Goal: Task Accomplishment & Management: Use online tool/utility

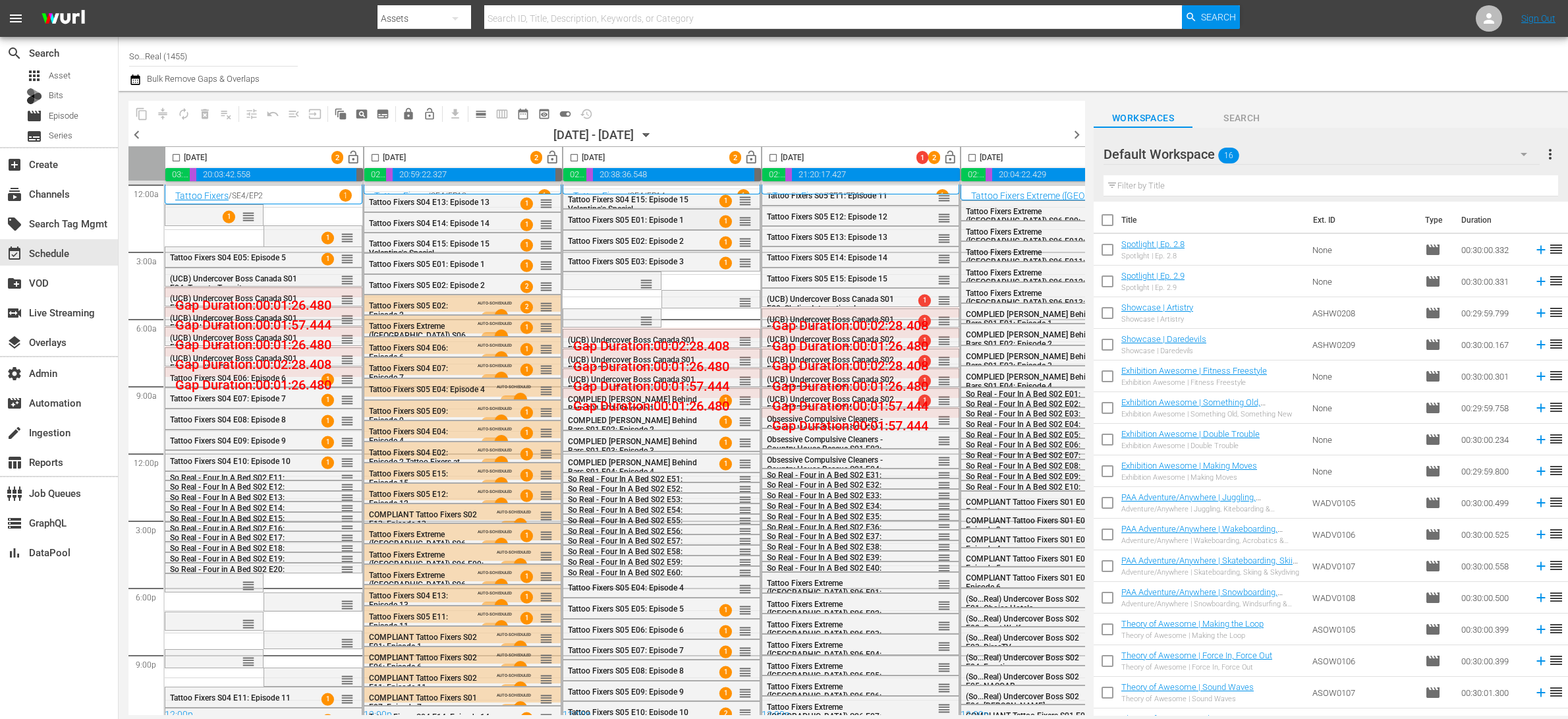
scroll to position [0, 97]
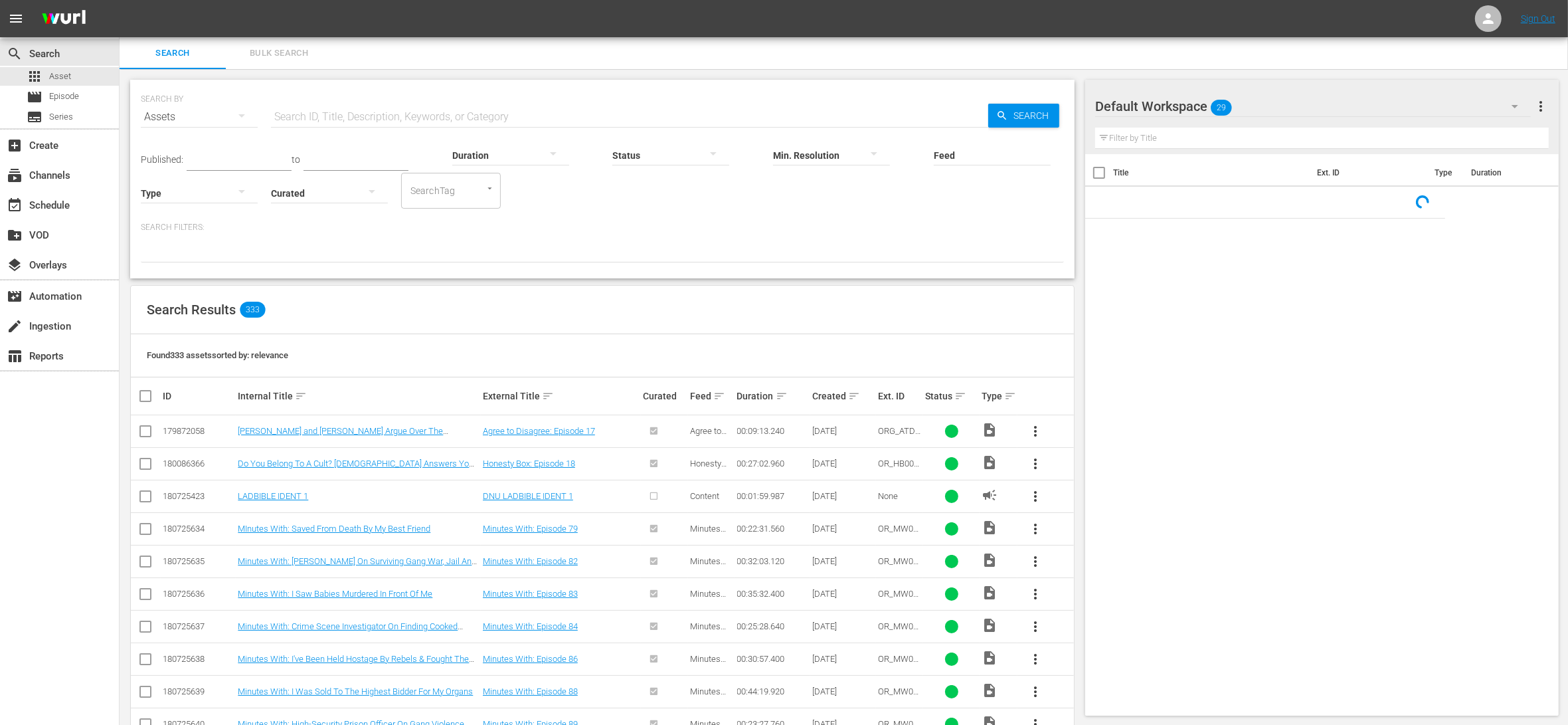
click at [1474, 17] on nav "menu Sign Out" at bounding box center [784, 19] width 1568 height 37
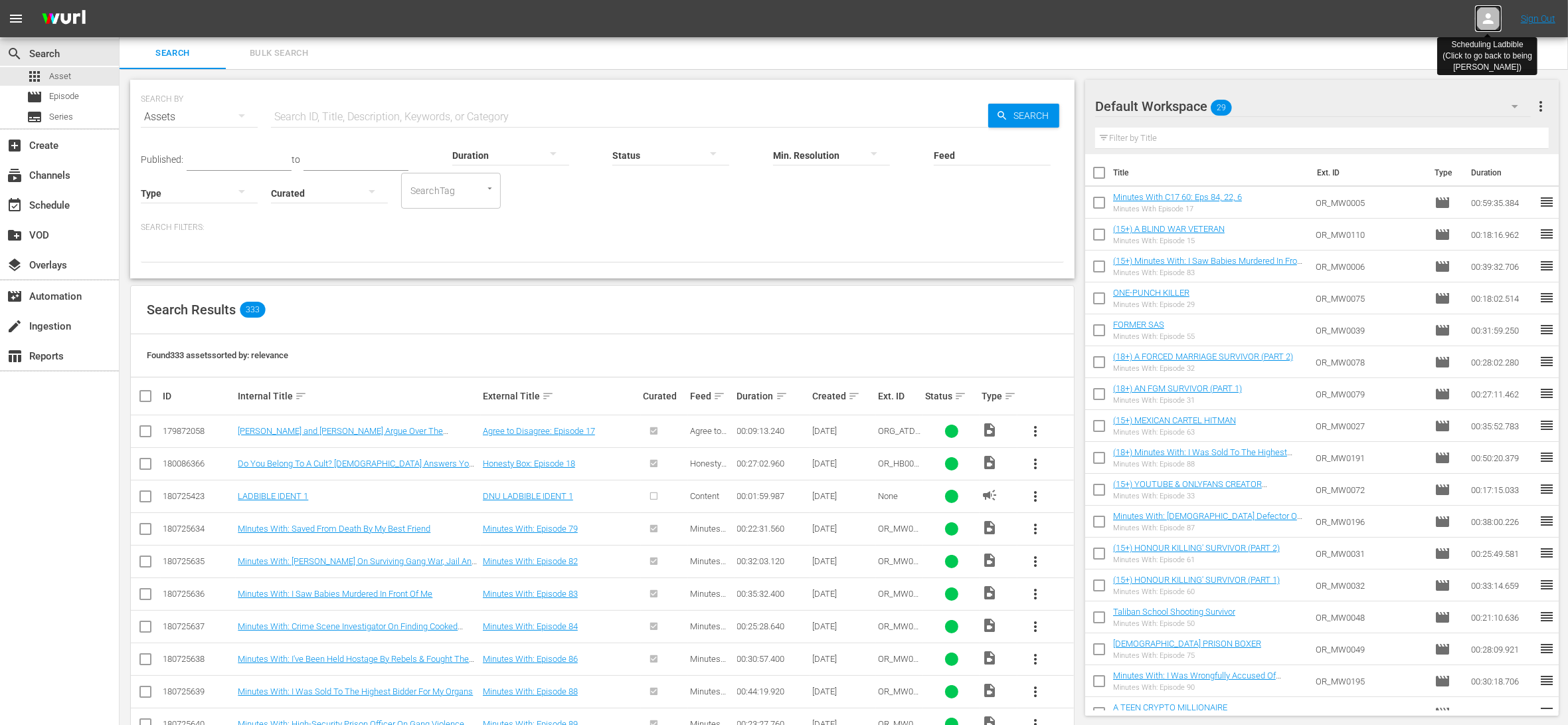
click at [1479, 19] on div at bounding box center [1488, 19] width 27 height 27
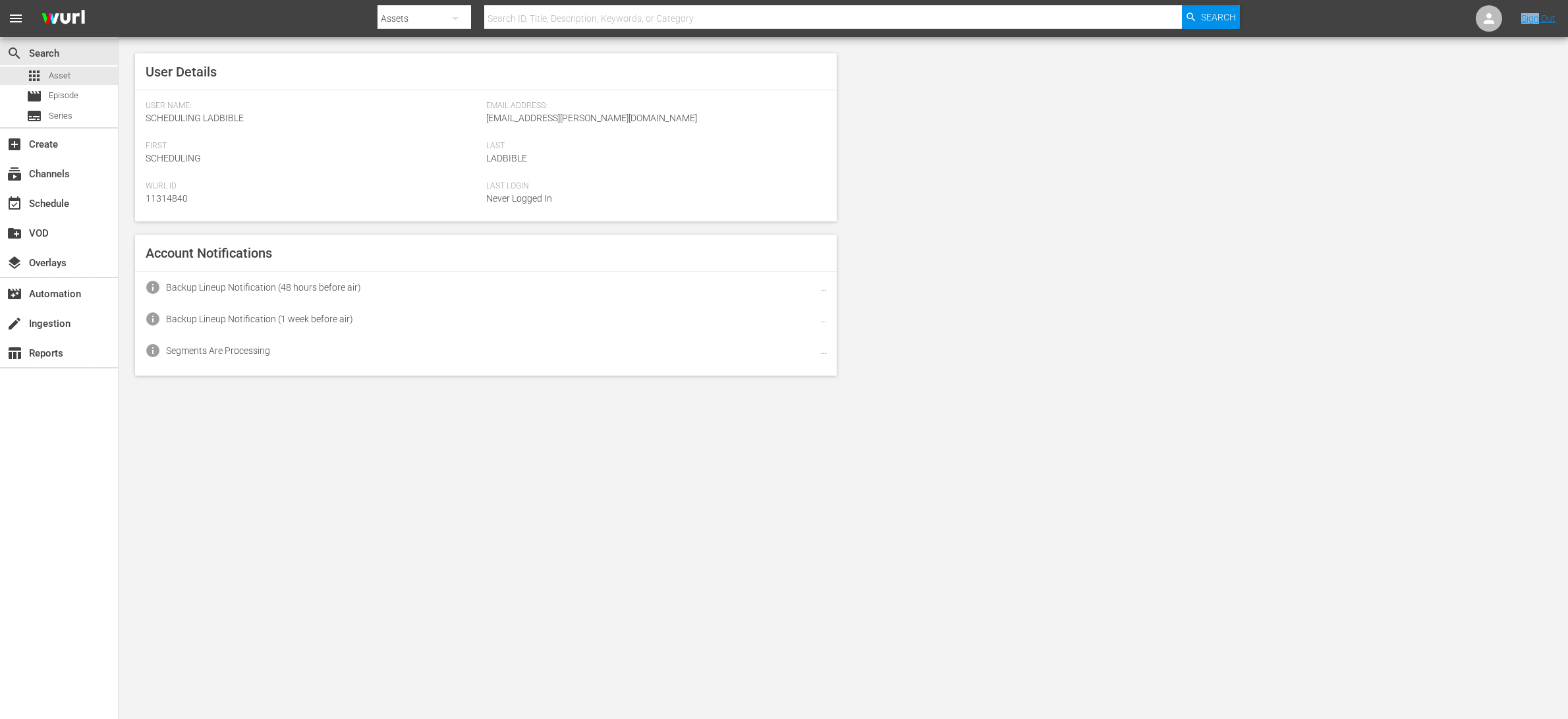
click at [1467, 19] on nav "menu Search By Assets Search ID, Title, Description, Keywords, or Category Sear…" at bounding box center [784, 18] width 1568 height 37
click at [1468, 19] on nav "menu Search By Assets Search ID, Title, Description, Keywords, or Category Sear…" at bounding box center [784, 18] width 1568 height 37
click at [1497, 18] on div at bounding box center [1489, 18] width 27 height 27
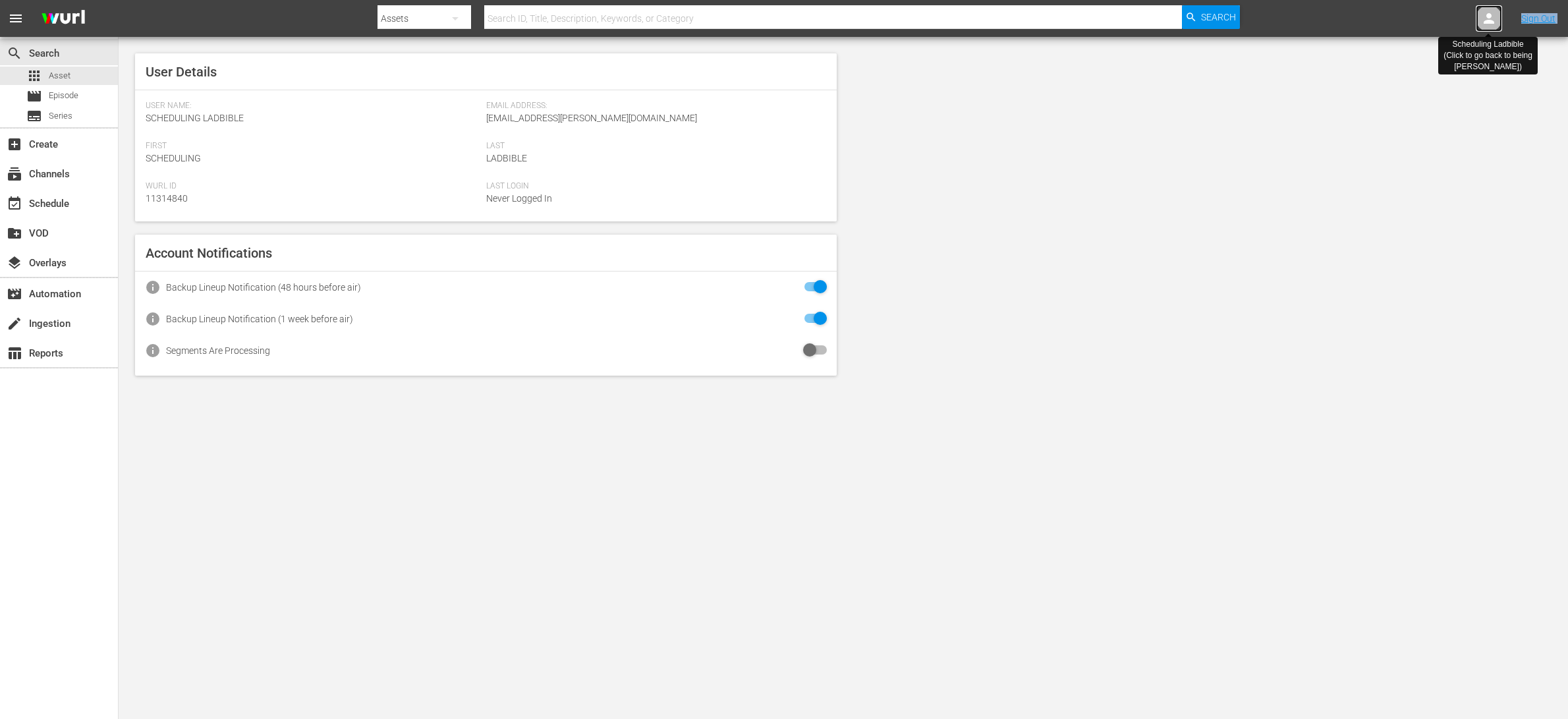
click at [1497, 18] on div at bounding box center [1489, 18] width 27 height 27
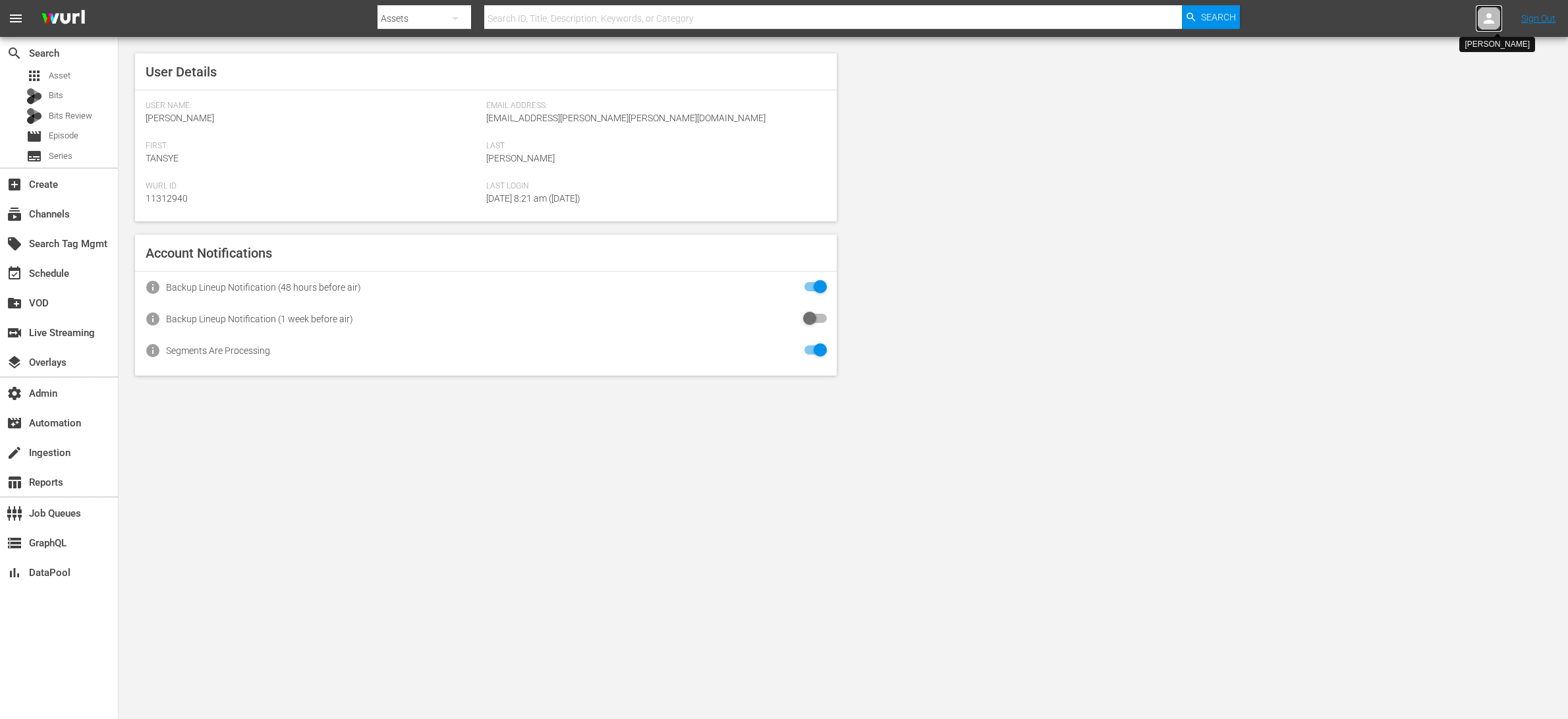
click at [1486, 17] on icon at bounding box center [1489, 18] width 16 height 16
click at [1486, 18] on input "text" at bounding box center [1454, 21] width 169 height 31
click at [1477, 53] on div "Scheduling Team <HUTH@All3Media.com>" at bounding box center [1413, 57] width 205 height 31
type input "Scheduling Team (11313728)"
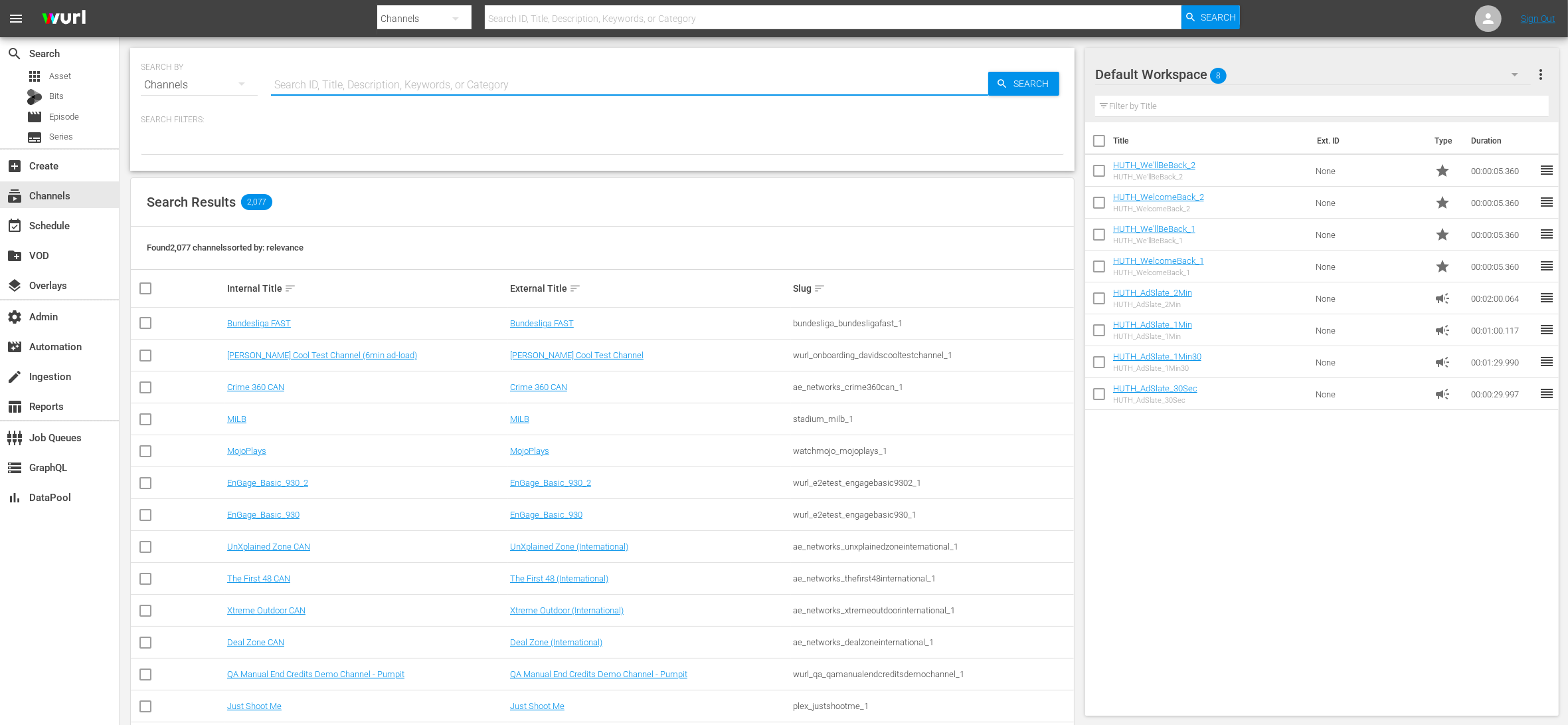
click at [395, 81] on input "text" at bounding box center [630, 85] width 717 height 32
type input "o"
type input "homes"
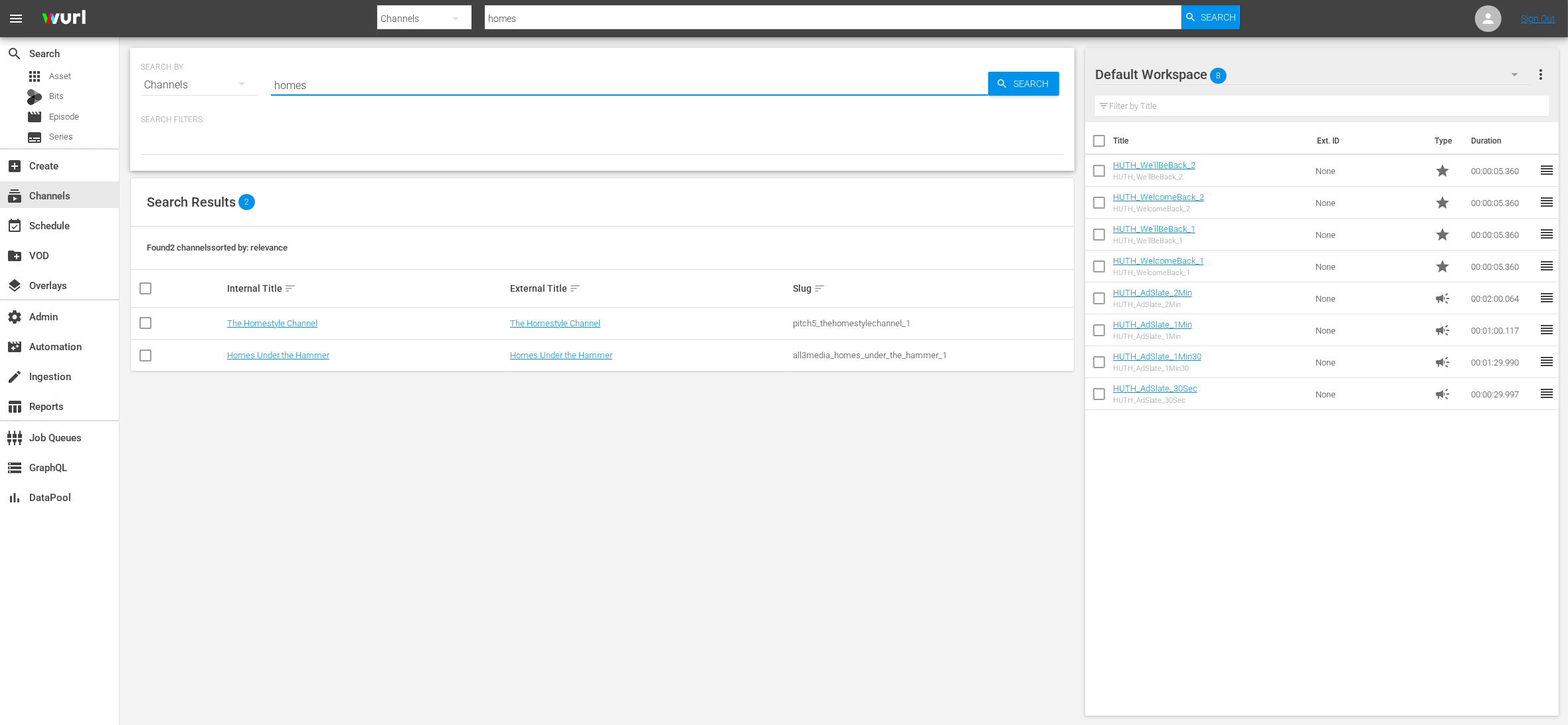
type input "homes"
click at [61, 63] on div "search Search" at bounding box center [59, 52] width 119 height 27
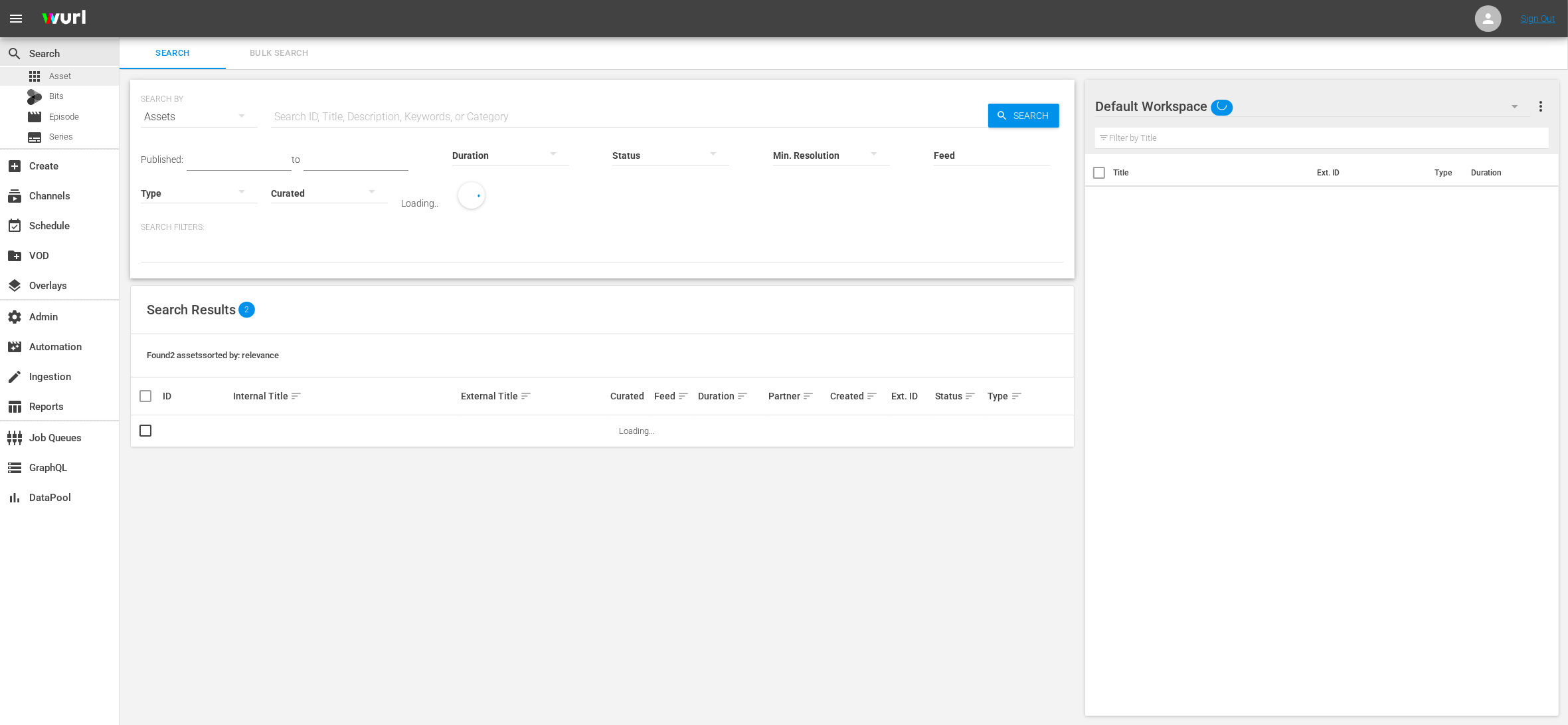
click at [72, 73] on div "apps Asset" at bounding box center [59, 76] width 119 height 19
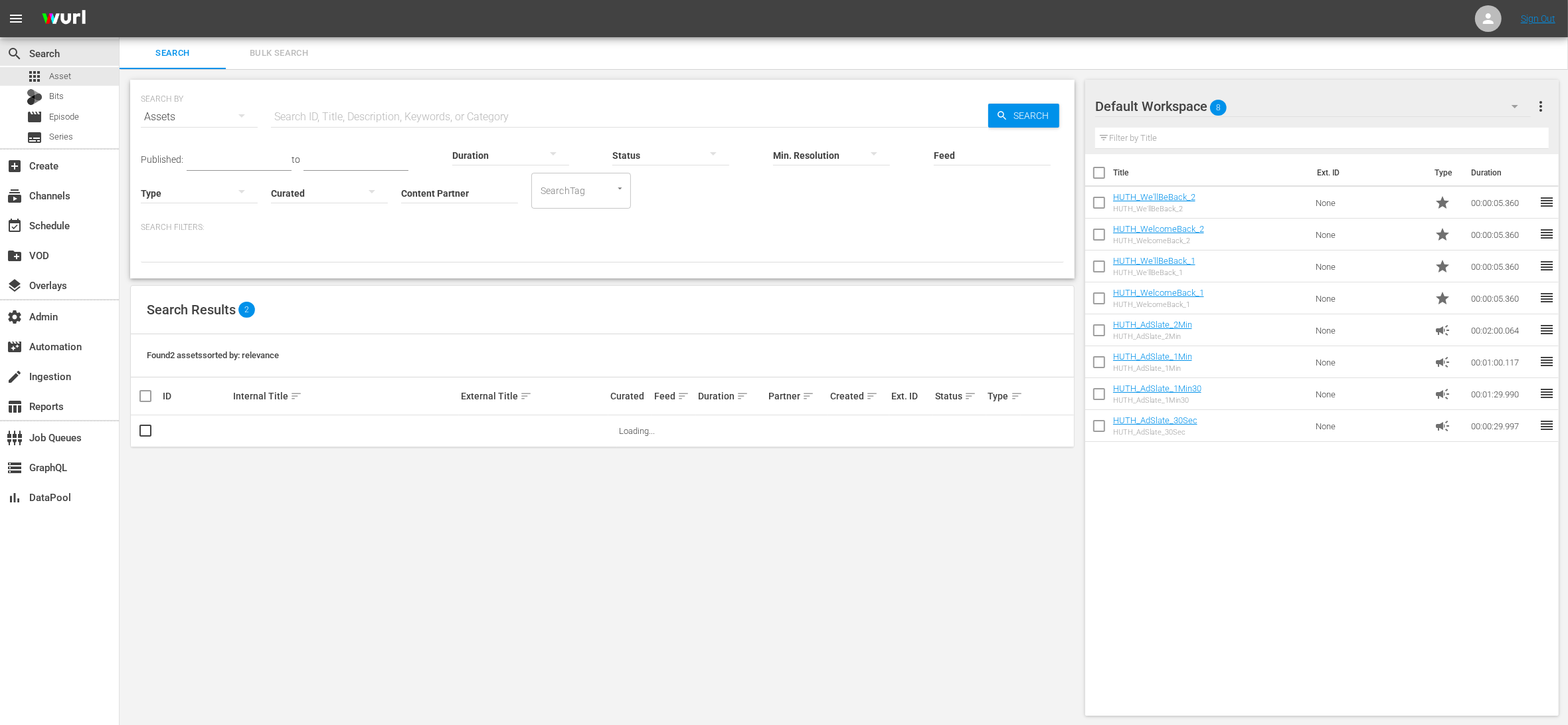
click at [401, 191] on input "Content Partner" at bounding box center [459, 194] width 117 height 48
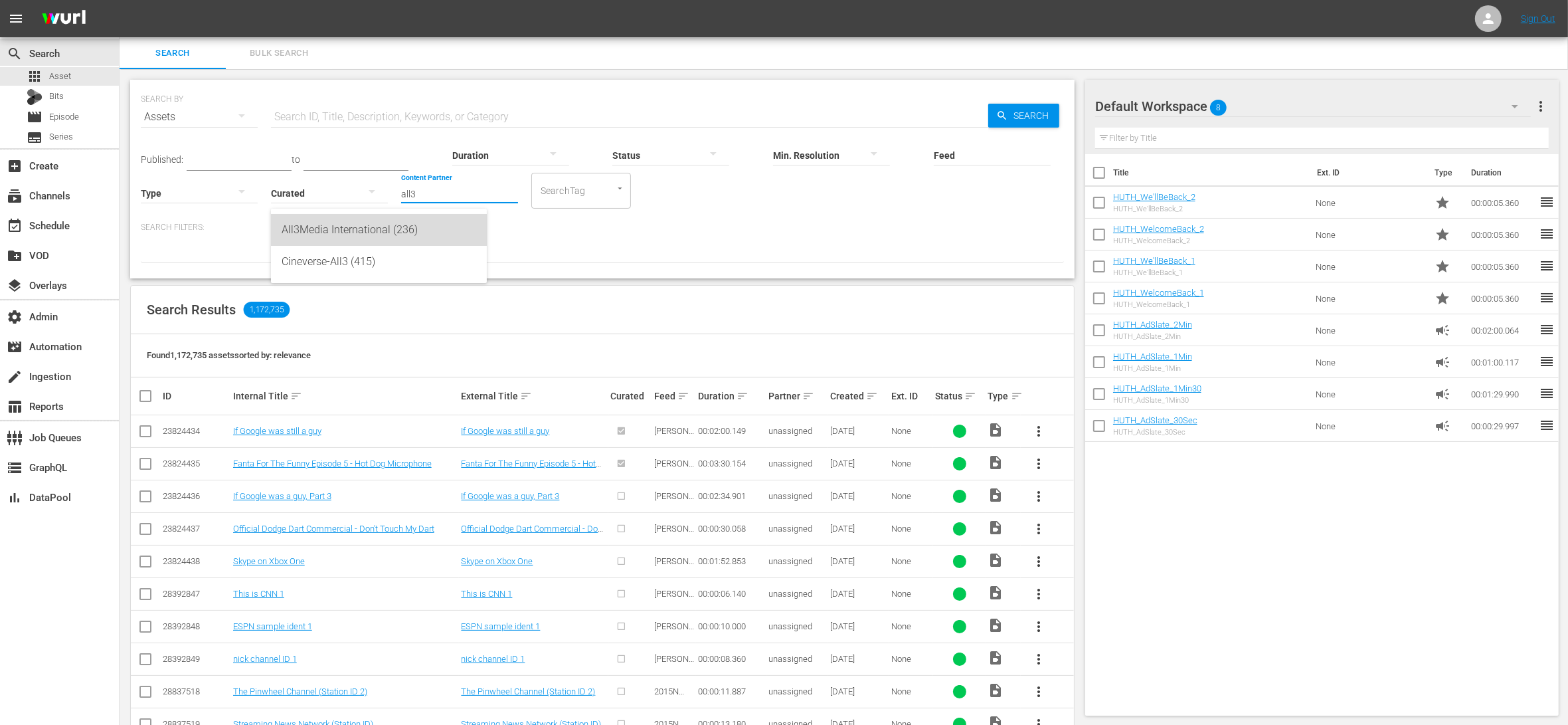
click at [408, 233] on div "All3Media International (236)" at bounding box center [379, 230] width 194 height 32
type input "All3Media International (236)"
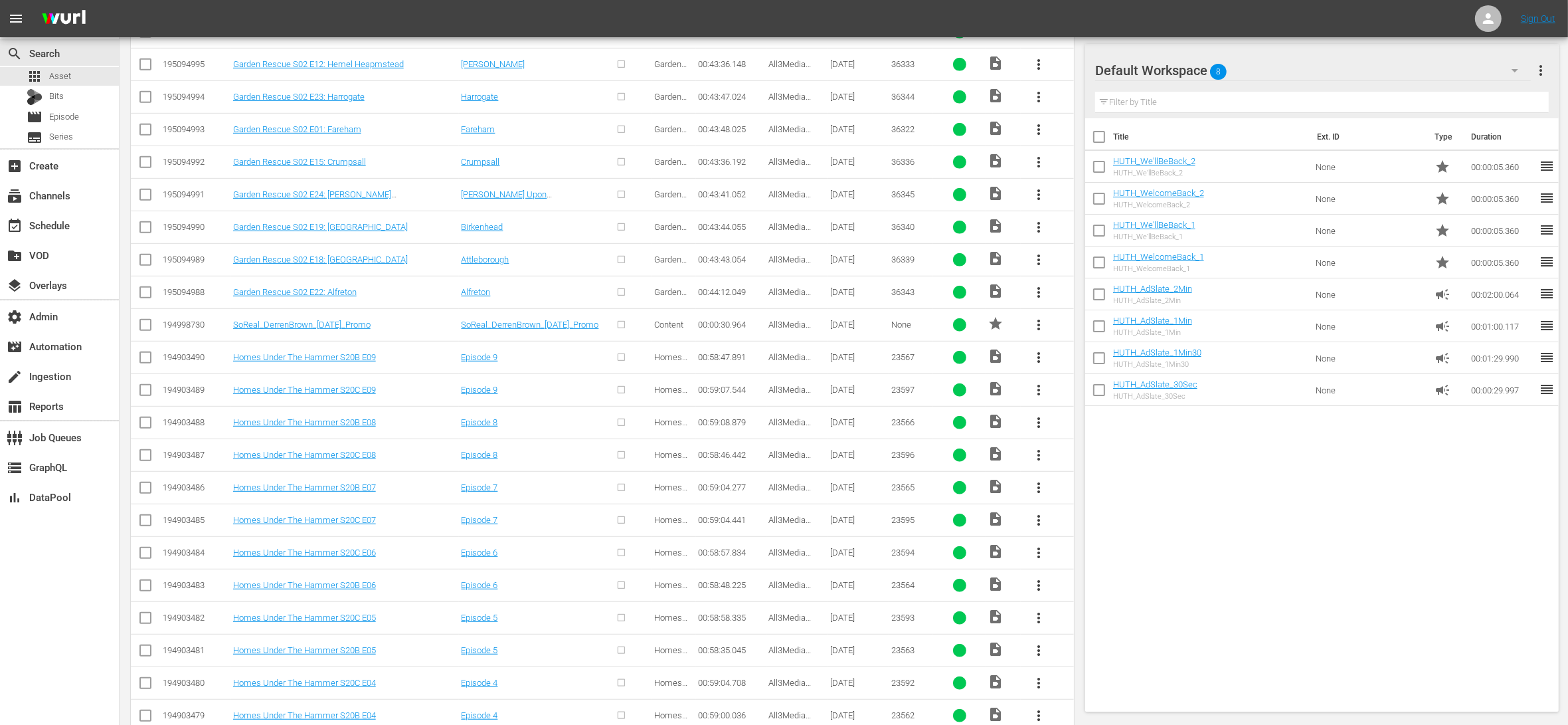
scroll to position [930, 0]
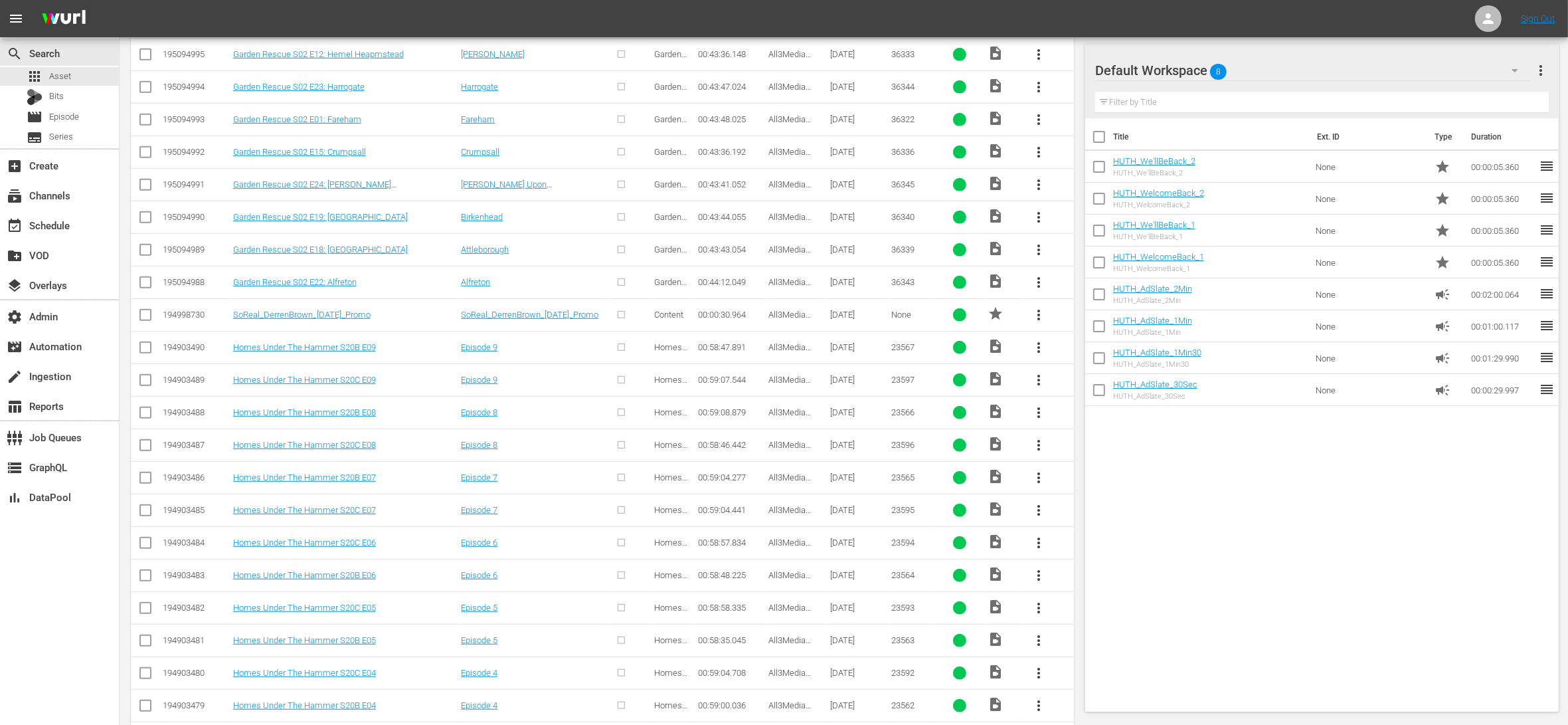
click at [145, 352] on input "checkbox" at bounding box center [145, 350] width 16 height 16
checkbox input "true"
click at [150, 388] on input "checkbox" at bounding box center [145, 382] width 16 height 16
checkbox input "true"
click at [145, 418] on input "checkbox" at bounding box center [145, 415] width 16 height 16
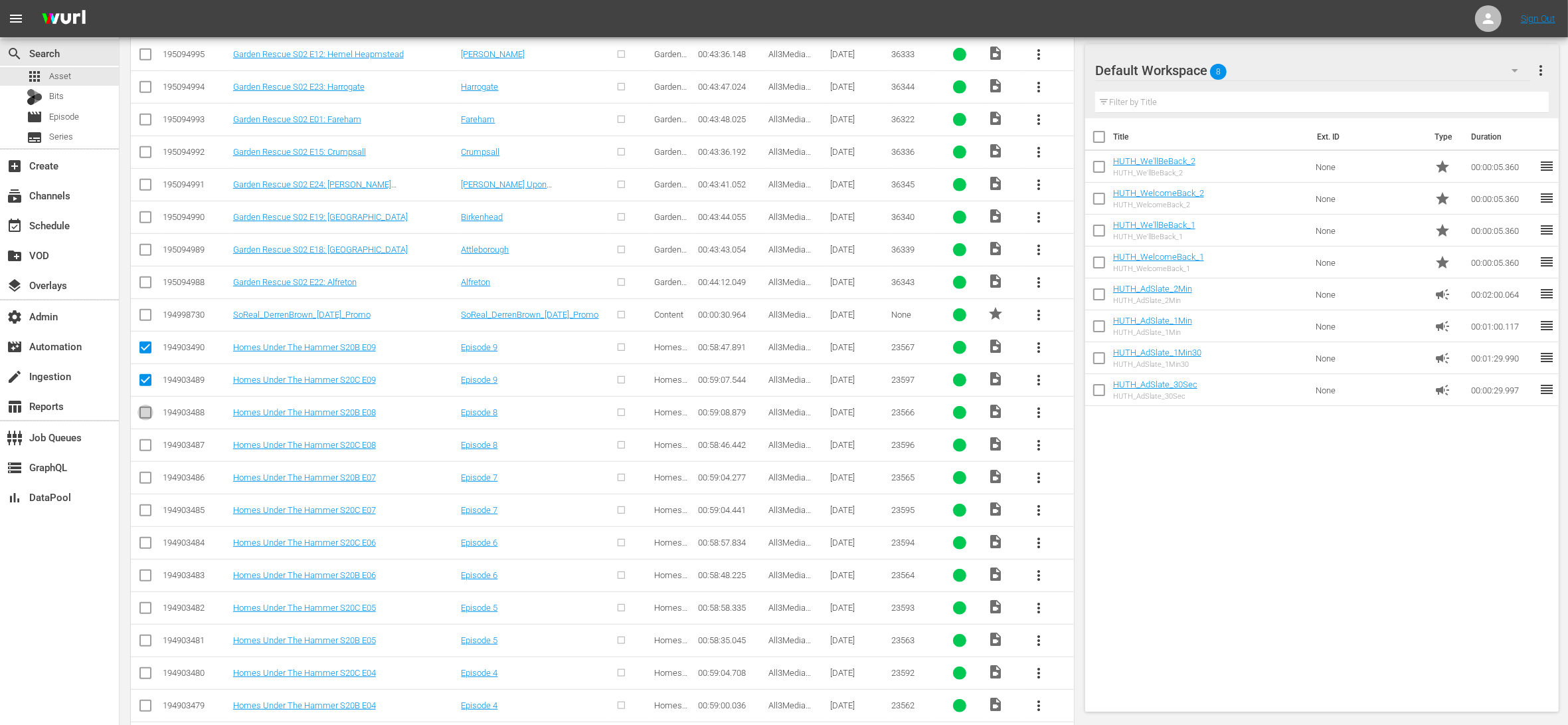
checkbox input "true"
click at [148, 448] on input "checkbox" at bounding box center [145, 447] width 16 height 16
checkbox input "true"
click at [147, 475] on icon at bounding box center [145, 477] width 16 height 16
click at [143, 486] on input "checkbox" at bounding box center [145, 480] width 16 height 16
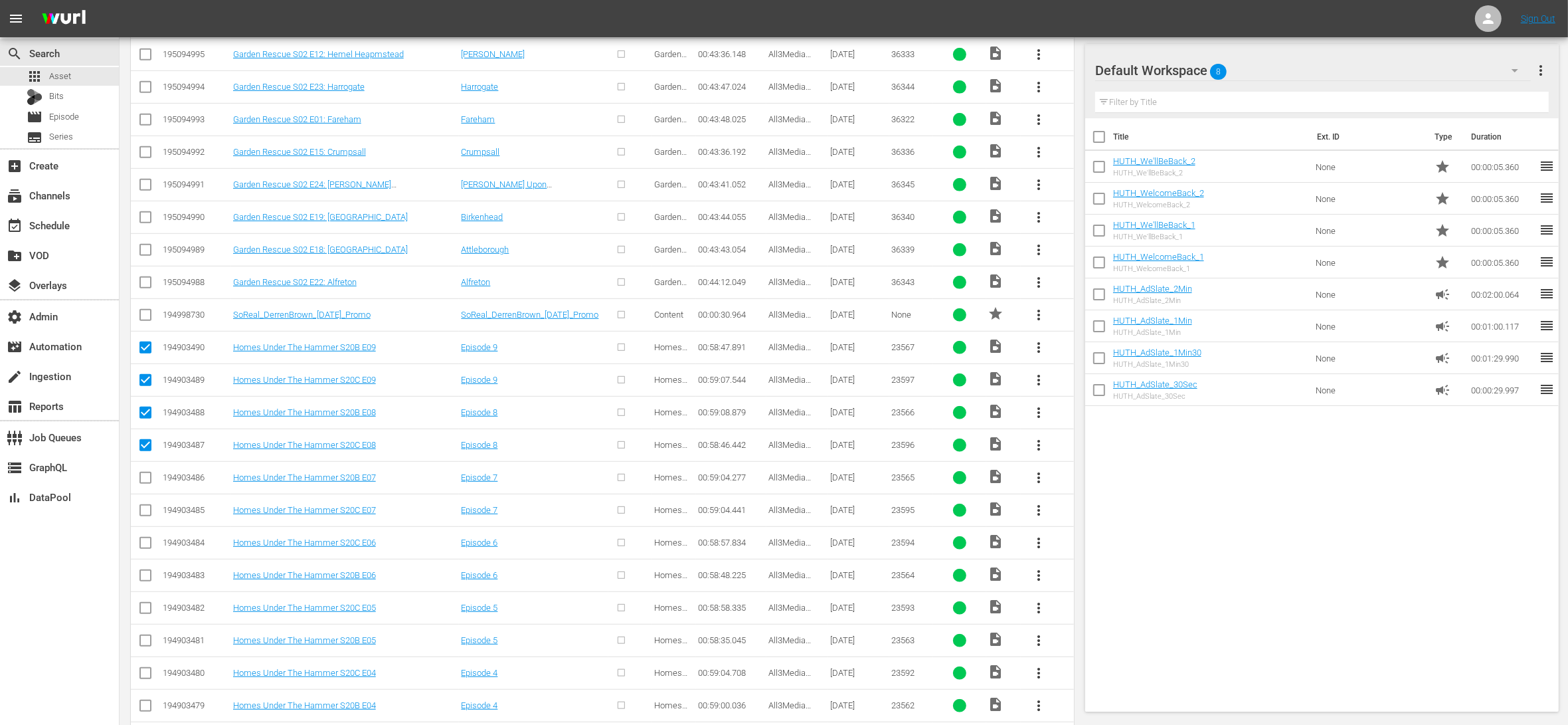
checkbox input "true"
click at [150, 511] on input "checkbox" at bounding box center [145, 513] width 16 height 16
checkbox input "true"
click at [147, 552] on input "checkbox" at bounding box center [145, 545] width 16 height 16
checkbox input "true"
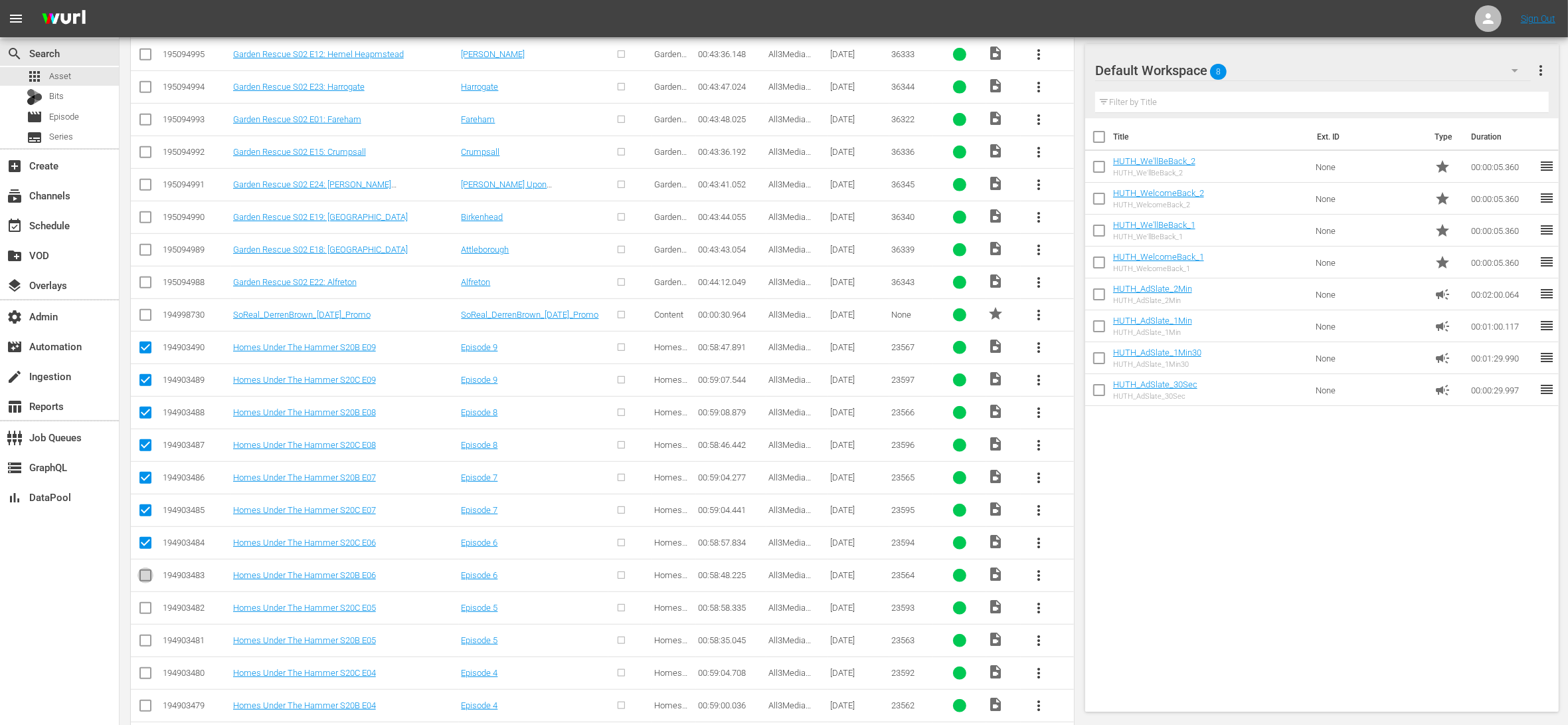
click at [148, 574] on input "checkbox" at bounding box center [145, 577] width 16 height 16
checkbox input "true"
drag, startPoint x: 149, startPoint y: 607, endPoint x: 148, endPoint y: 628, distance: 21.0
click at [149, 608] on input "checkbox" at bounding box center [145, 610] width 16 height 16
checkbox input "true"
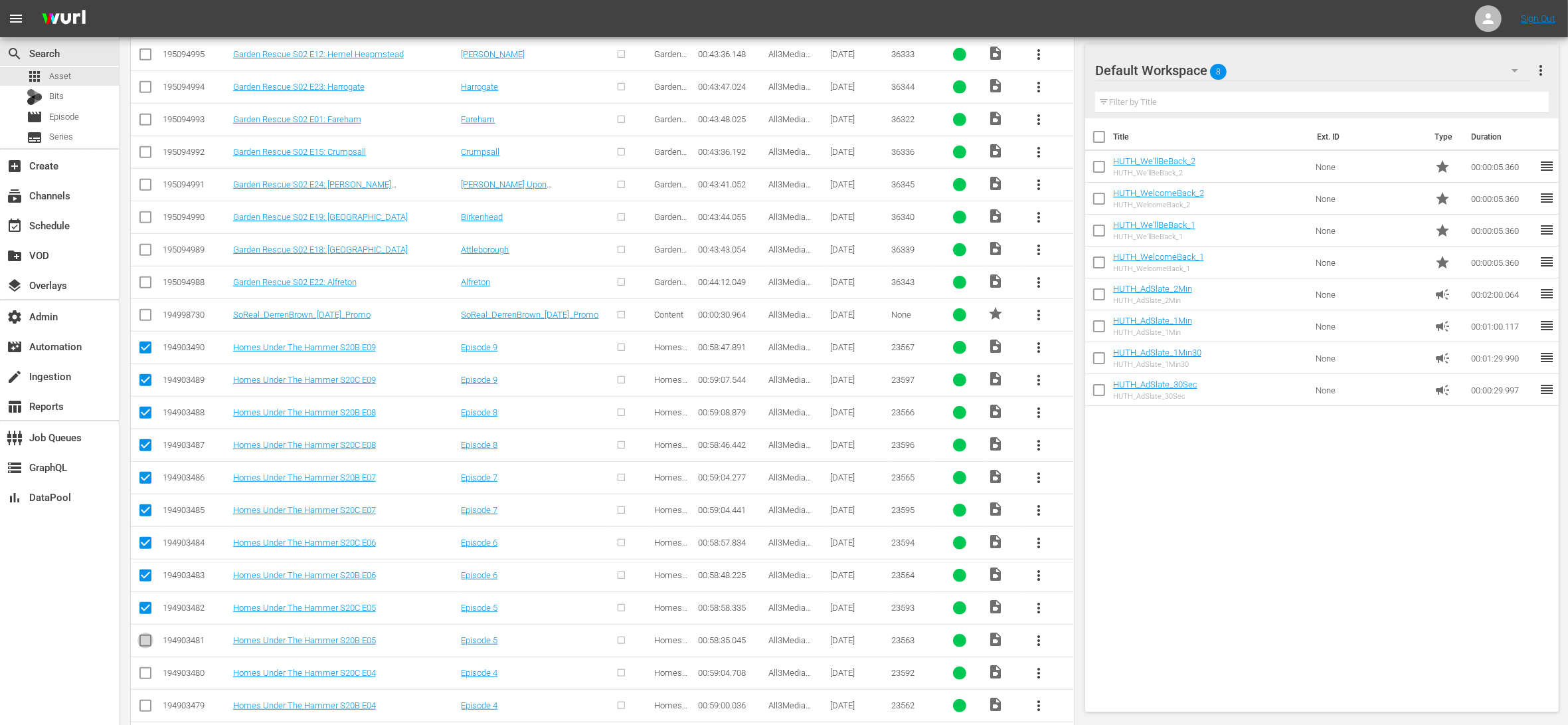
click at [148, 642] on input "checkbox" at bounding box center [145, 643] width 16 height 16
checkbox input "true"
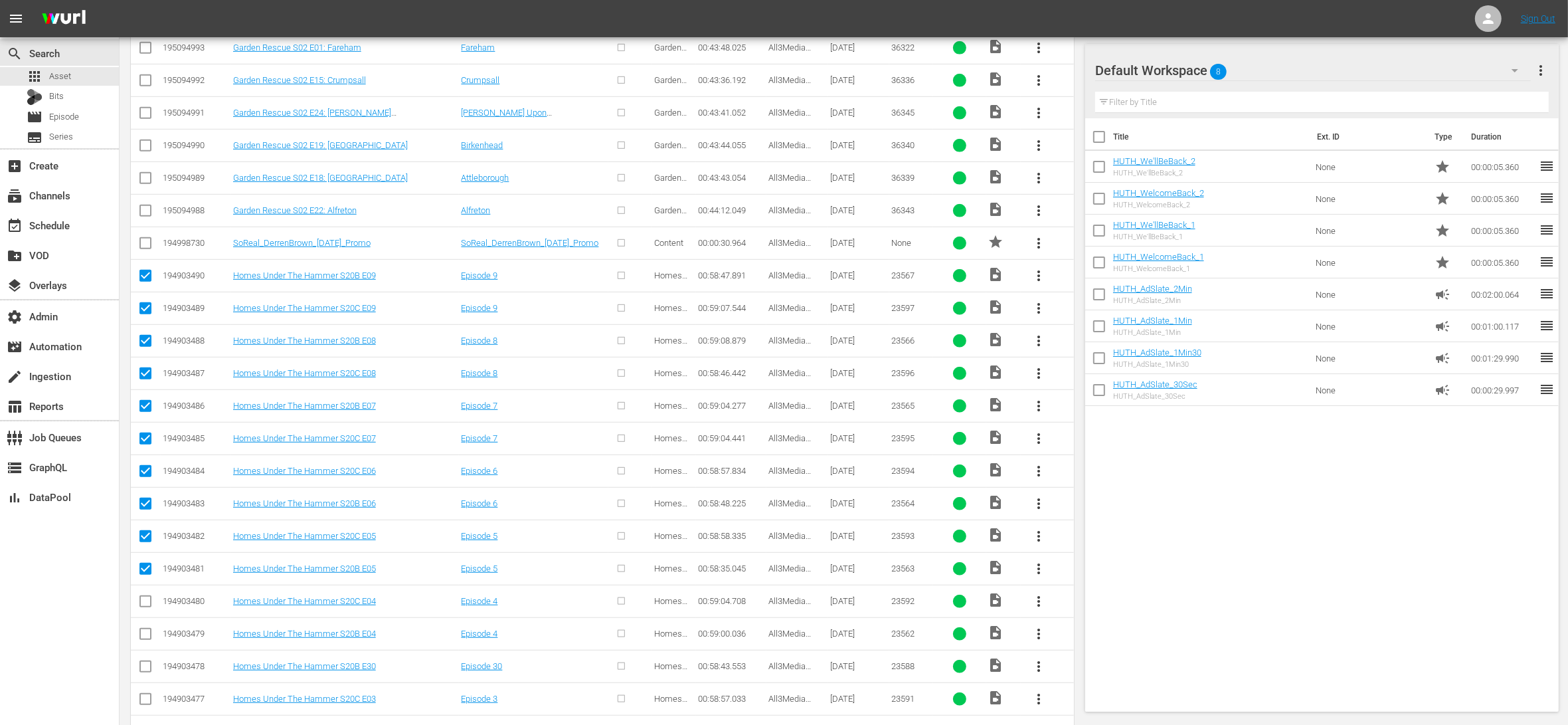
scroll to position [1055, 0]
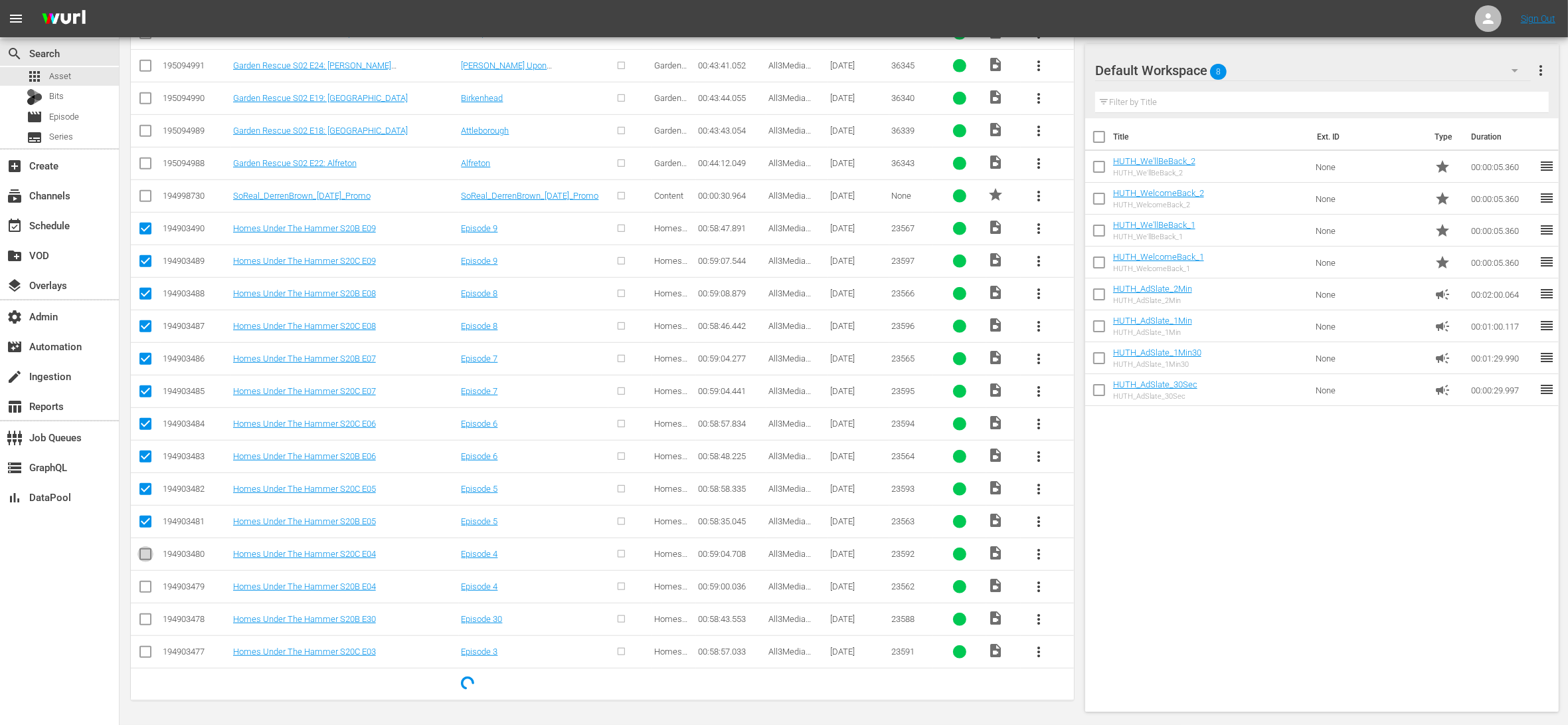
click at [148, 557] on input "checkbox" at bounding box center [145, 556] width 16 height 16
checkbox input "true"
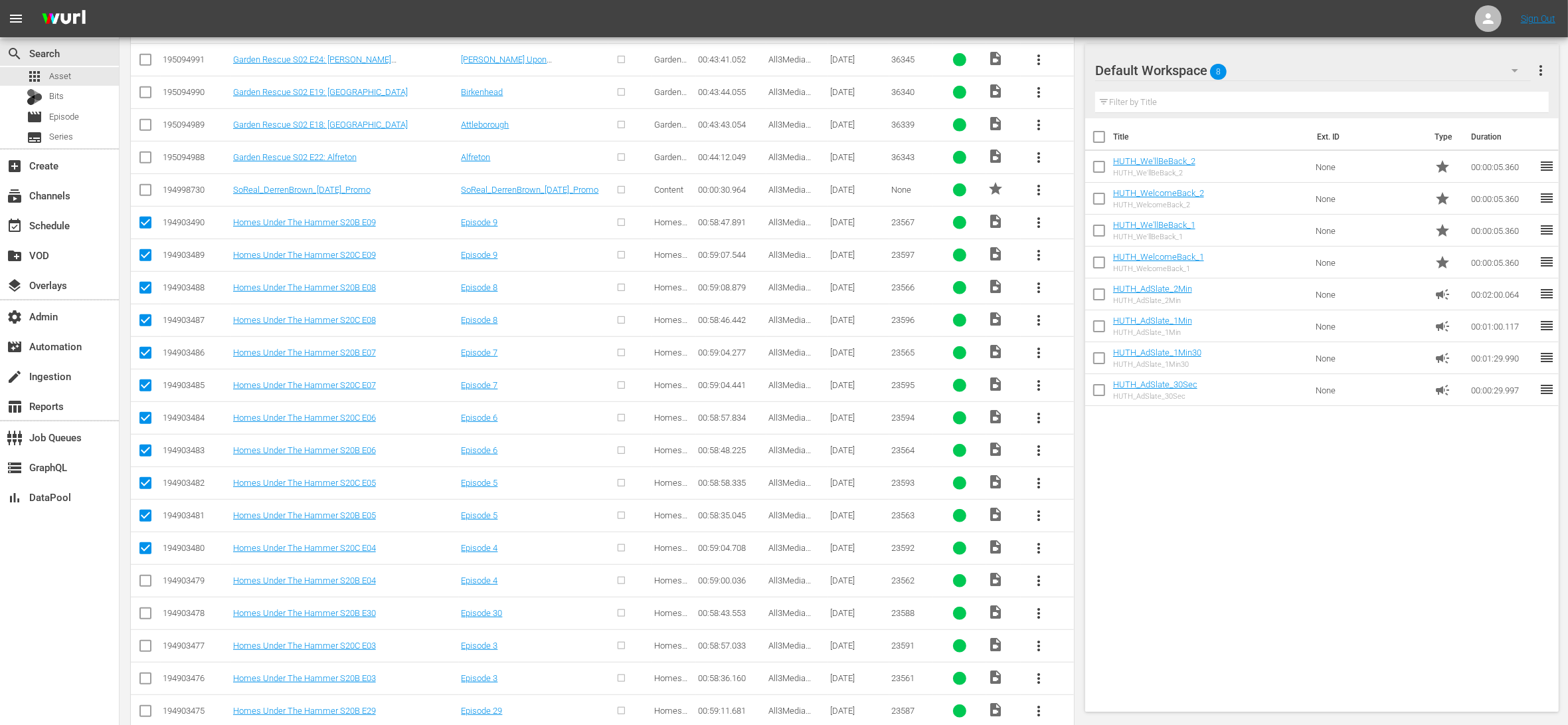
click at [149, 584] on input "checkbox" at bounding box center [145, 583] width 16 height 16
checkbox input "true"
click at [148, 615] on input "checkbox" at bounding box center [145, 615] width 16 height 16
checkbox input "true"
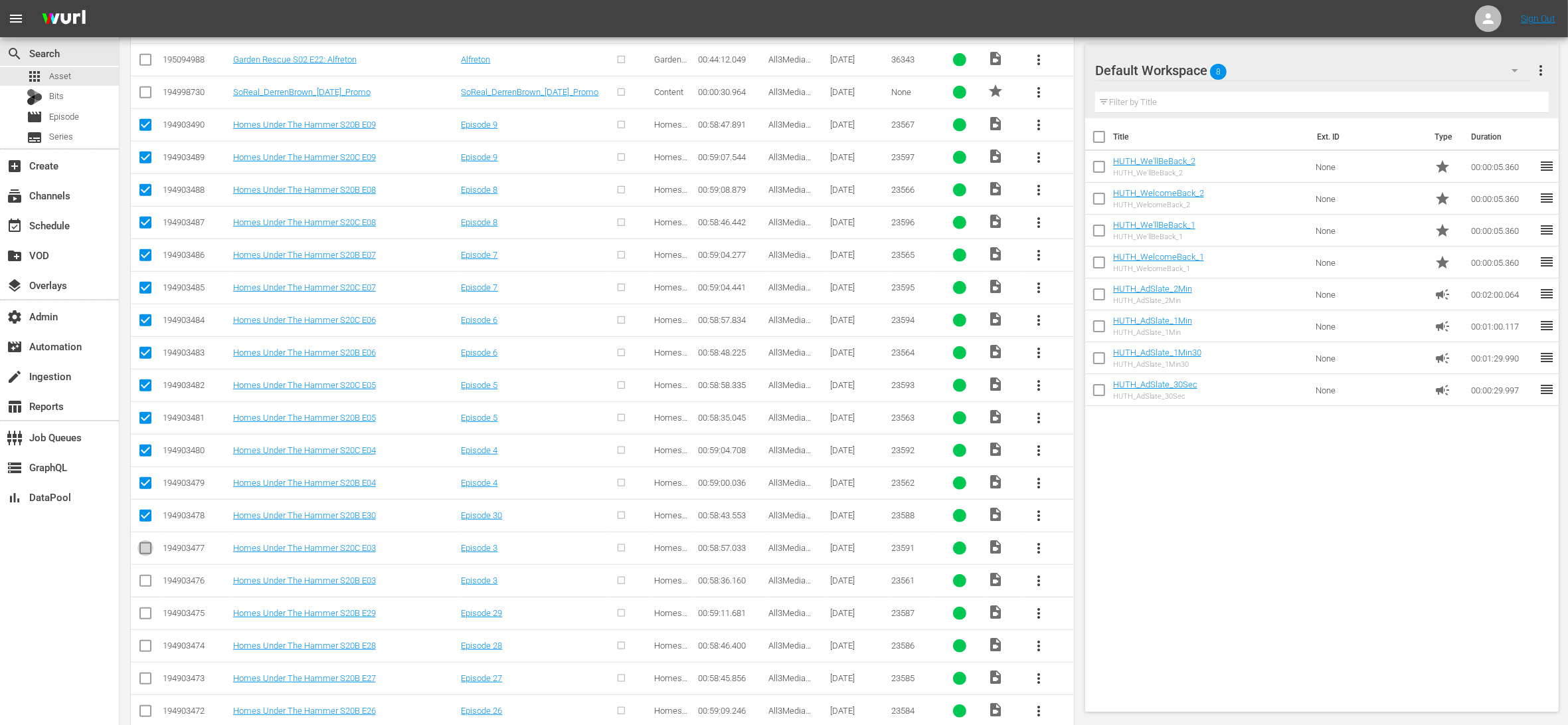
click at [146, 557] on input "checkbox" at bounding box center [145, 550] width 16 height 16
checkbox input "true"
click at [148, 584] on input "checkbox" at bounding box center [145, 583] width 16 height 16
checkbox input "true"
click at [143, 619] on input "checkbox" at bounding box center [145, 615] width 16 height 16
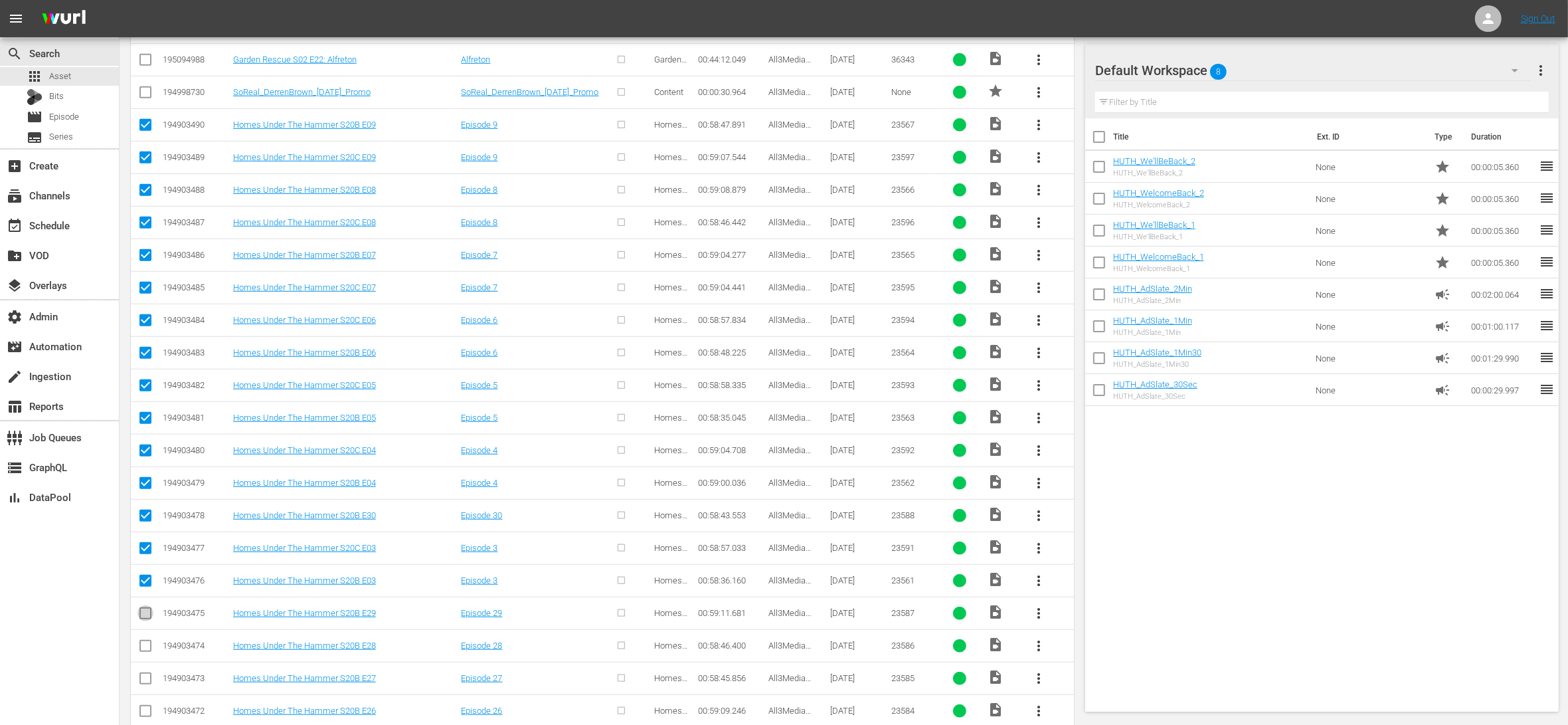
checkbox input "true"
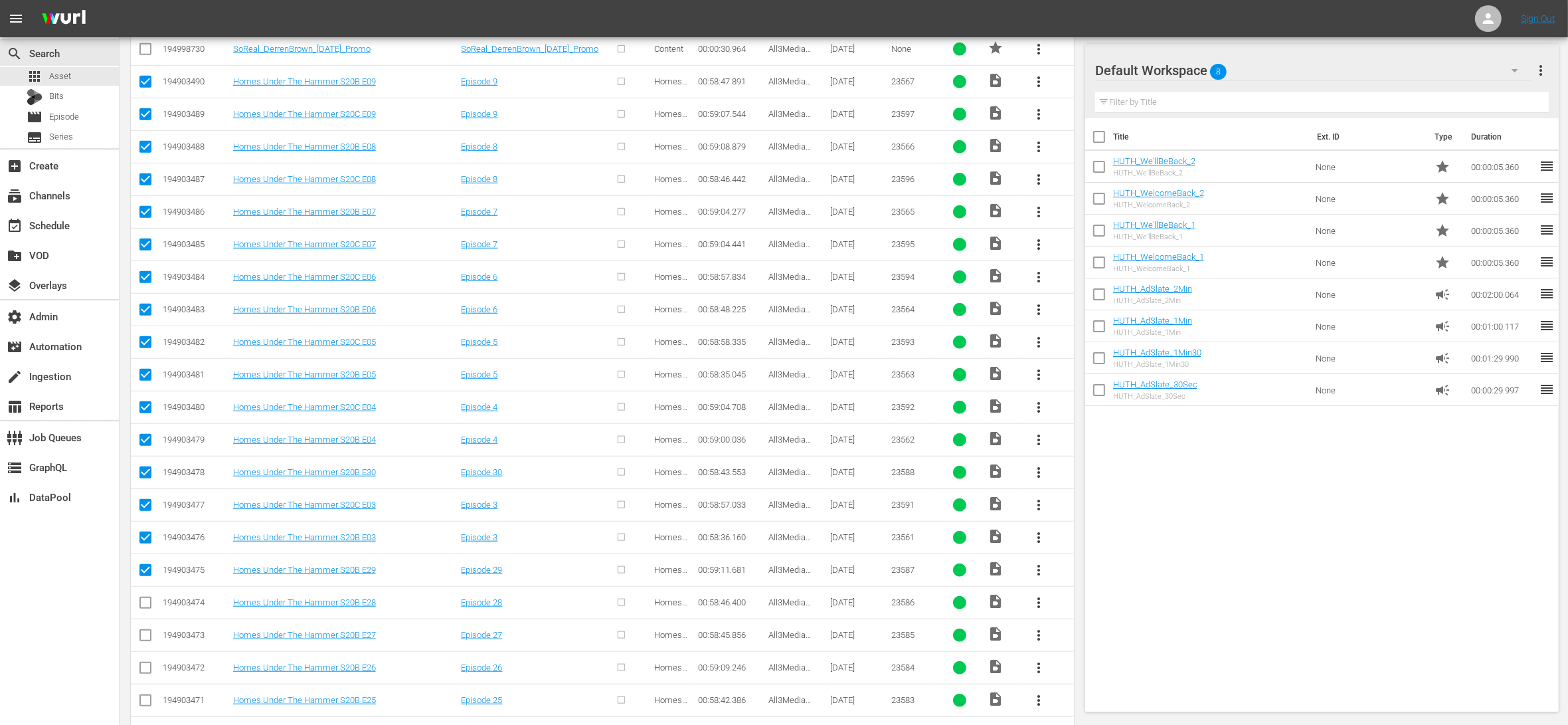
click at [146, 602] on icon at bounding box center [145, 602] width 16 height 16
click at [147, 613] on input "checkbox" at bounding box center [145, 605] width 16 height 16
checkbox input "true"
drag, startPoint x: 143, startPoint y: 641, endPoint x: 148, endPoint y: 649, distance: 9.4
click at [143, 641] on input "checkbox" at bounding box center [145, 637] width 16 height 16
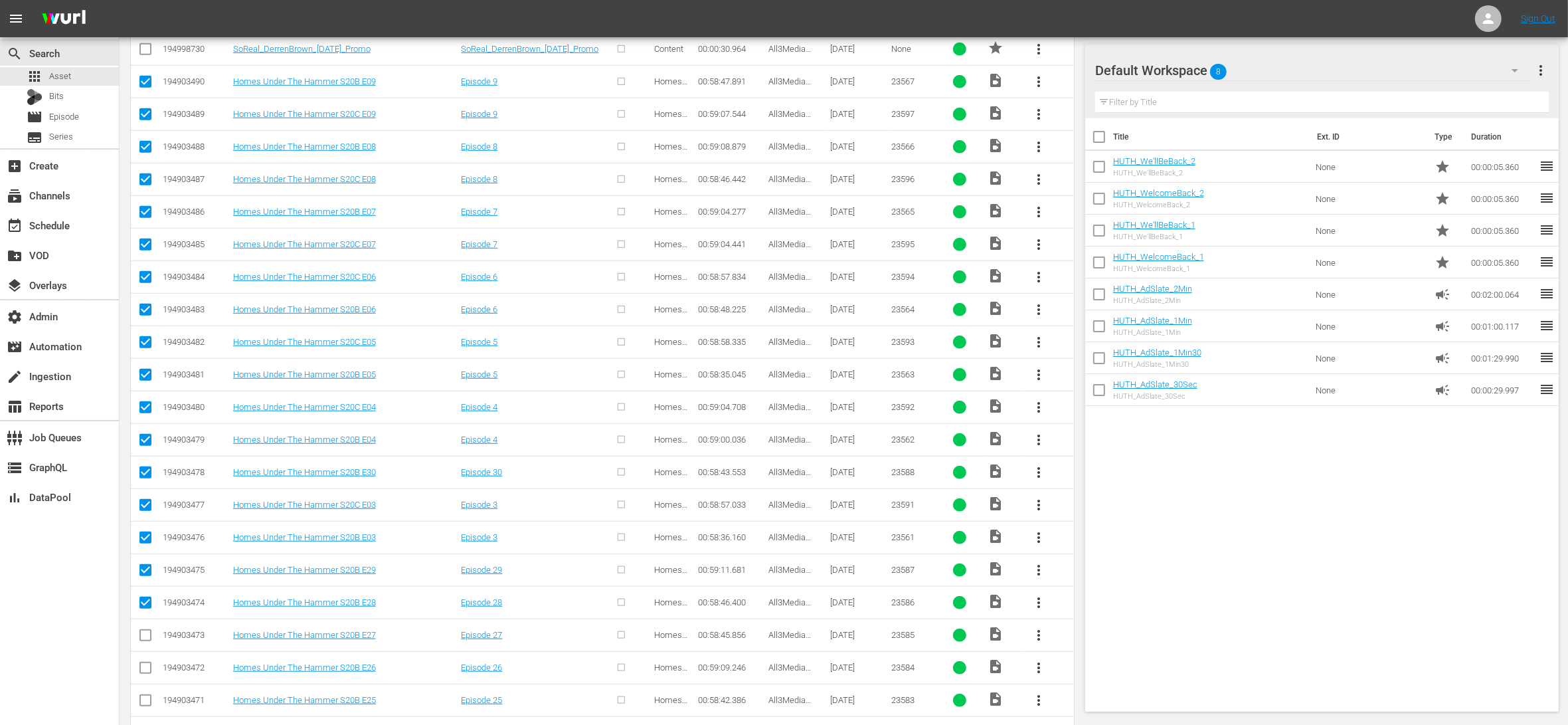
checkbox input "true"
click at [150, 675] on input "checkbox" at bounding box center [145, 670] width 16 height 16
checkbox input "true"
click at [151, 709] on input "checkbox" at bounding box center [145, 702] width 16 height 16
checkbox input "true"
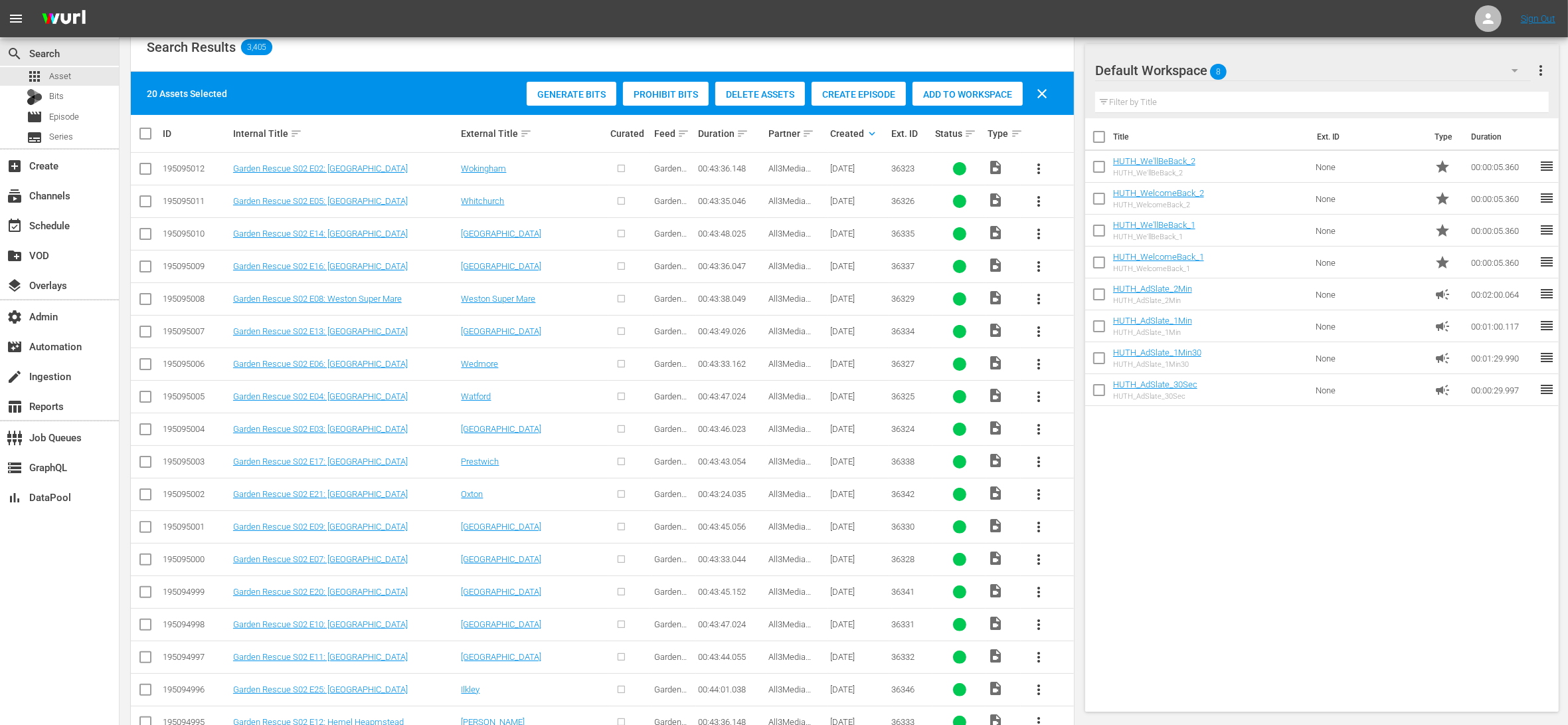
scroll to position [170, 0]
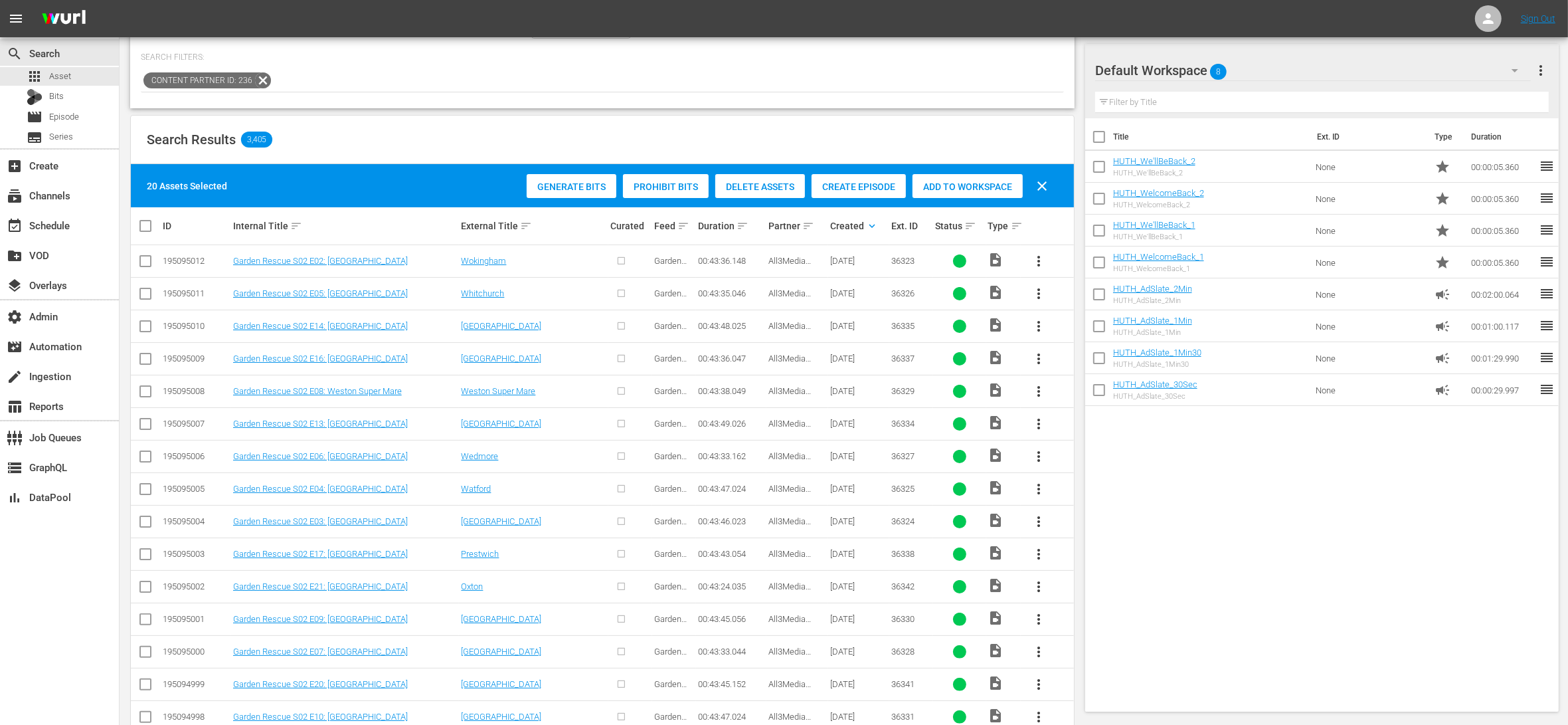
click at [863, 187] on span "Create Episode" at bounding box center [858, 186] width 94 height 10
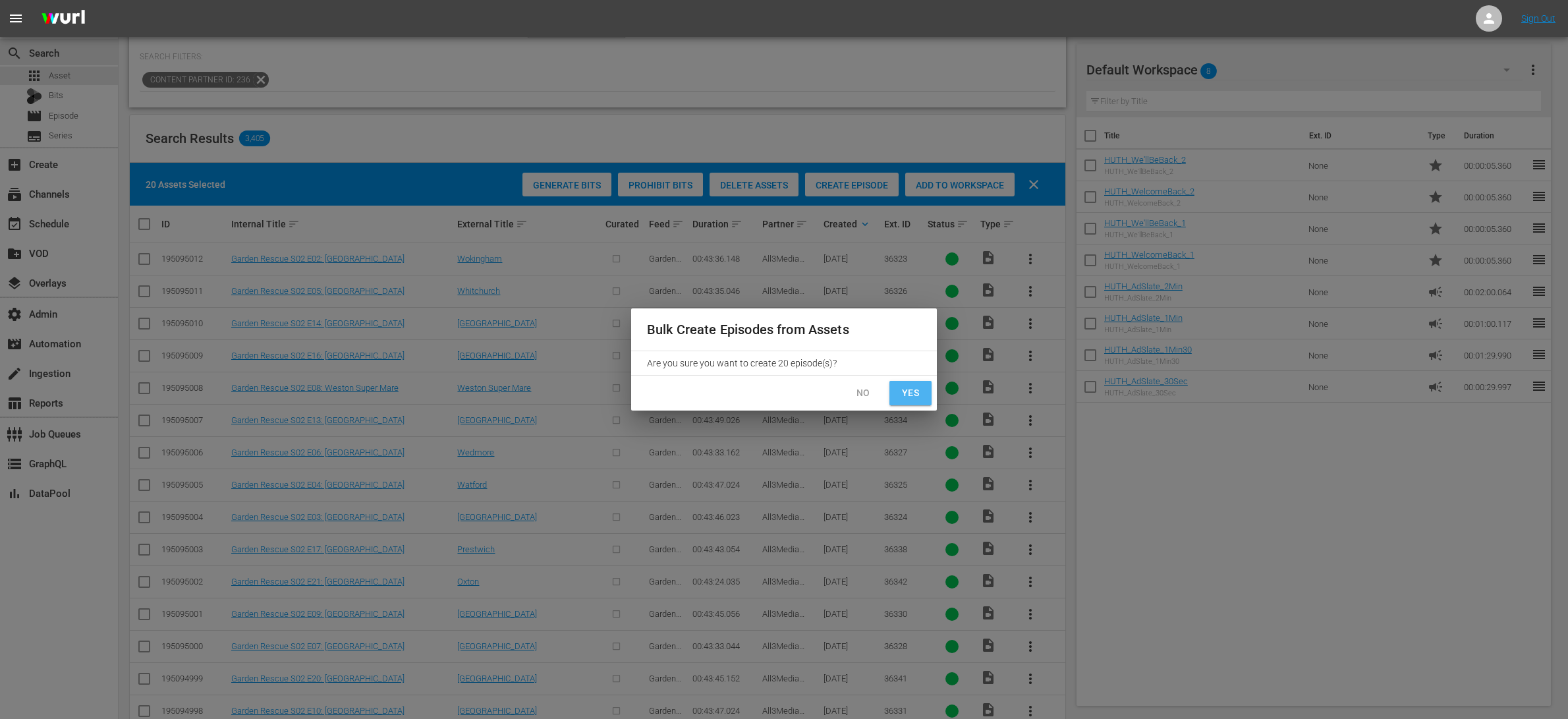
click at [915, 398] on span "Yes" at bounding box center [910, 393] width 21 height 16
checkbox input "false"
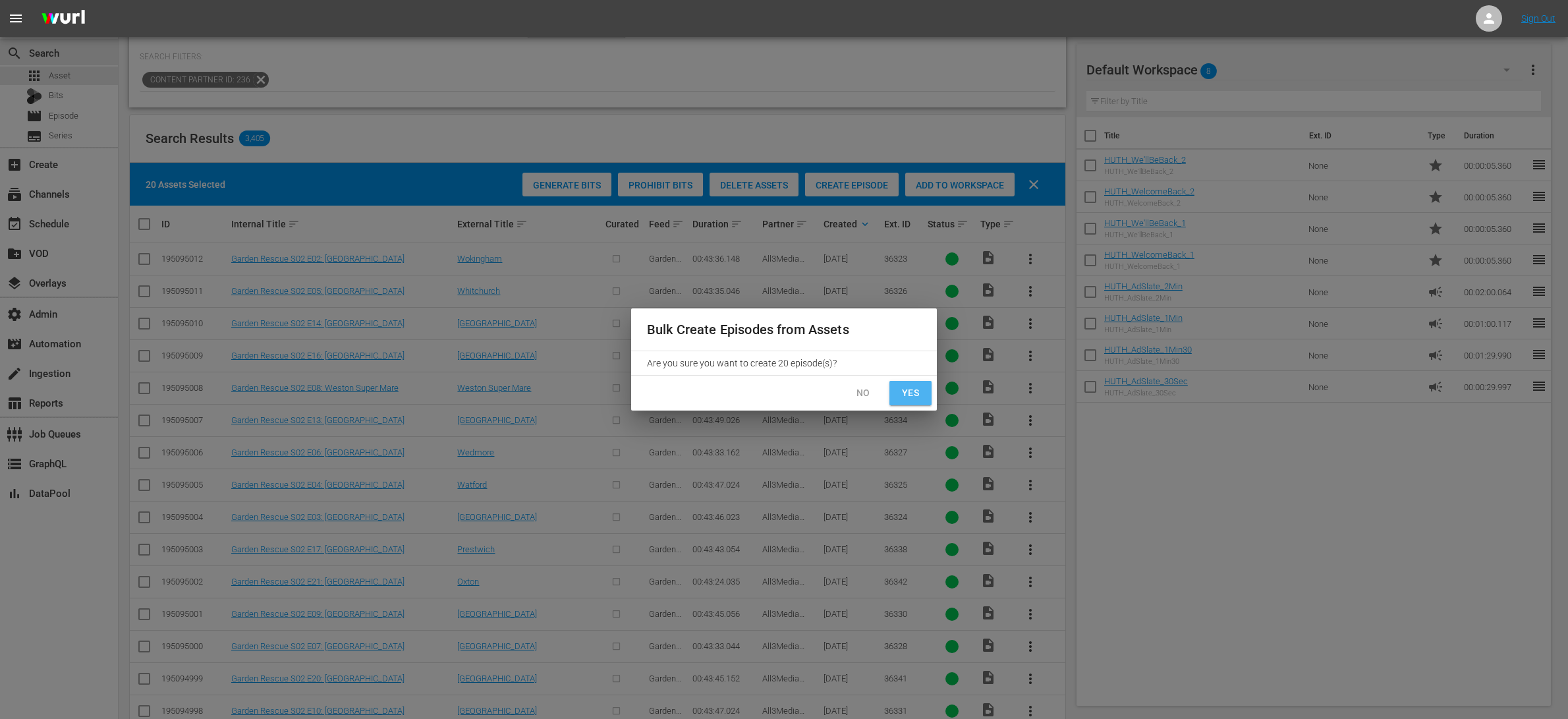
checkbox input "false"
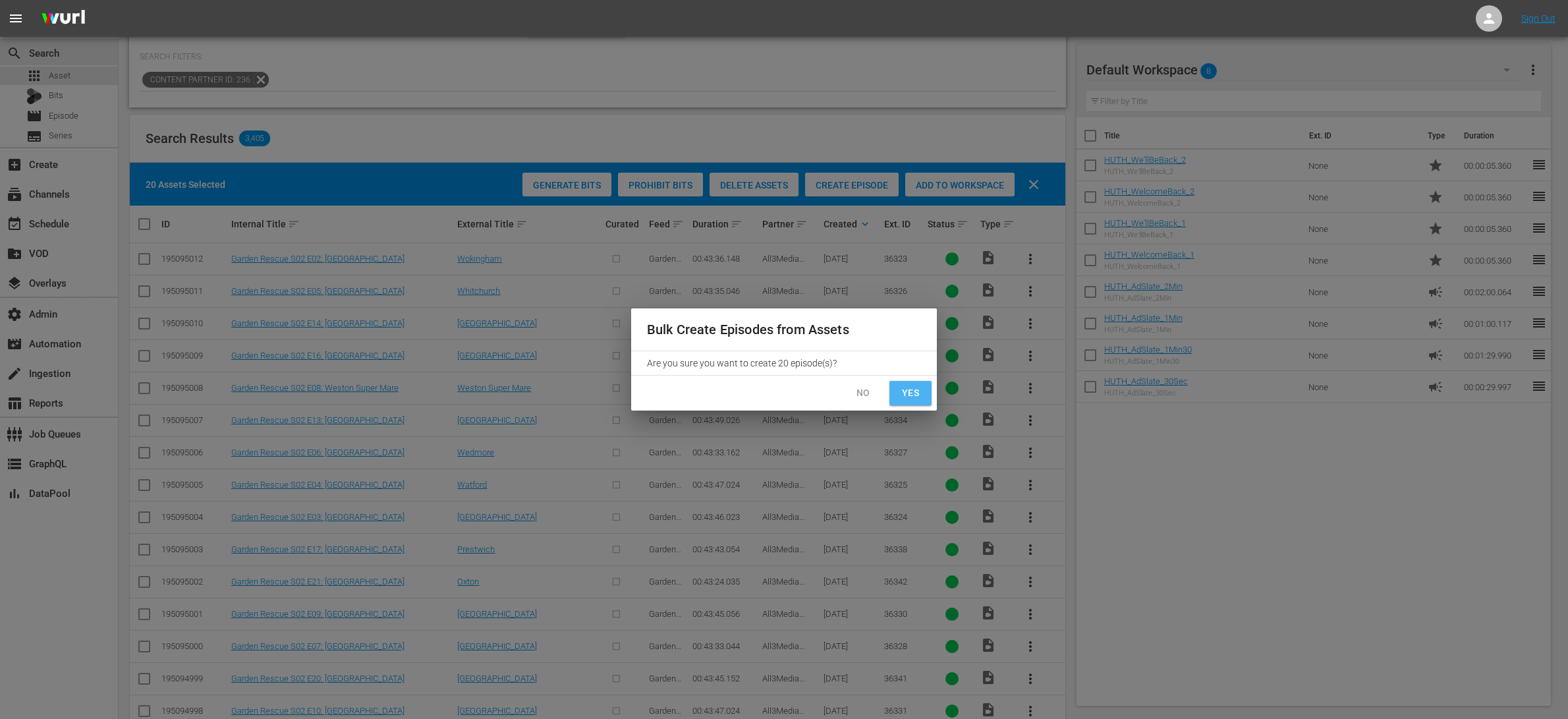
checkbox input "false"
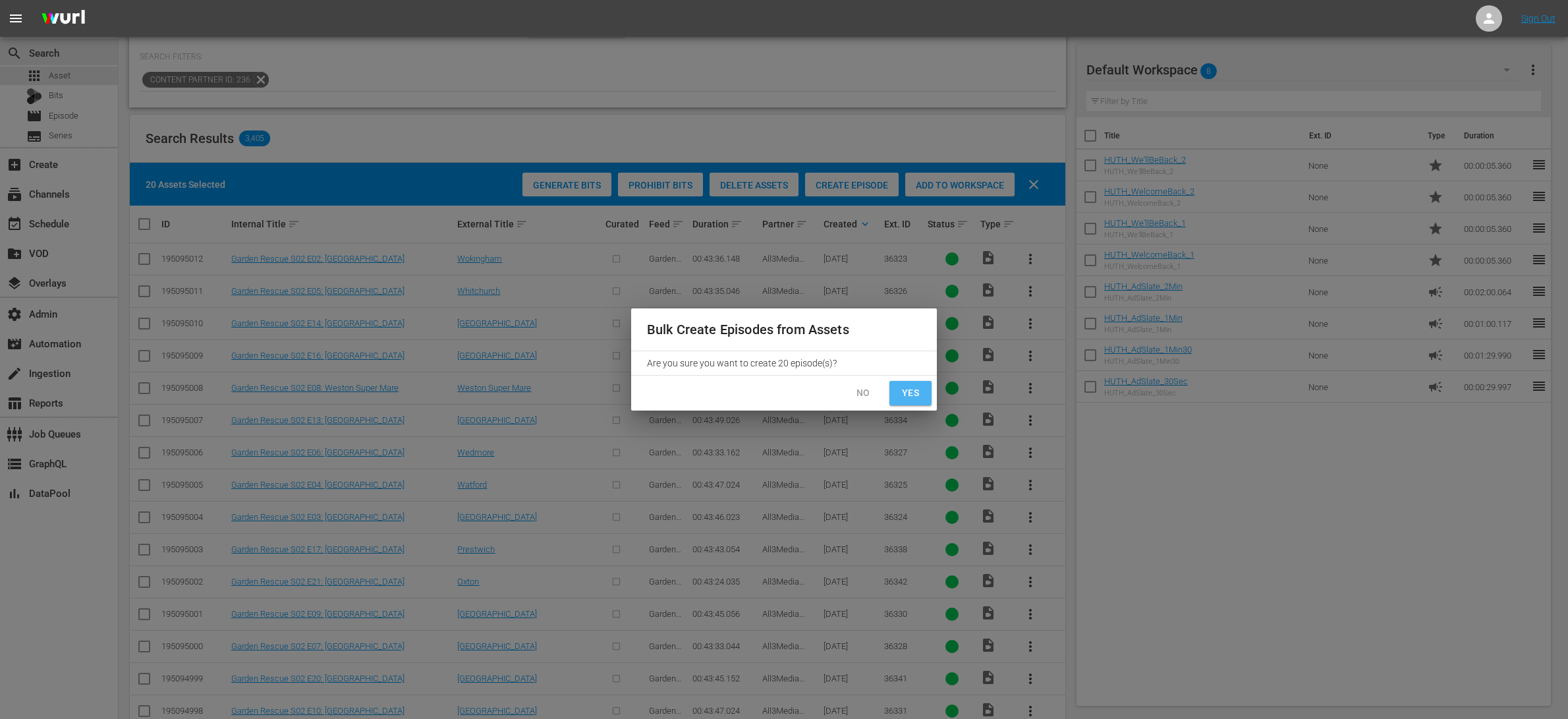
checkbox input "false"
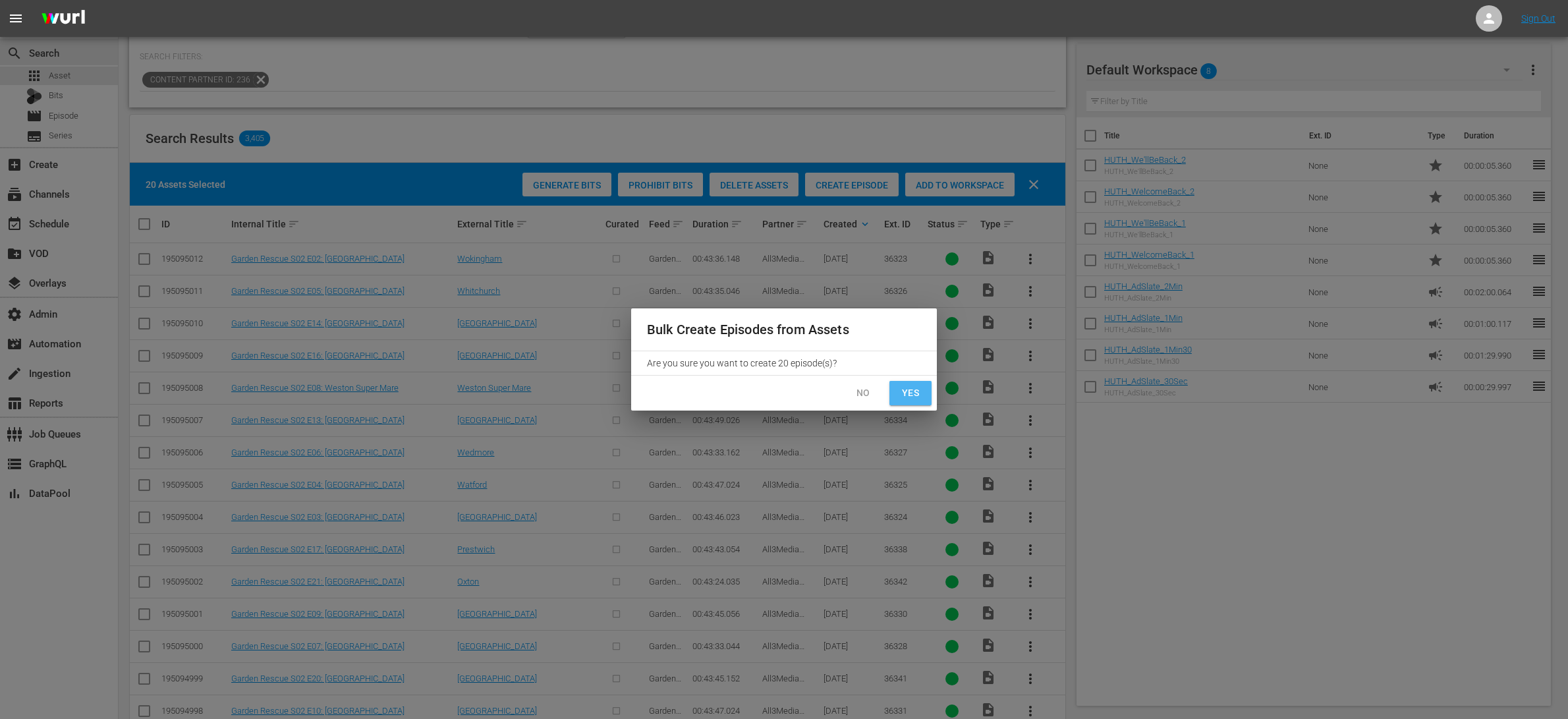
checkbox input "false"
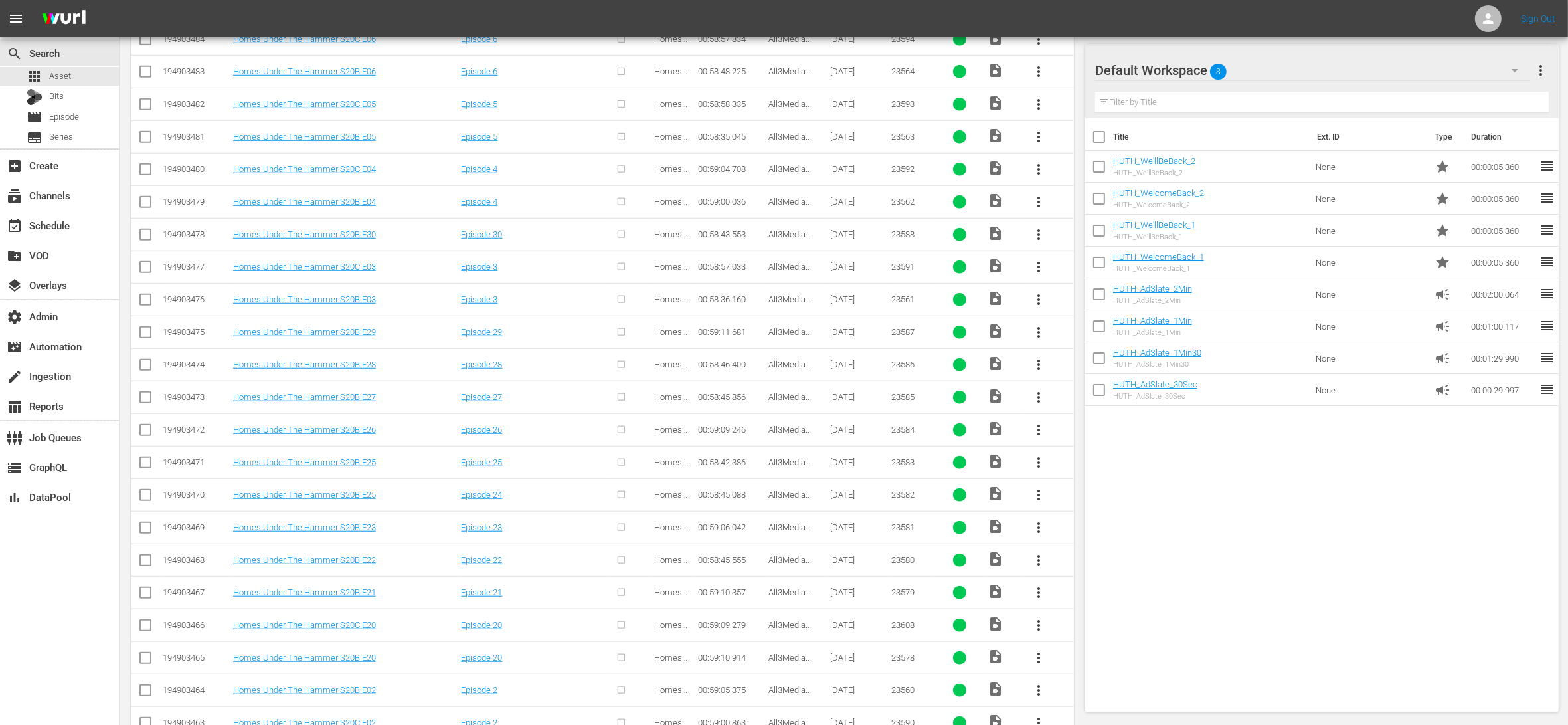
scroll to position [1444, 0]
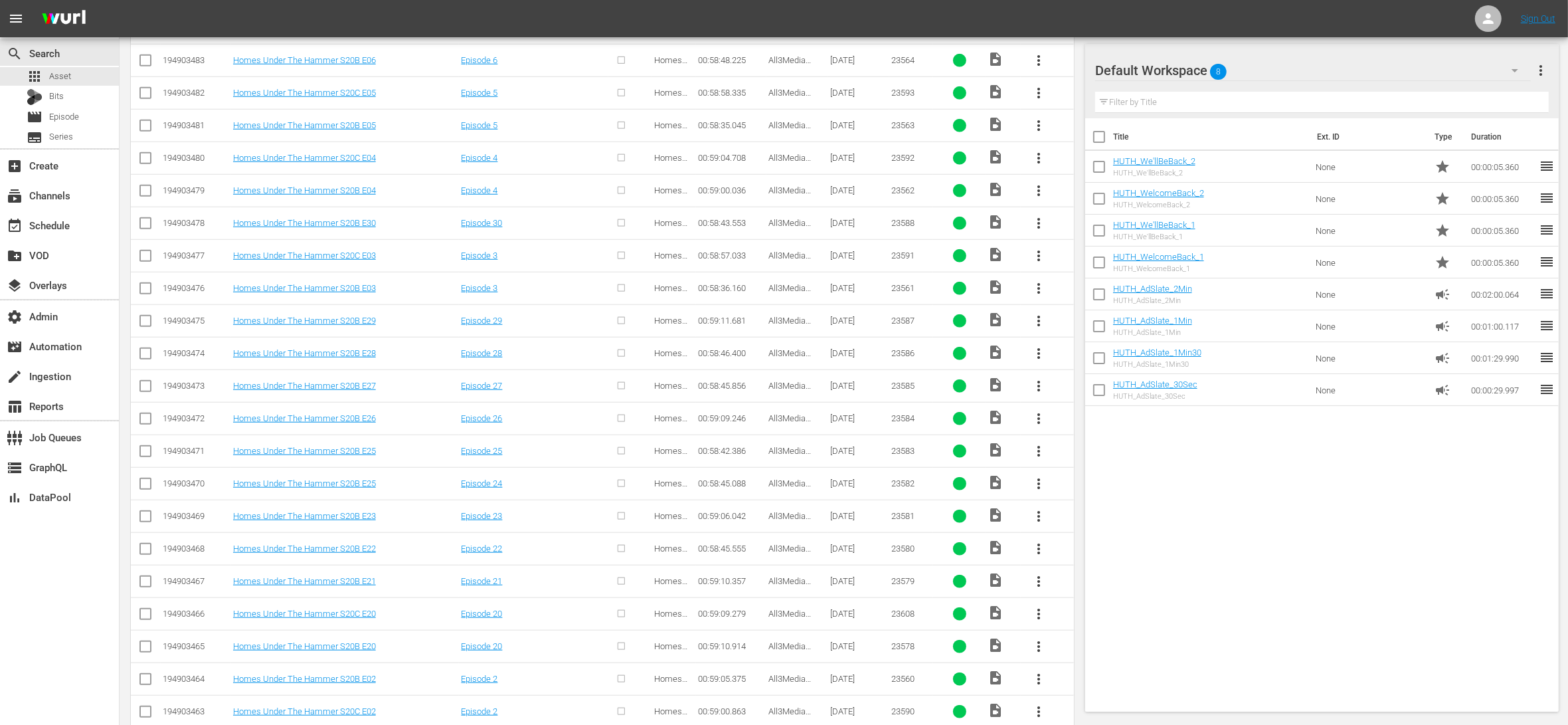
click at [1304, 471] on div "Title Ext. ID Type Duration HUTH_We'llBeBack_2 HUTH_We'llBeBack_2 None star 00:…" at bounding box center [1323, 412] width 474 height 588
click at [1223, 459] on div "Title Ext. ID Type Duration HUTH_We'llBeBack_2 HUTH_We'llBeBack_2 None star 00:…" at bounding box center [1323, 412] width 474 height 588
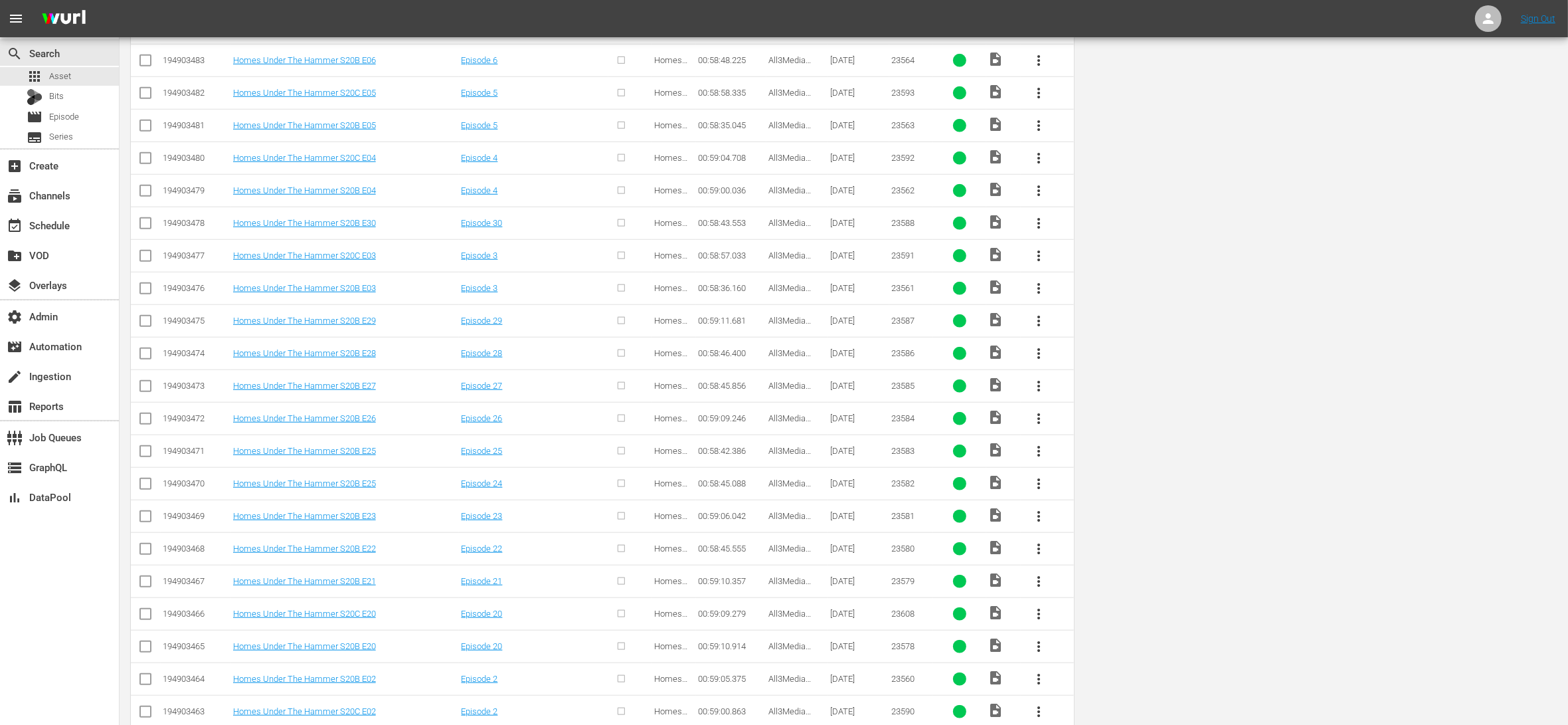
scroll to position [0, 0]
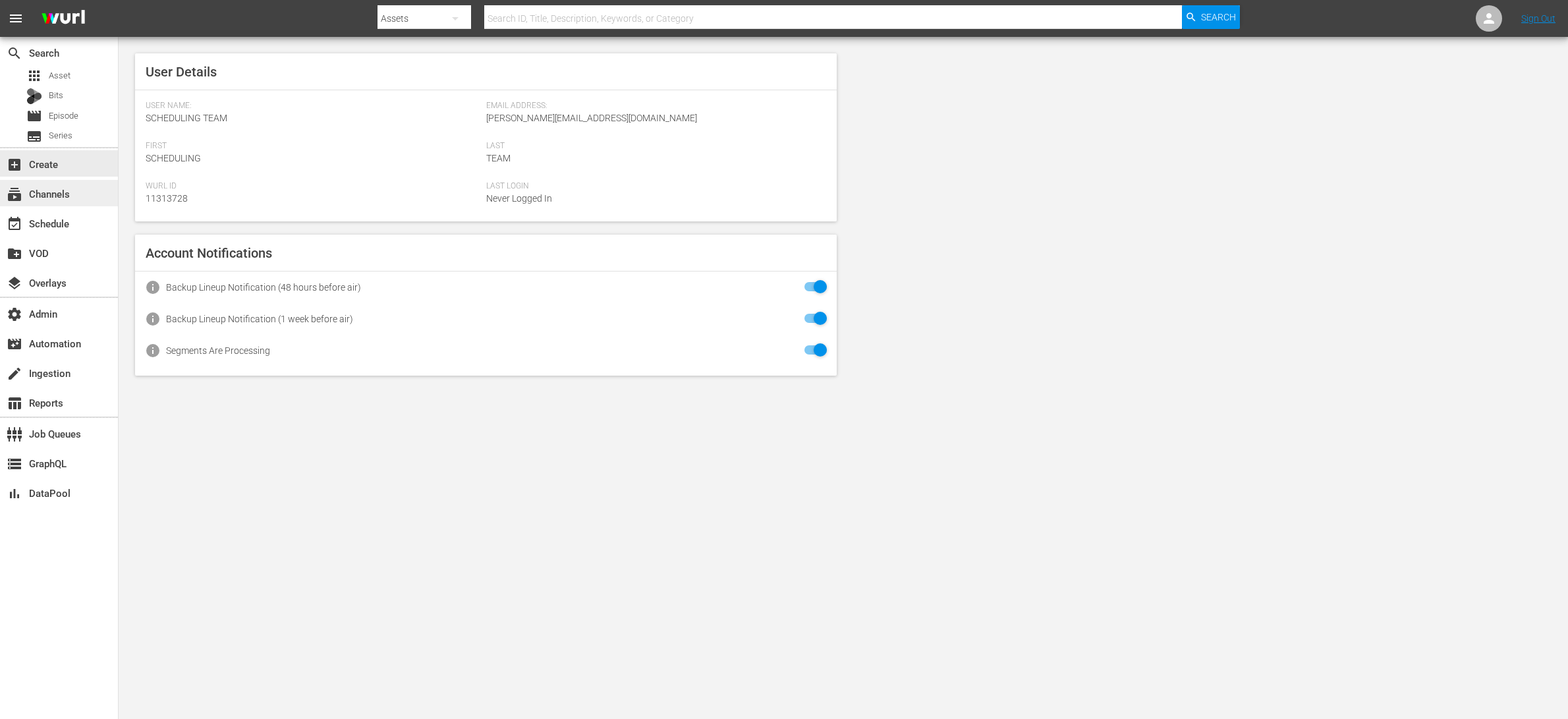
click at [98, 187] on div "subscriptions Channels" at bounding box center [59, 193] width 118 height 27
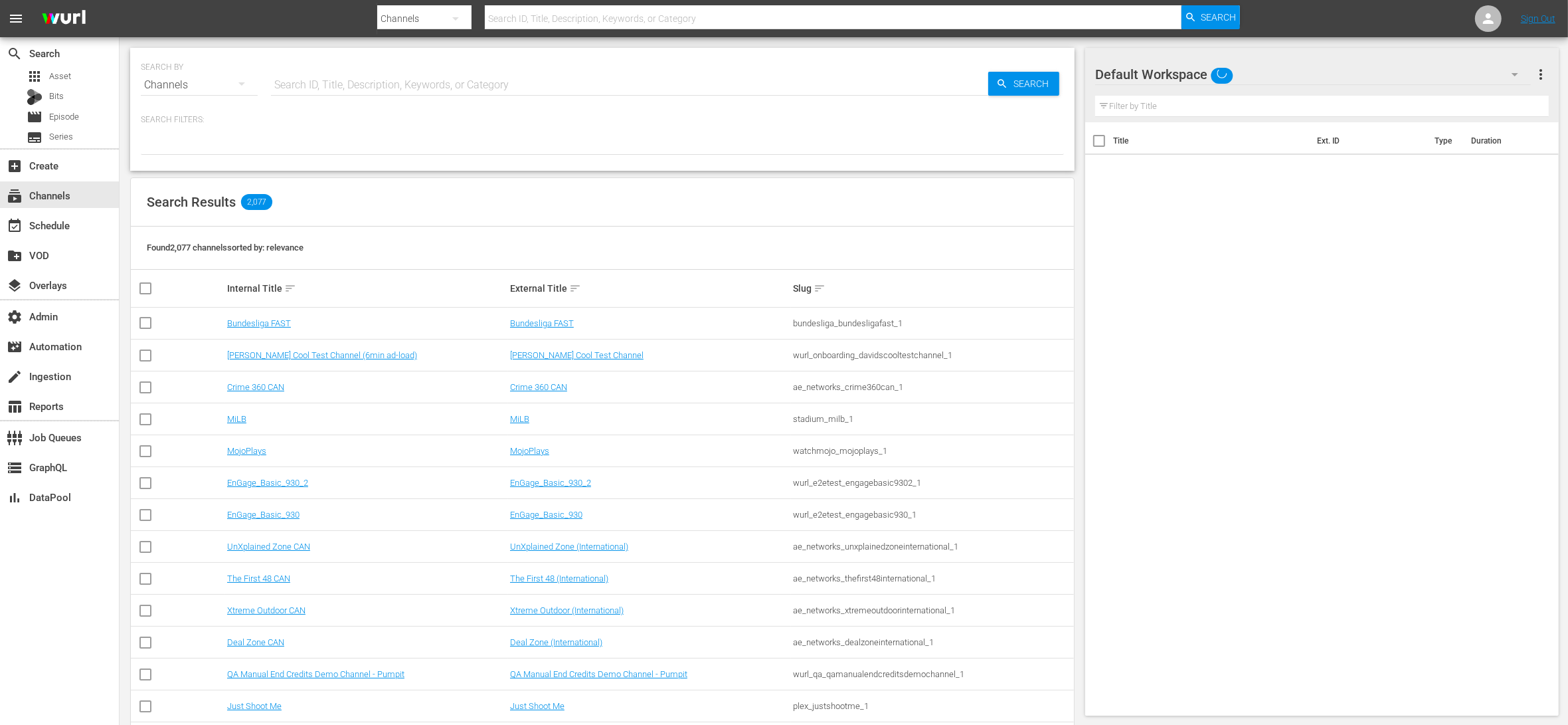
click at [388, 83] on input "text" at bounding box center [630, 85] width 717 height 32
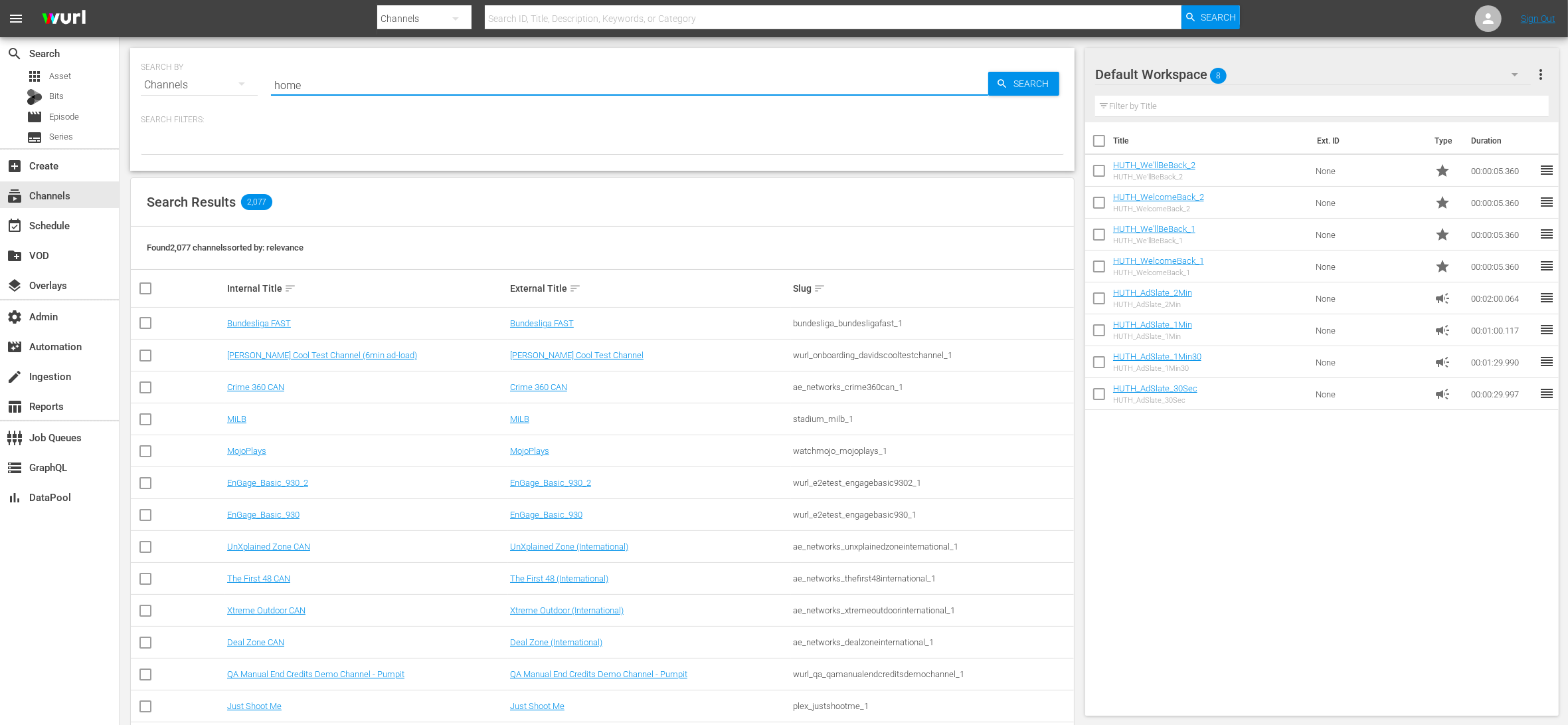
type input "homes"
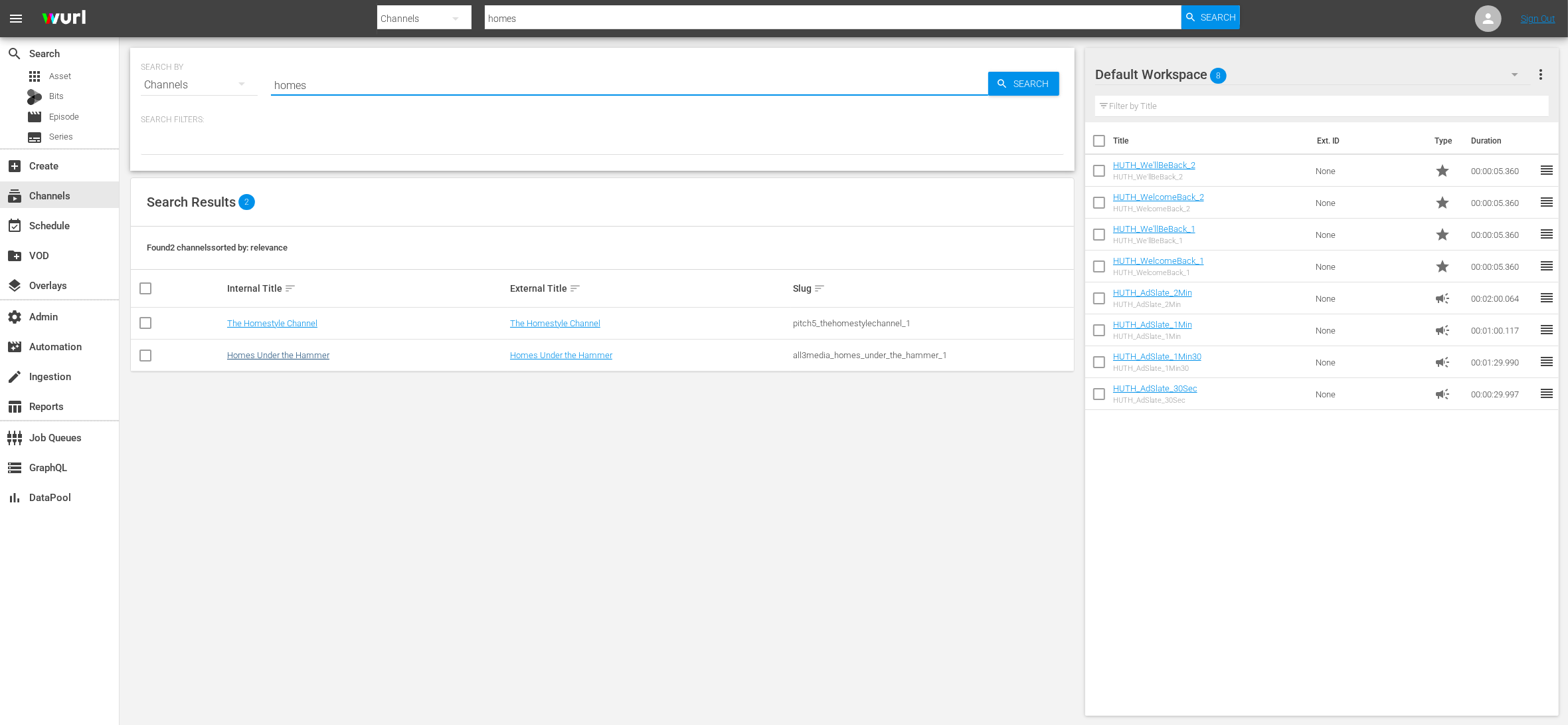
type input "homes"
click at [312, 355] on link "Homes Under the Hammer" at bounding box center [278, 355] width 102 height 10
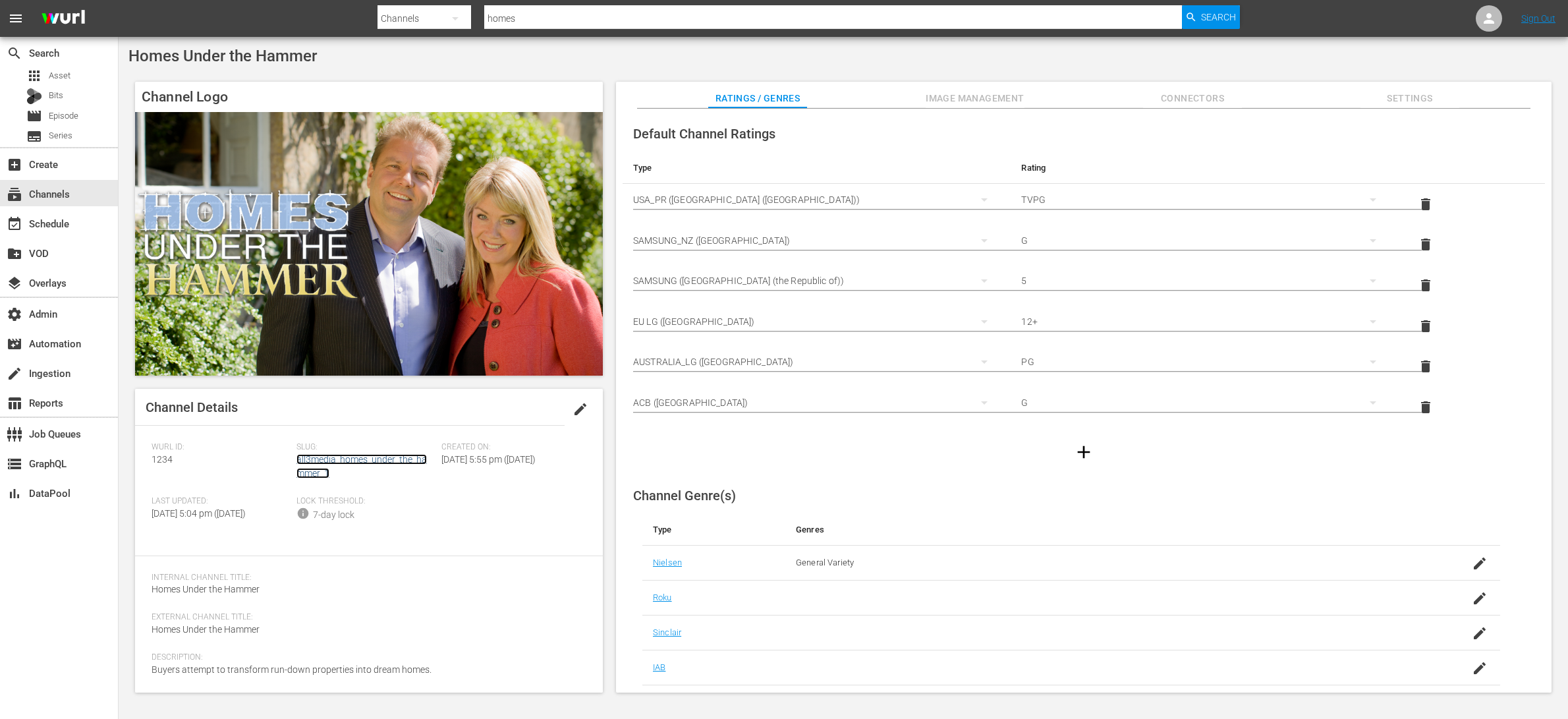
click at [329, 459] on link "all3media_homes_under_the_hammer_1" at bounding box center [361, 466] width 131 height 25
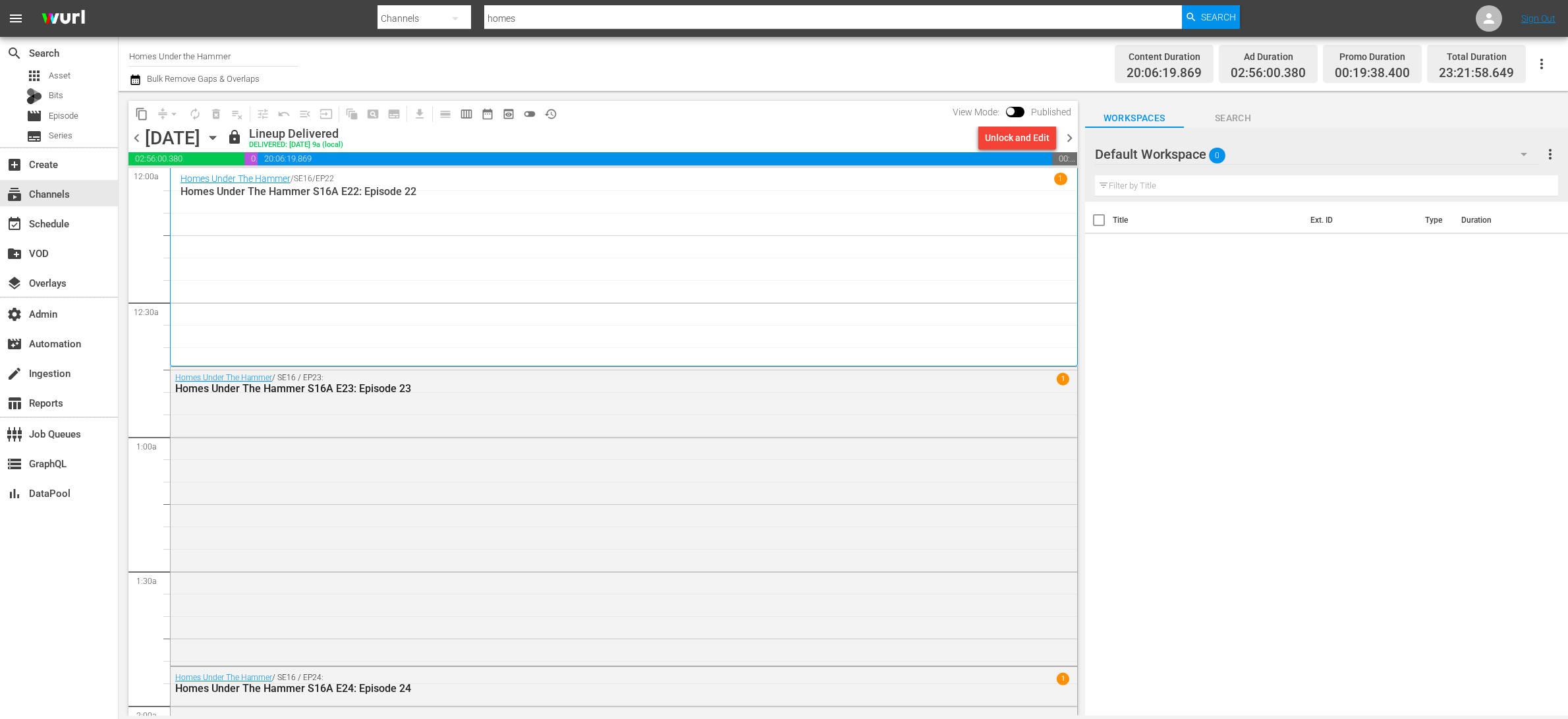
click at [608, 127] on div "lock Lineup Delivered DELIVERED: 10/9 @ 9a (local)" at bounding box center [599, 138] width 746 height 23
click at [530, 530] on div "Homes Under The Hammer / SE16 / EP23: Homes Under The Hammer S16A E23: Episode …" at bounding box center [623, 514] width 906 height 296
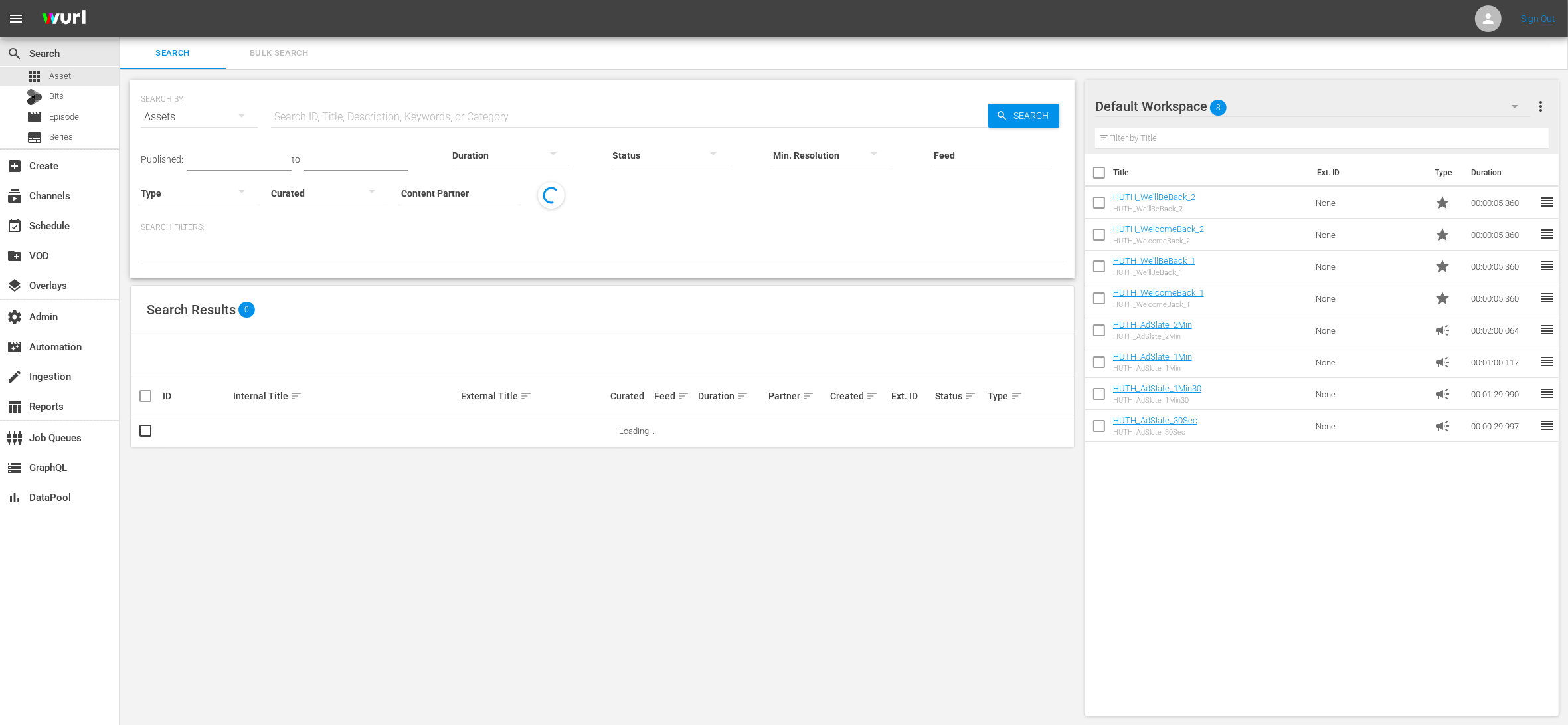
click at [401, 180] on input "Content Partner" at bounding box center [459, 194] width 117 height 48
click at [342, 230] on div "All3Media International (236)" at bounding box center [379, 230] width 194 height 32
type input "All3Media International (236)"
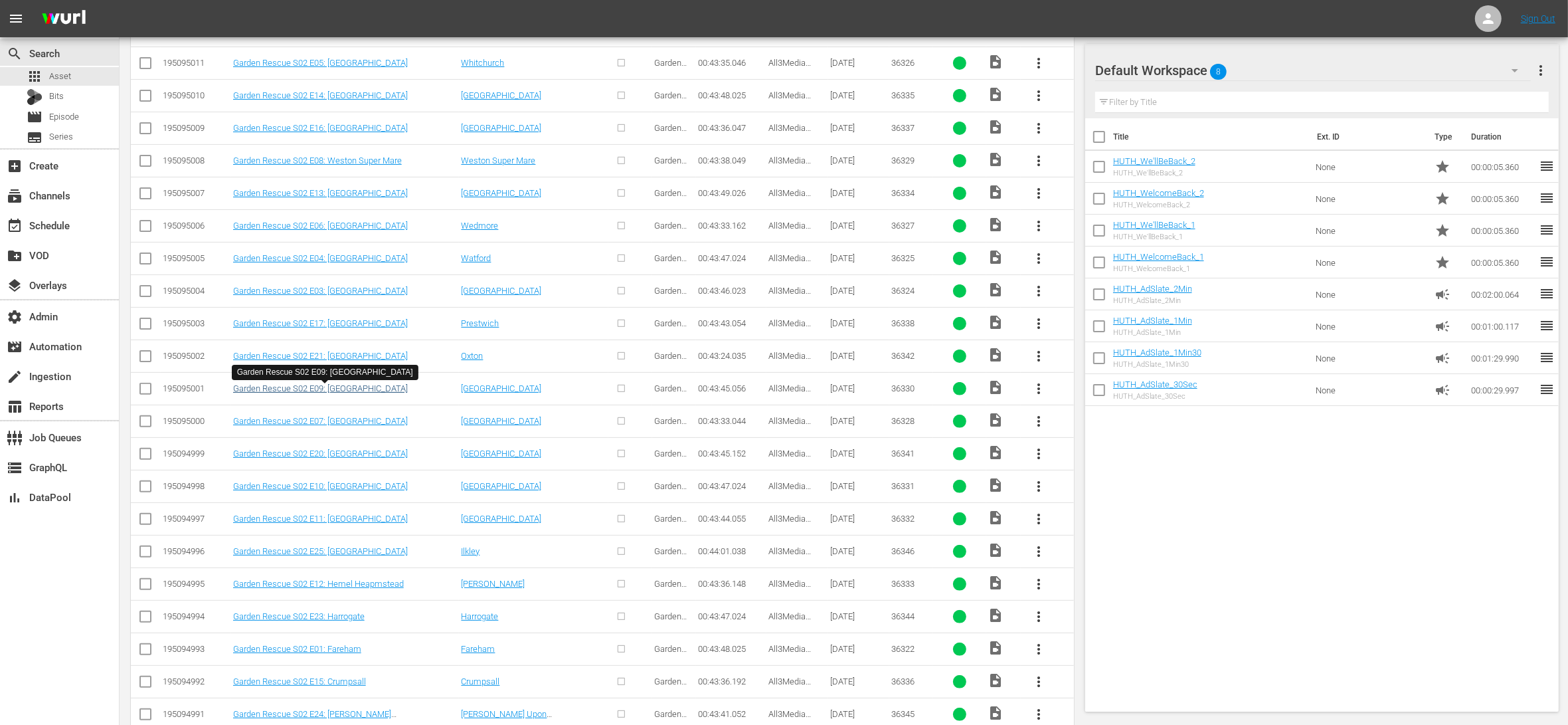
scroll to position [894, 0]
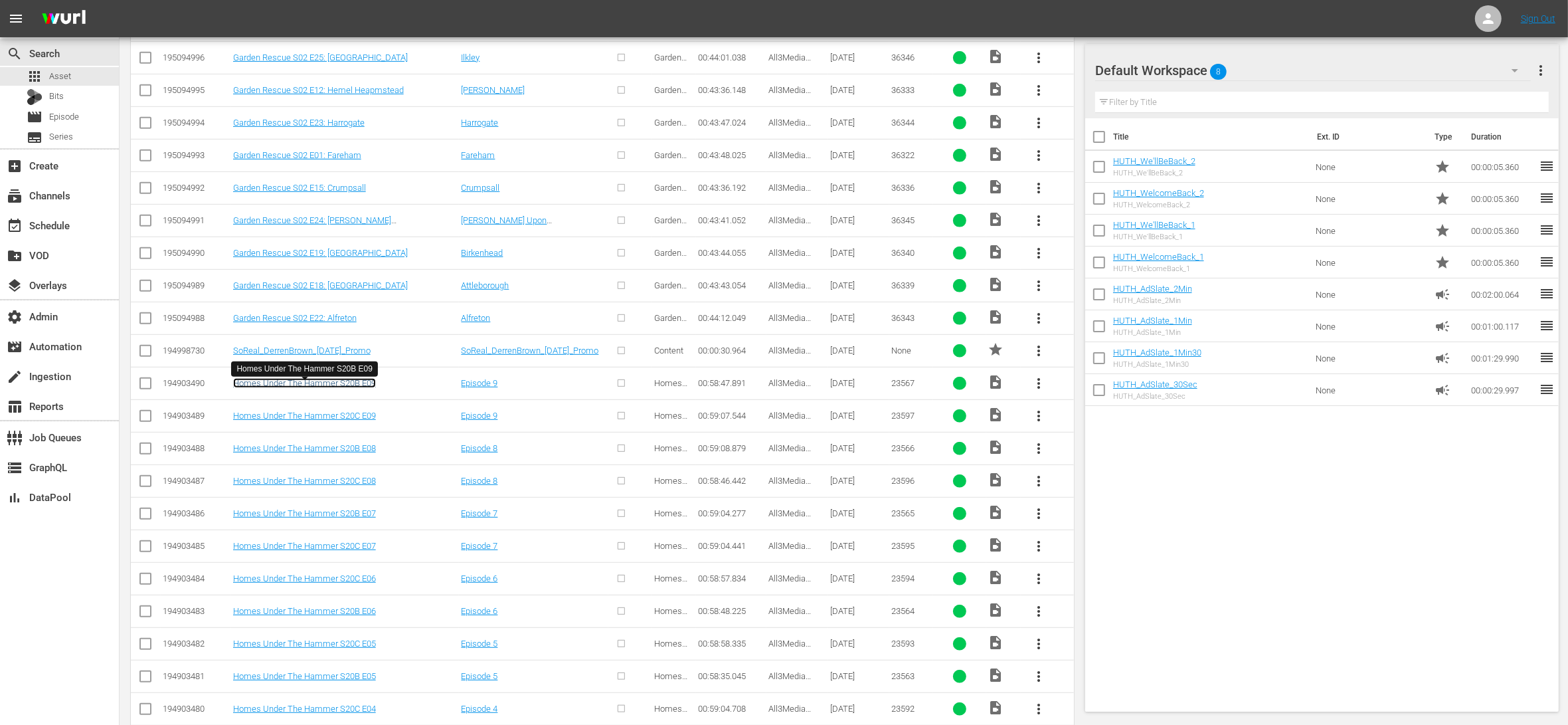
click at [345, 386] on link "Homes Under The Hammer S20B E09" at bounding box center [304, 383] width 143 height 10
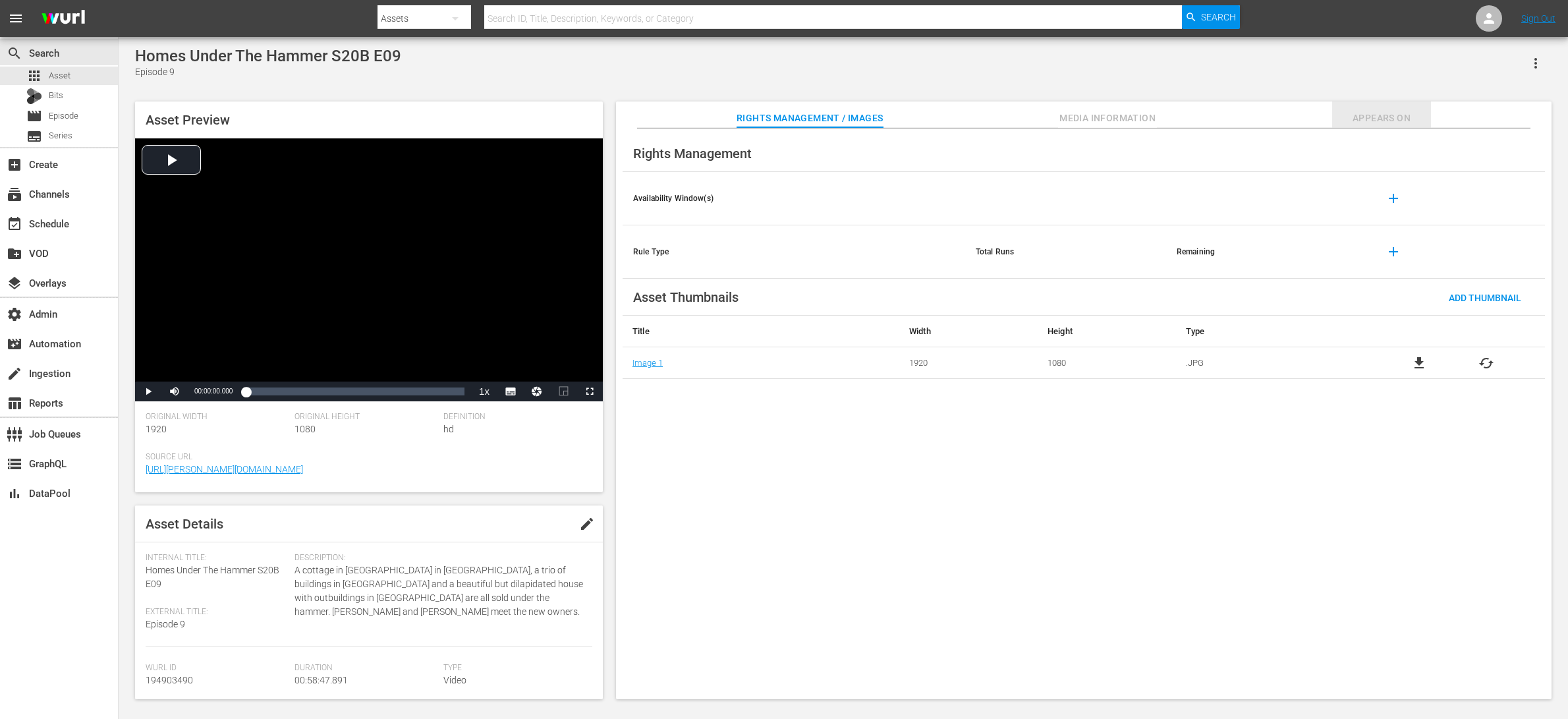
click at [1395, 120] on span "Appears On" at bounding box center [1381, 118] width 99 height 16
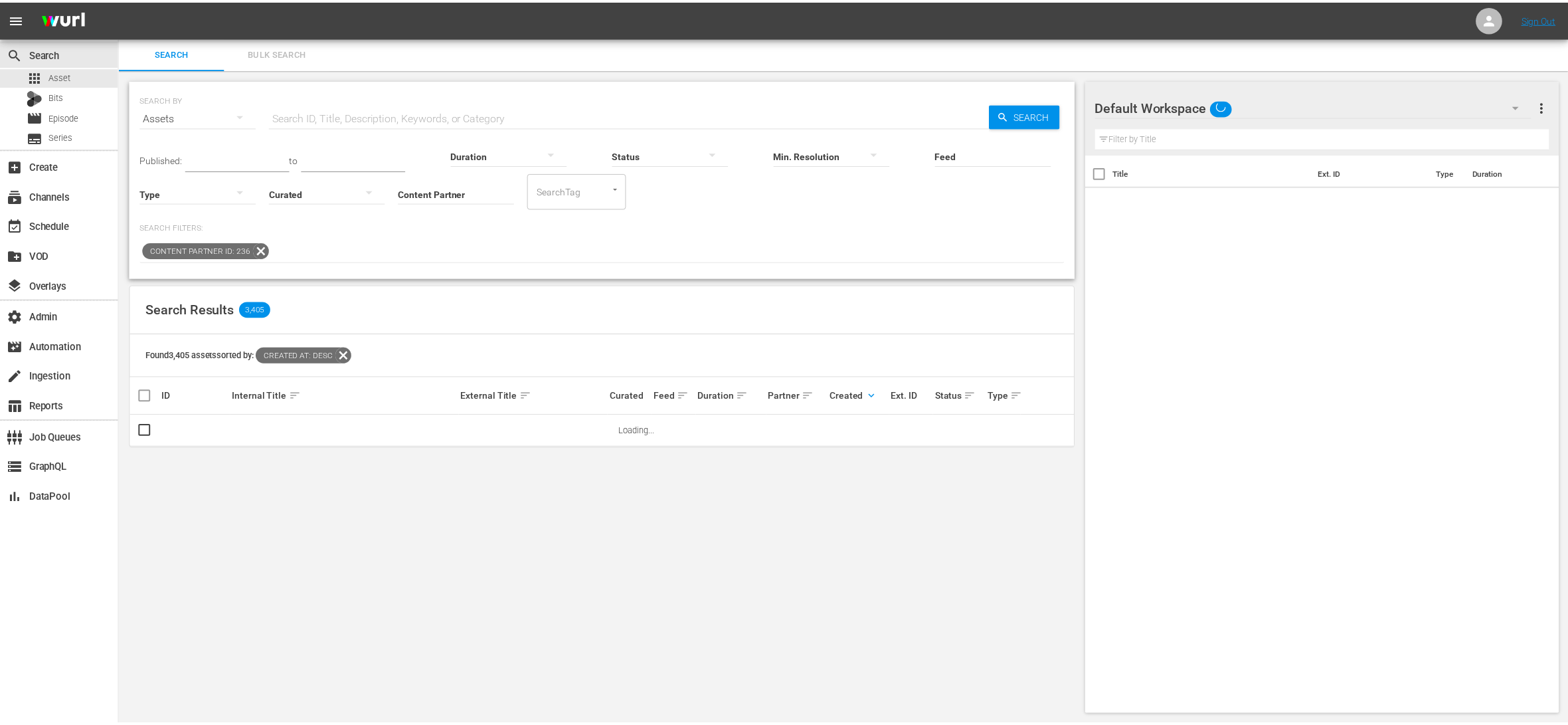
scroll to position [1, 0]
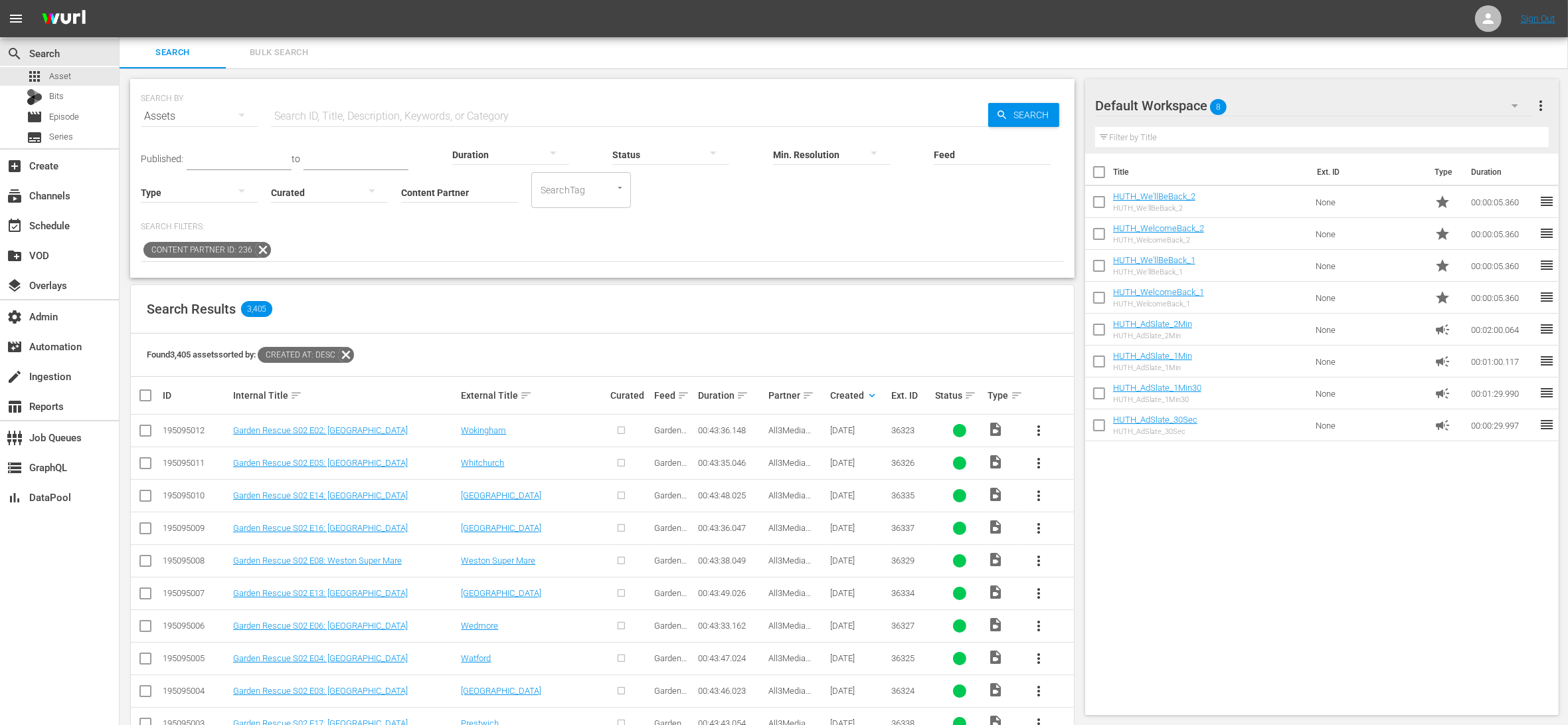
click at [348, 107] on input "text" at bounding box center [630, 116] width 717 height 32
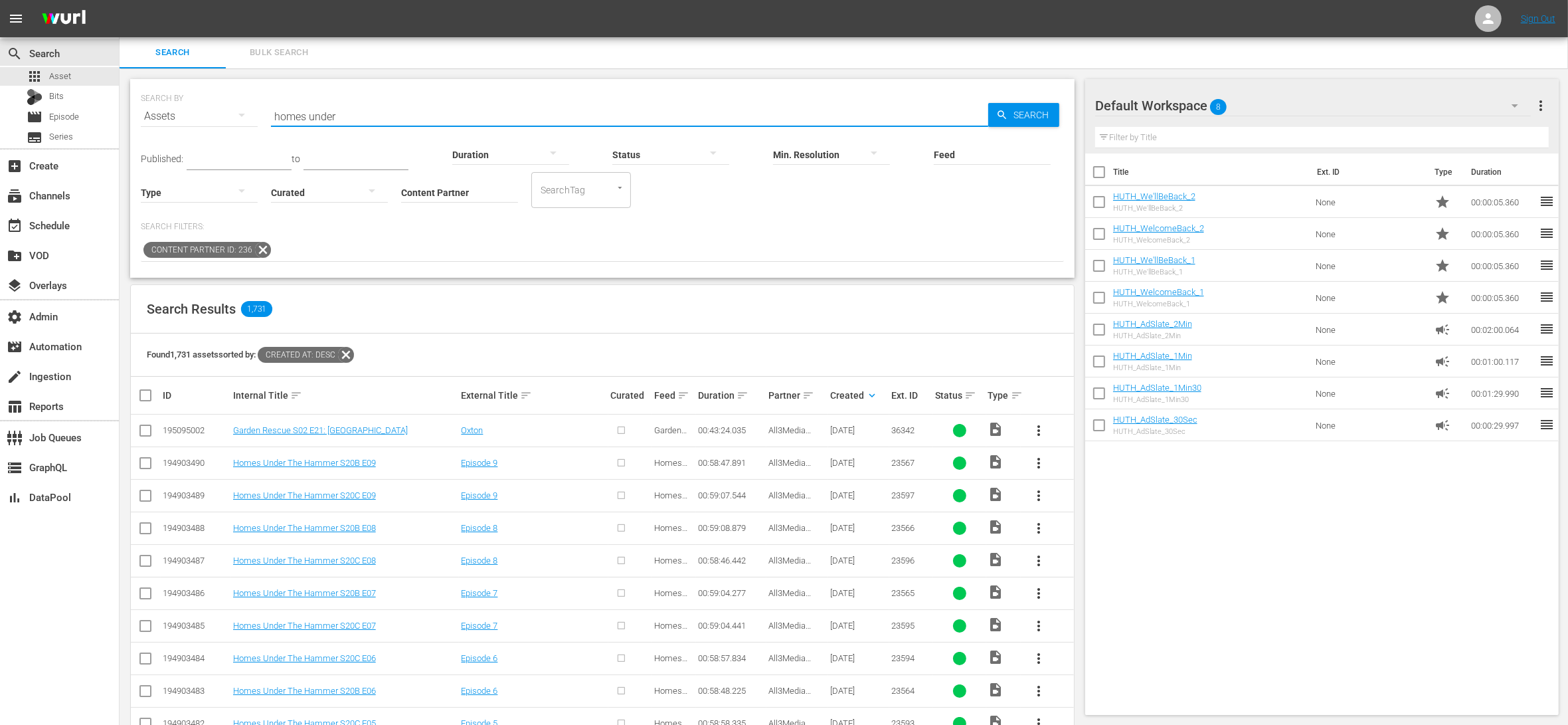
type input "homes under"
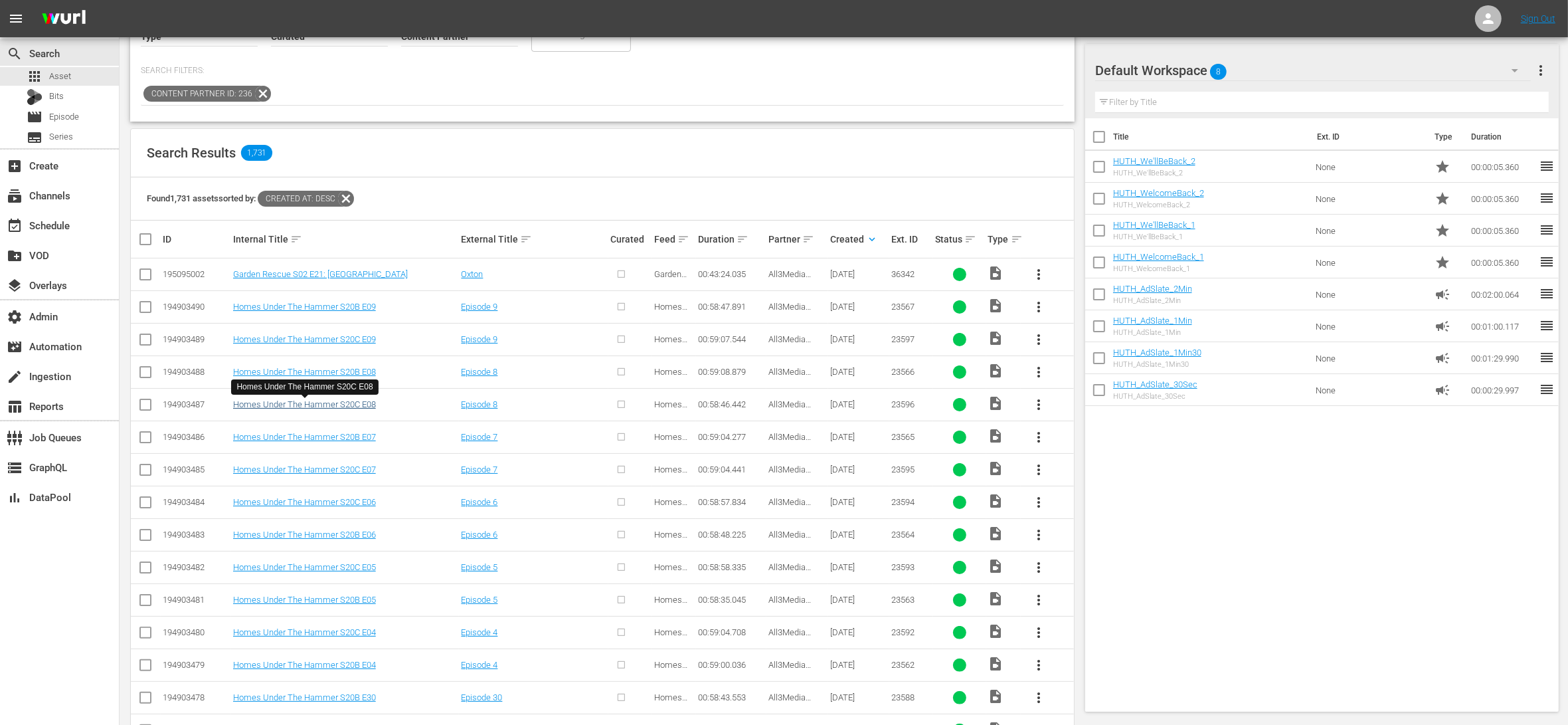
scroll to position [300, 0]
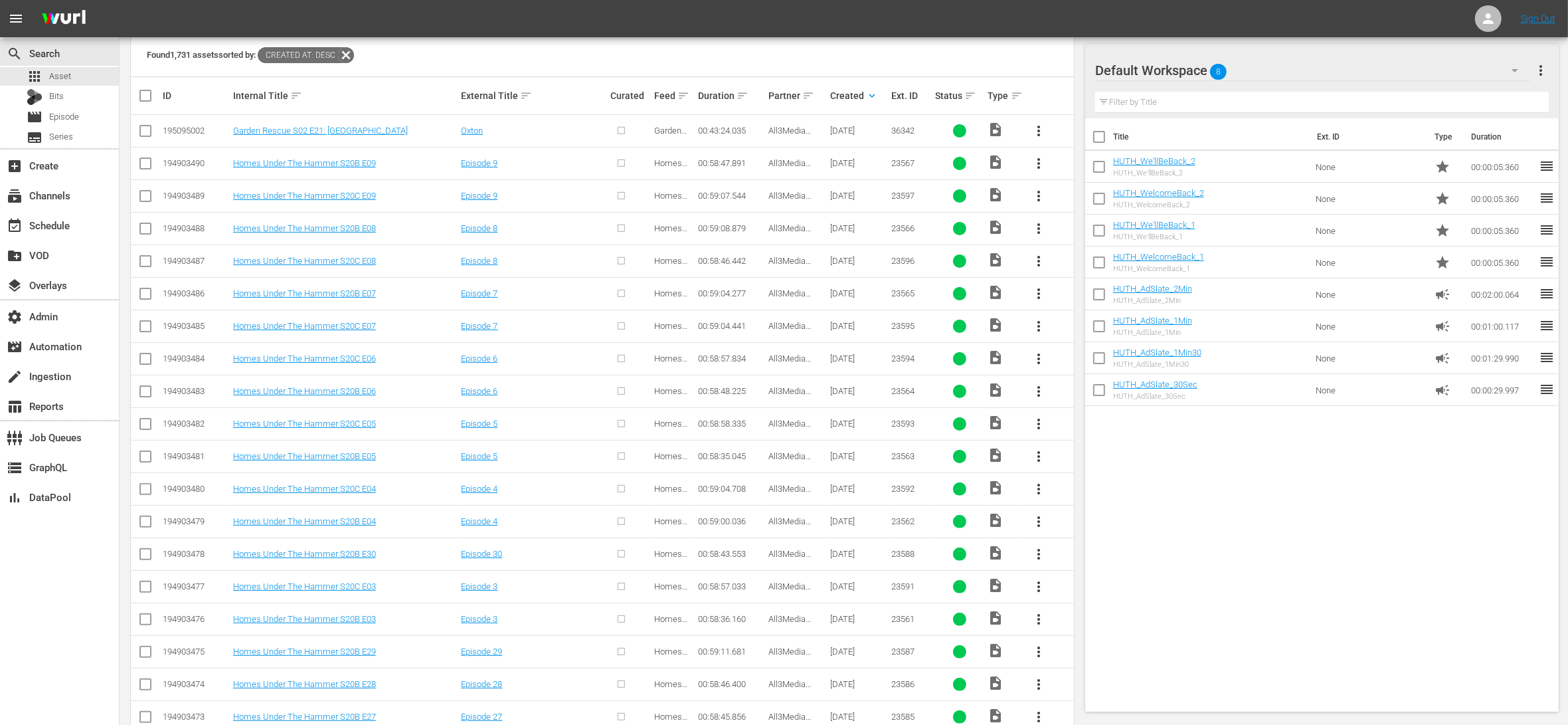
click at [147, 164] on input "checkbox" at bounding box center [145, 166] width 16 height 16
checkbox input "true"
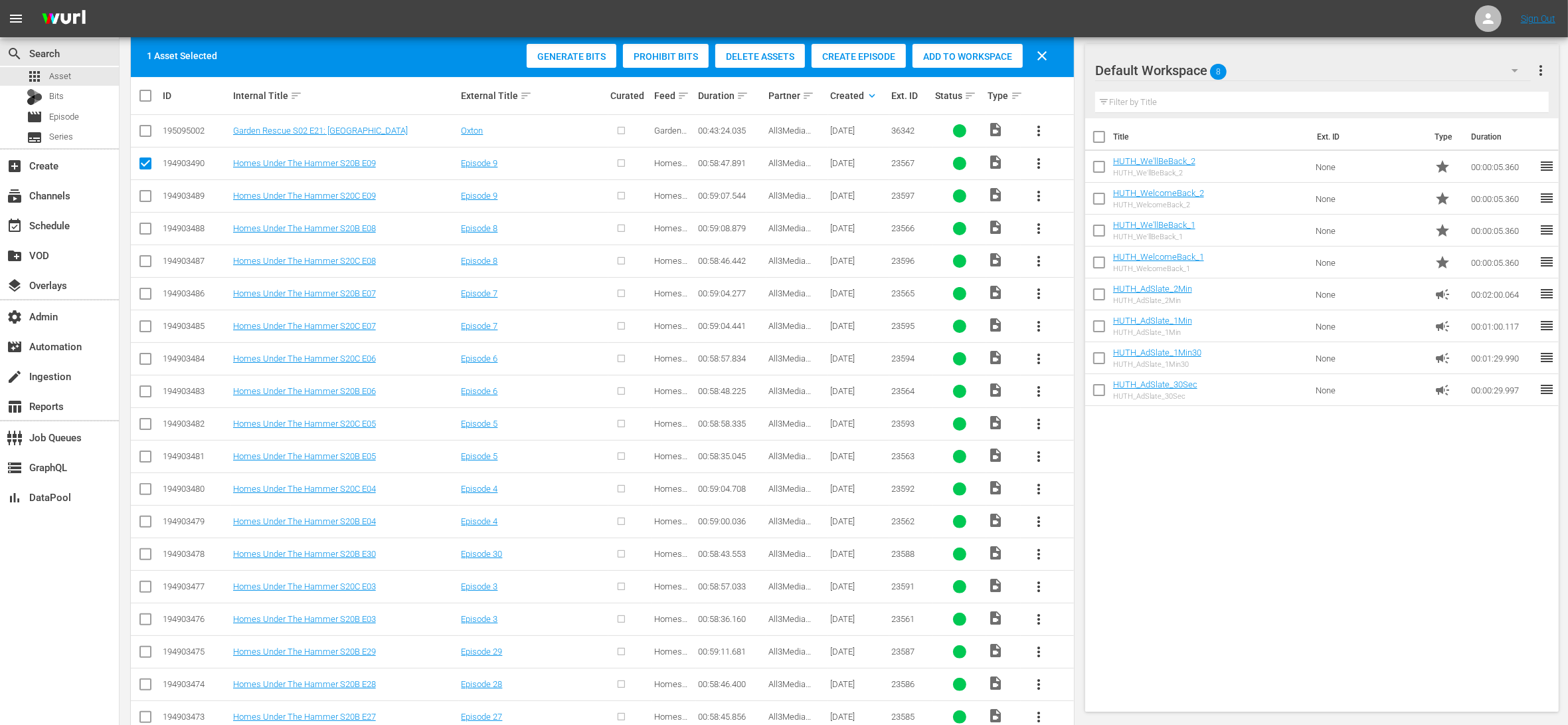
drag, startPoint x: 141, startPoint y: 205, endPoint x: 141, endPoint y: 212, distance: 7.0
click at [141, 206] on input "checkbox" at bounding box center [145, 198] width 16 height 16
checkbox input "true"
click at [143, 237] on input "checkbox" at bounding box center [145, 231] width 16 height 16
checkbox input "true"
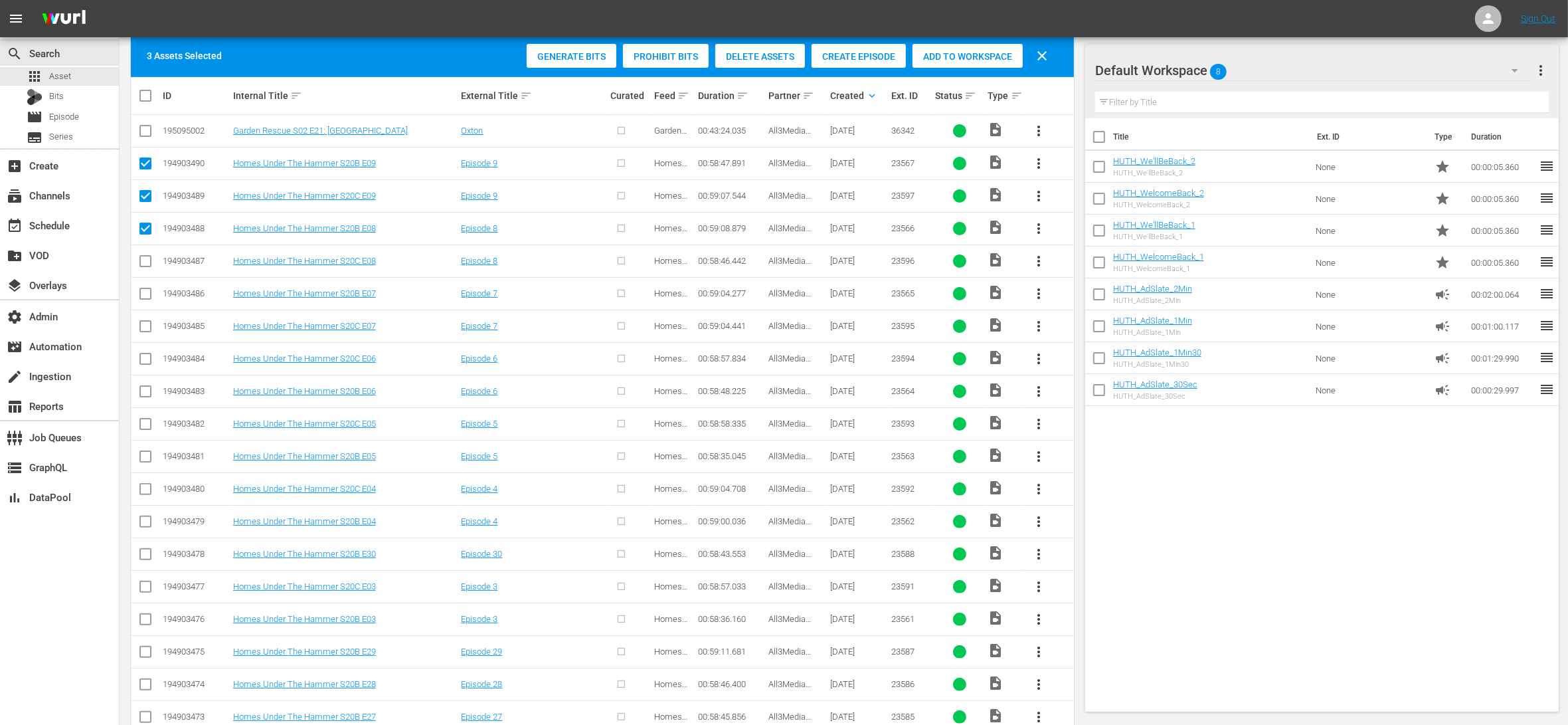
click at [144, 265] on input "checkbox" at bounding box center [145, 264] width 16 height 16
checkbox input "true"
click at [144, 296] on input "checkbox" at bounding box center [145, 296] width 16 height 16
checkbox input "true"
click at [150, 331] on input "checkbox" at bounding box center [145, 328] width 16 height 16
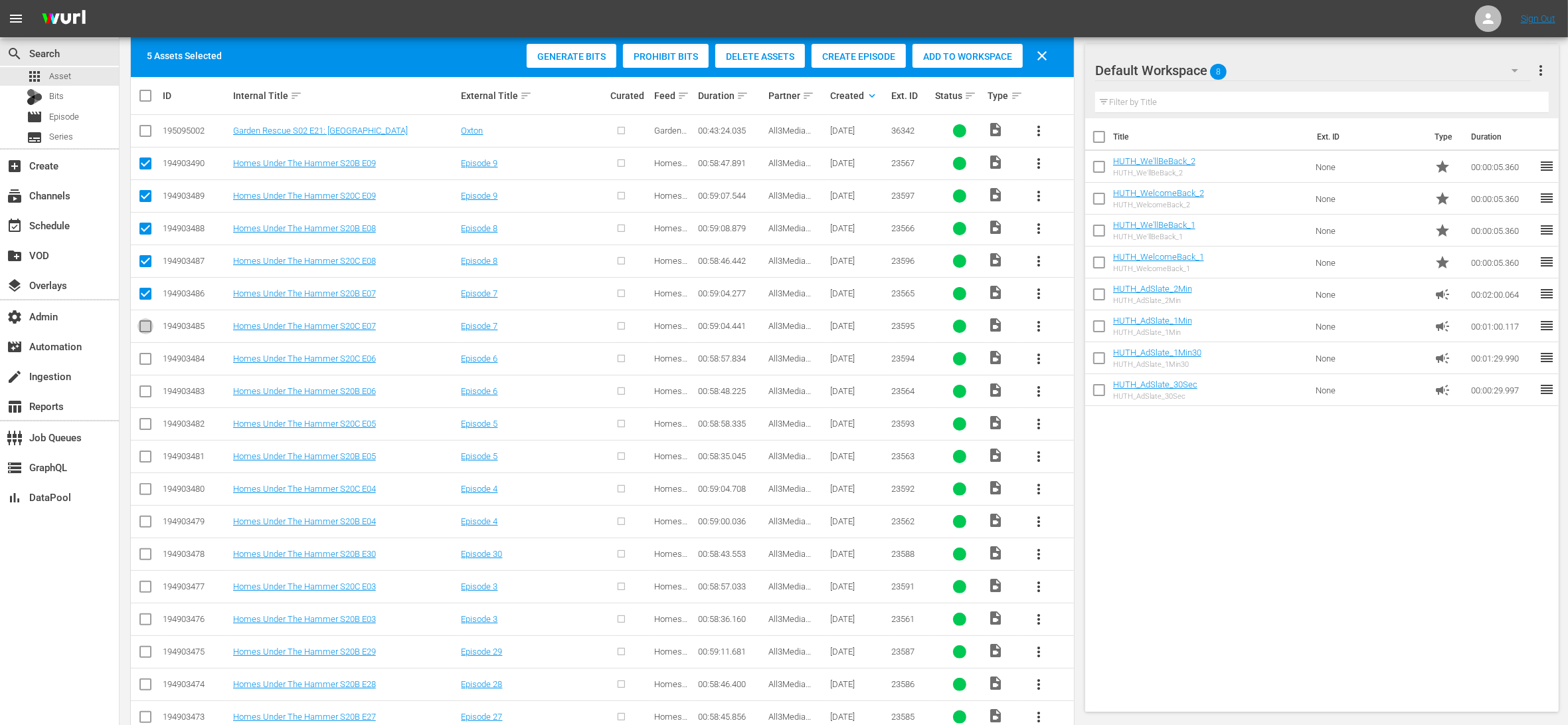
checkbox input "true"
drag, startPoint x: 147, startPoint y: 360, endPoint x: 155, endPoint y: 382, distance: 23.4
click at [147, 360] on input "checkbox" at bounding box center [145, 361] width 16 height 16
checkbox input "true"
click at [150, 389] on input "checkbox" at bounding box center [145, 393] width 16 height 16
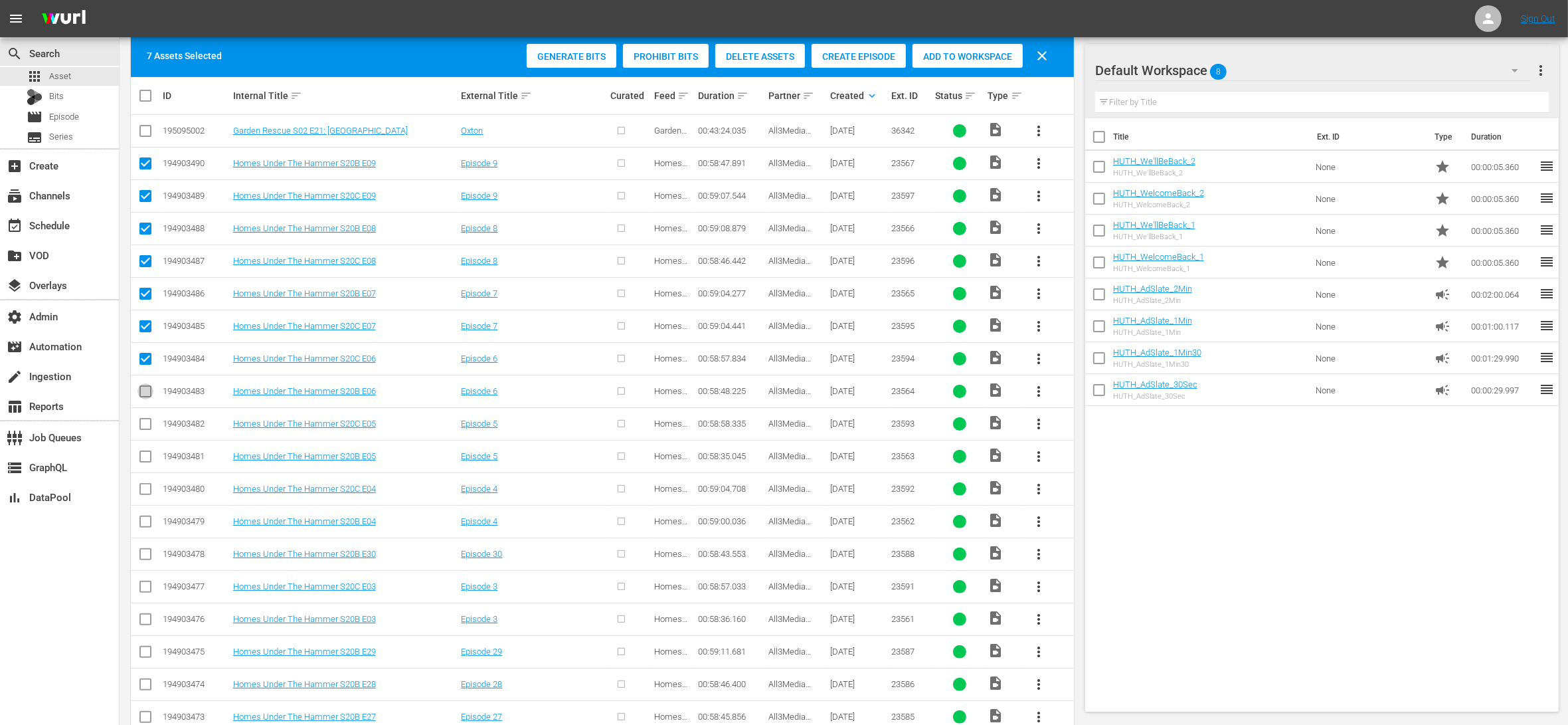
checkbox input "true"
click at [150, 424] on input "checkbox" at bounding box center [145, 426] width 16 height 16
checkbox input "true"
click at [145, 457] on input "checkbox" at bounding box center [145, 459] width 16 height 16
checkbox input "true"
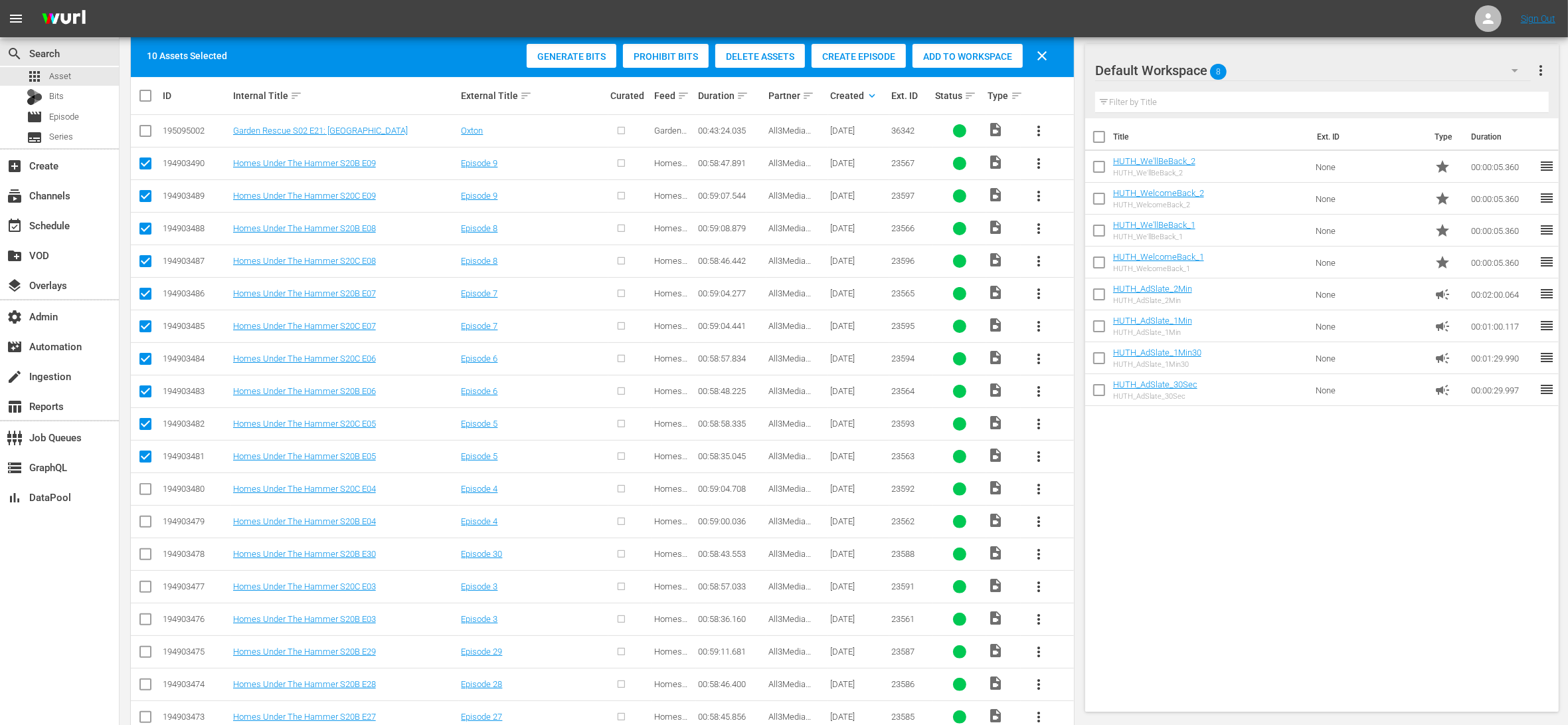
click at [849, 55] on span "Create Episode" at bounding box center [858, 56] width 94 height 10
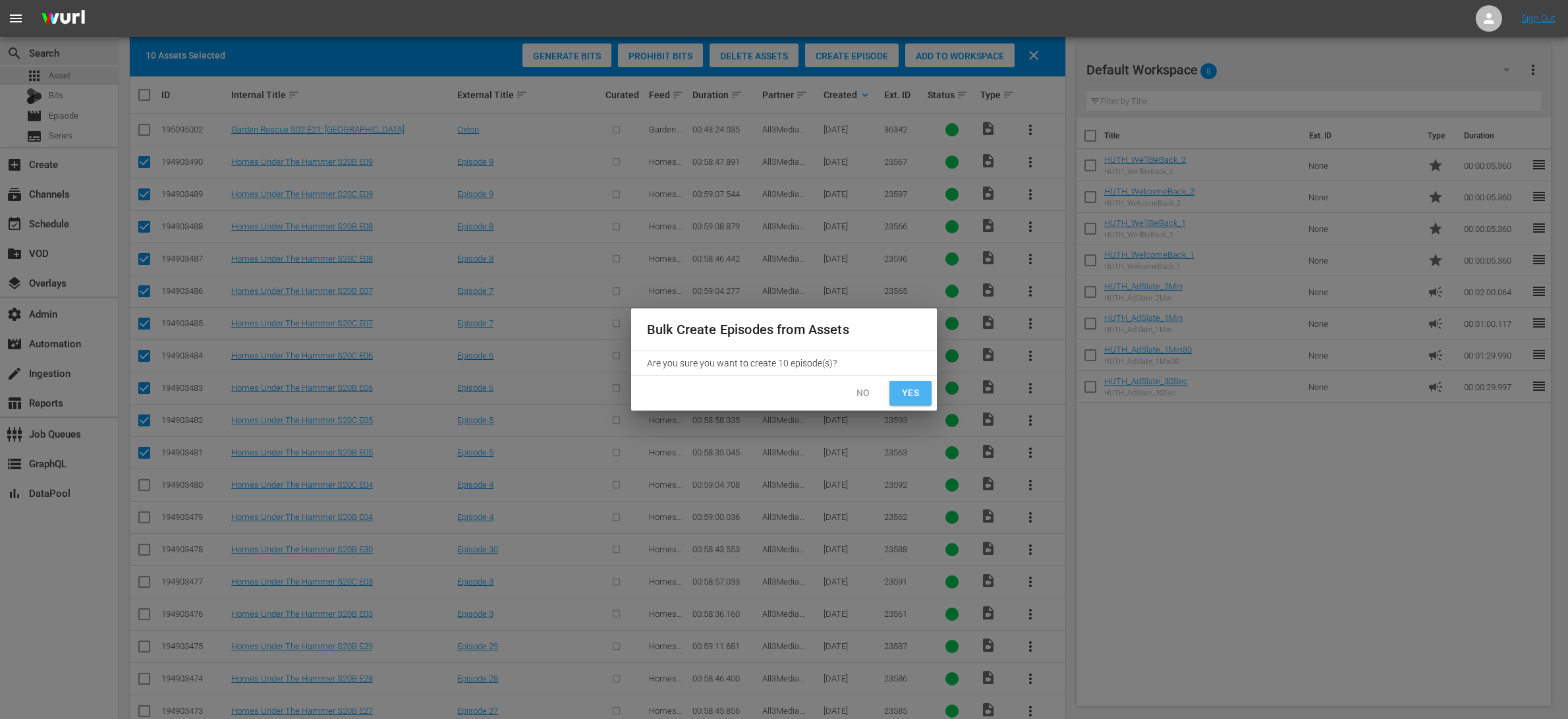
click at [917, 386] on span "Yes" at bounding box center [910, 393] width 21 height 16
checkbox input "false"
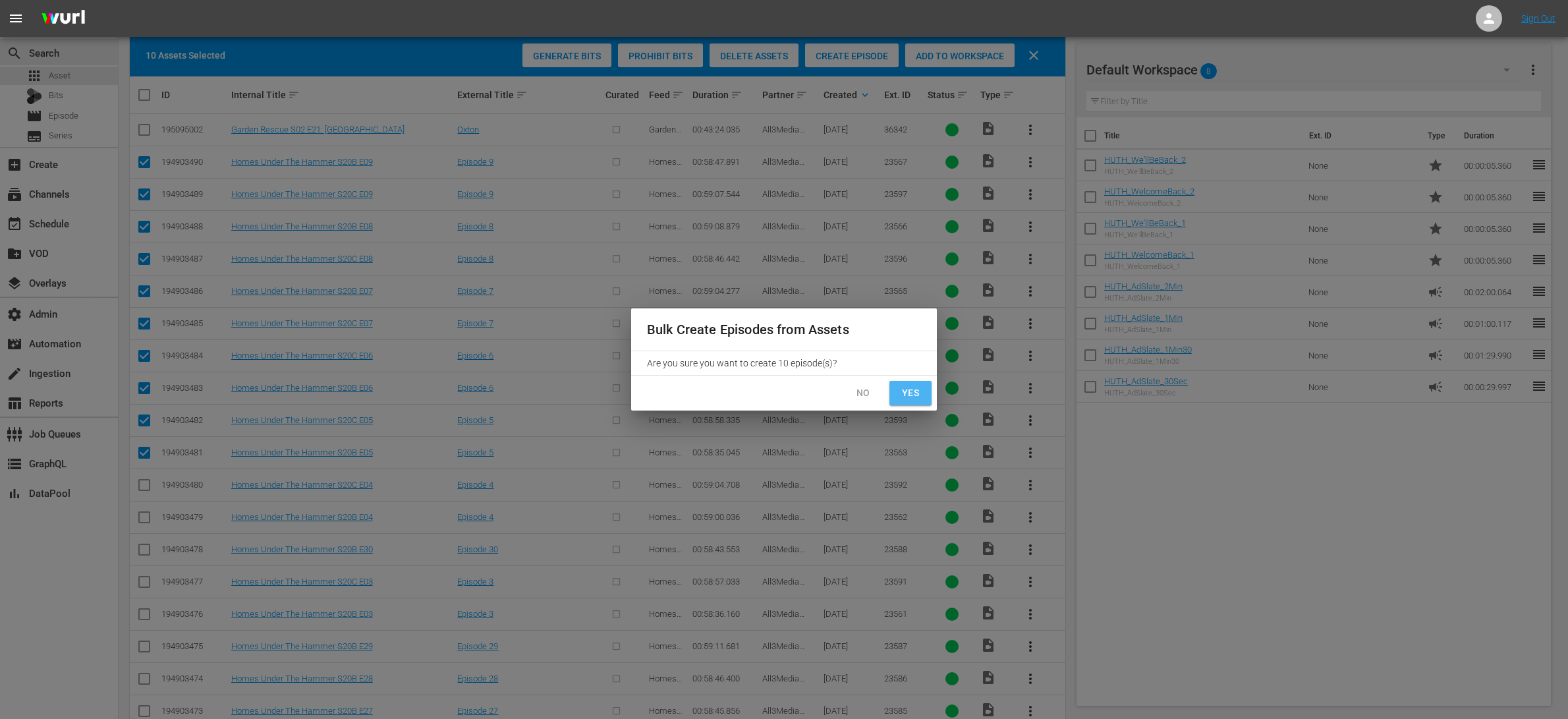
checkbox input "false"
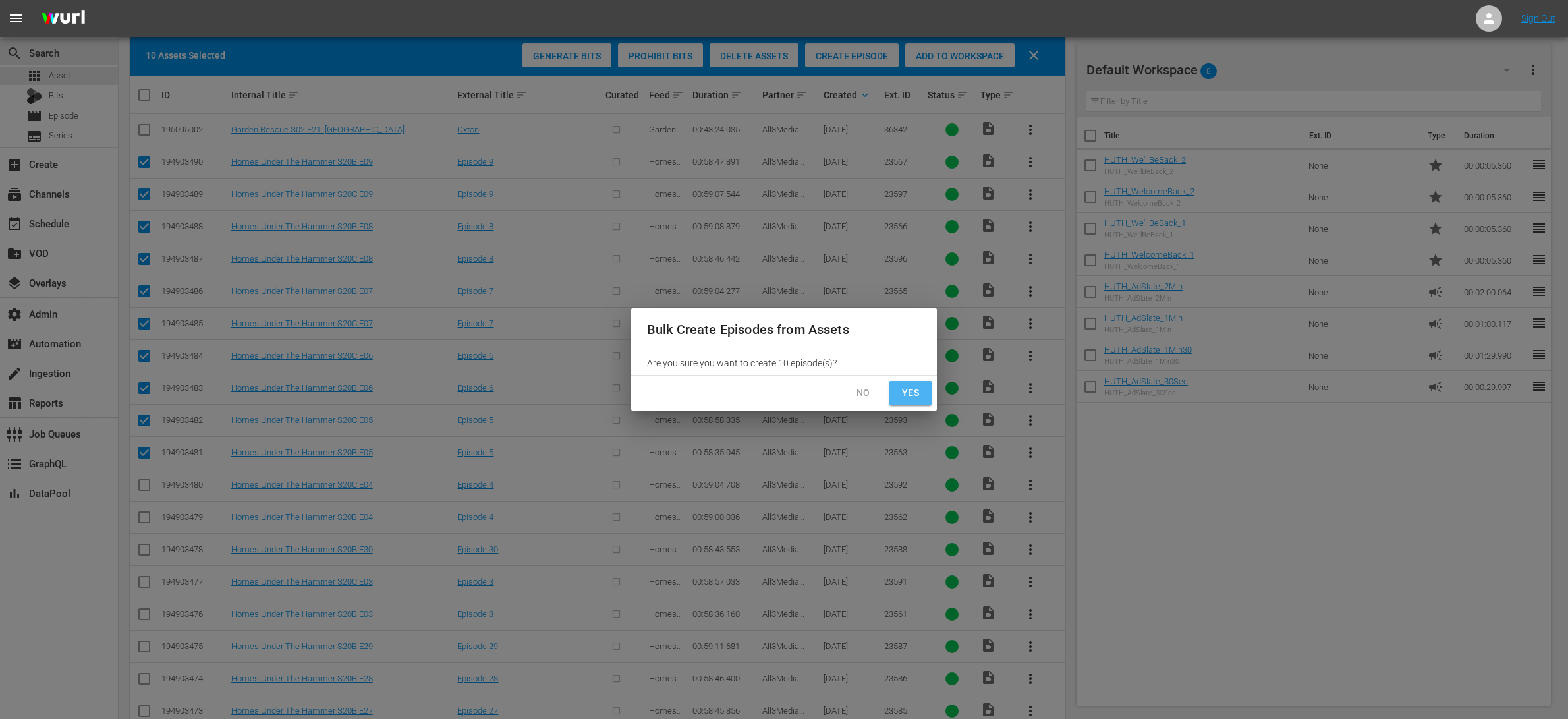
checkbox input "false"
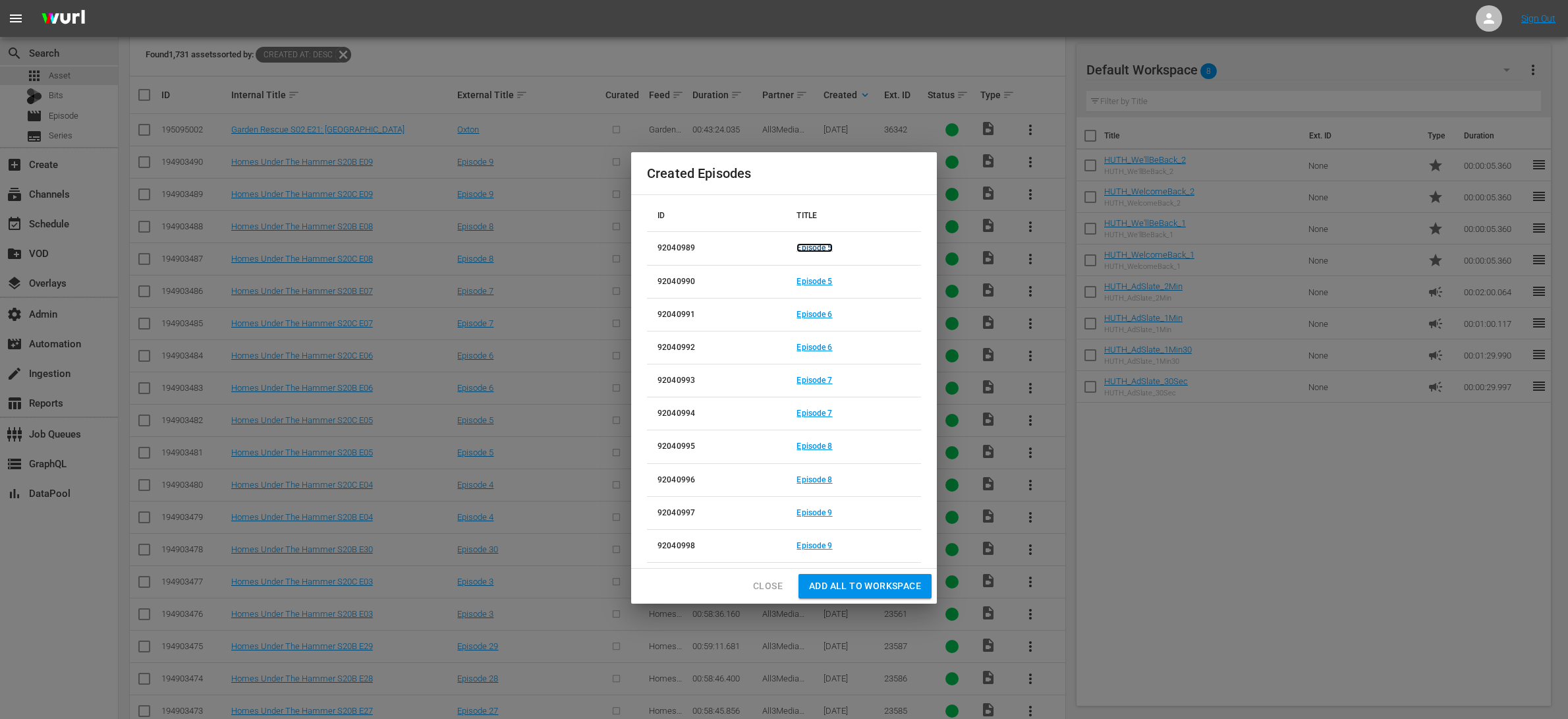
click at [825, 246] on link "Episode 5" at bounding box center [814, 247] width 36 height 9
click at [826, 276] on link "Episode 5" at bounding box center [814, 280] width 36 height 9
click at [825, 311] on link "Episode 6" at bounding box center [814, 314] width 36 height 9
click at [822, 347] on link "Episode 6" at bounding box center [814, 347] width 36 height 9
click at [826, 378] on link "Episode 7" at bounding box center [814, 380] width 36 height 9
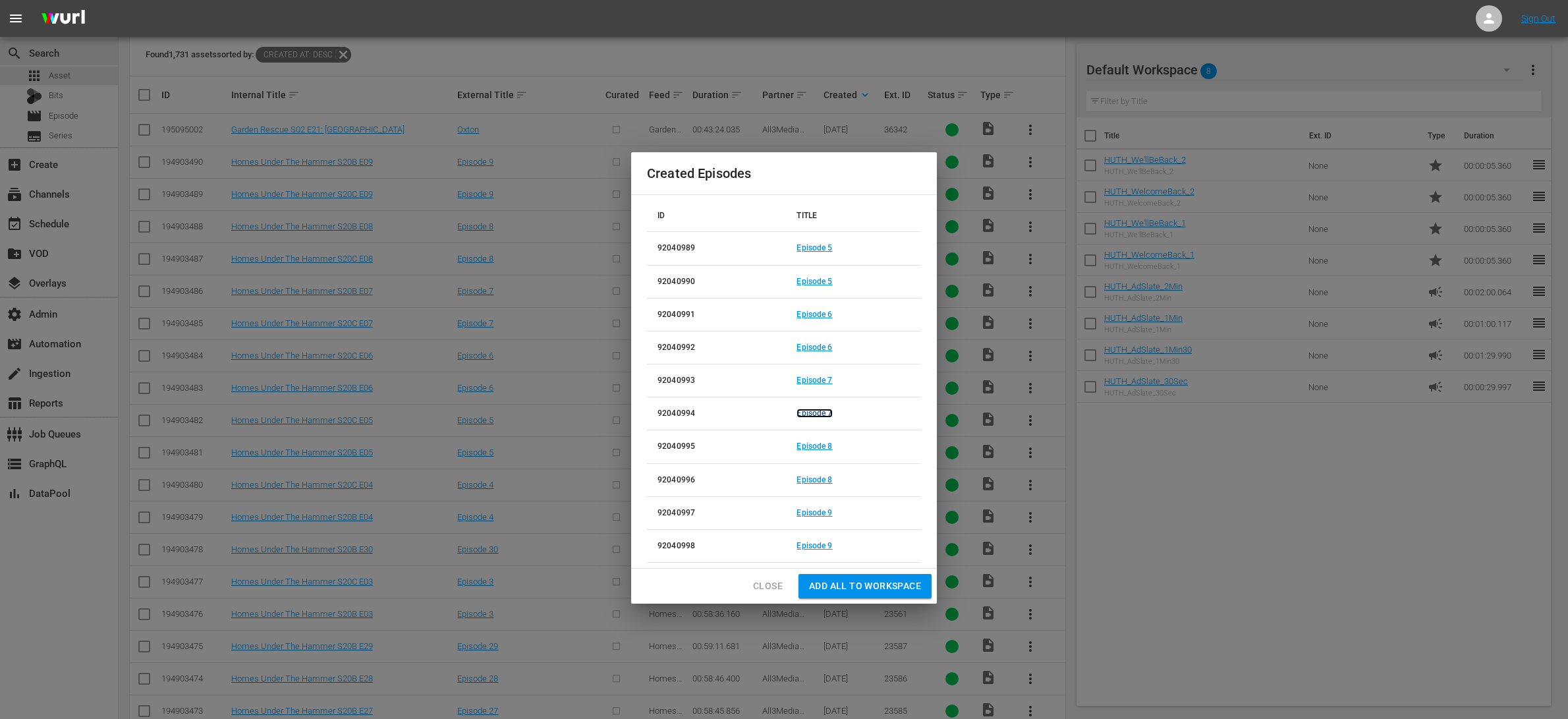
click at [821, 413] on link "Episode 7" at bounding box center [814, 413] width 36 height 9
click at [824, 445] on link "Episode 8" at bounding box center [814, 445] width 36 height 9
click at [826, 473] on td "Episode 8" at bounding box center [853, 480] width 135 height 33
click at [826, 480] on link "Episode 8" at bounding box center [814, 479] width 36 height 9
click at [824, 512] on link "Episode 9" at bounding box center [814, 512] width 36 height 9
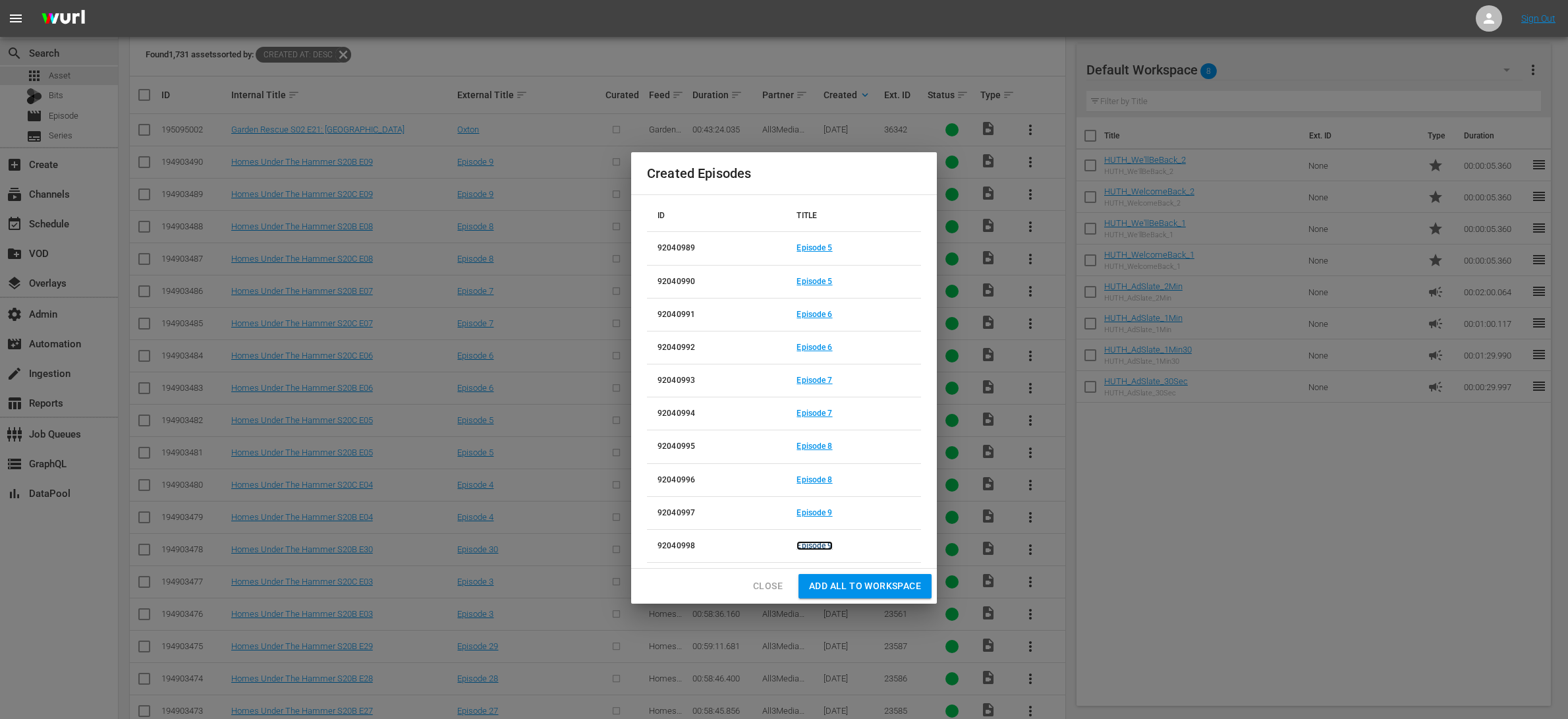
click at [823, 545] on link "Episode 9" at bounding box center [814, 545] width 36 height 9
click at [773, 580] on span "Close" at bounding box center [768, 586] width 29 height 16
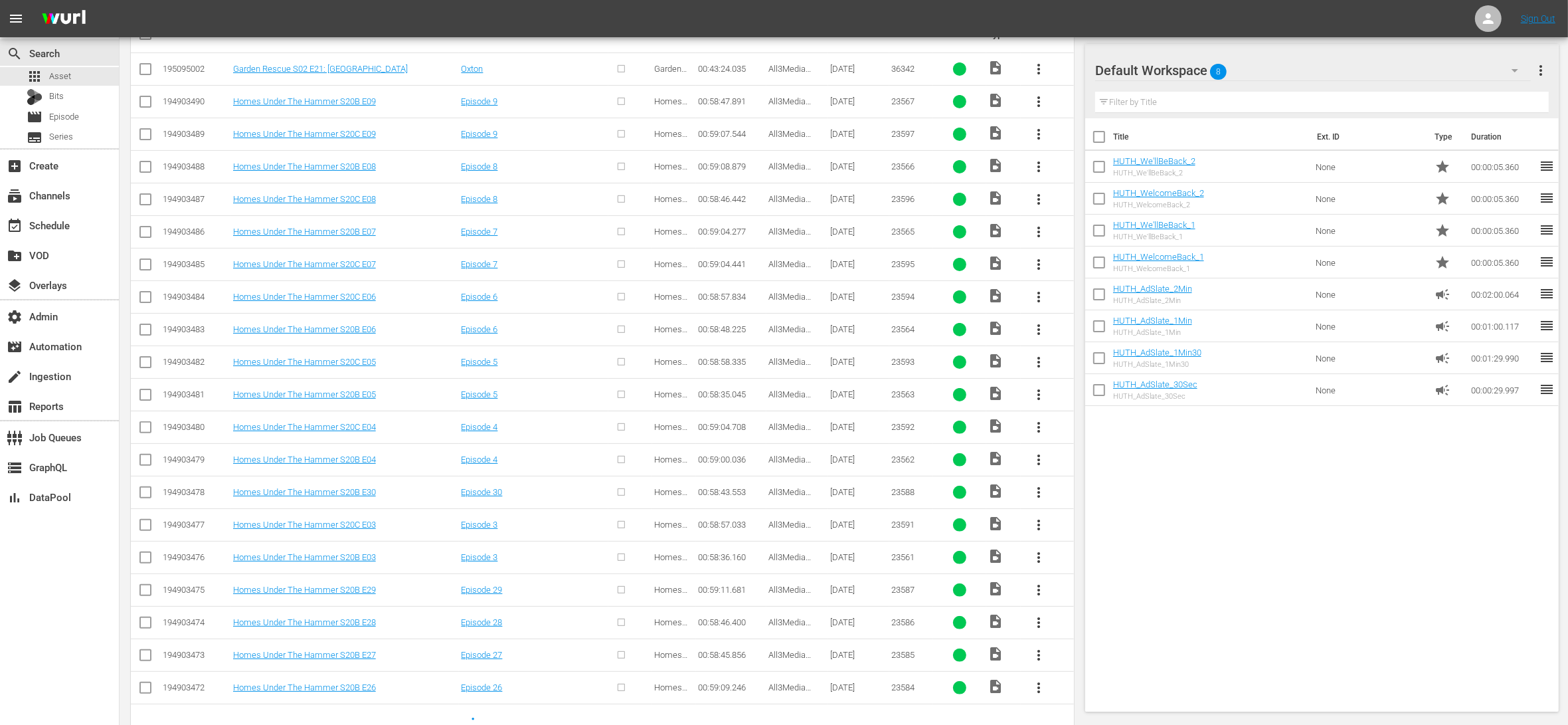
scroll to position [401, 0]
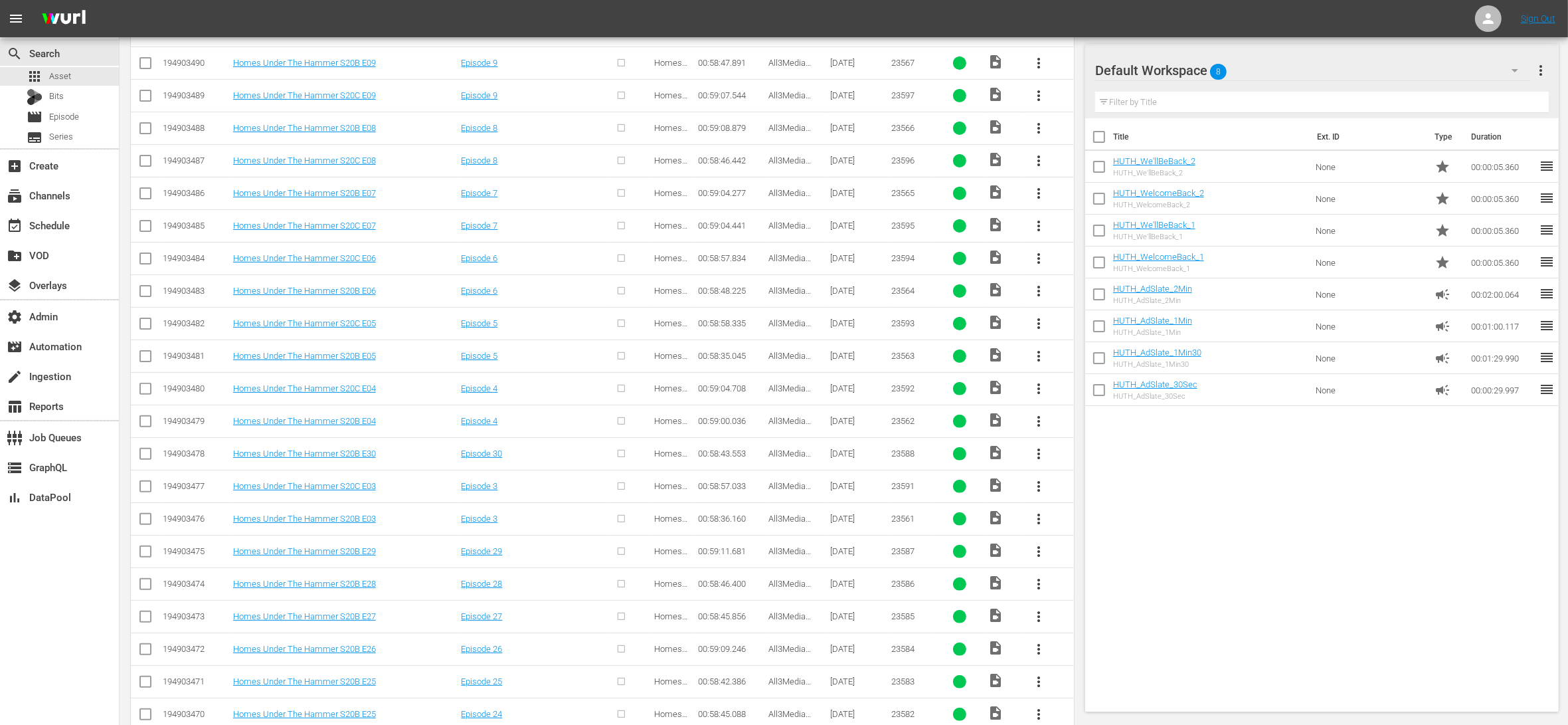
click at [149, 393] on input "checkbox" at bounding box center [145, 391] width 16 height 16
checkbox input "true"
click at [145, 426] on input "checkbox" at bounding box center [145, 424] width 16 height 16
checkbox input "true"
click at [147, 457] on input "checkbox" at bounding box center [145, 456] width 16 height 16
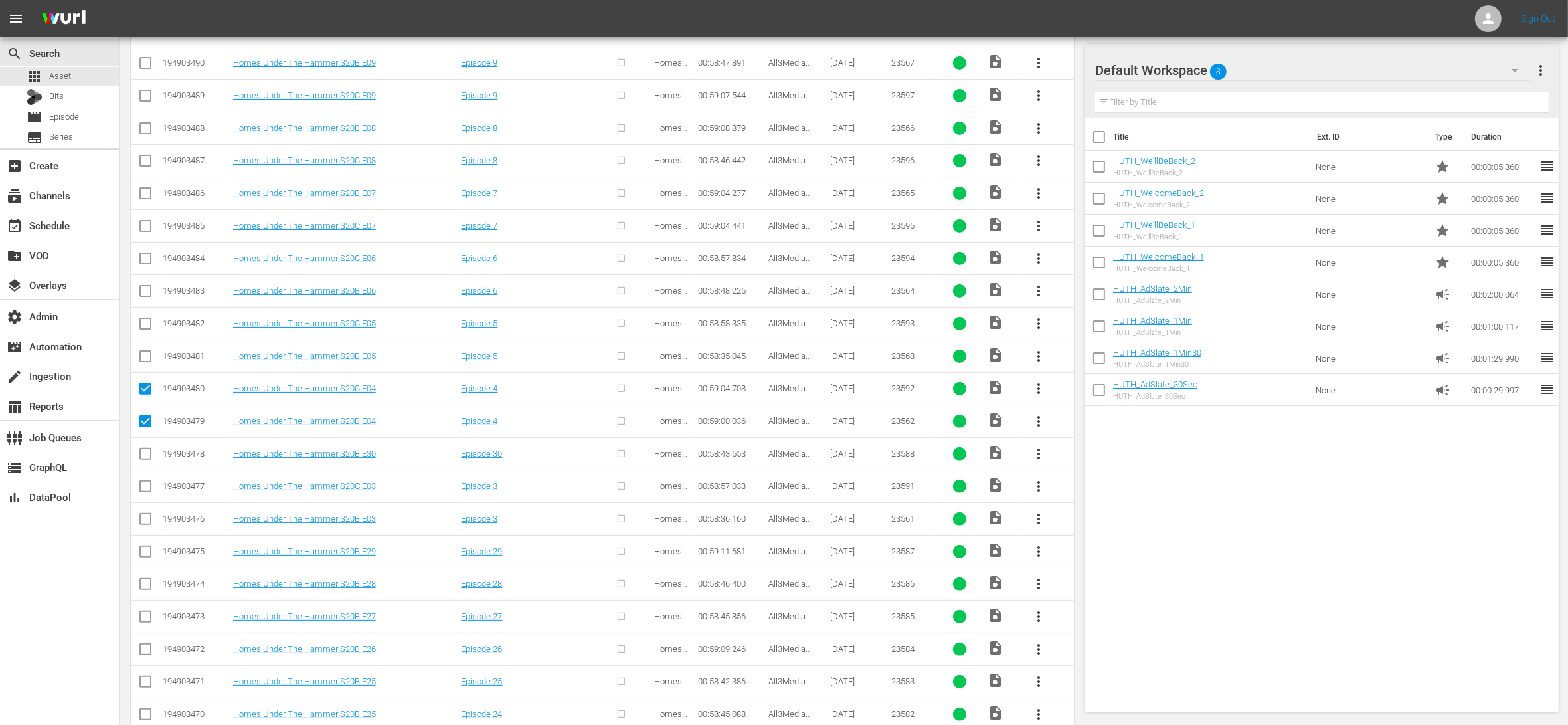
checkbox input "true"
click at [148, 486] on input "checkbox" at bounding box center [145, 488] width 16 height 16
checkbox input "true"
click at [143, 519] on input "checkbox" at bounding box center [145, 521] width 16 height 16
checkbox input "true"
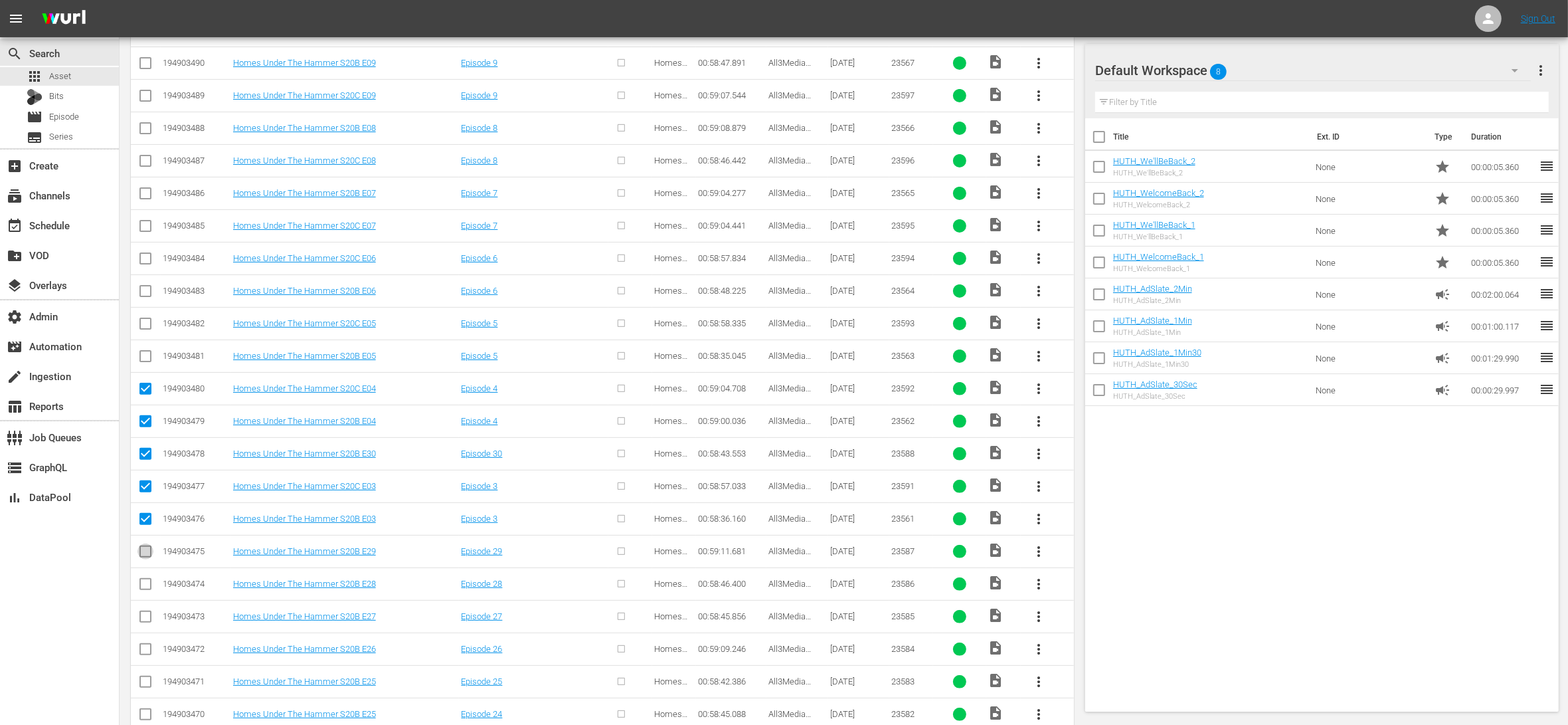
click at [145, 551] on input "checkbox" at bounding box center [145, 554] width 16 height 16
checkbox input "true"
click at [145, 590] on input "checkbox" at bounding box center [145, 586] width 16 height 16
checkbox input "true"
drag, startPoint x: 148, startPoint y: 620, endPoint x: 148, endPoint y: 633, distance: 13.0
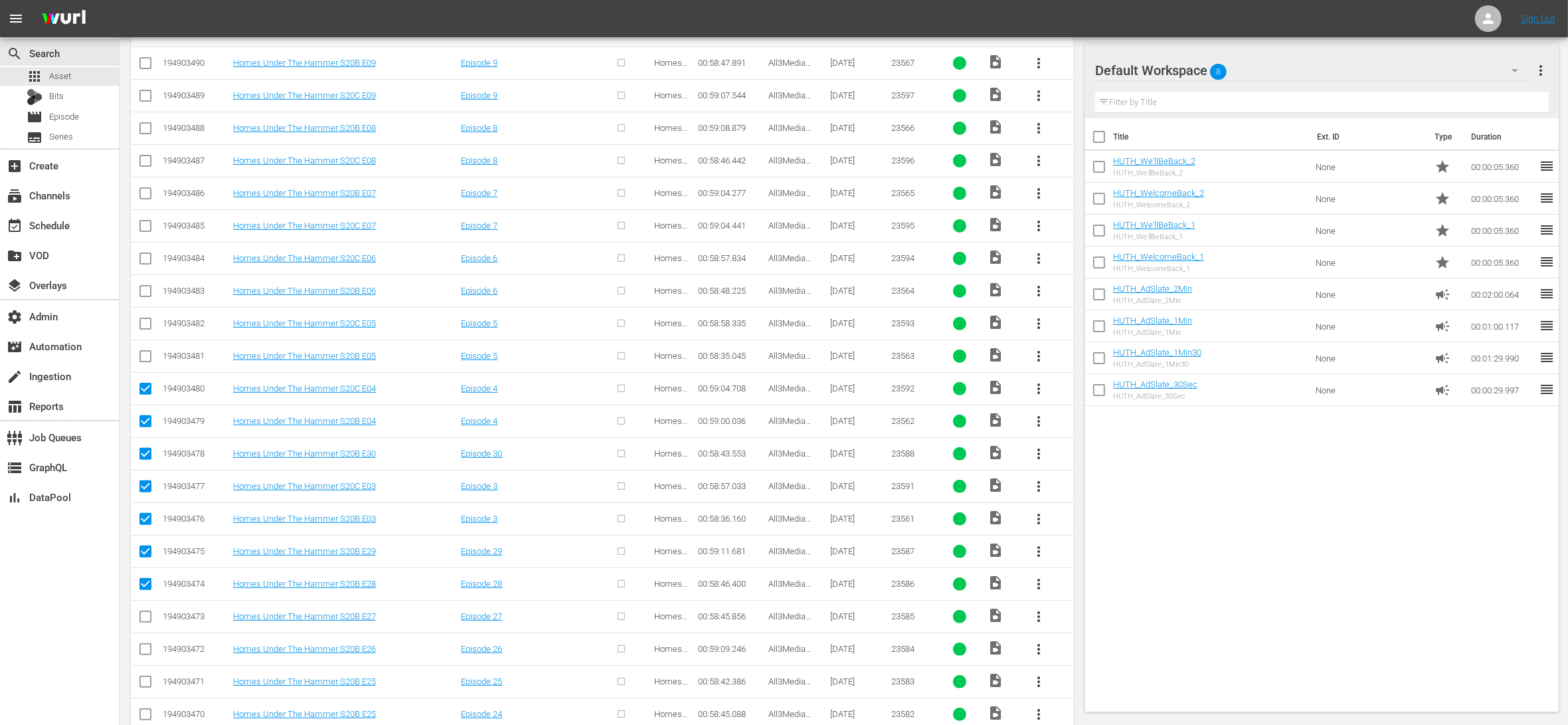
click at [147, 619] on input "checkbox" at bounding box center [145, 619] width 16 height 16
checkbox input "true"
drag, startPoint x: 152, startPoint y: 653, endPoint x: 152, endPoint y: 662, distance: 9.0
click at [152, 653] on input "checkbox" at bounding box center [145, 651] width 16 height 16
checkbox input "true"
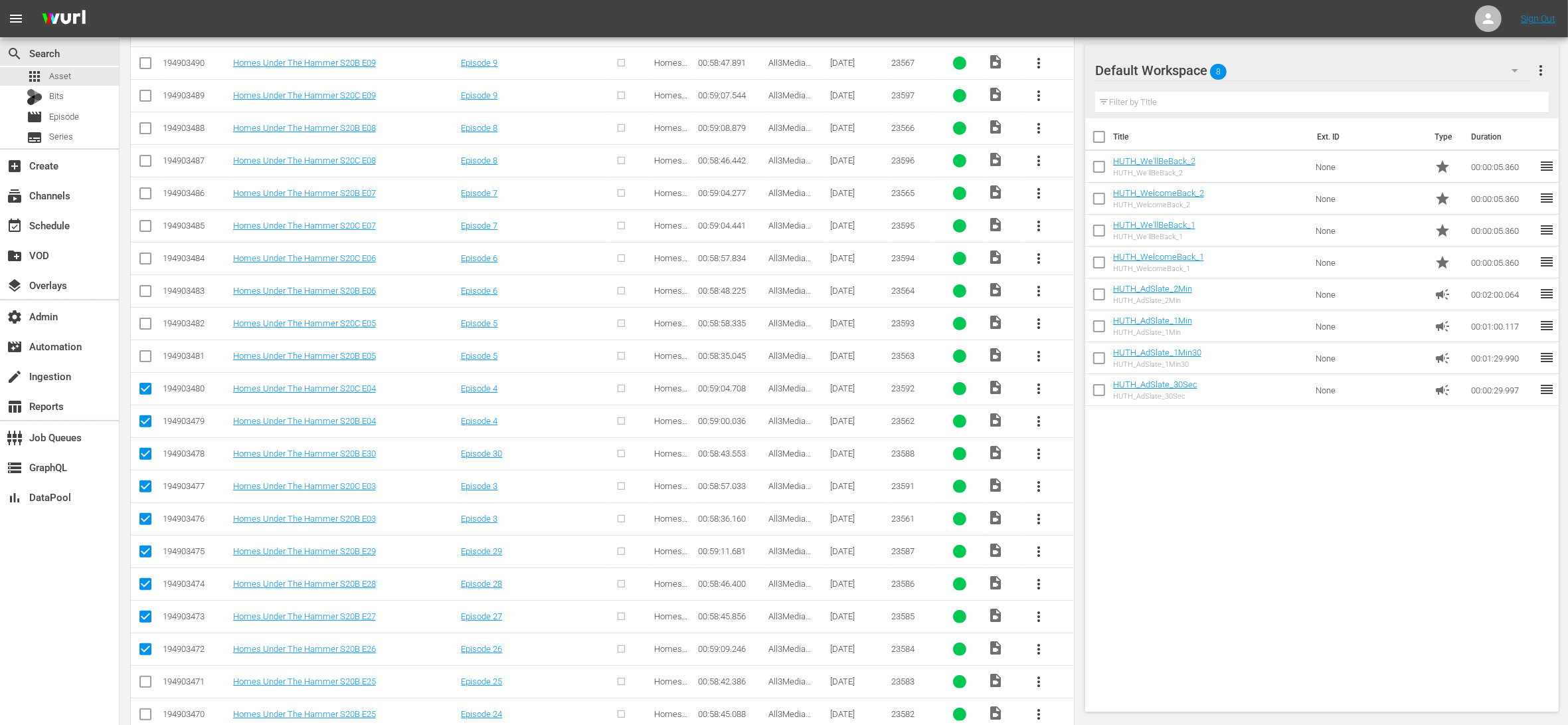
click at [150, 679] on input "checkbox" at bounding box center [145, 684] width 16 height 16
checkbox input "true"
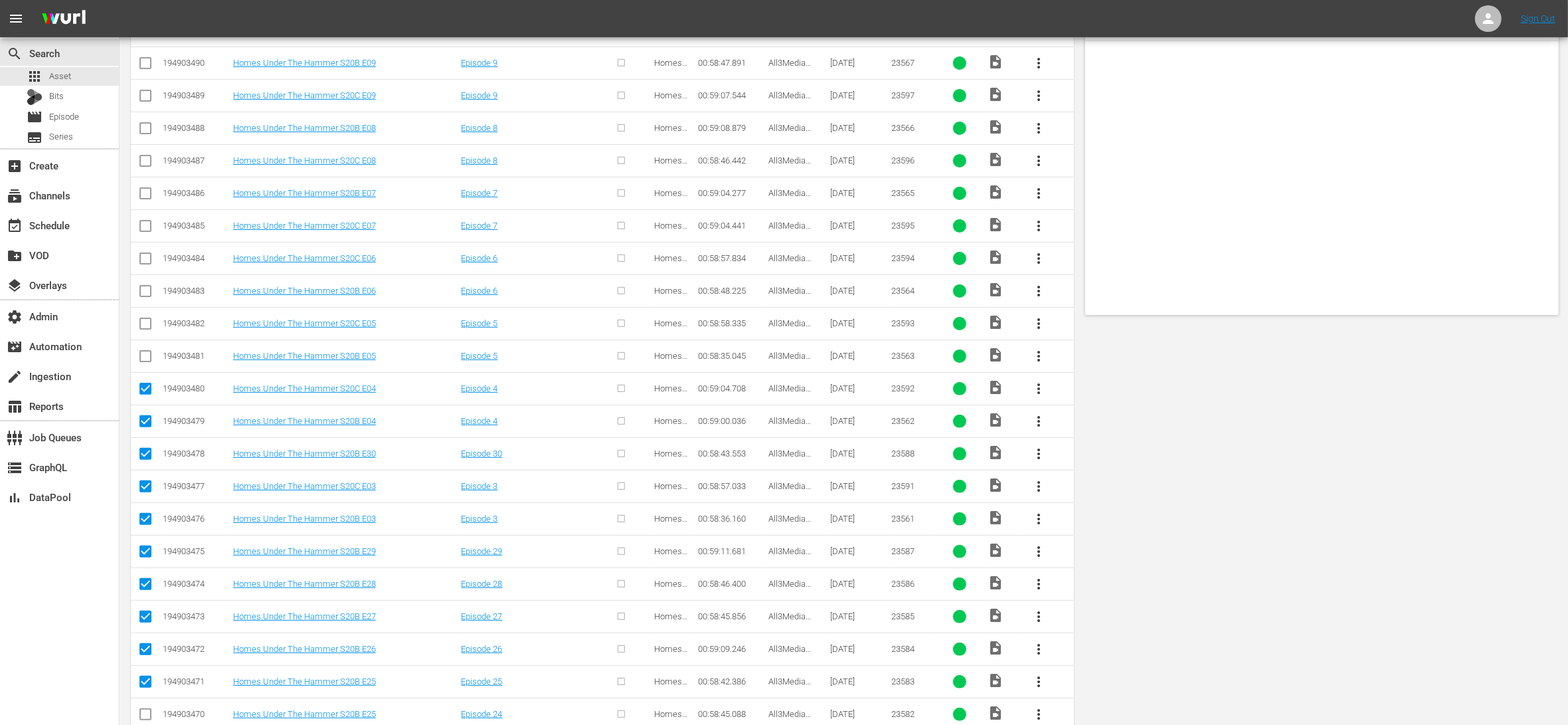
scroll to position [0, 0]
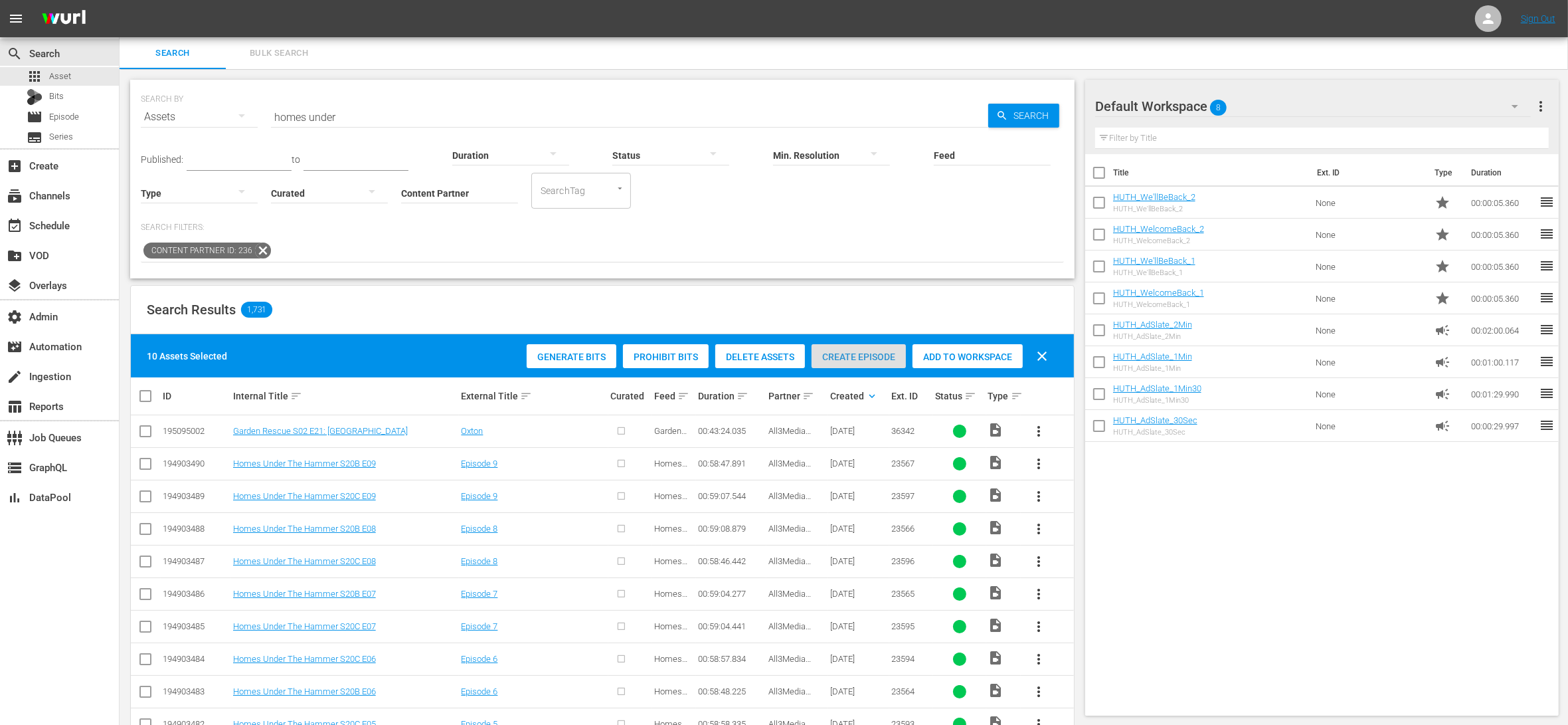
click at [874, 351] on span "Create Episode" at bounding box center [858, 356] width 94 height 10
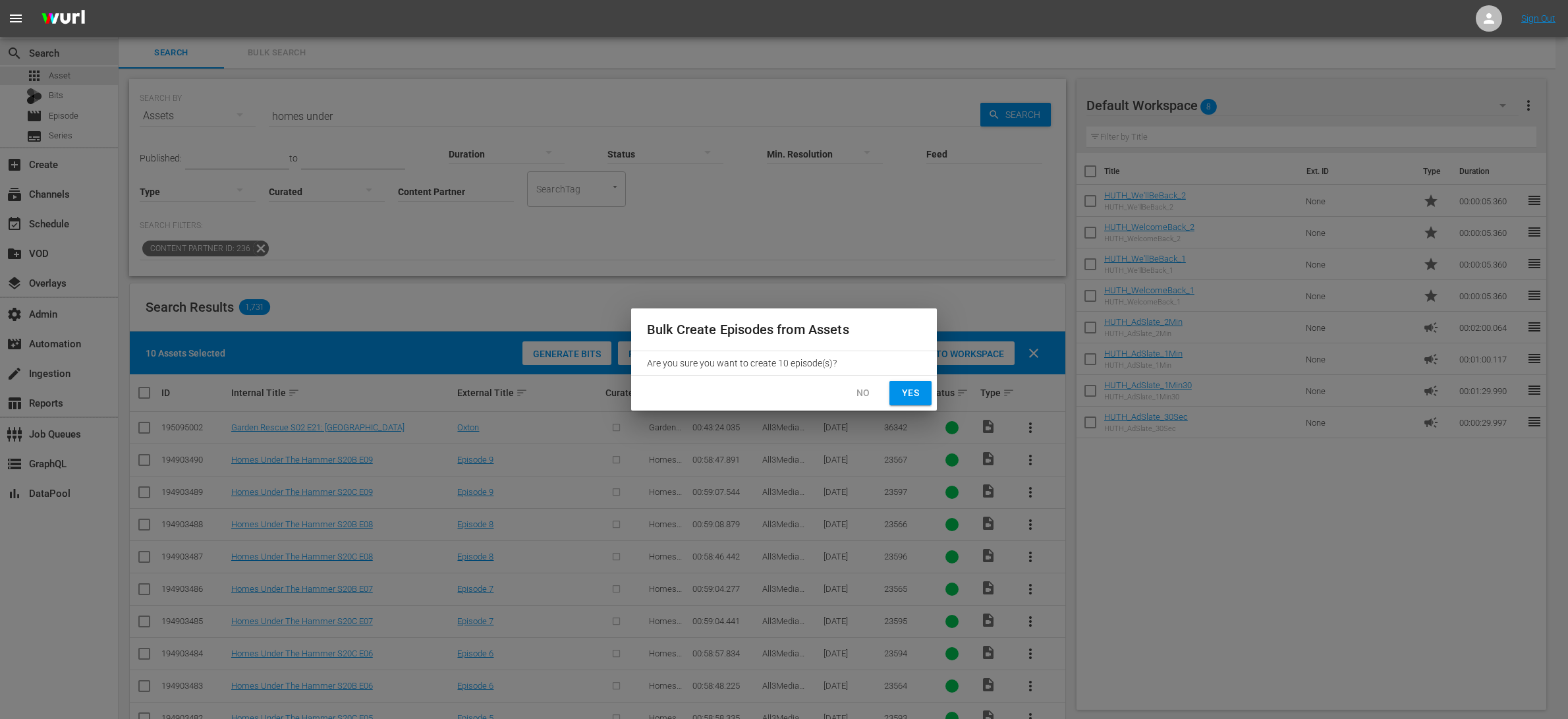
click at [900, 395] on span "Yes" at bounding box center [910, 393] width 21 height 16
checkbox input "false"
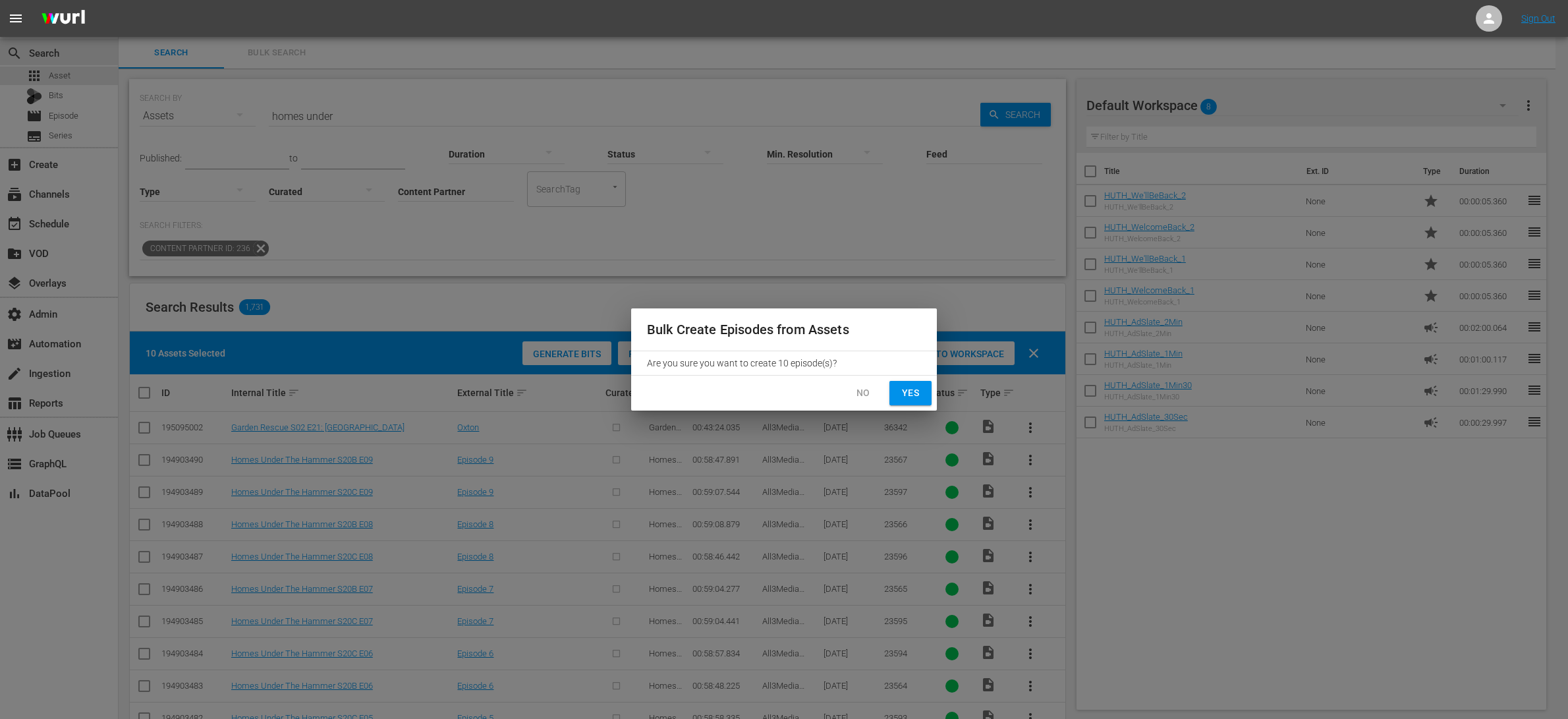
checkbox input "false"
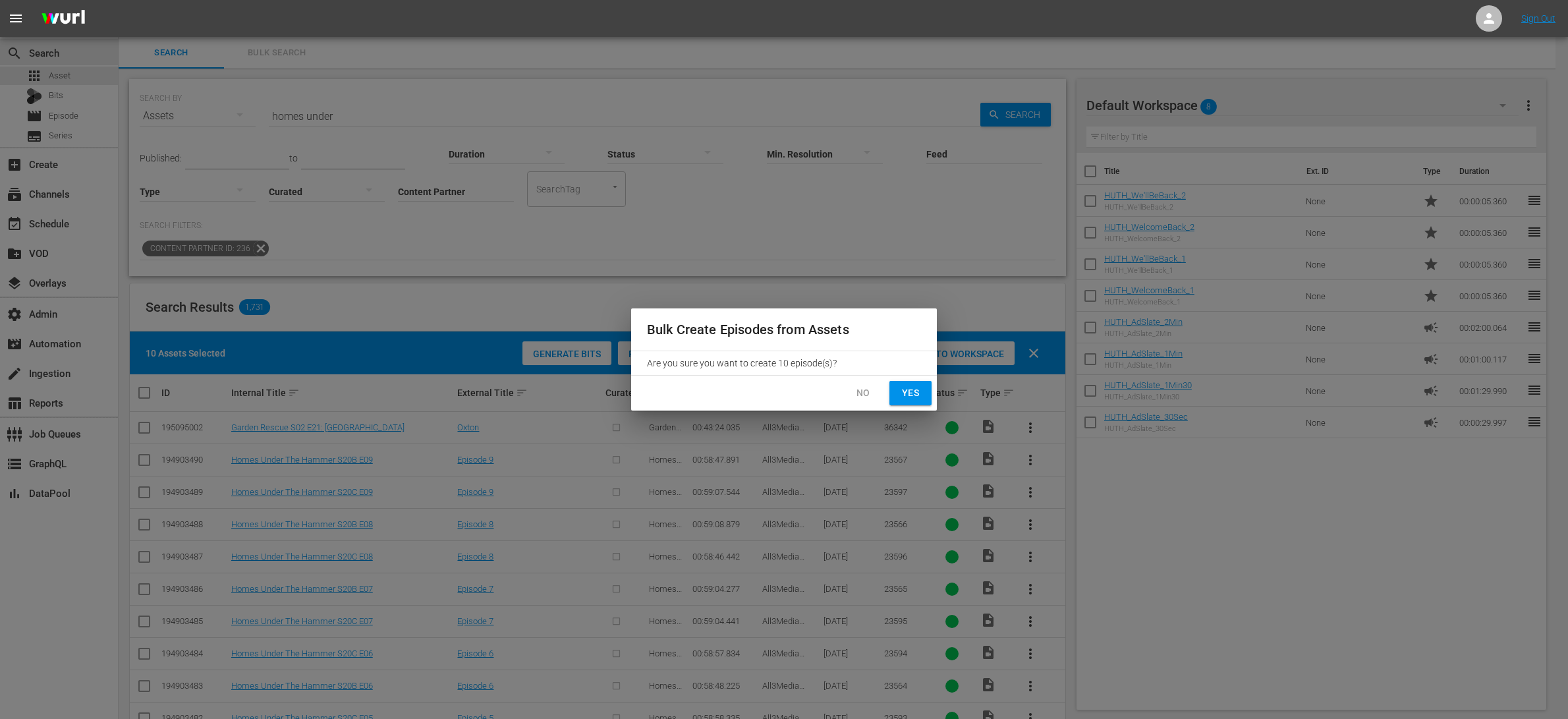
checkbox input "false"
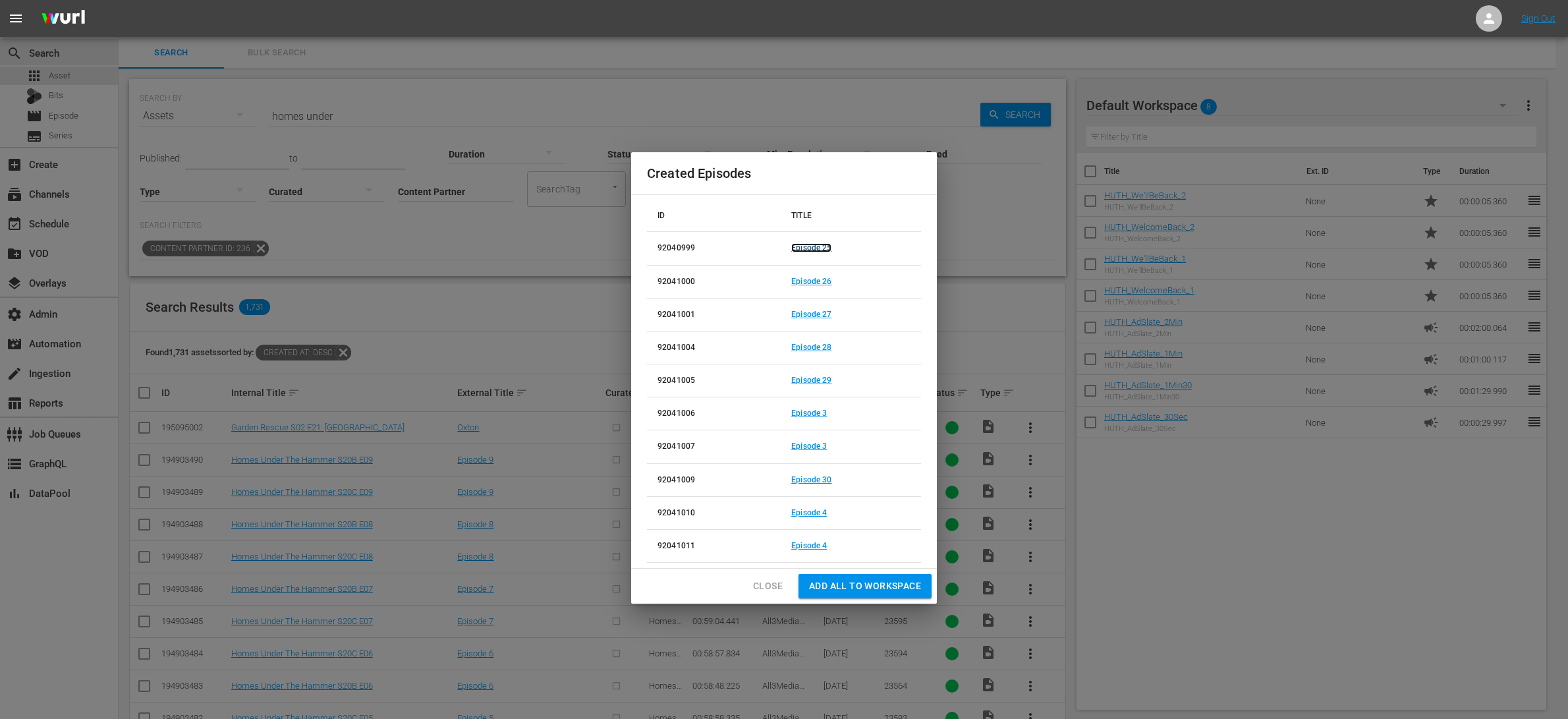
click at [822, 248] on link "Episode 25" at bounding box center [811, 247] width 40 height 9
click at [820, 280] on link "Episode 26" at bounding box center [811, 280] width 40 height 9
click at [822, 312] on link "Episode 27" at bounding box center [811, 314] width 40 height 9
click at [823, 343] on link "Episode 28" at bounding box center [811, 347] width 40 height 9
click at [829, 374] on td "Episode 29" at bounding box center [850, 381] width 140 height 33
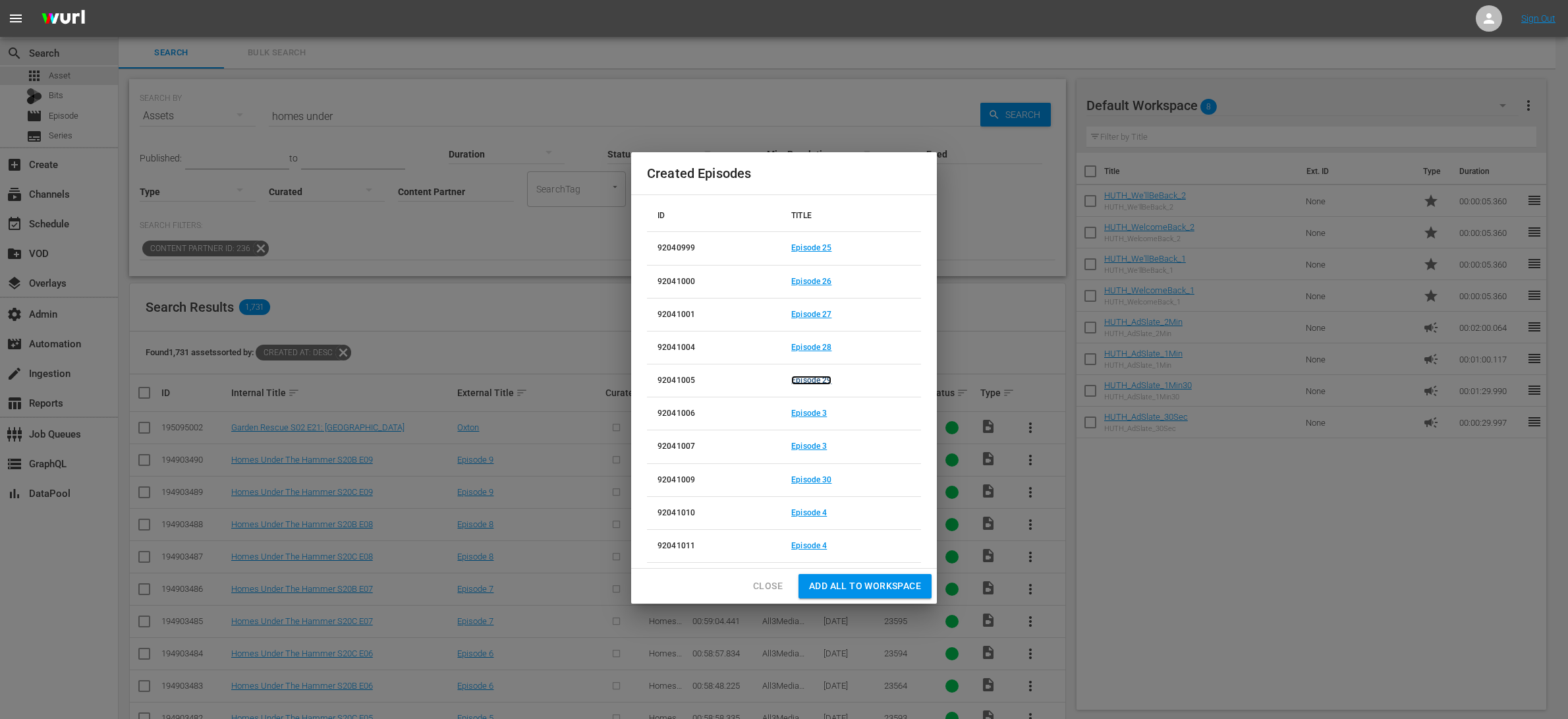
click at [826, 379] on link "Episode 29" at bounding box center [811, 380] width 40 height 9
click at [816, 415] on link "Episode 3" at bounding box center [809, 413] width 36 height 9
click at [815, 444] on link "Episode 3" at bounding box center [809, 445] width 36 height 9
click at [816, 479] on link "Episode 30" at bounding box center [811, 479] width 40 height 9
click at [816, 512] on link "Episode 4" at bounding box center [809, 512] width 36 height 9
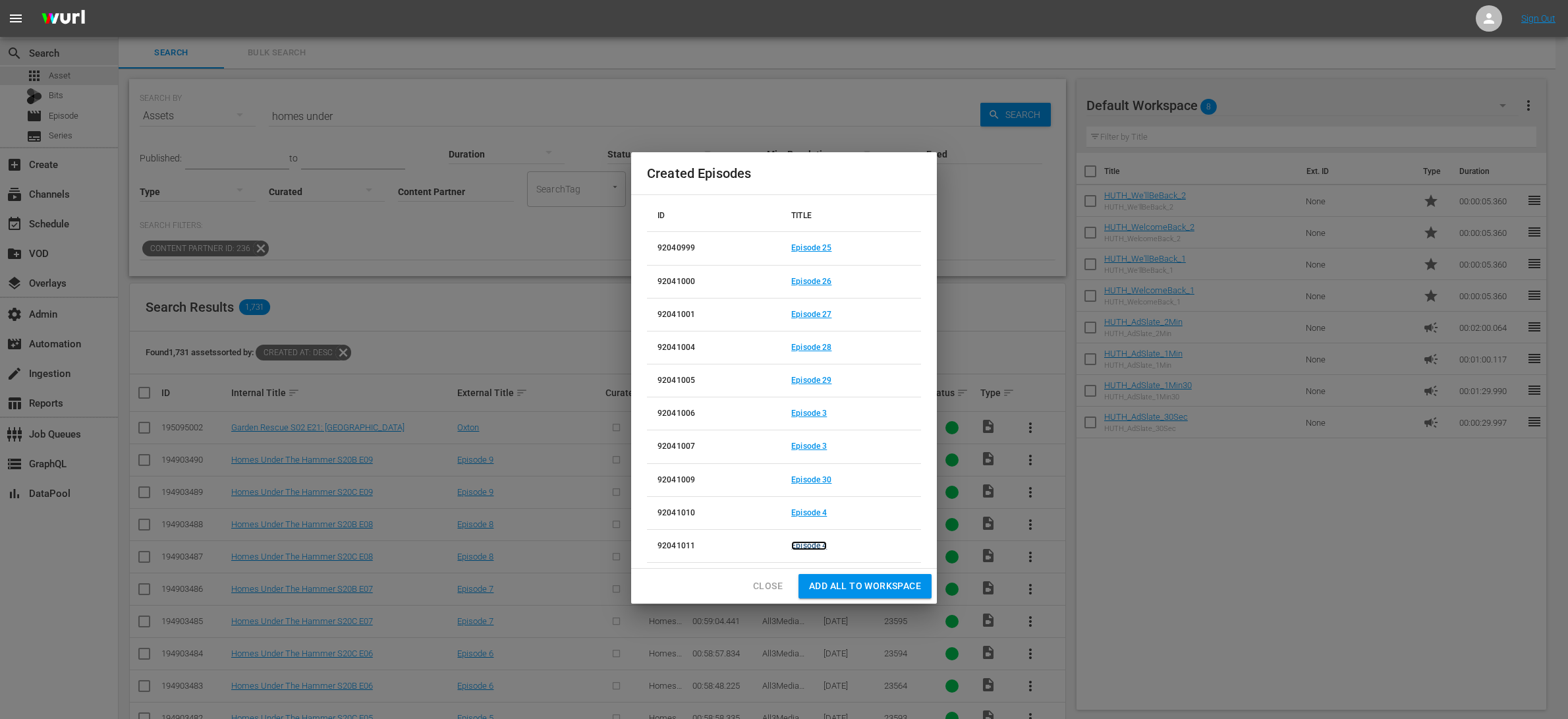
click at [816, 547] on link "Episode 4" at bounding box center [809, 545] width 36 height 9
click at [771, 588] on span "Close" at bounding box center [768, 586] width 29 height 16
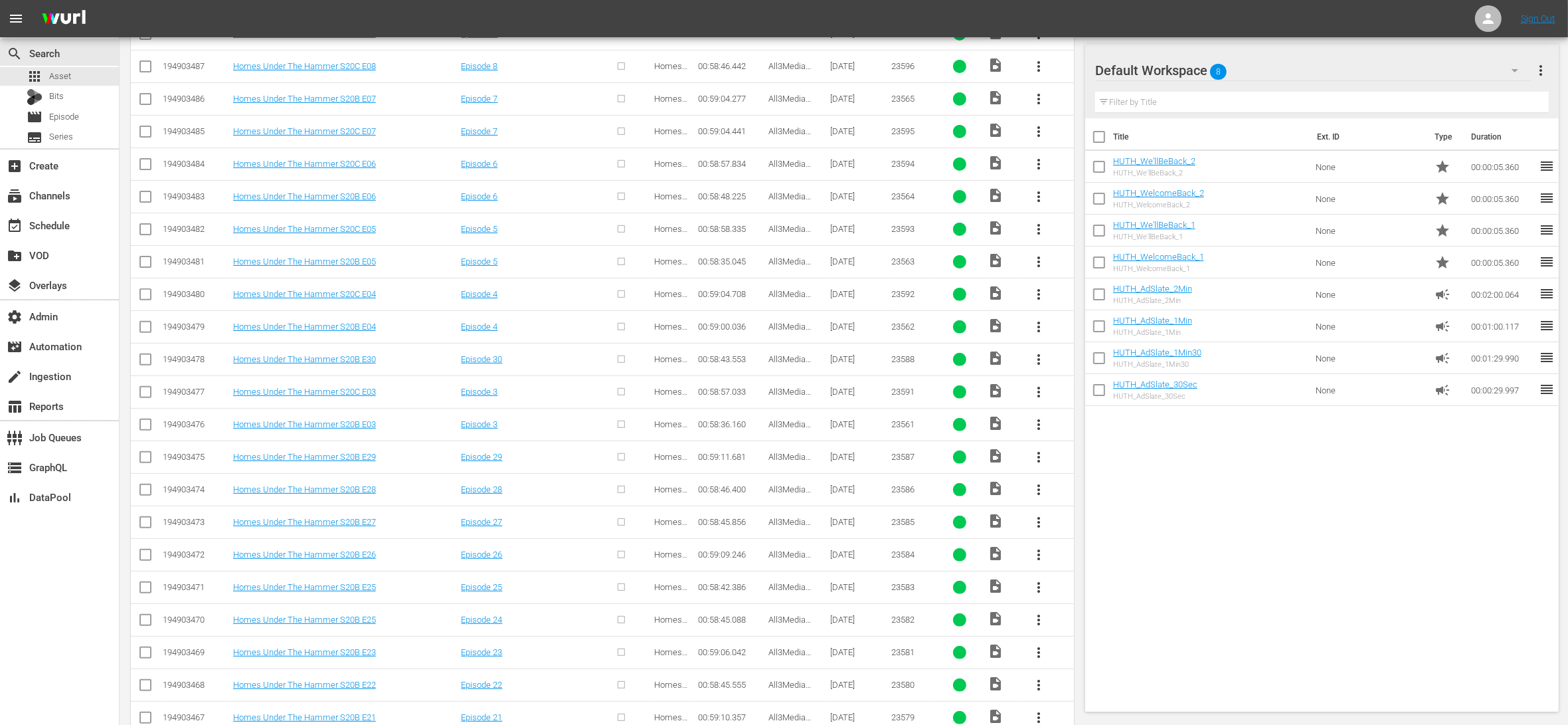
scroll to position [506, 0]
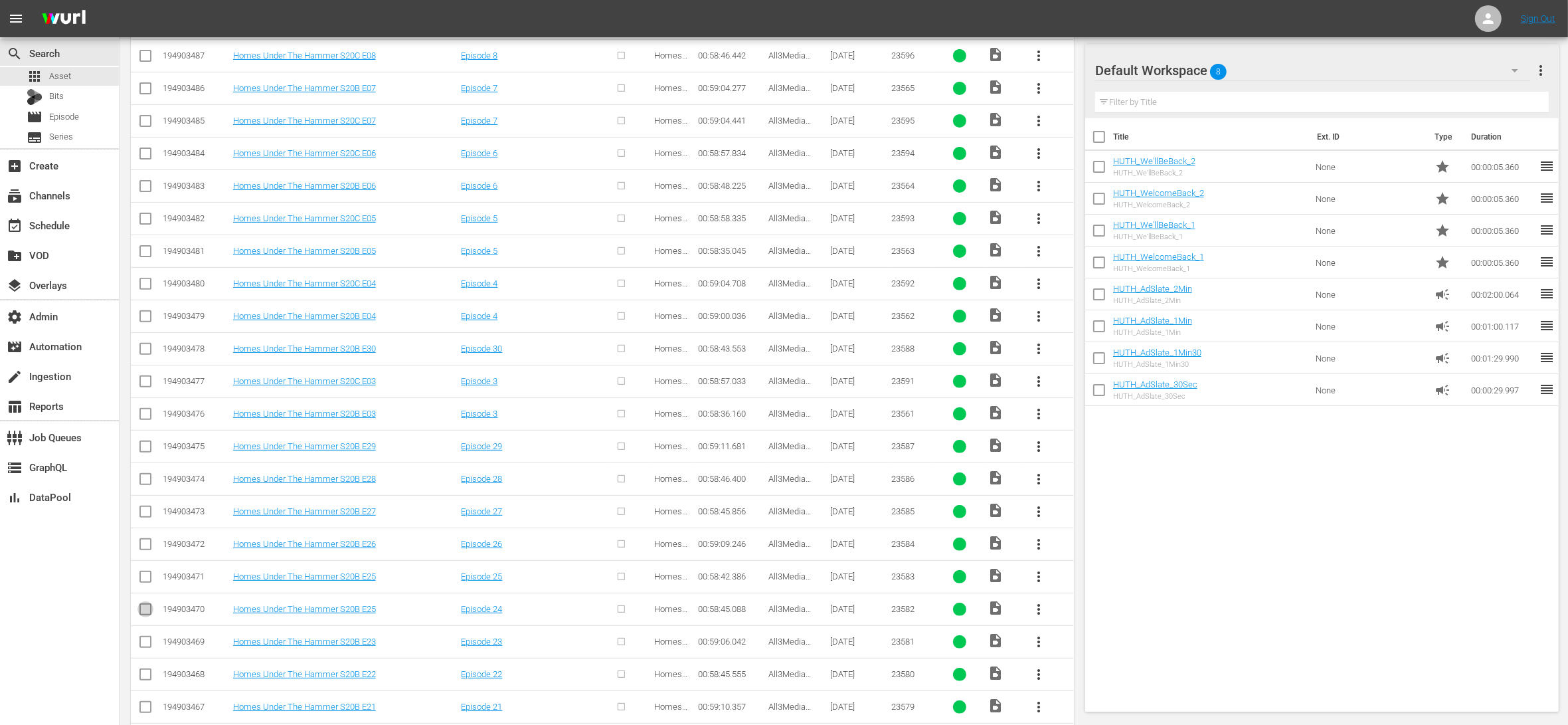
click at [145, 609] on input "checkbox" at bounding box center [145, 611] width 16 height 16
checkbox input "true"
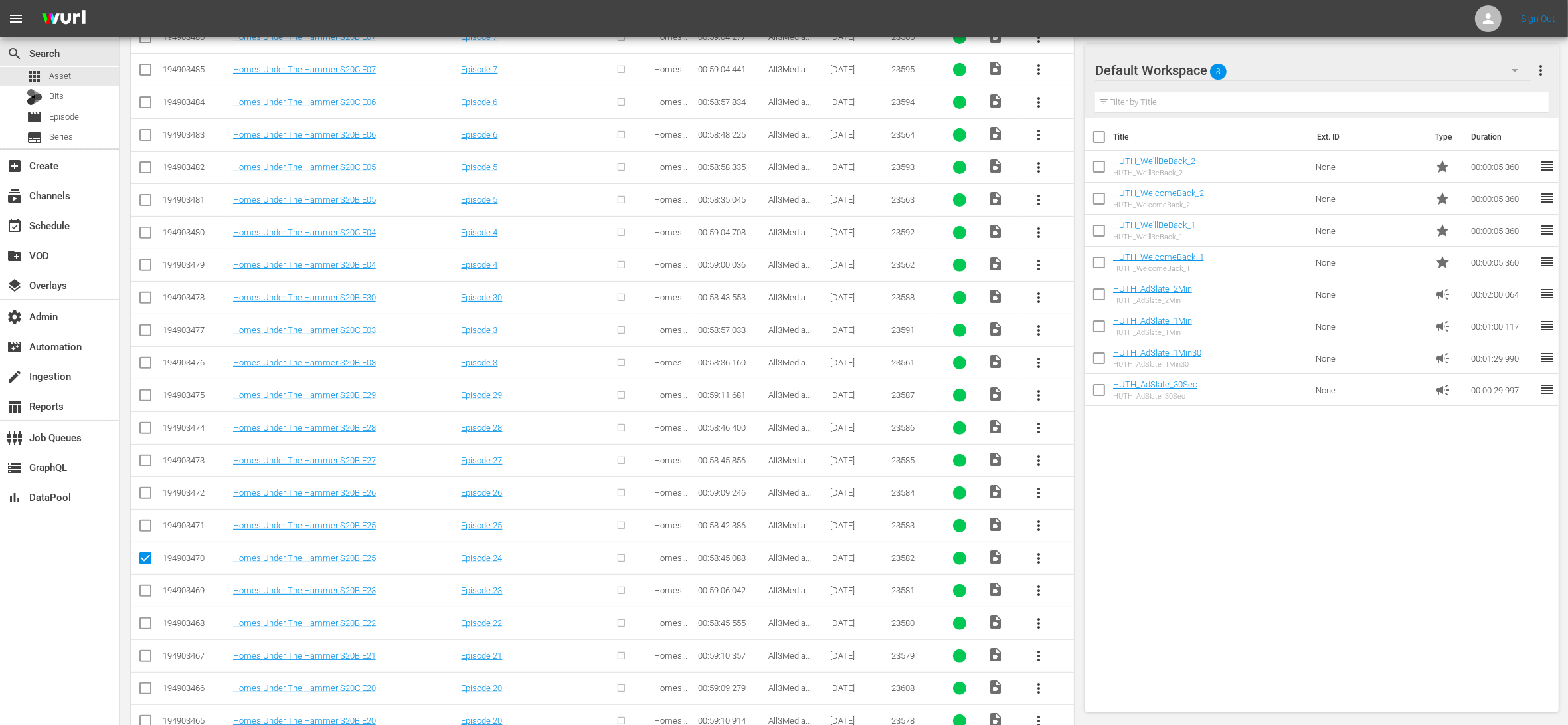
scroll to position [591, 0]
click at [145, 559] on input "checkbox" at bounding box center [145, 558] width 16 height 16
checkbox input "true"
click at [144, 590] on input "checkbox" at bounding box center [145, 591] width 16 height 16
checkbox input "true"
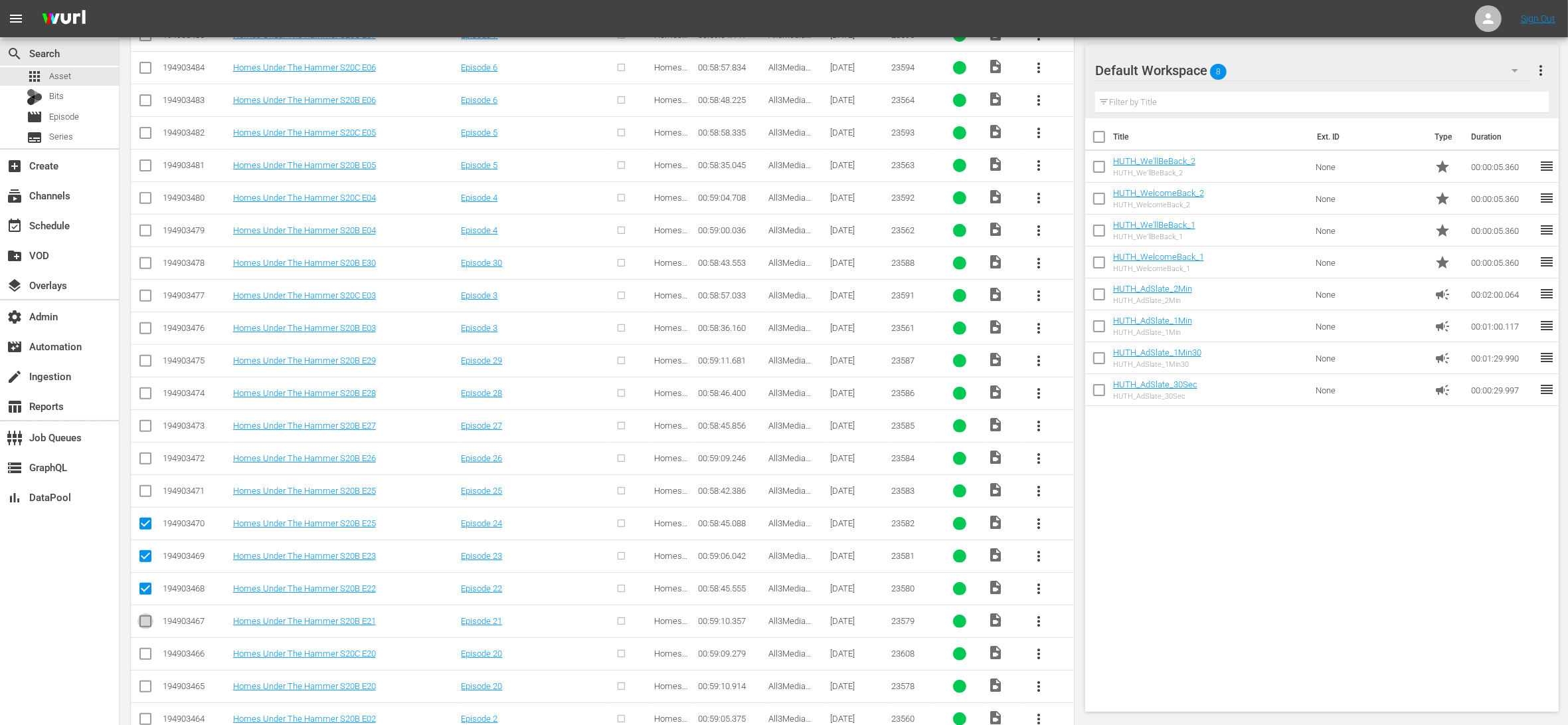
click at [146, 619] on input "checkbox" at bounding box center [145, 624] width 16 height 16
checkbox input "true"
click at [150, 664] on input "checkbox" at bounding box center [145, 656] width 16 height 16
checkbox input "true"
click at [149, 692] on input "checkbox" at bounding box center [145, 688] width 16 height 16
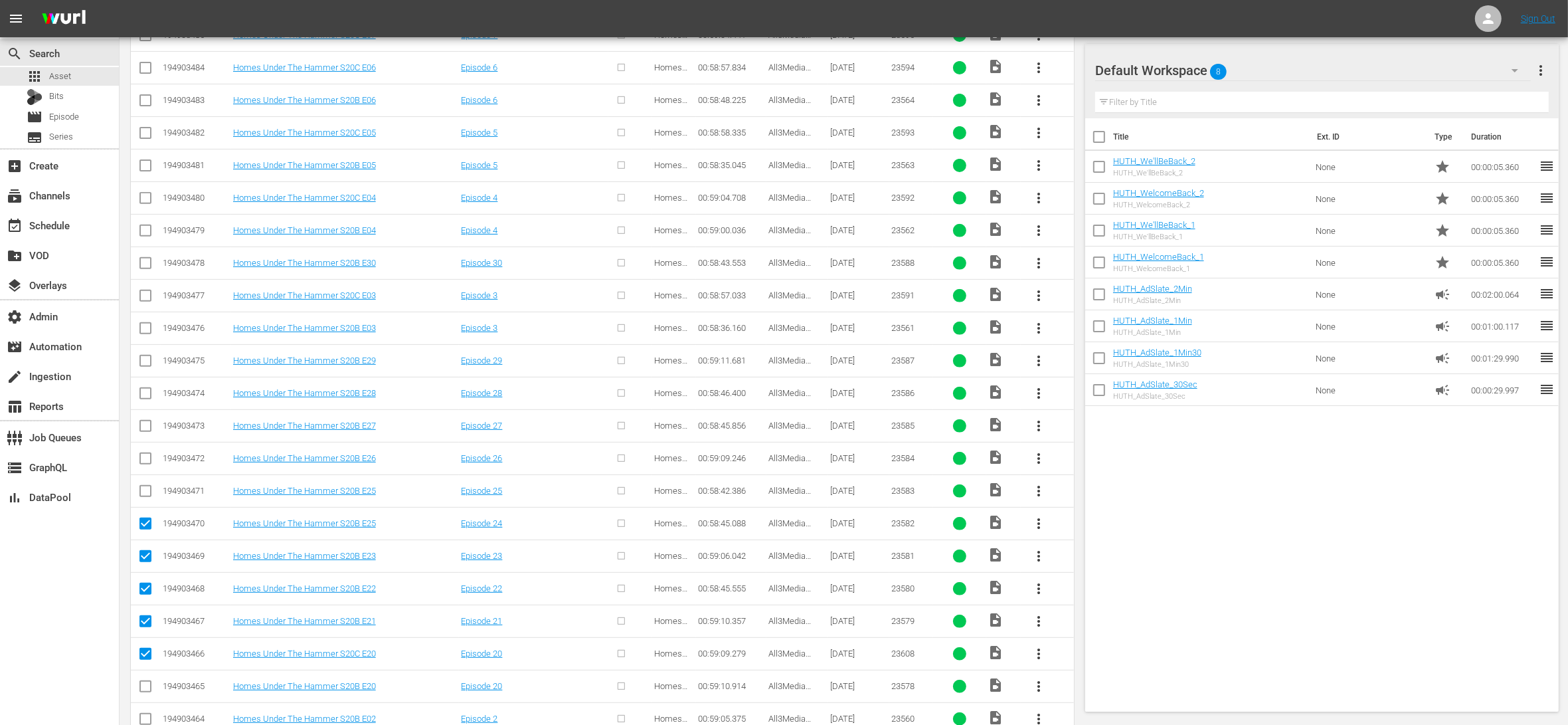
checkbox input "true"
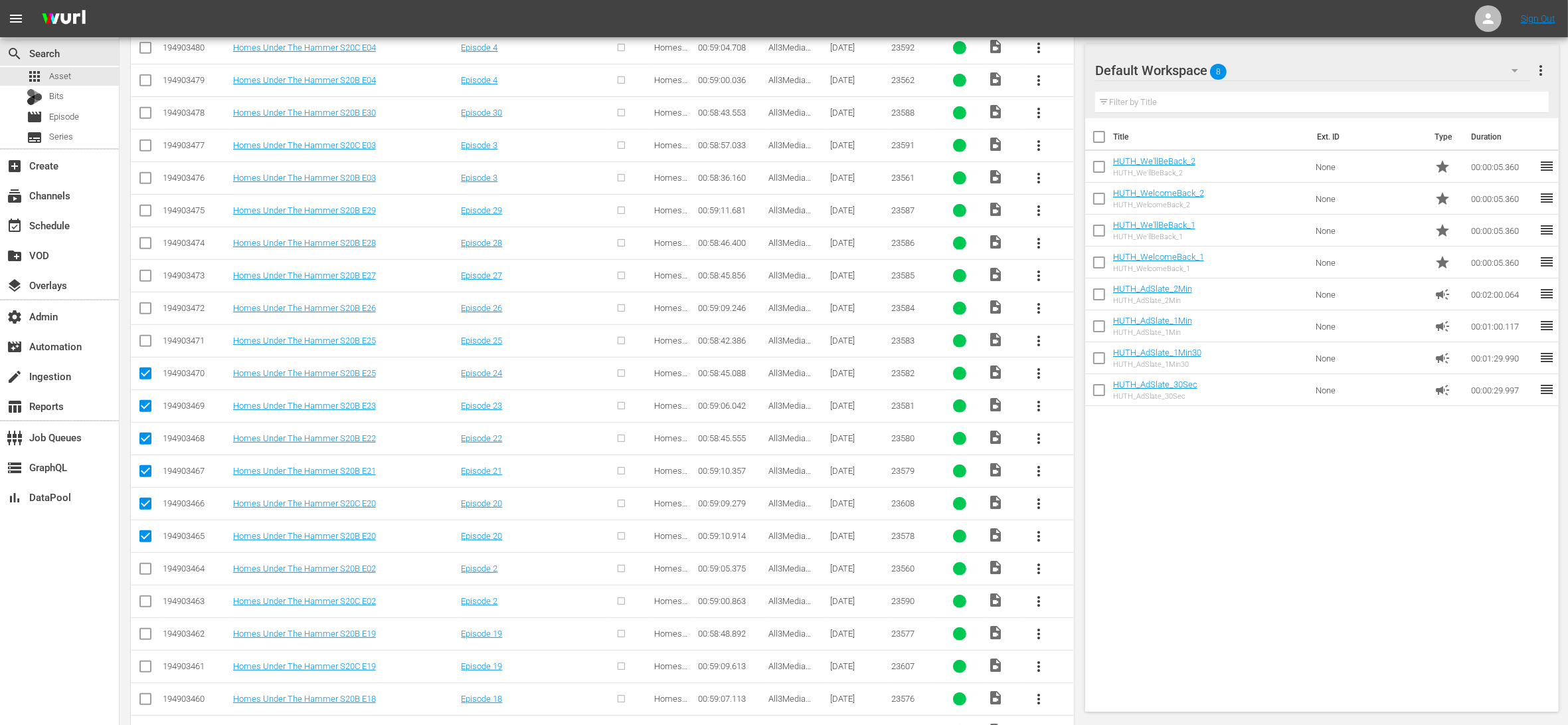
scroll to position [811, 0]
click at [150, 501] on input "checkbox" at bounding box center [145, 501] width 16 height 16
checkbox input "true"
click at [143, 535] on input "checkbox" at bounding box center [145, 535] width 16 height 16
checkbox input "true"
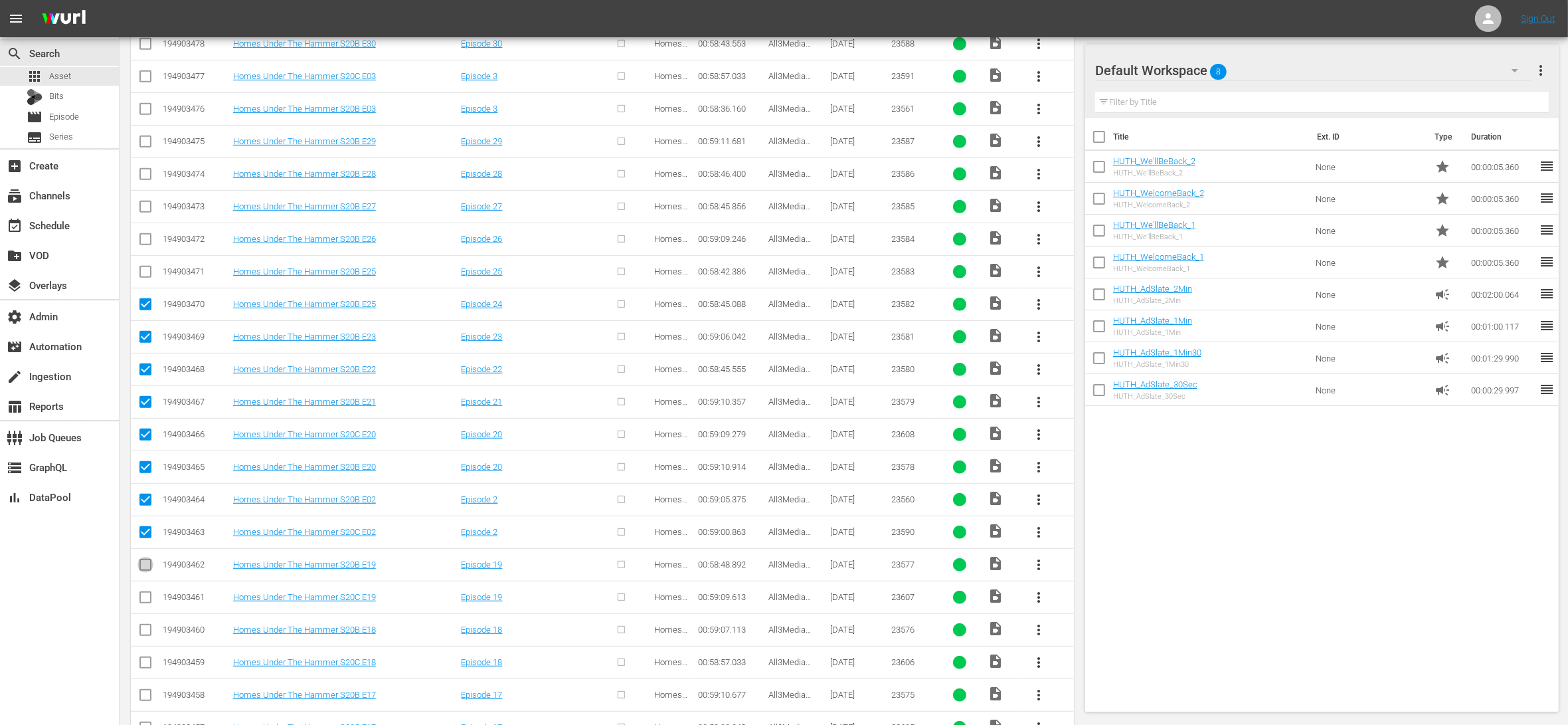
click at [145, 566] on input "checkbox" at bounding box center [145, 567] width 16 height 16
checkbox input "true"
click at [150, 604] on input "checkbox" at bounding box center [145, 599] width 16 height 16
checkbox input "true"
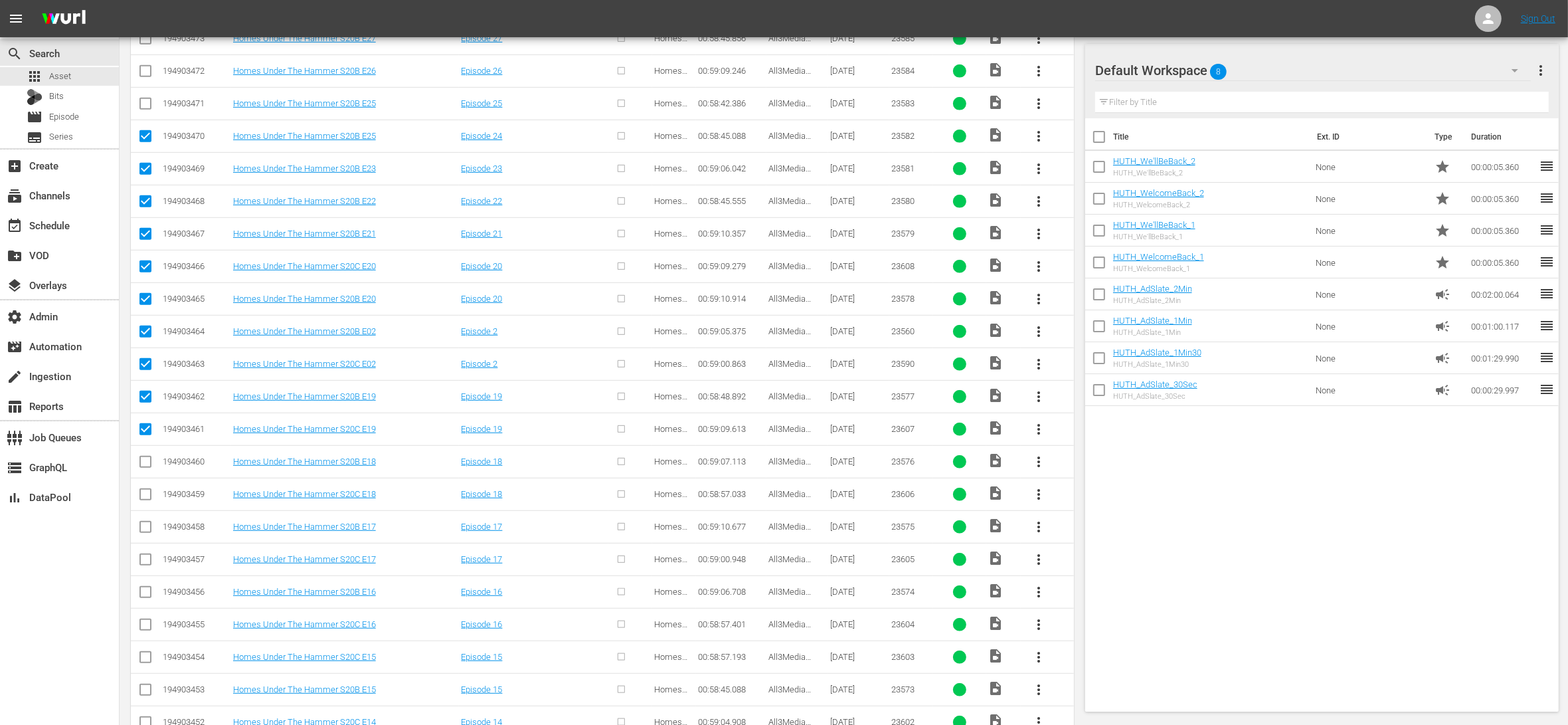
scroll to position [0, 0]
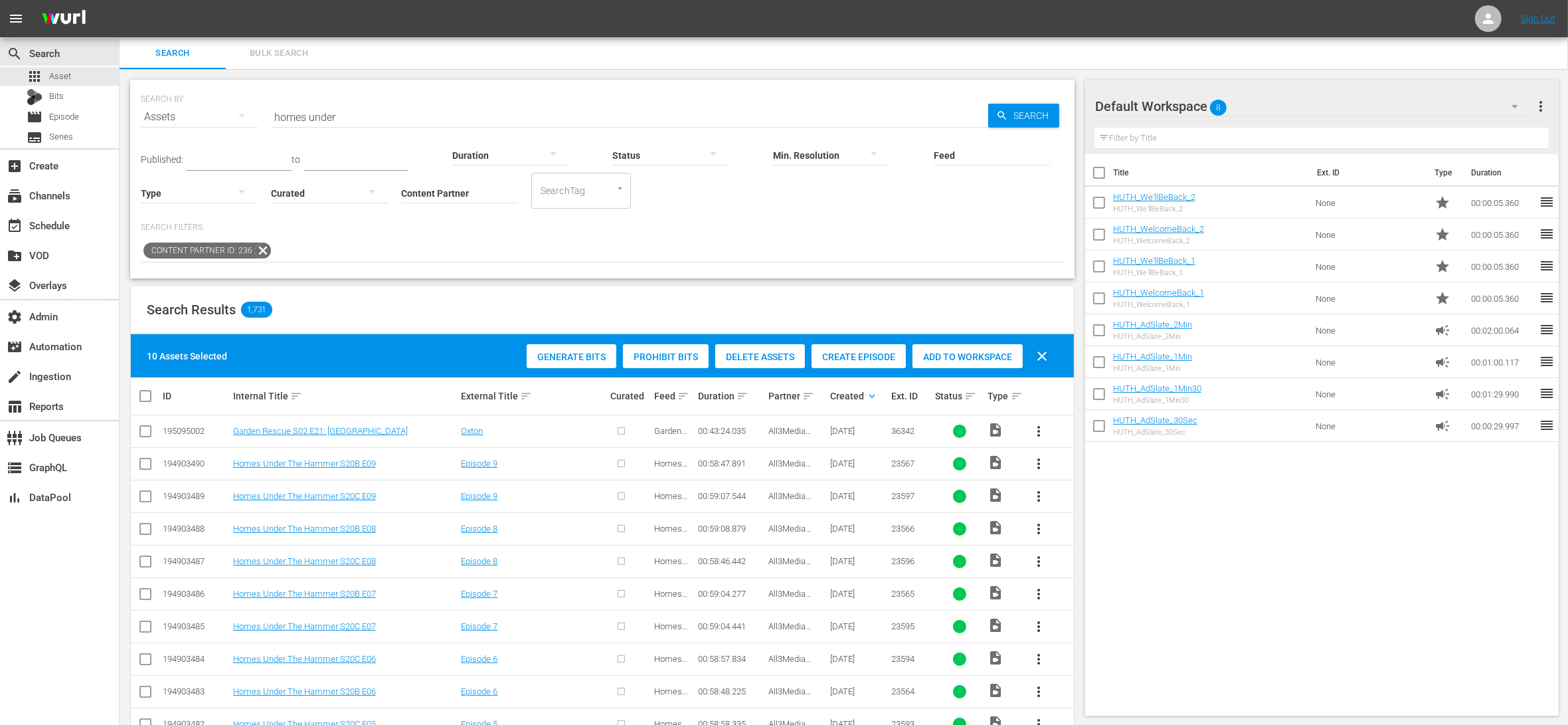
click at [844, 352] on span "Create Episode" at bounding box center [858, 356] width 94 height 10
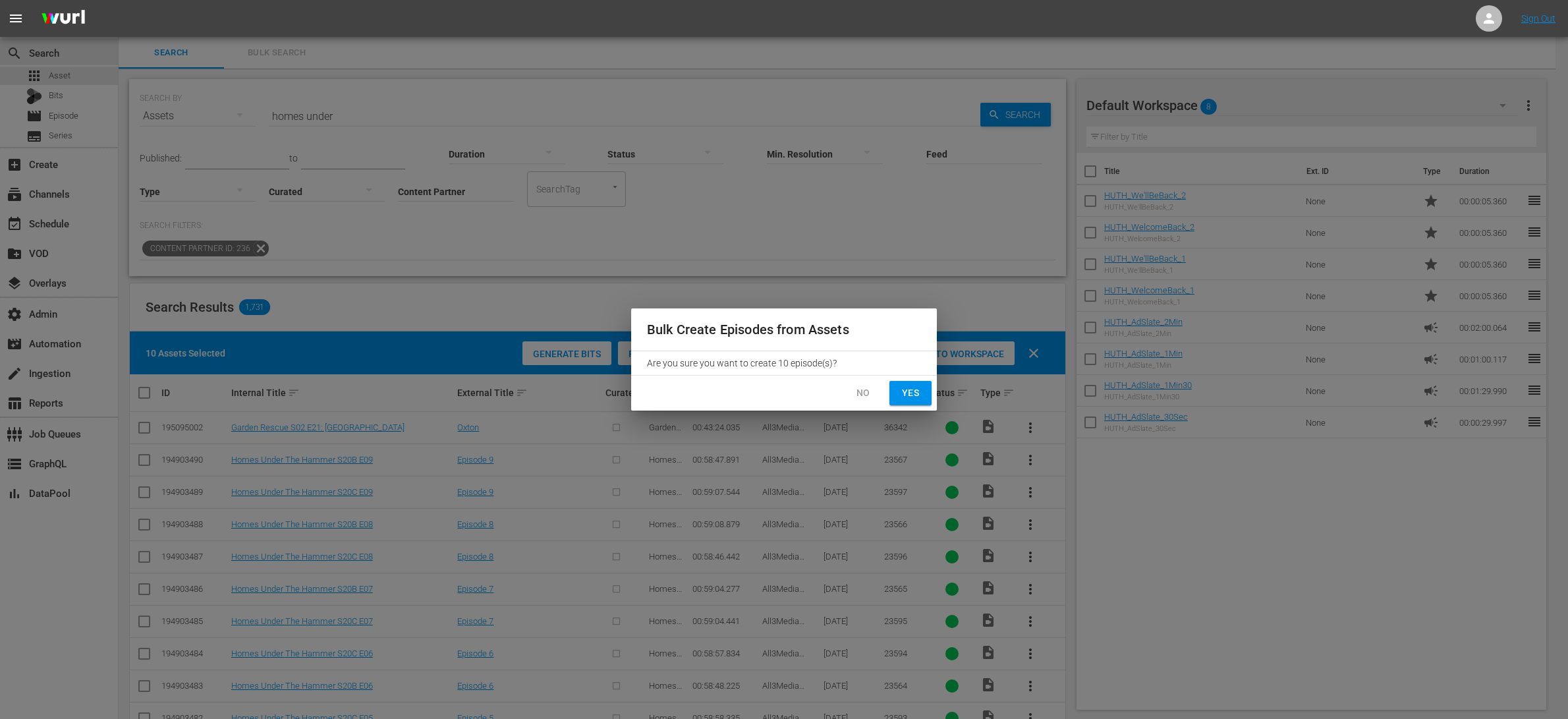
click at [913, 389] on span "Yes" at bounding box center [910, 393] width 21 height 16
checkbox input "false"
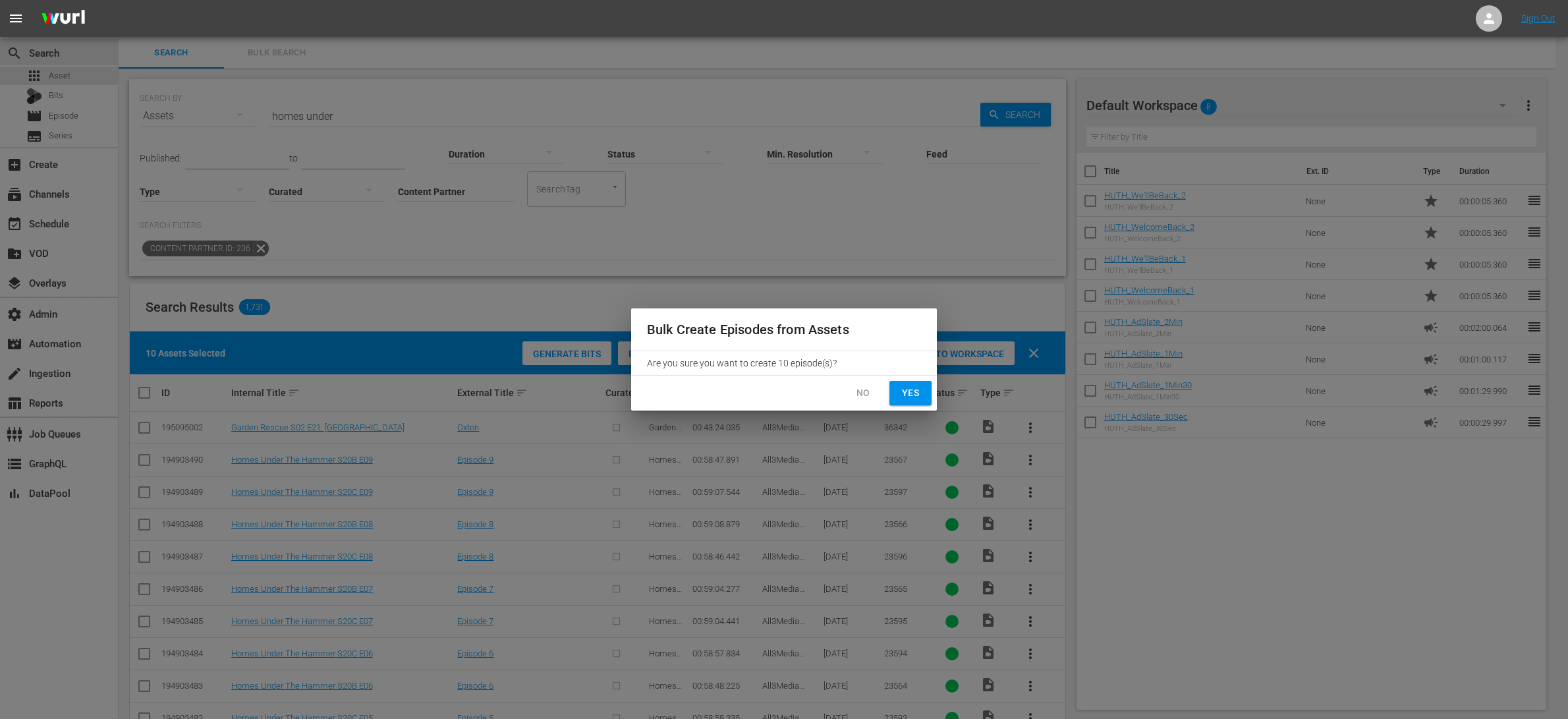
checkbox input "false"
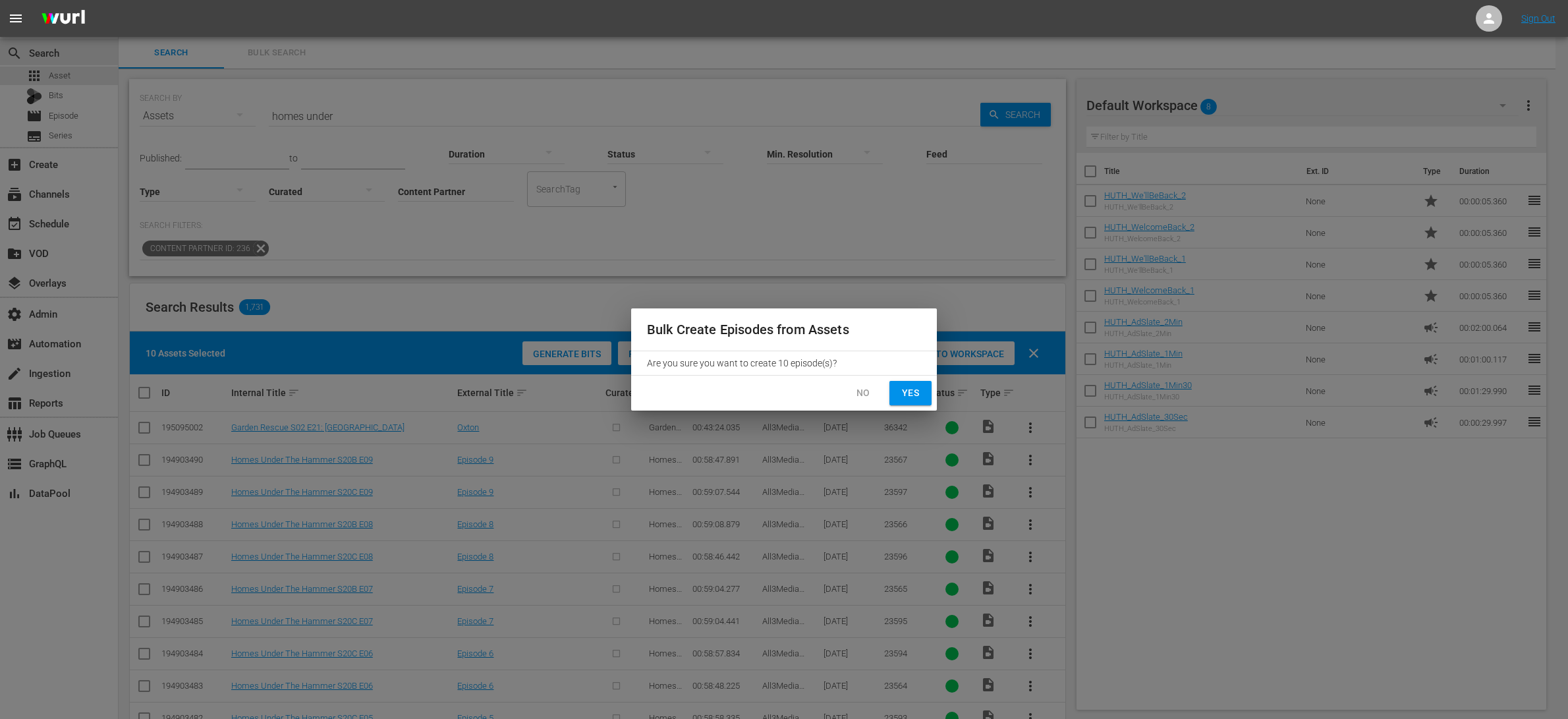
checkbox input "false"
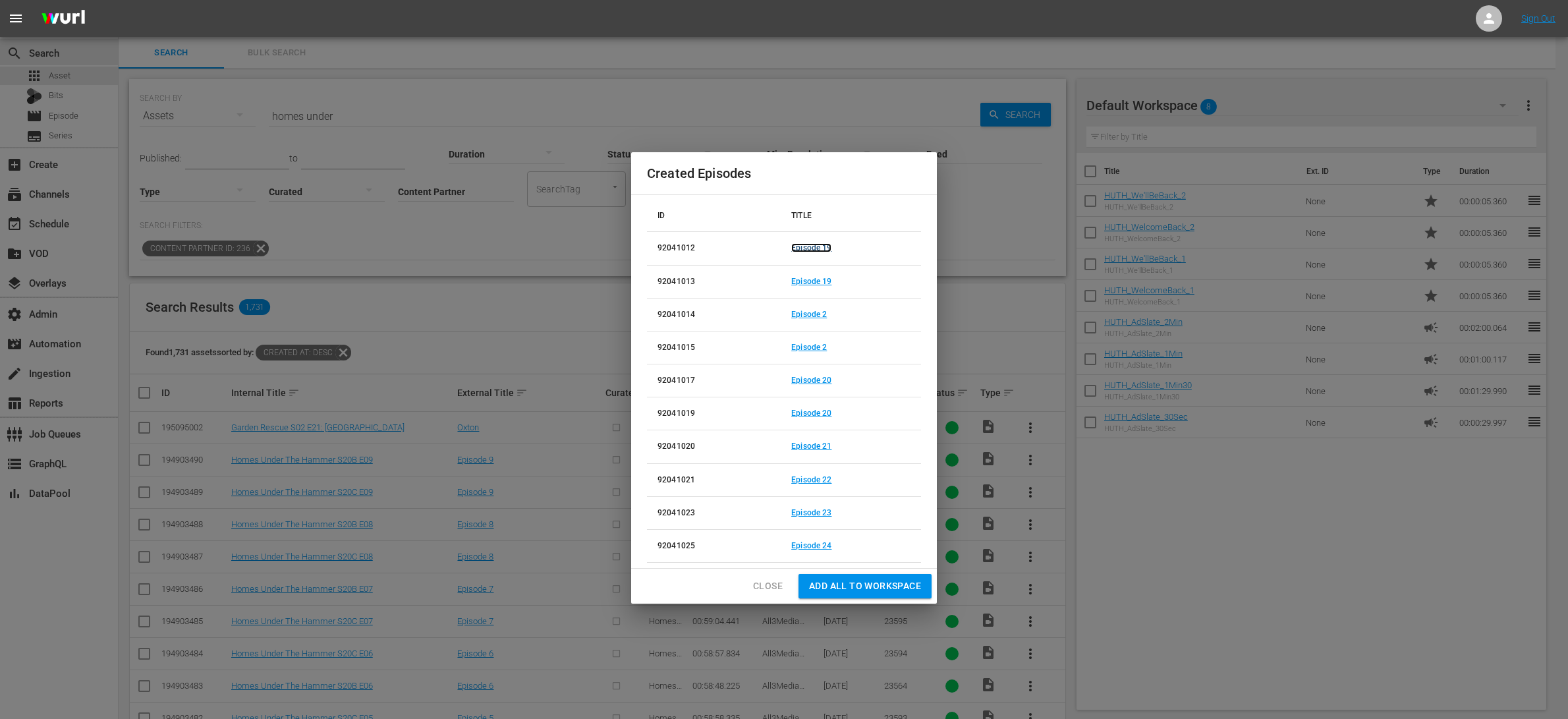
click at [824, 246] on link "Episode 19" at bounding box center [811, 247] width 40 height 9
click at [827, 279] on link "Episode 19" at bounding box center [811, 280] width 40 height 9
click at [814, 313] on link "Episode 2" at bounding box center [809, 314] width 36 height 9
click at [821, 344] on link "Episode 2" at bounding box center [809, 347] width 36 height 9
click at [823, 378] on link "Episode 20" at bounding box center [811, 380] width 40 height 9
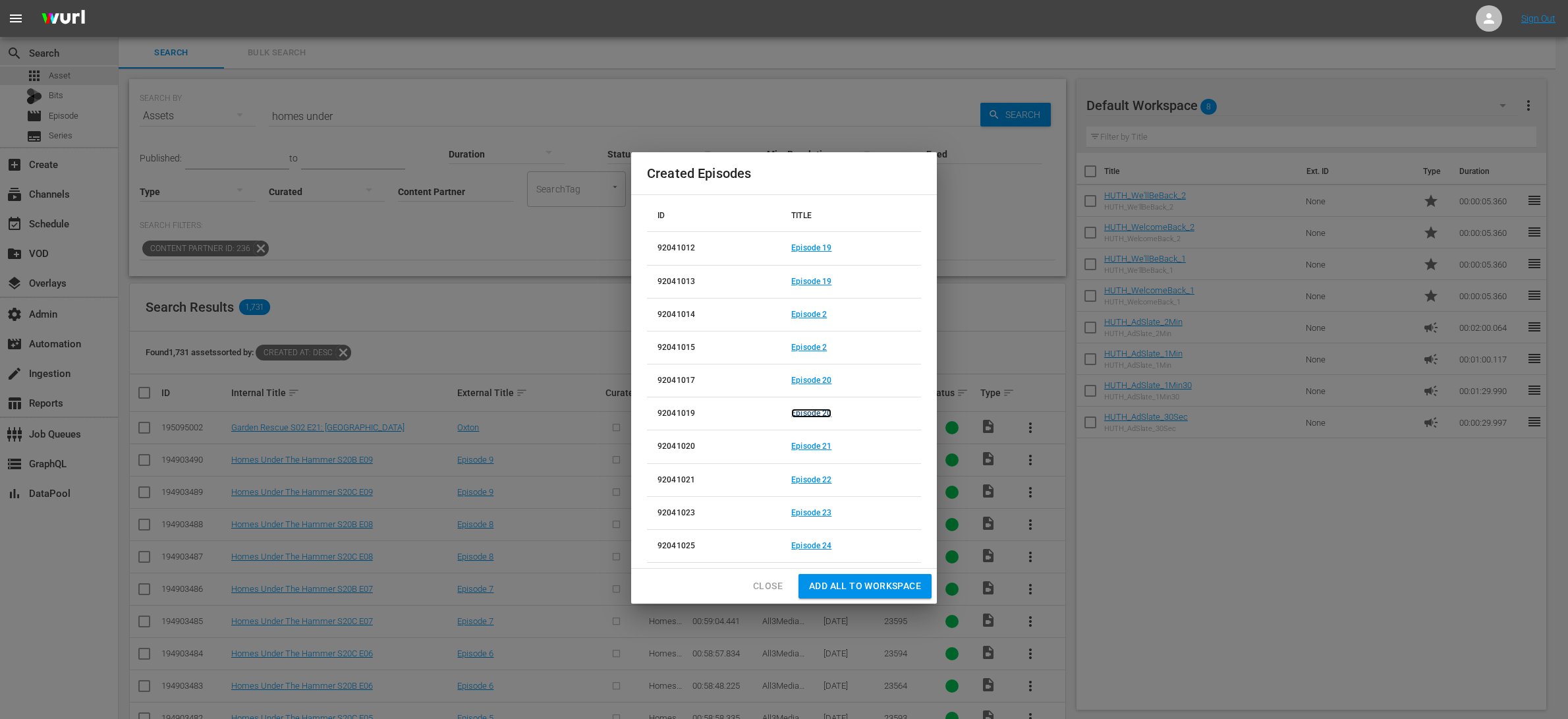
click at [821, 413] on link "Episode 20" at bounding box center [811, 413] width 40 height 9
click at [822, 443] on link "Episode 21" at bounding box center [811, 445] width 40 height 9
click at [824, 476] on link "Episode 22" at bounding box center [811, 479] width 40 height 9
click at [823, 512] on link "Episode 23" at bounding box center [811, 512] width 40 height 9
click at [824, 543] on link "Episode 24" at bounding box center [811, 545] width 40 height 9
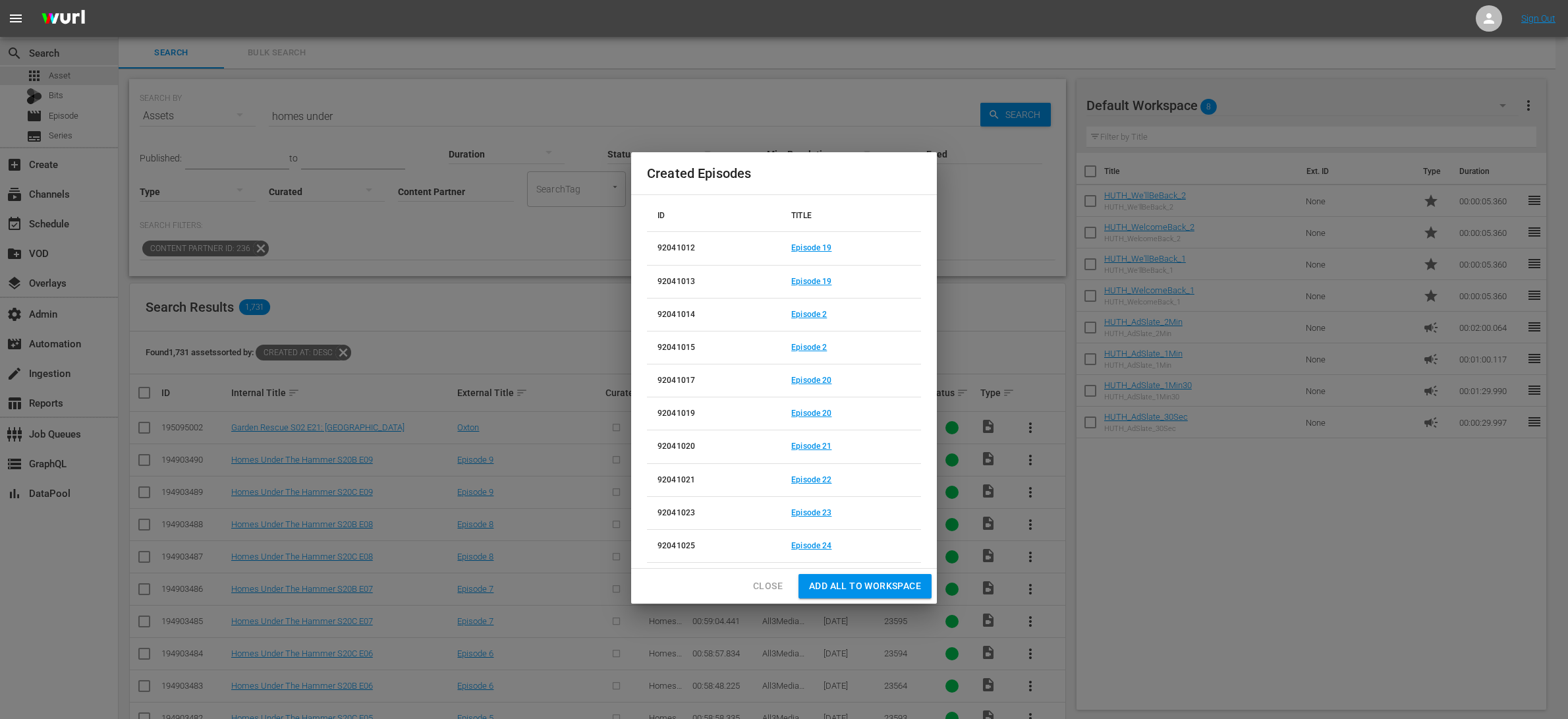
click at [774, 577] on button "Close" at bounding box center [768, 586] width 51 height 25
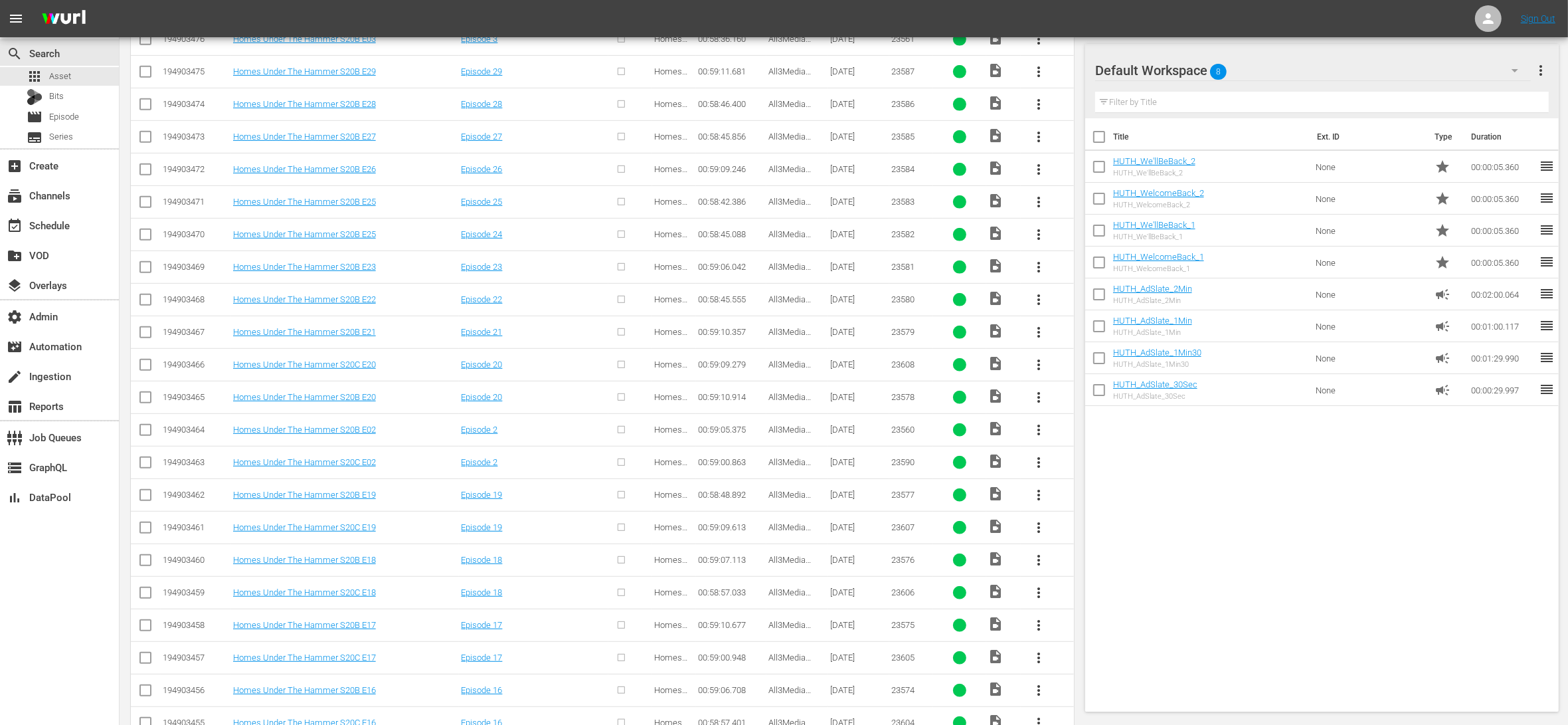
scroll to position [891, 0]
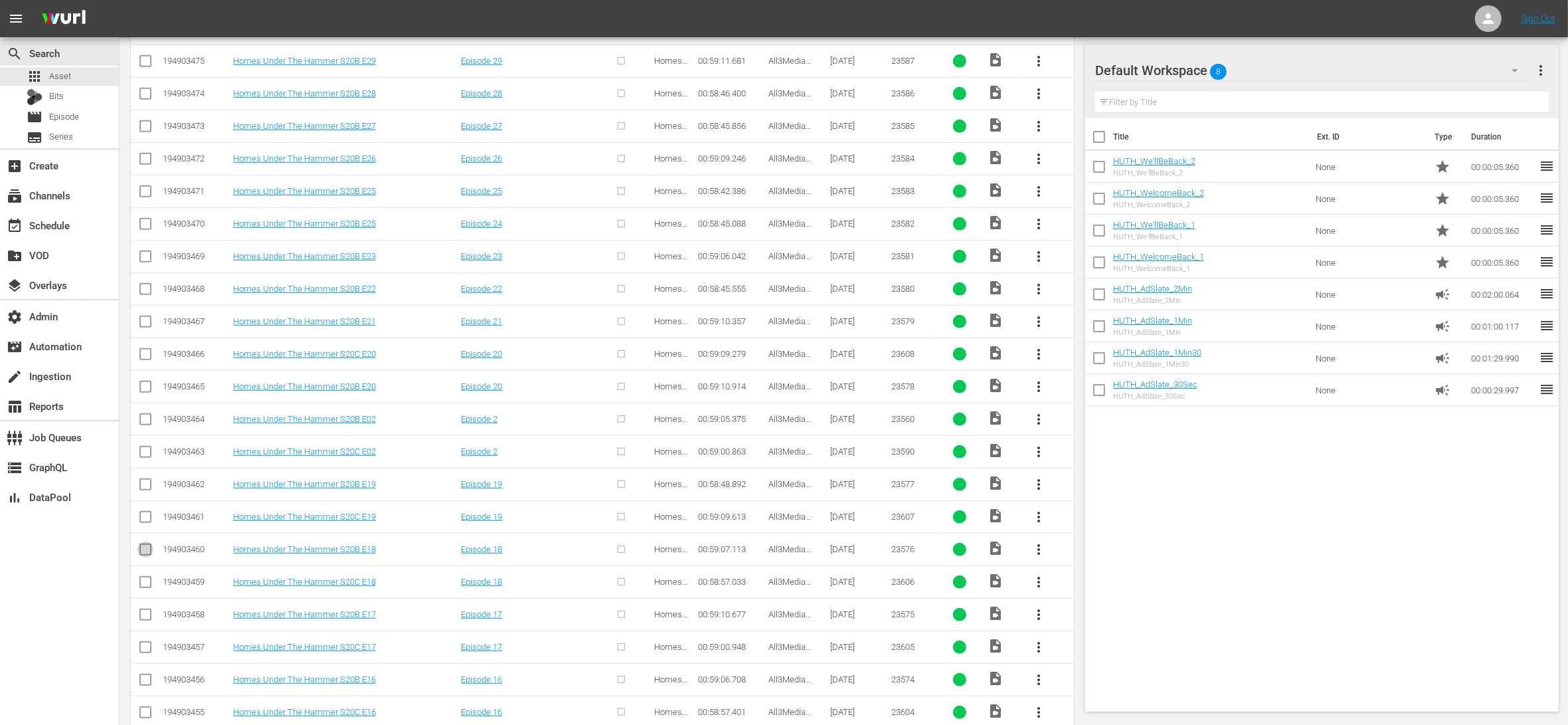
click at [150, 555] on input "checkbox" at bounding box center [145, 552] width 16 height 16
checkbox input "true"
click at [145, 588] on input "checkbox" at bounding box center [145, 584] width 16 height 16
checkbox input "true"
click at [148, 625] on input "checkbox" at bounding box center [145, 617] width 16 height 16
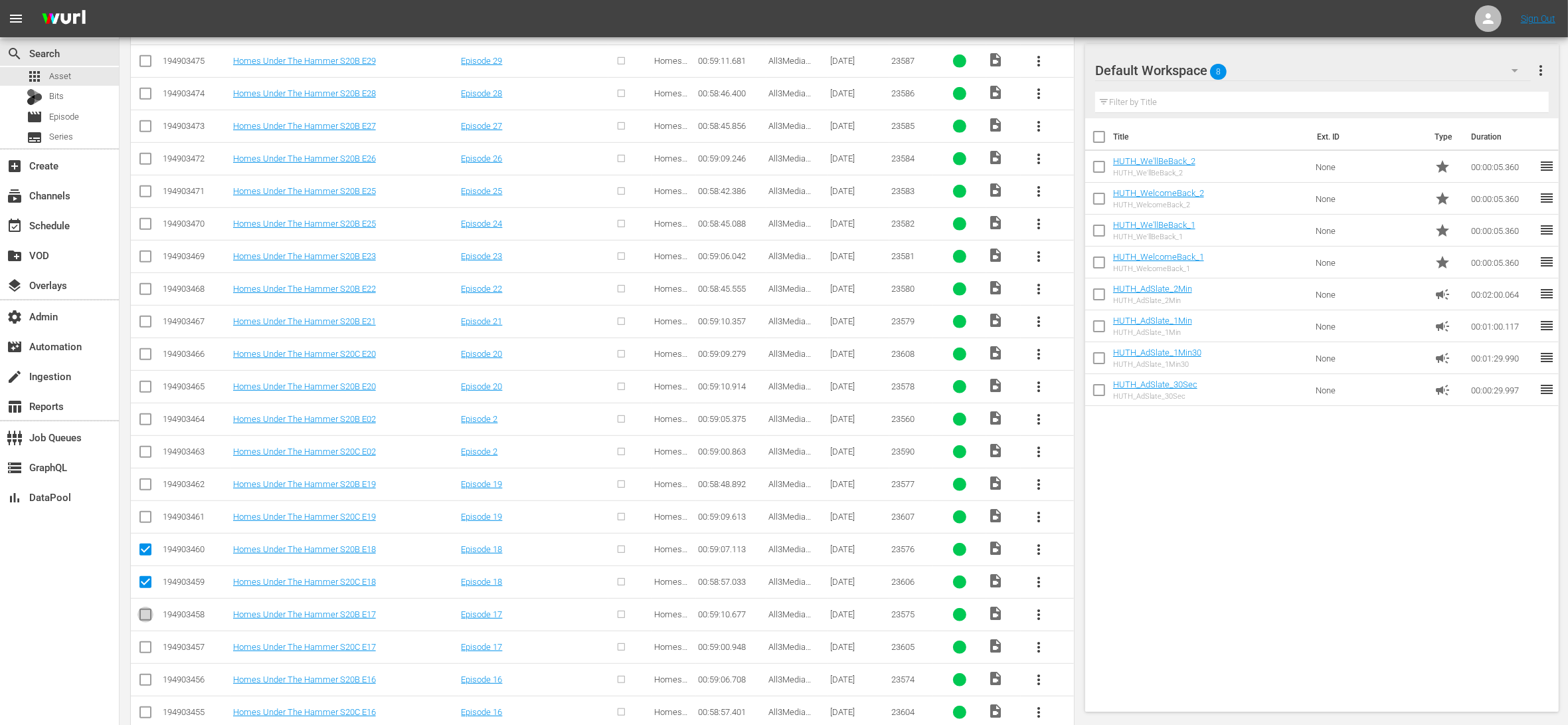
checkbox input "true"
click at [146, 649] on input "checkbox" at bounding box center [145, 649] width 16 height 16
checkbox input "true"
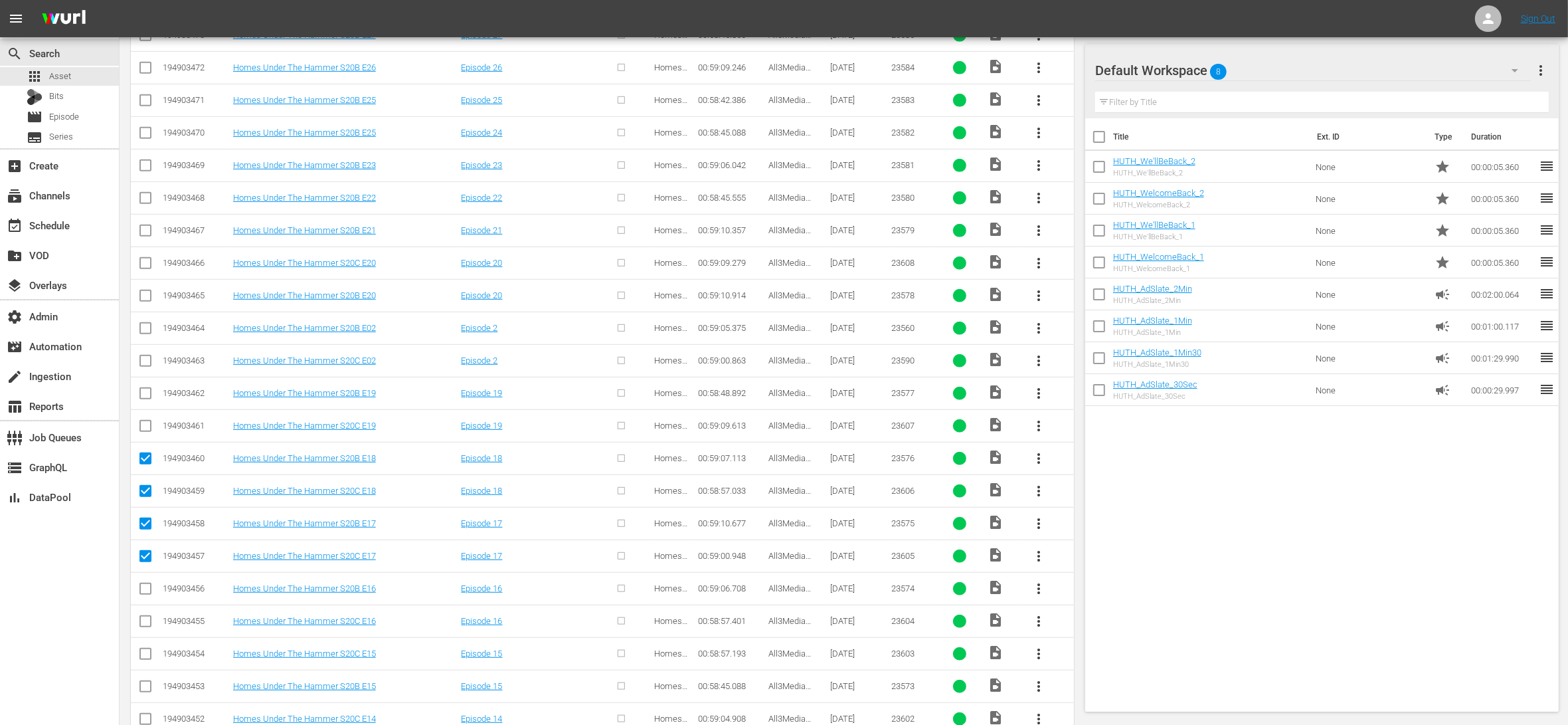
scroll to position [1044, 0]
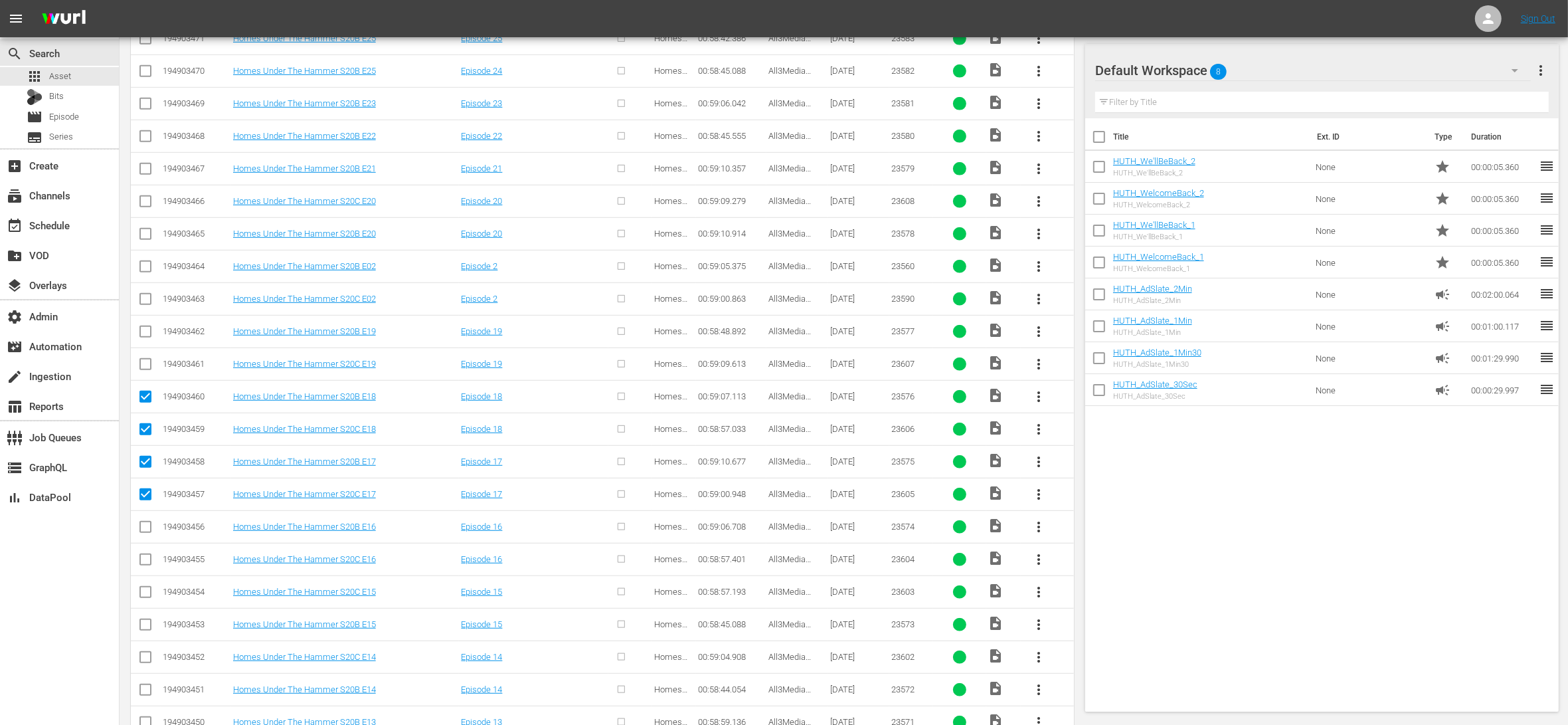
click at [148, 531] on input "checkbox" at bounding box center [145, 529] width 16 height 16
checkbox input "true"
click at [145, 566] on input "checkbox" at bounding box center [145, 562] width 16 height 16
checkbox input "true"
click at [140, 602] on input "checkbox" at bounding box center [145, 594] width 16 height 16
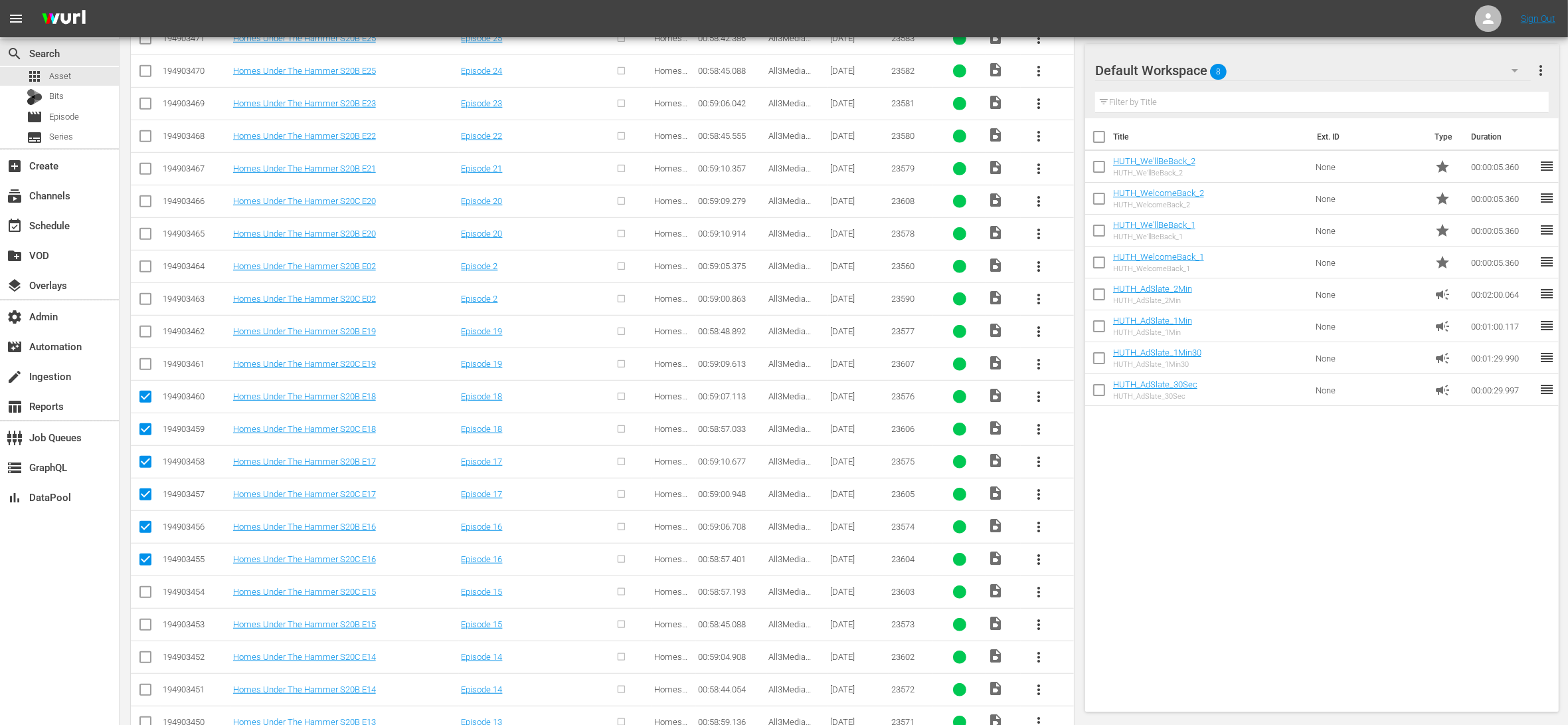
checkbox input "true"
click at [143, 626] on input "checkbox" at bounding box center [145, 627] width 16 height 16
checkbox input "true"
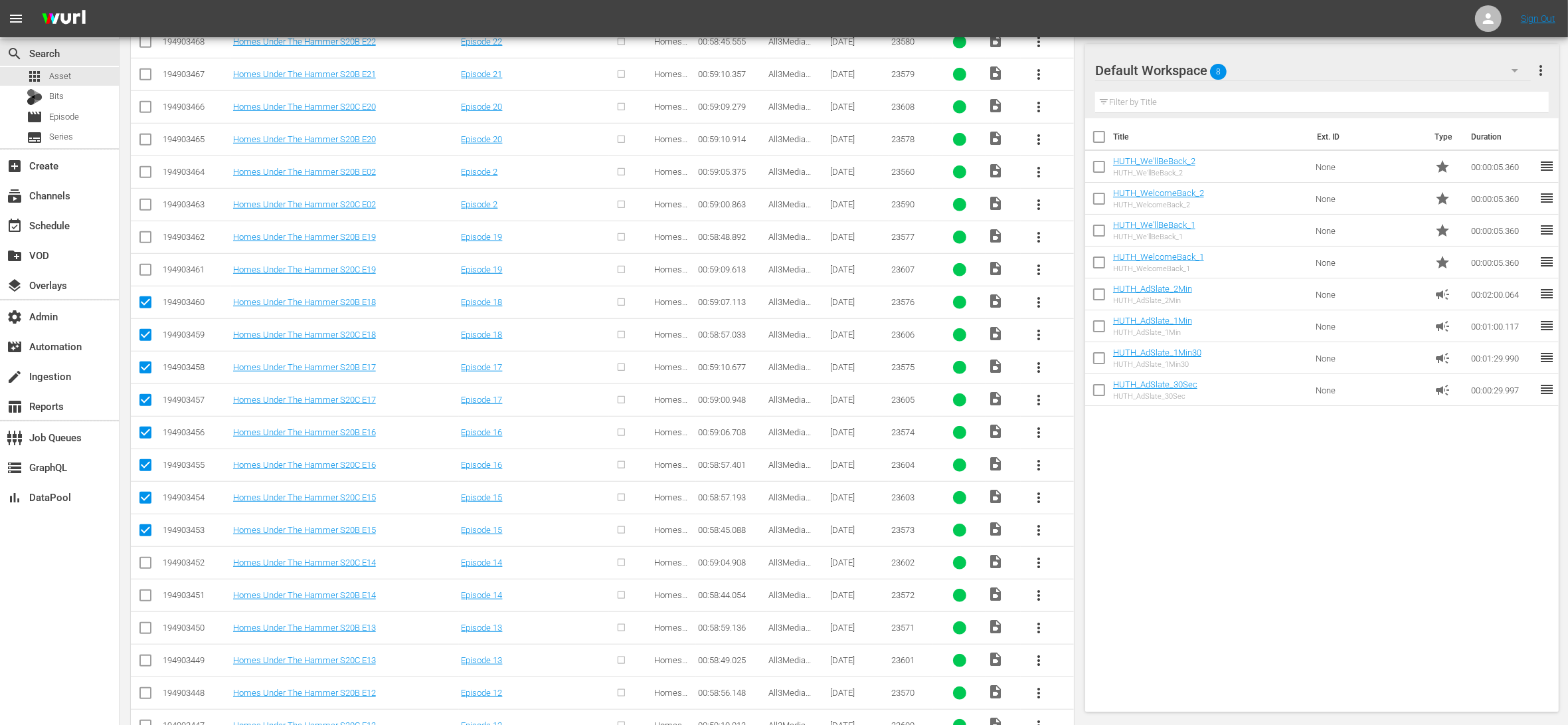
scroll to position [1149, 0]
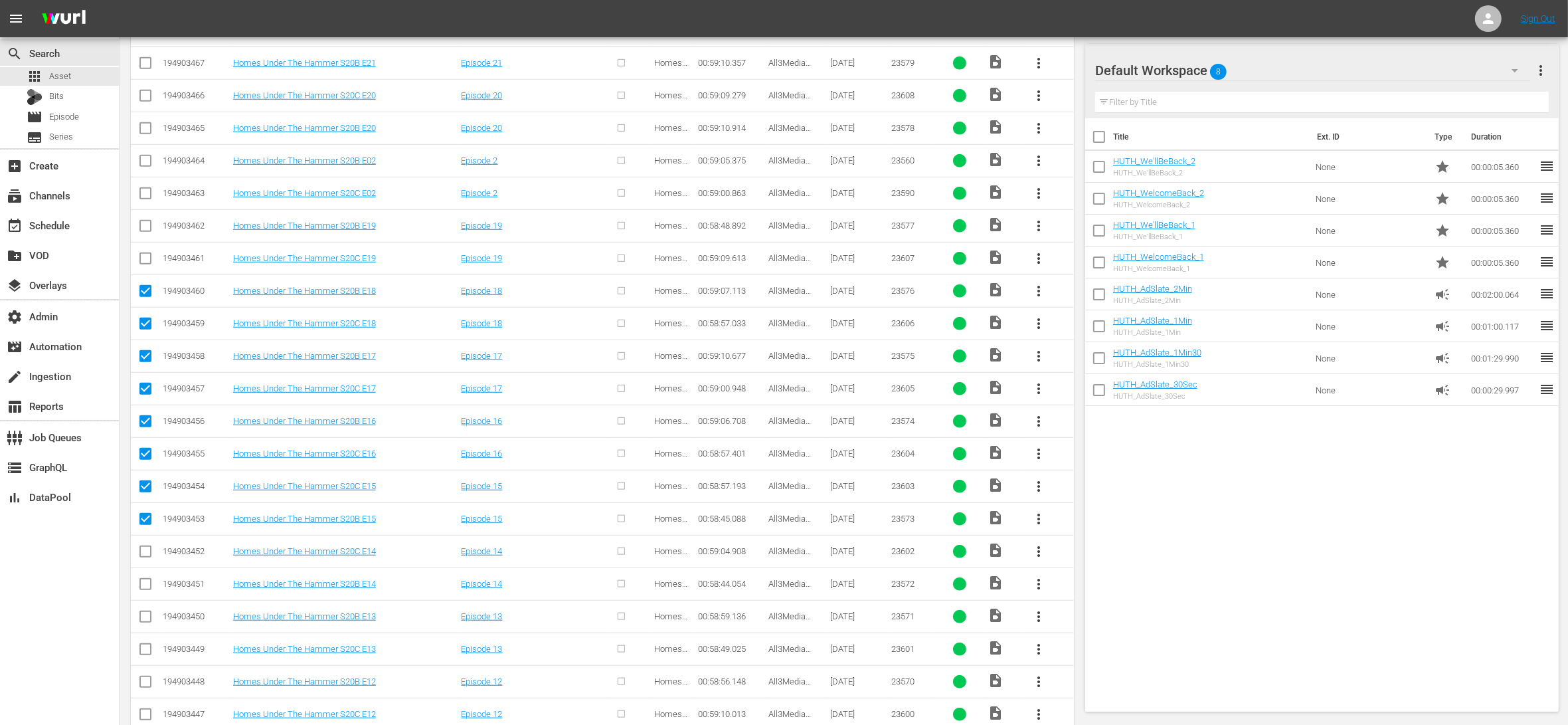
click at [145, 559] on input "checkbox" at bounding box center [145, 554] width 16 height 16
checkbox input "true"
click at [146, 593] on input "checkbox" at bounding box center [145, 586] width 16 height 16
checkbox input "true"
click at [146, 627] on input "checkbox" at bounding box center [145, 619] width 16 height 16
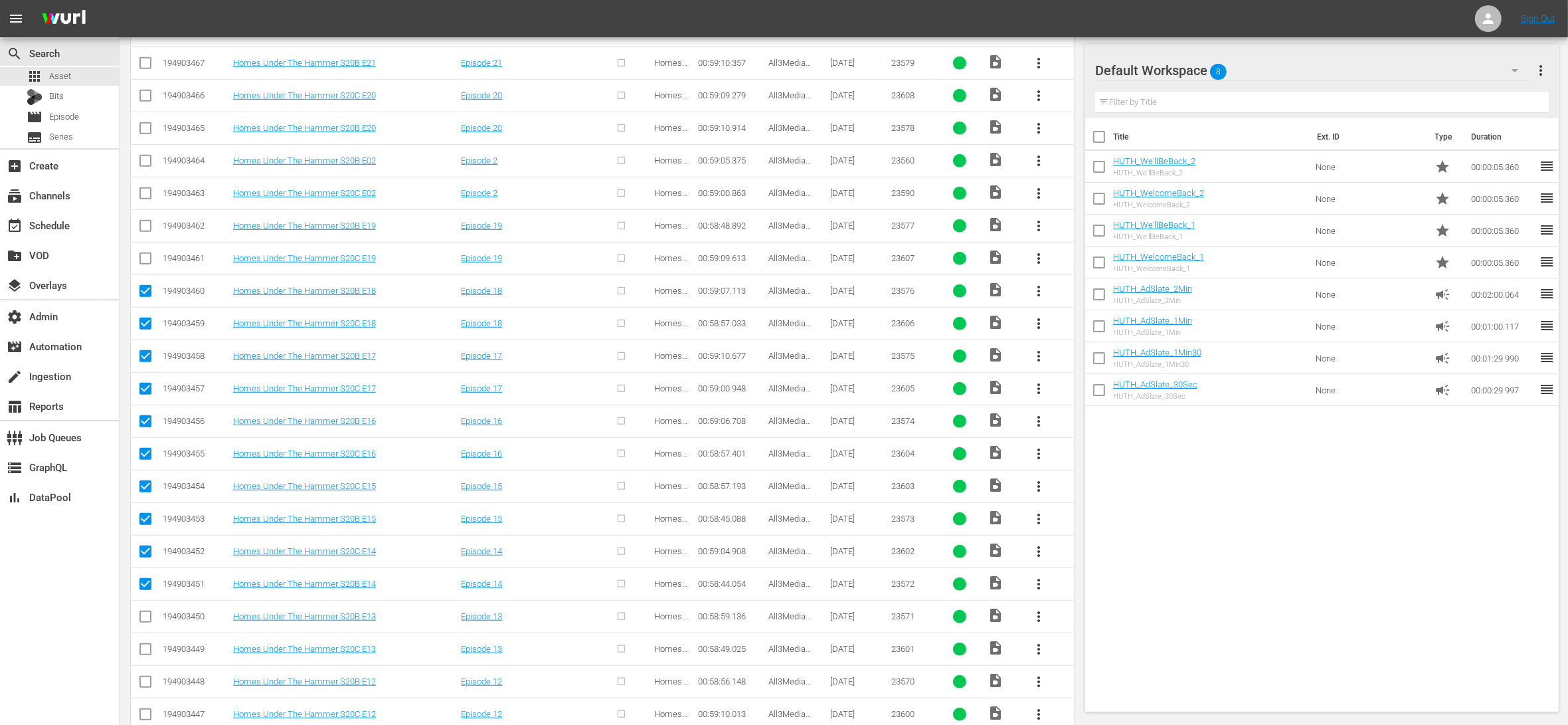
checkbox input "true"
click at [147, 653] on input "checkbox" at bounding box center [145, 651] width 16 height 16
checkbox input "true"
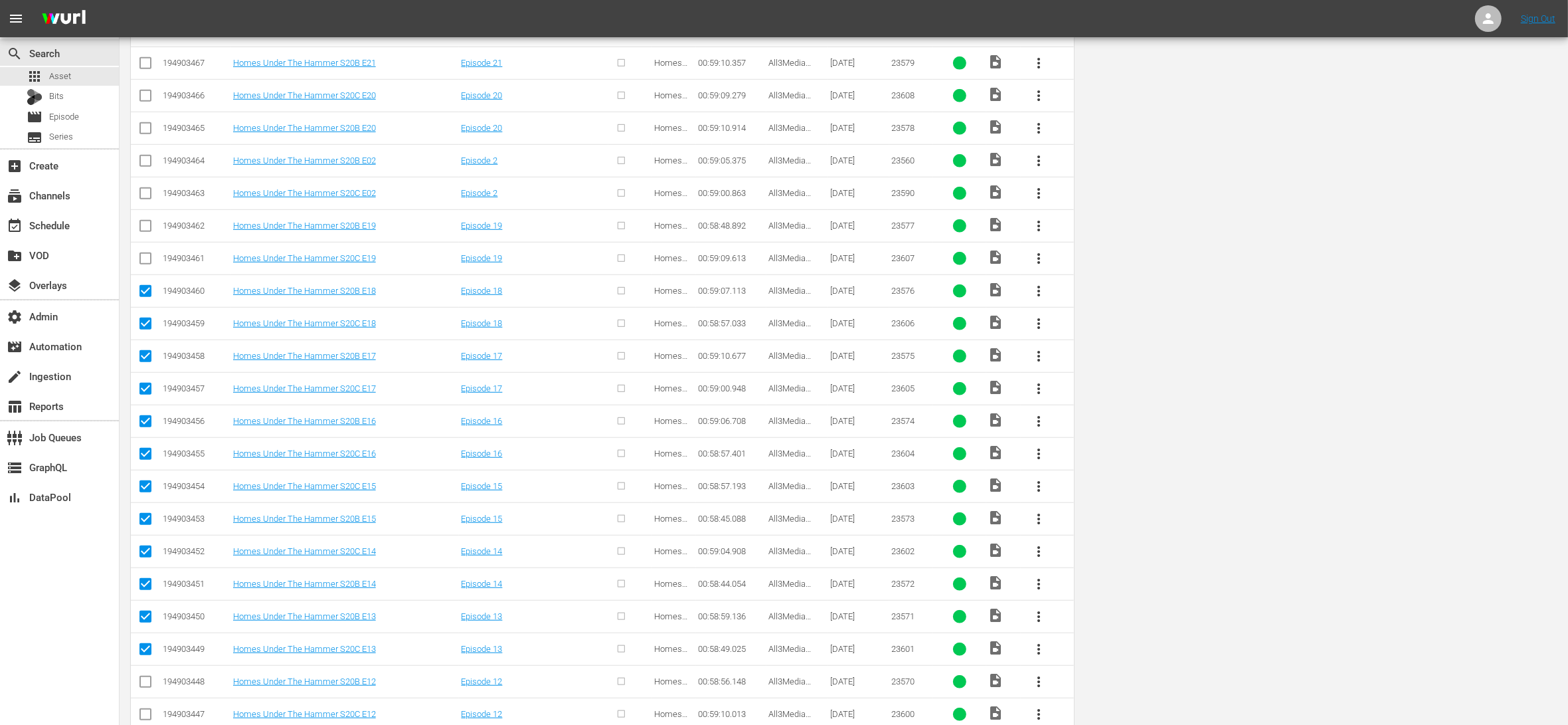
scroll to position [0, 0]
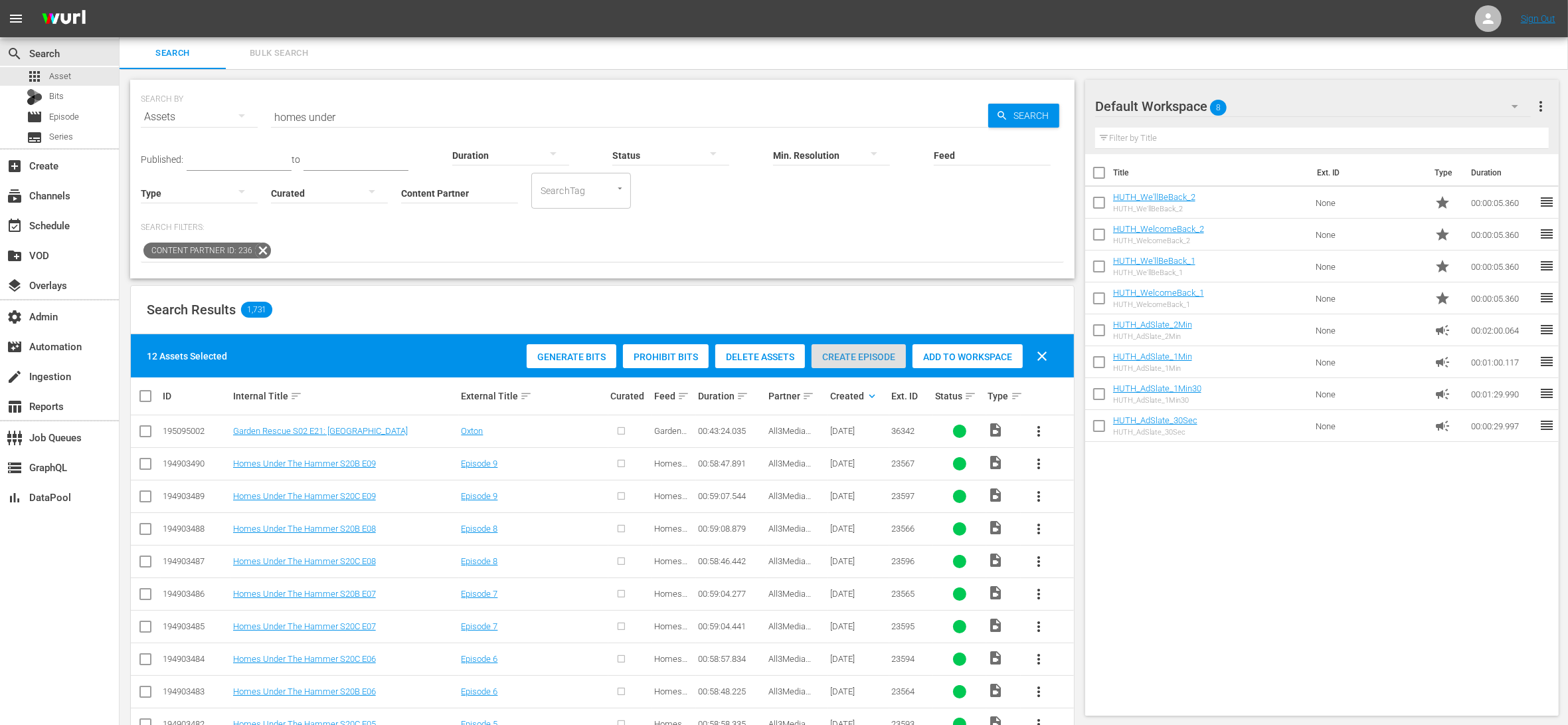
click at [876, 357] on span "Create Episode" at bounding box center [858, 356] width 94 height 10
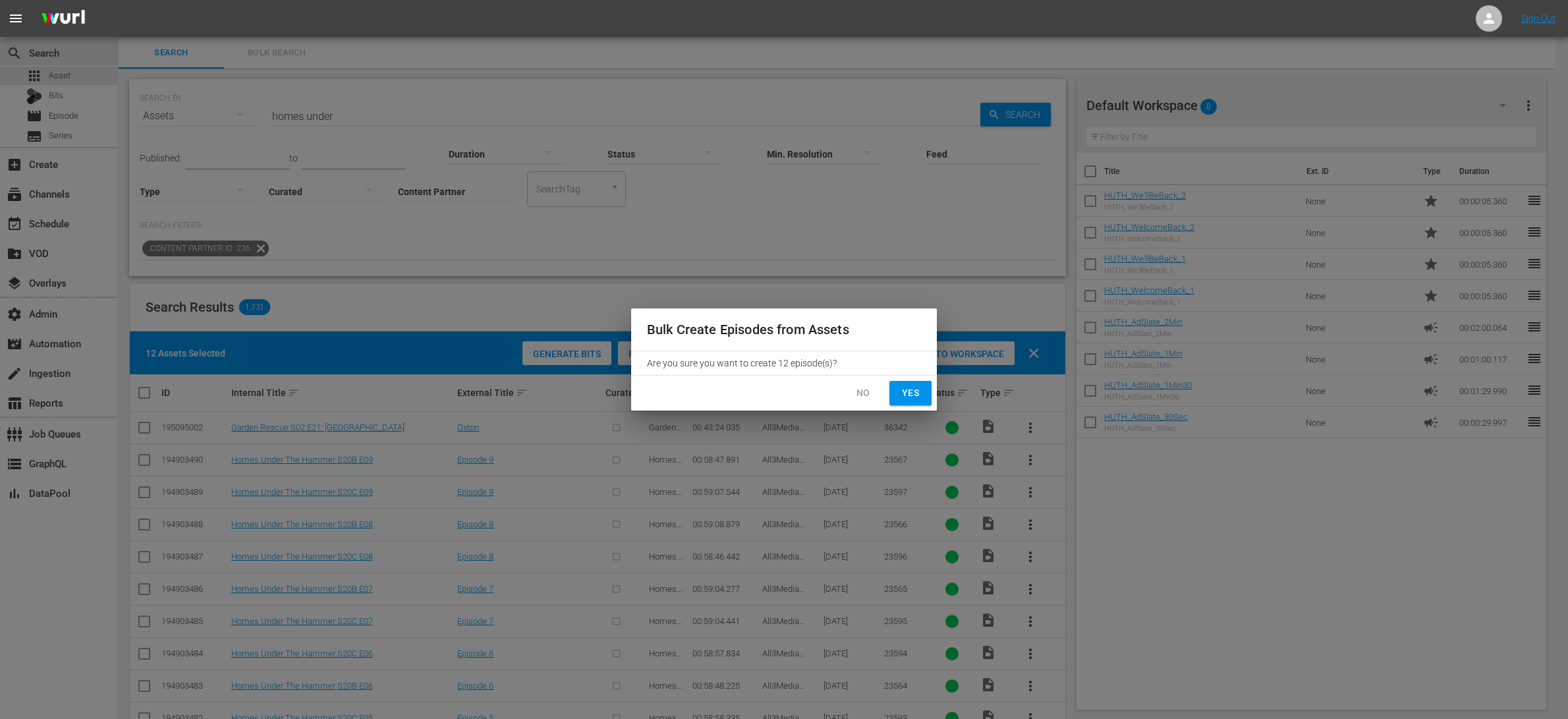
click at [905, 378] on div "No Yes" at bounding box center [784, 393] width 306 height 35
click at [909, 400] on span "Yes" at bounding box center [910, 393] width 21 height 16
checkbox input "false"
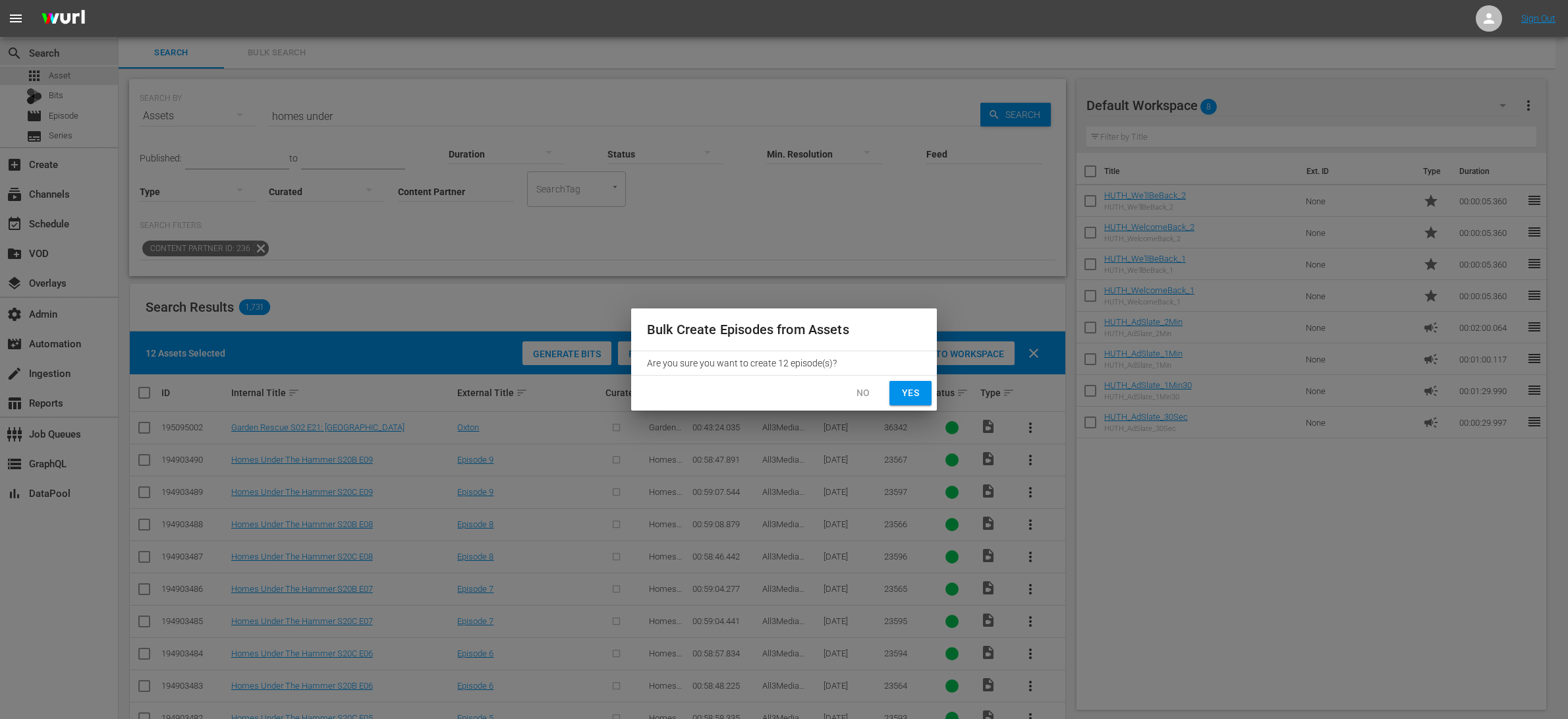
checkbox input "false"
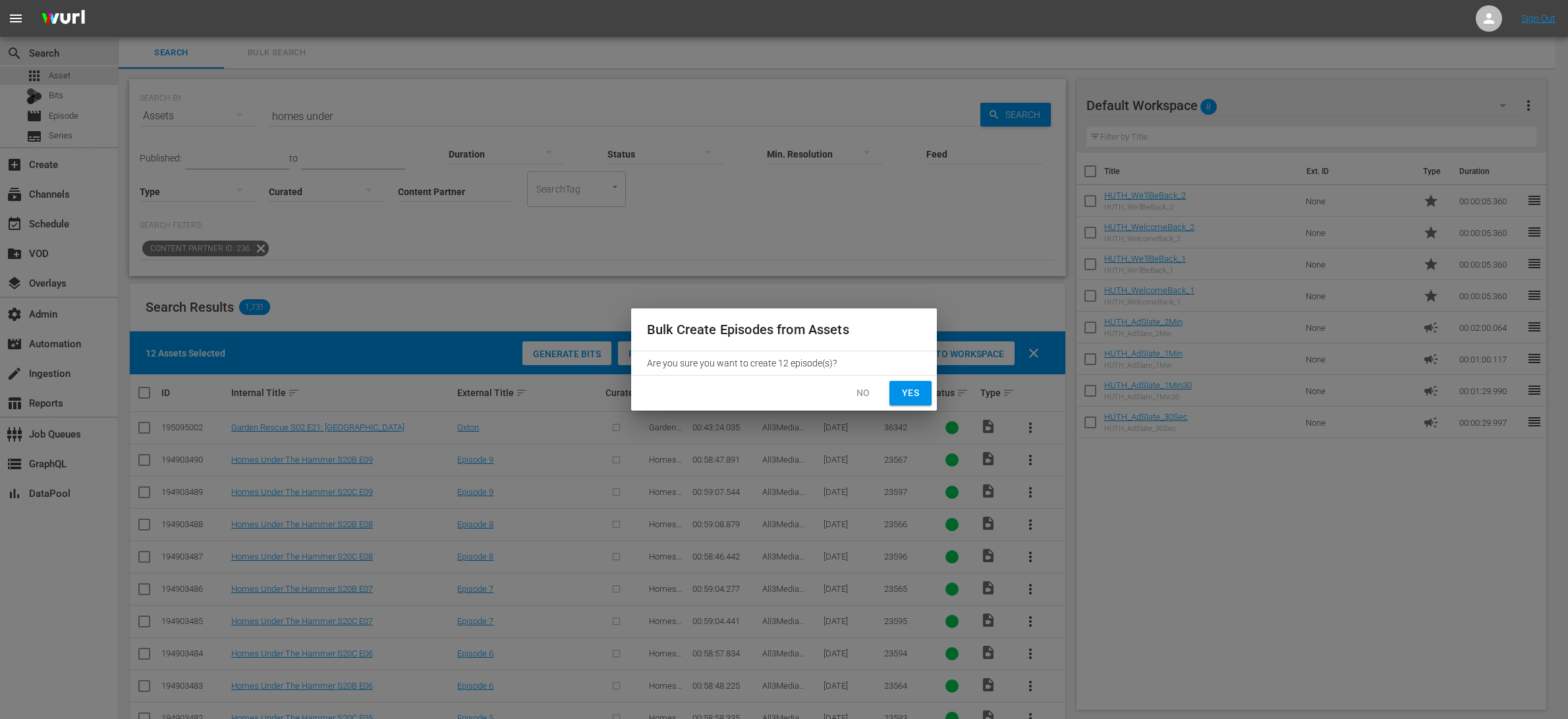
checkbox input "false"
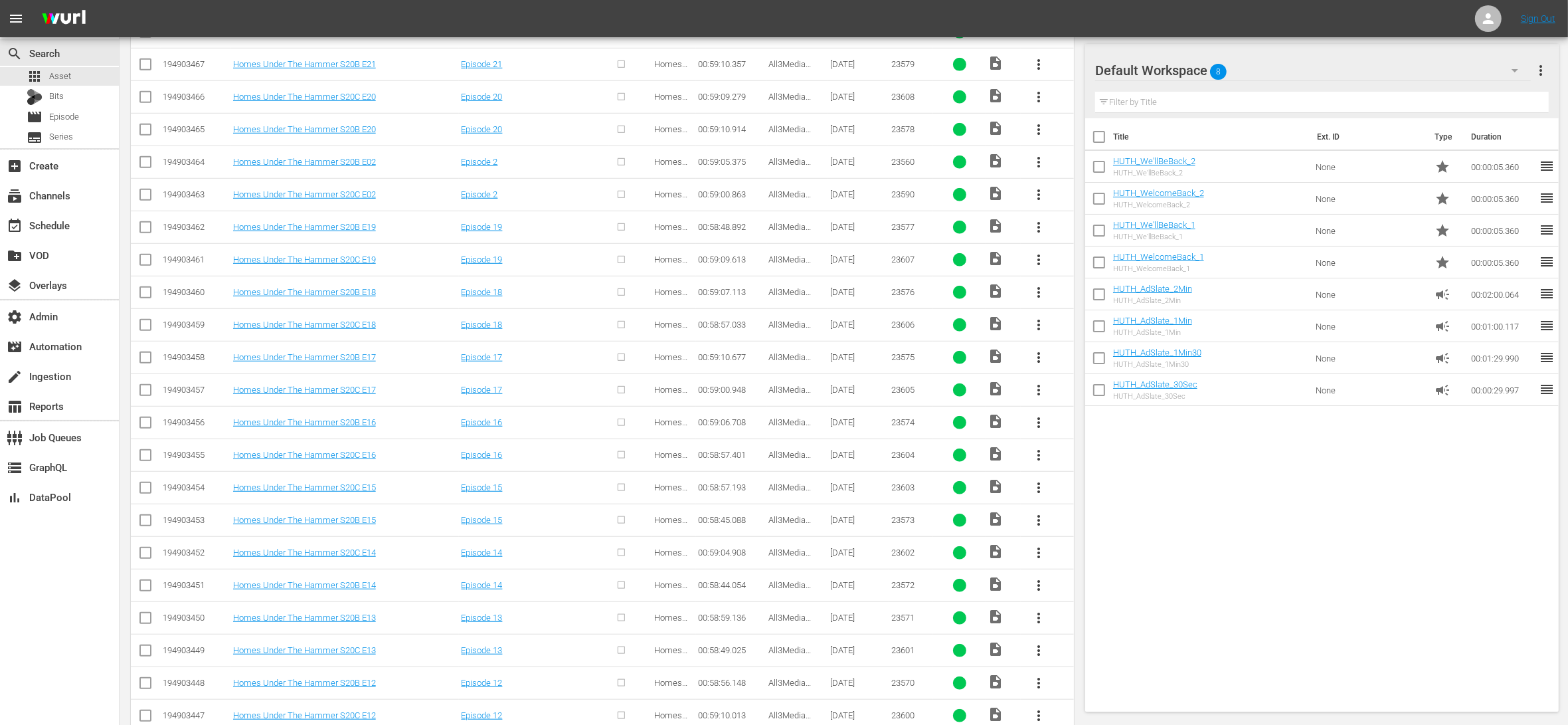
scroll to position [1170, 0]
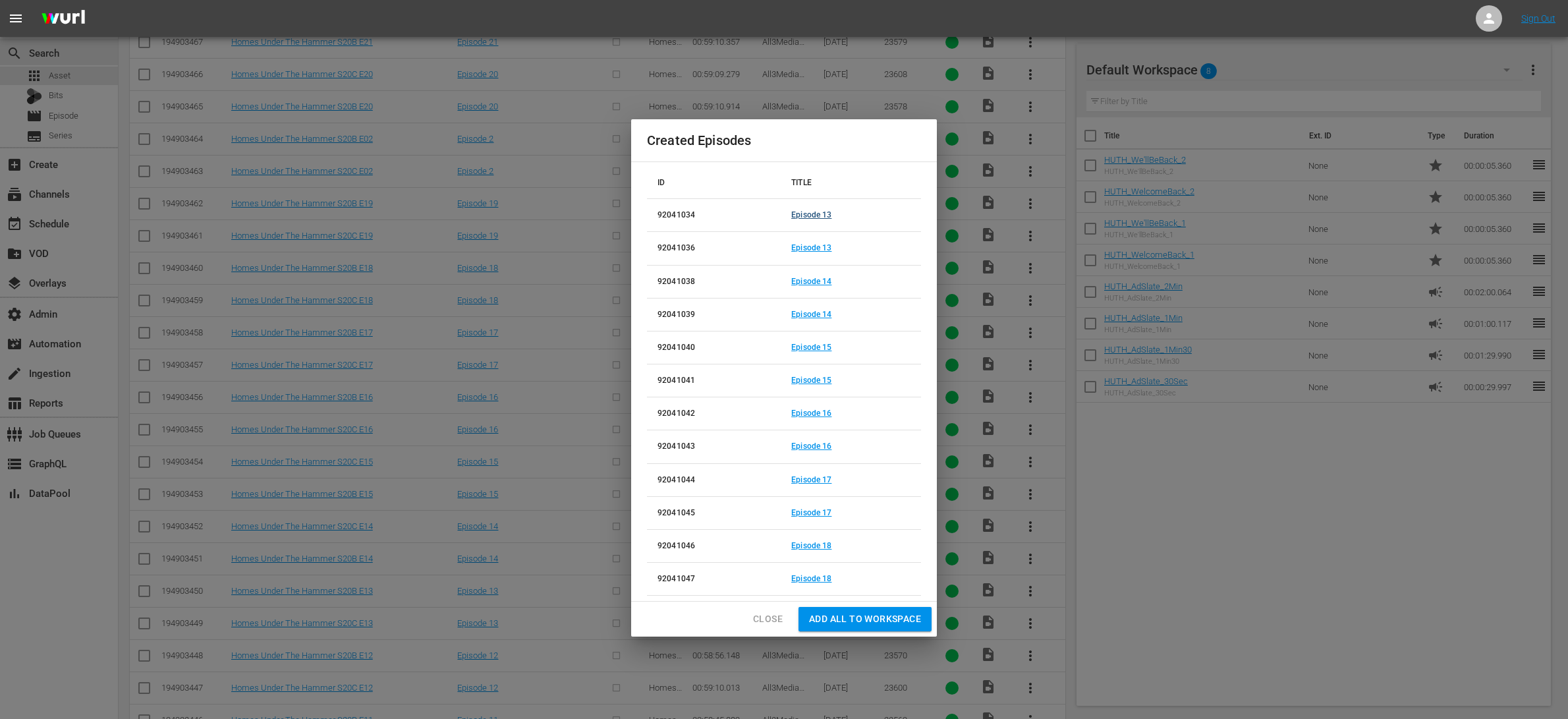
click at [808, 211] on link "Episode 13" at bounding box center [811, 214] width 40 height 9
click at [813, 250] on link "Episode 13" at bounding box center [811, 247] width 40 height 9
click at [820, 279] on link "Episode 14" at bounding box center [811, 280] width 40 height 9
click at [822, 313] on link "Episode 14" at bounding box center [811, 314] width 40 height 9
click at [824, 347] on link "Episode 15" at bounding box center [811, 347] width 40 height 9
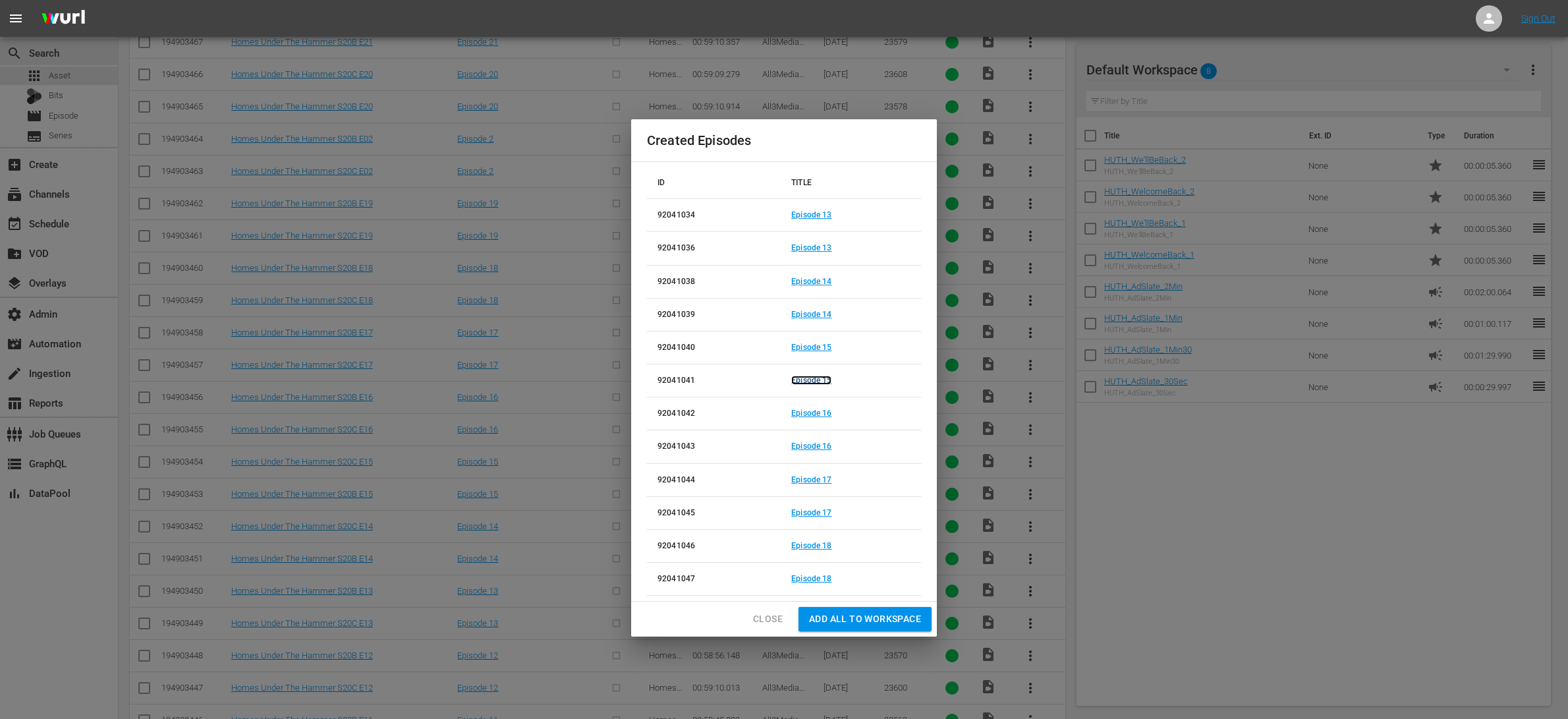
click at [828, 380] on link "Episode 15" at bounding box center [811, 380] width 40 height 9
click at [822, 413] on link "Episode 16" at bounding box center [811, 413] width 40 height 9
click at [827, 445] on link "Episode 16" at bounding box center [811, 445] width 40 height 9
click at [826, 481] on link "Episode 17" at bounding box center [811, 479] width 40 height 9
click at [819, 508] on link "Episode 17" at bounding box center [811, 512] width 40 height 9
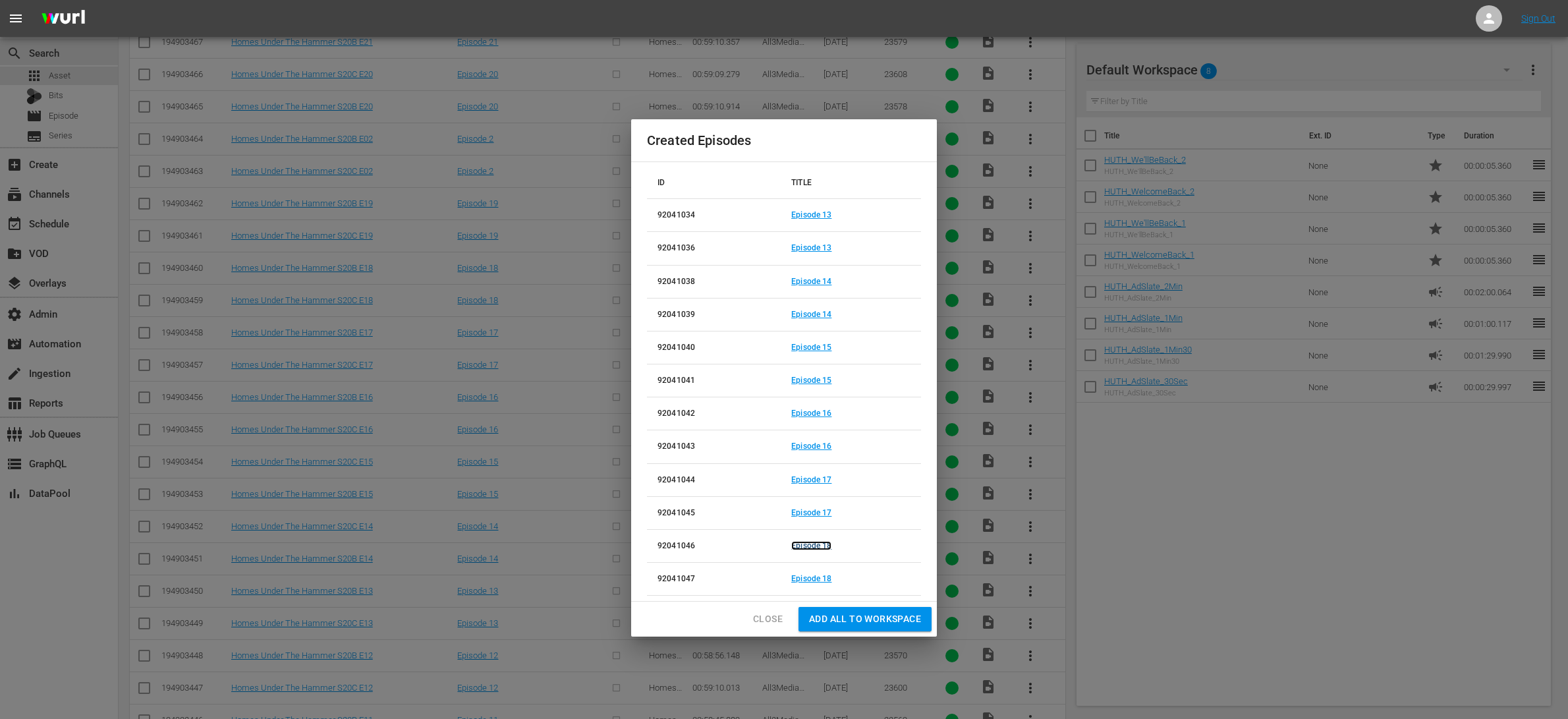
click at [821, 547] on link "Episode 18" at bounding box center [811, 545] width 40 height 9
click at [824, 580] on link "Episode 18" at bounding box center [811, 578] width 40 height 9
click at [769, 625] on span "Close" at bounding box center [768, 619] width 29 height 16
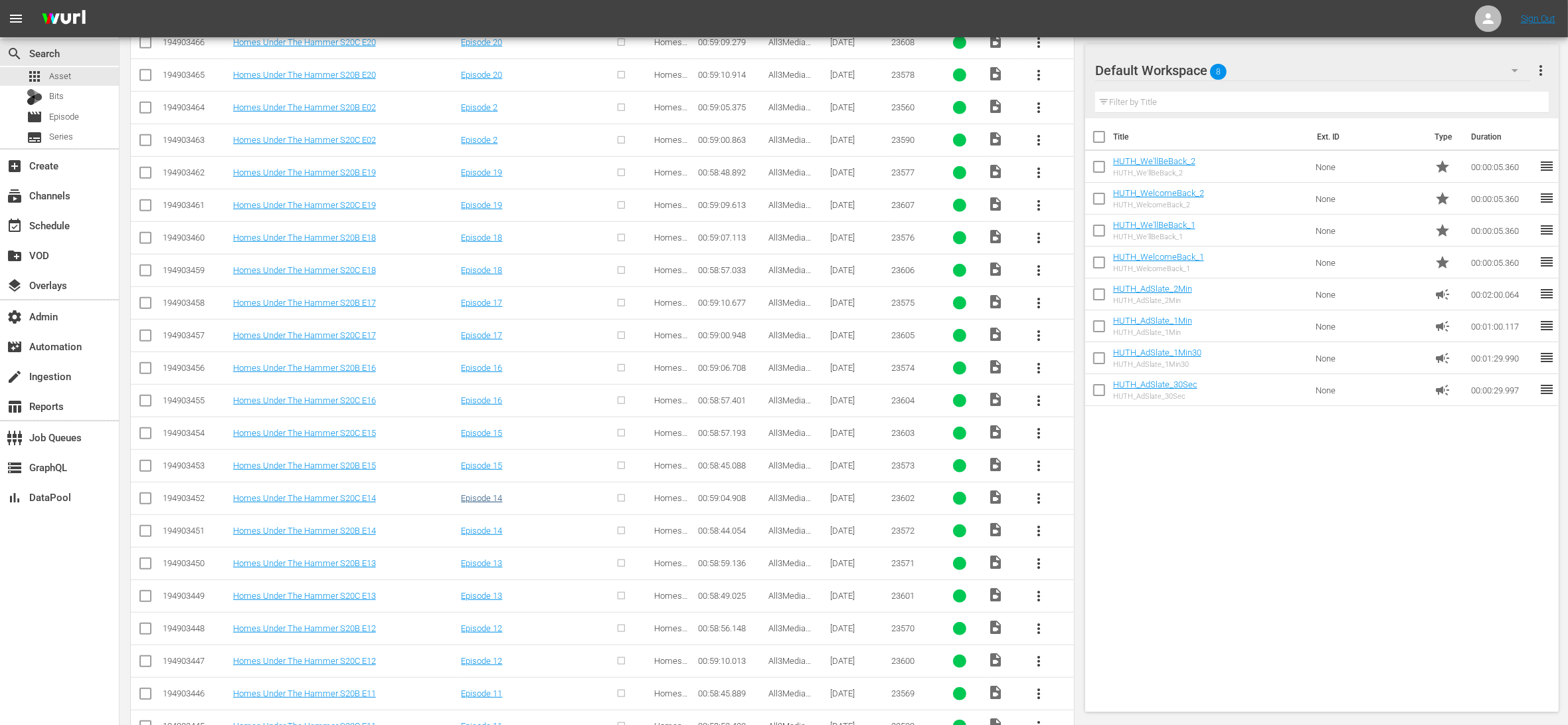
scroll to position [1224, 0]
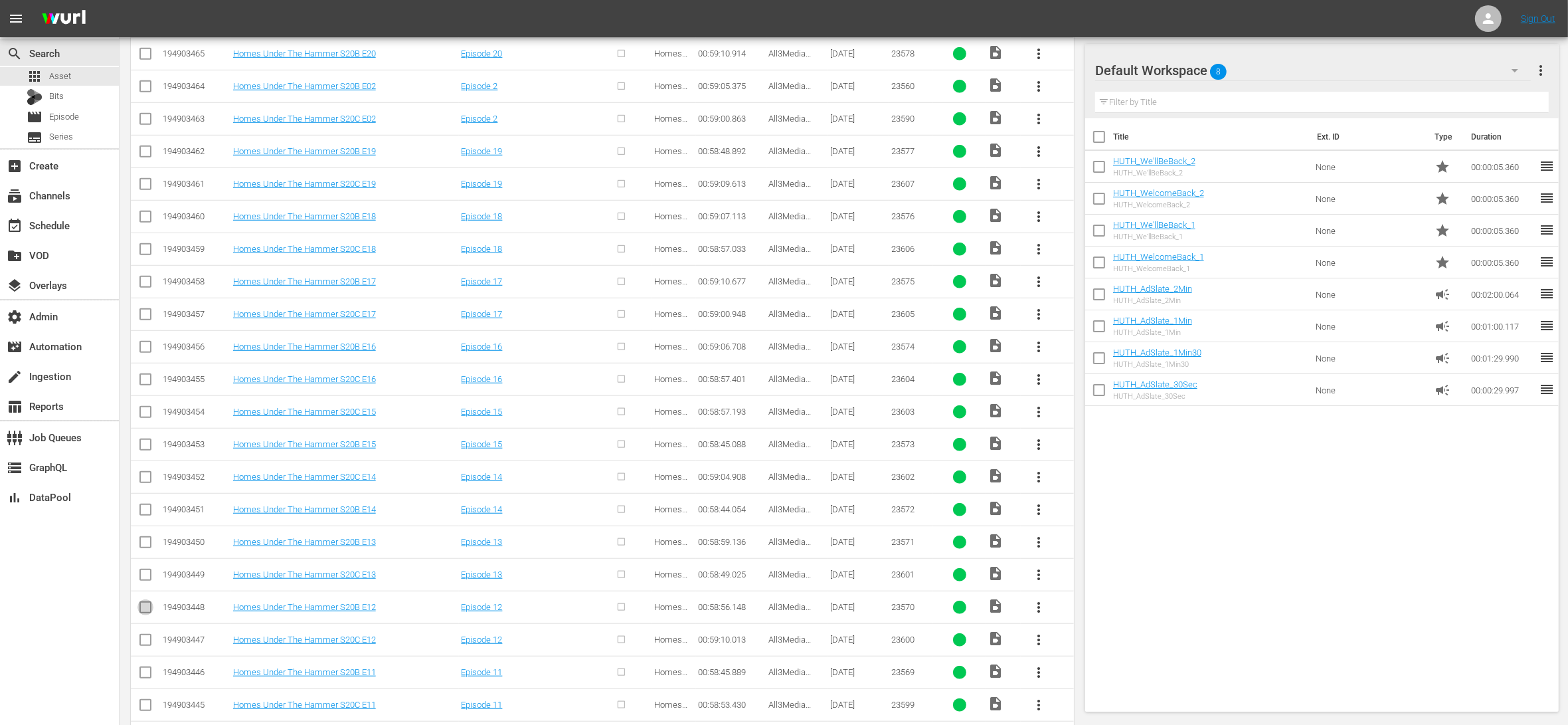
click at [143, 615] on input "checkbox" at bounding box center [145, 609] width 16 height 16
checkbox input "true"
drag, startPoint x: 146, startPoint y: 651, endPoint x: 148, endPoint y: 668, distance: 17.1
click at [146, 650] on input "checkbox" at bounding box center [145, 642] width 16 height 16
checkbox input "true"
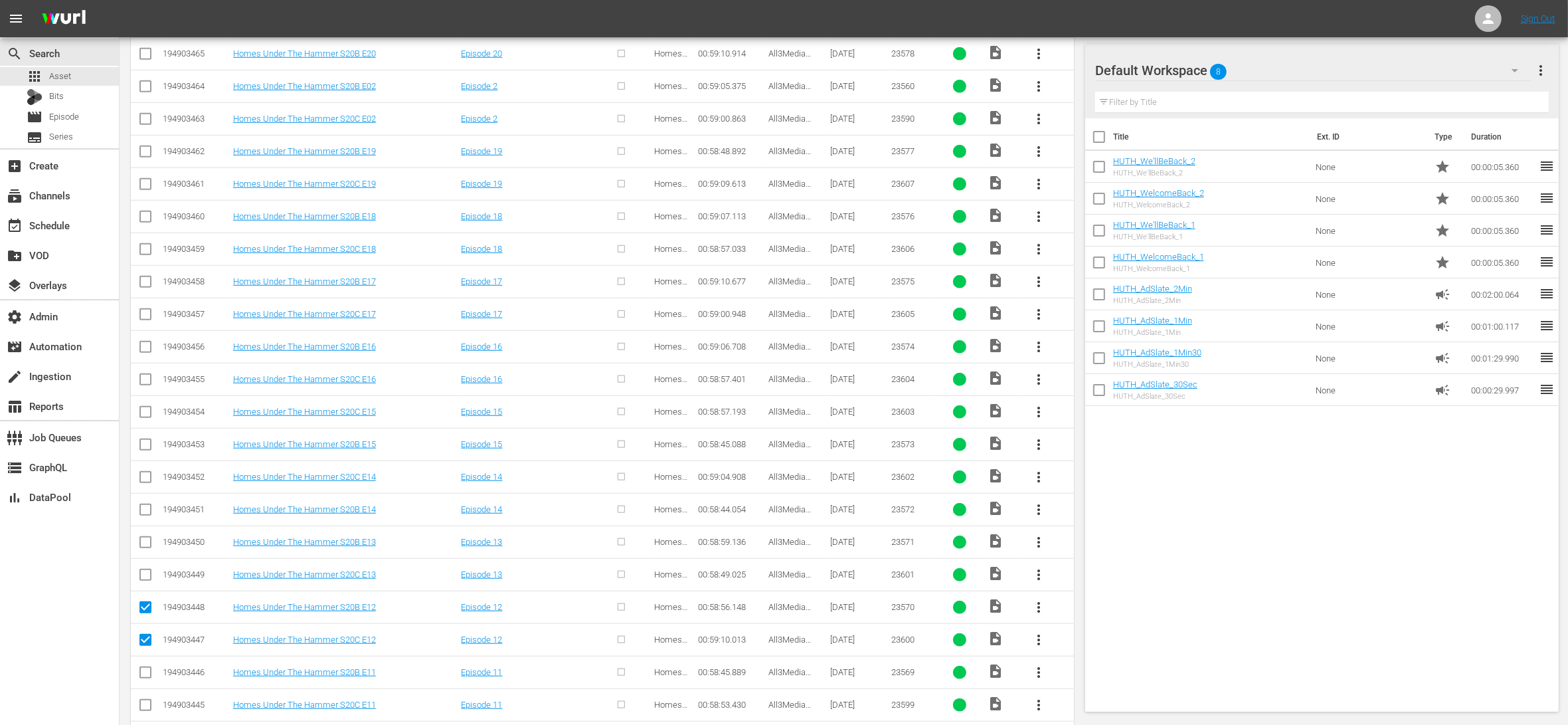
click at [148, 676] on input "checkbox" at bounding box center [145, 675] width 16 height 16
checkbox input "true"
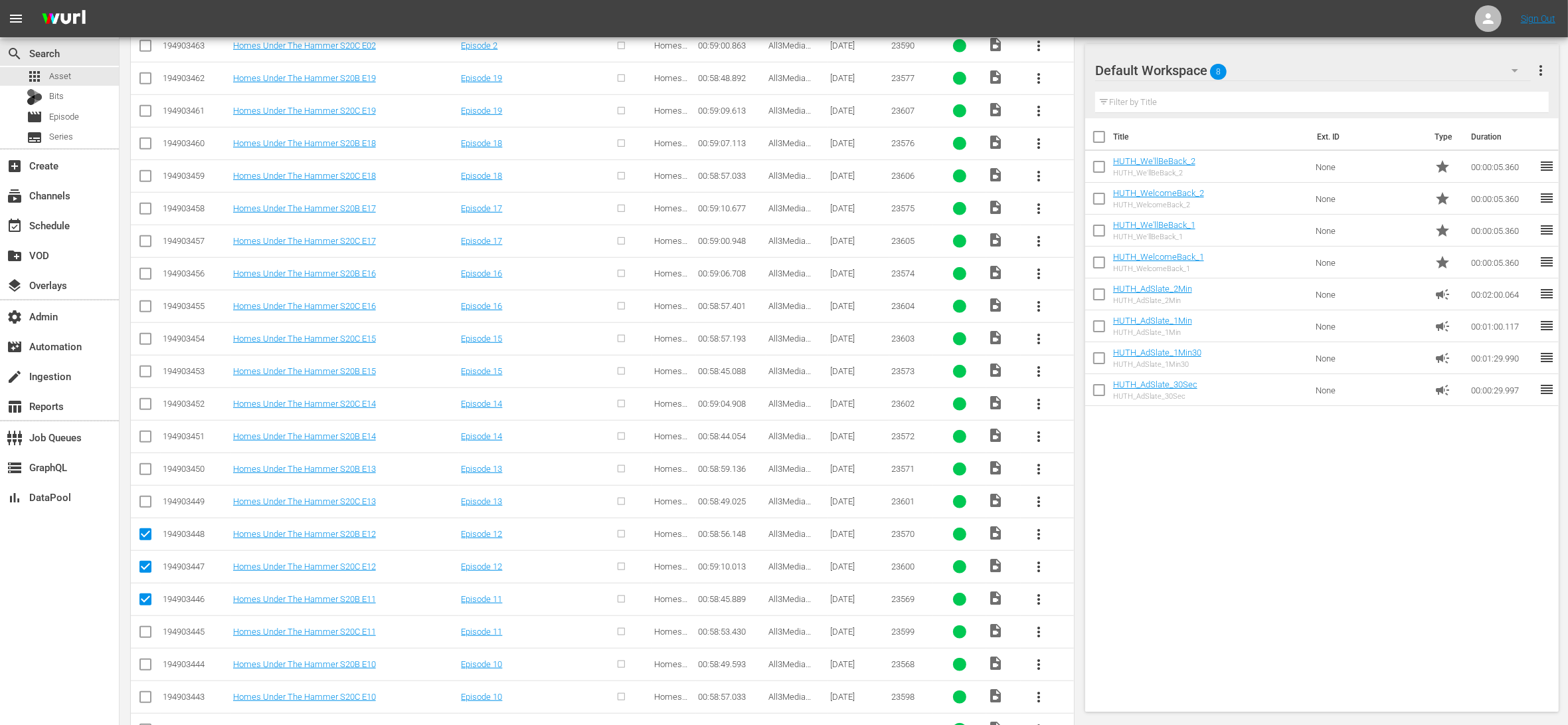
scroll to position [1307, 0]
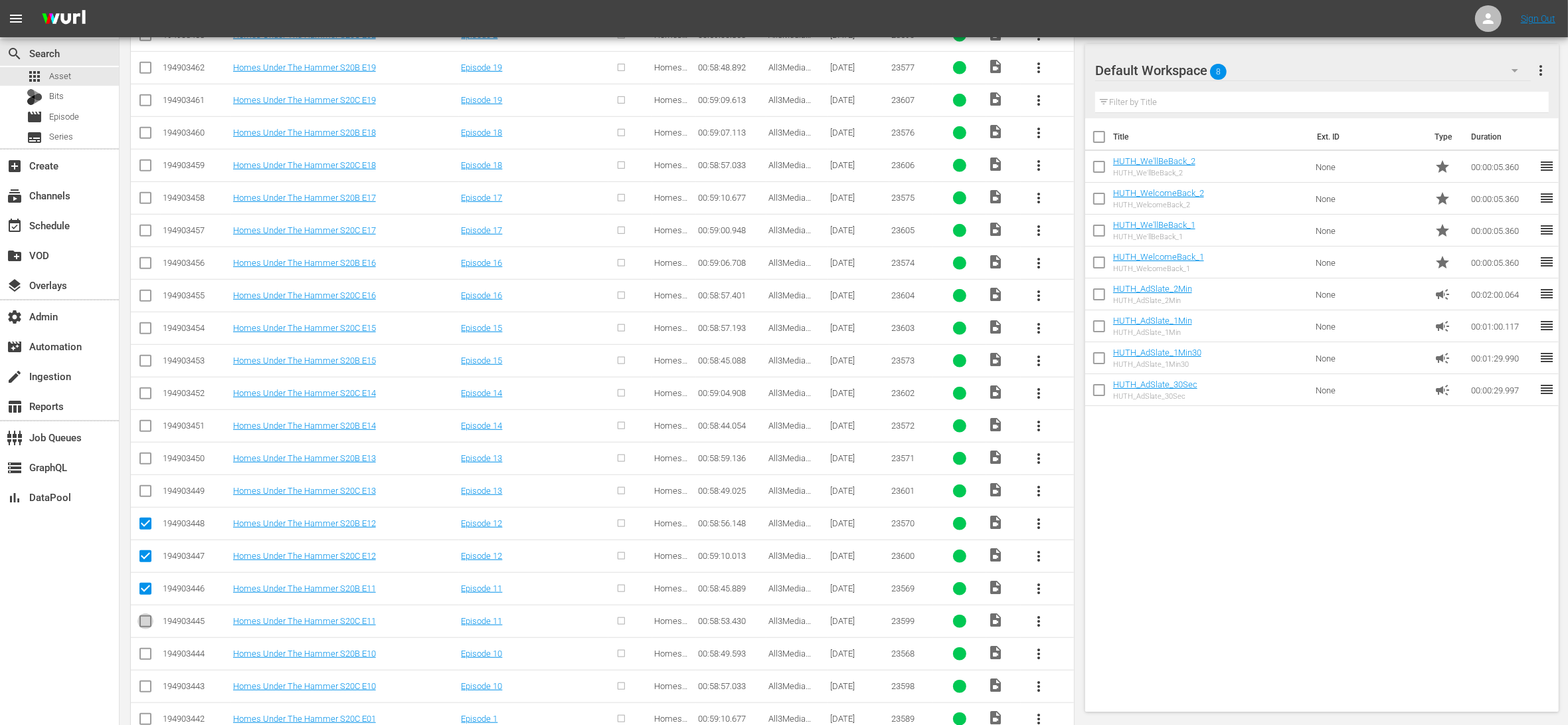
click at [150, 627] on input "checkbox" at bounding box center [145, 624] width 16 height 16
checkbox input "true"
click at [148, 656] on input "checkbox" at bounding box center [145, 656] width 16 height 16
checkbox input "true"
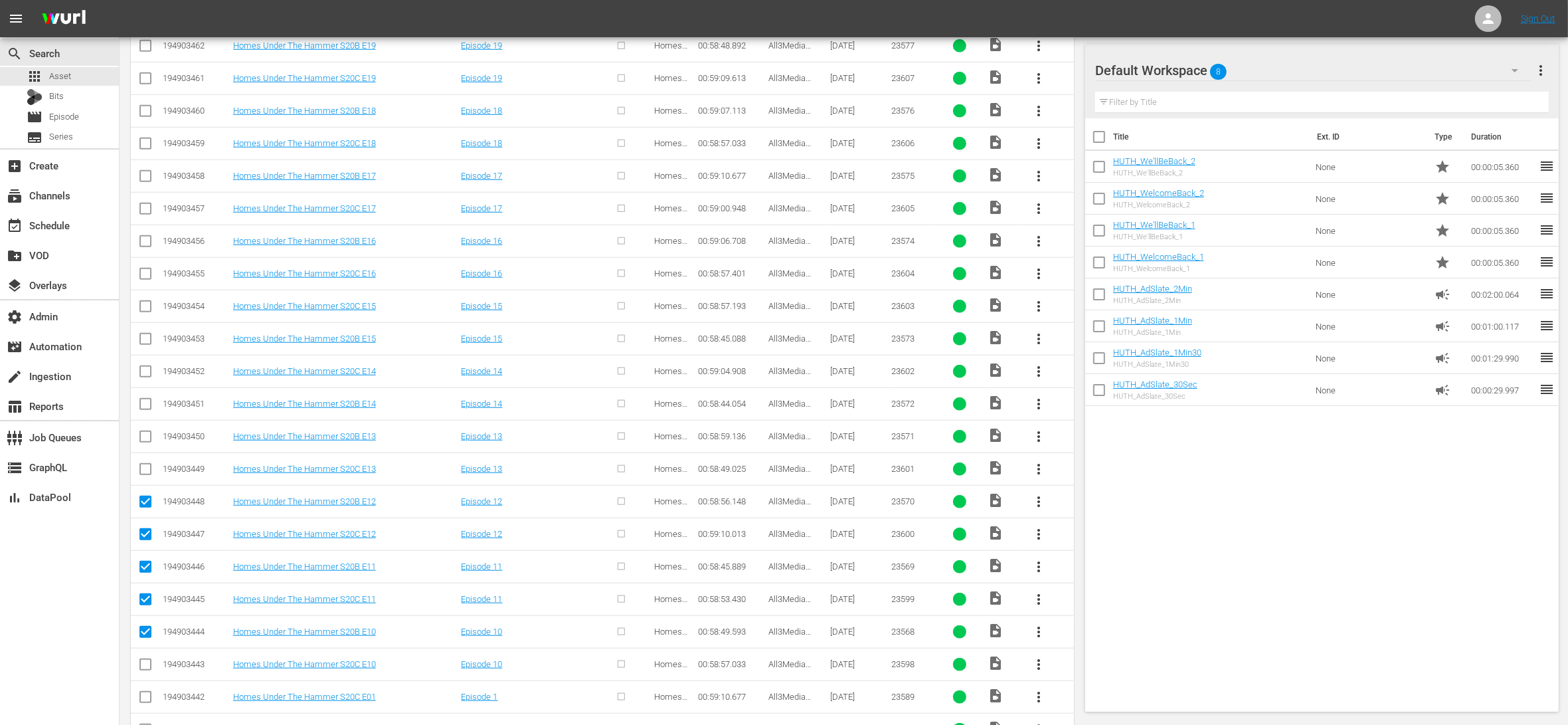
scroll to position [1360, 0]
click at [145, 640] on input "checkbox" at bounding box center [145, 635] width 16 height 16
checkbox input "true"
click at [145, 672] on input "checkbox" at bounding box center [145, 668] width 16 height 16
checkbox input "true"
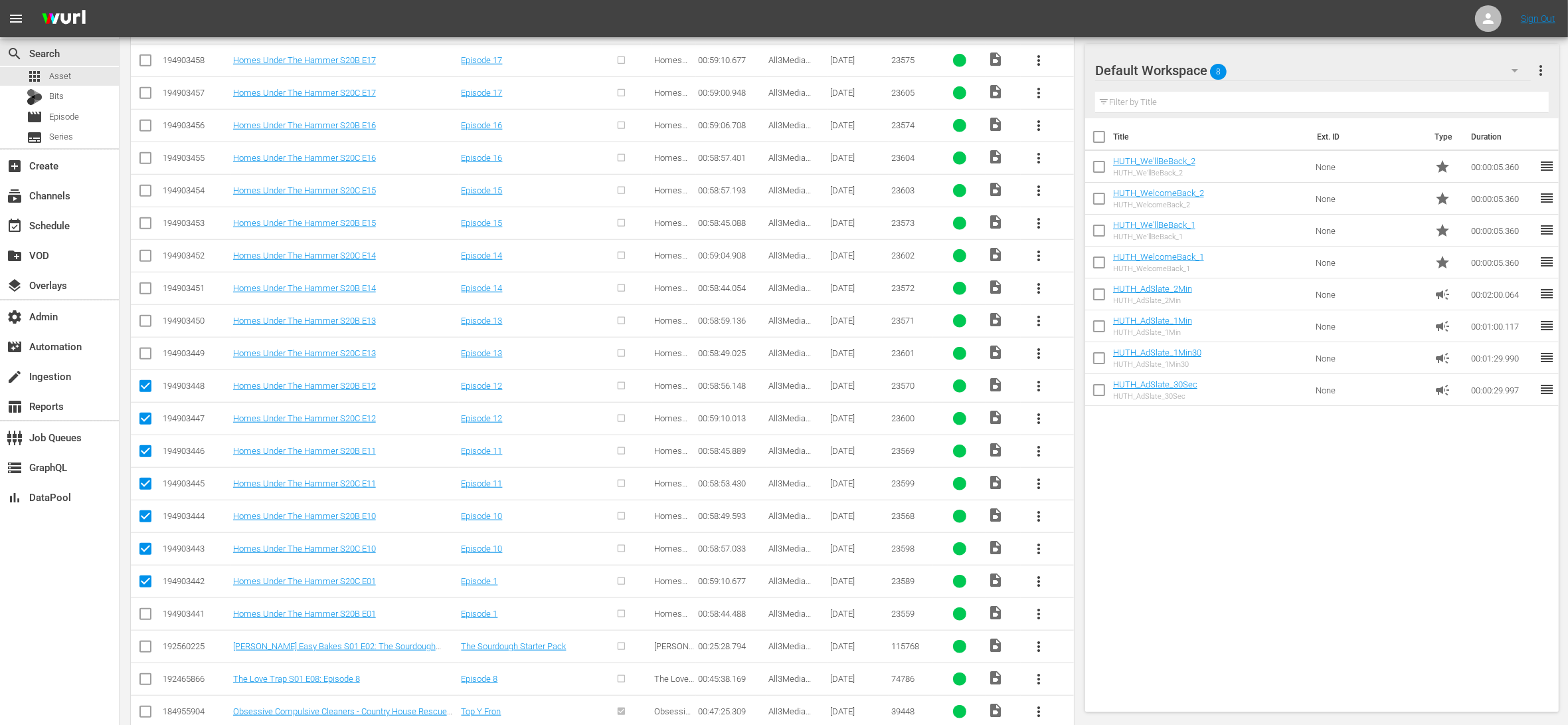
scroll to position [1456, 0]
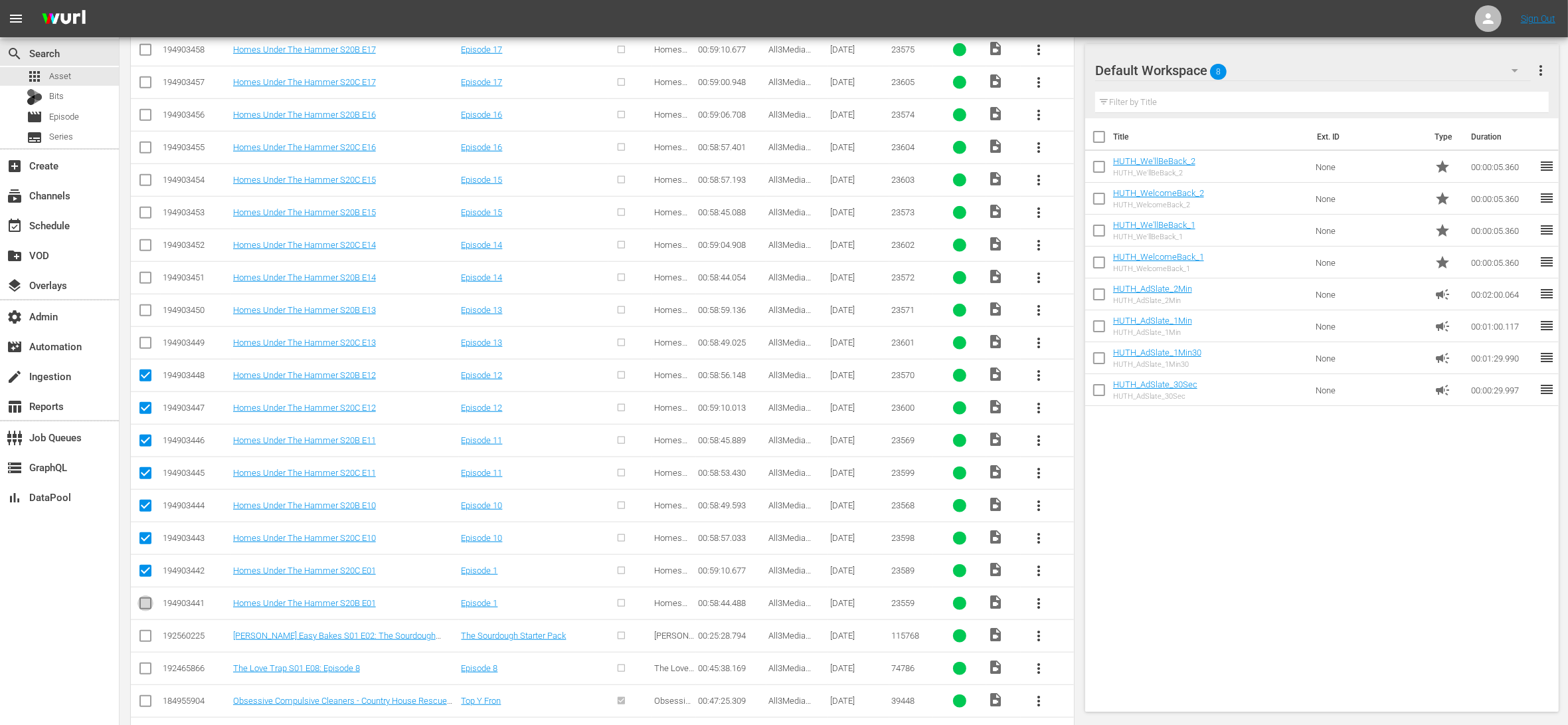
click at [149, 608] on input "checkbox" at bounding box center [145, 606] width 16 height 16
checkbox input "true"
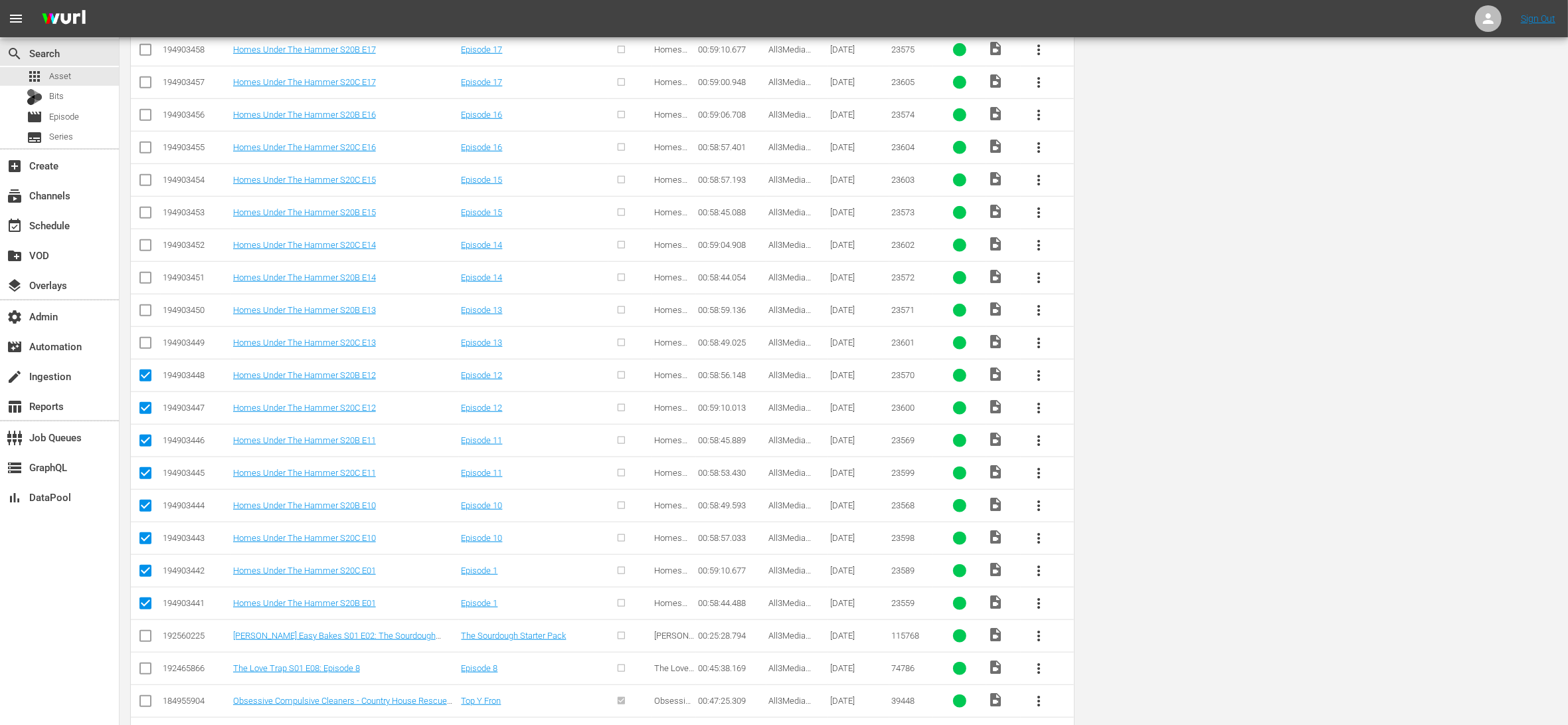
scroll to position [0, 0]
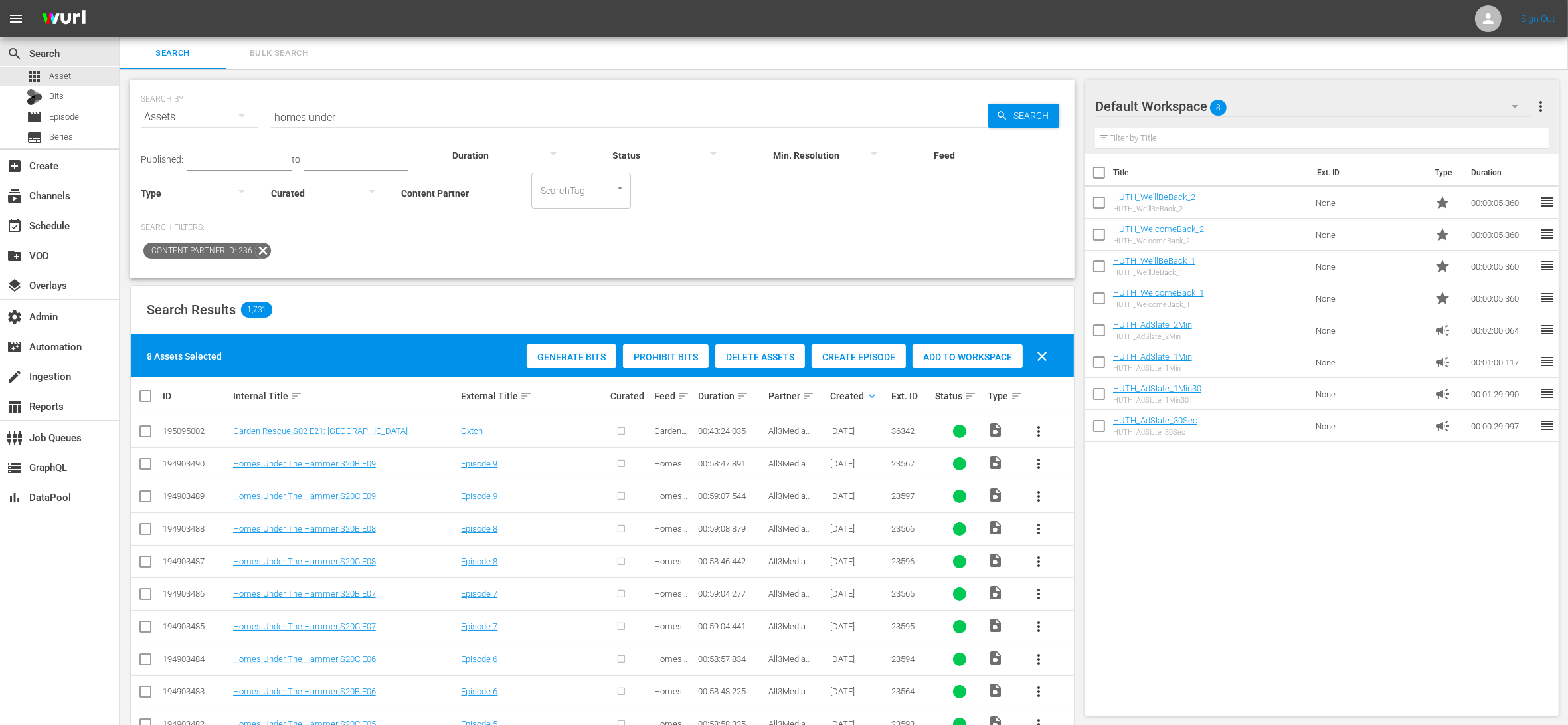
click at [885, 351] on span "Create Episode" at bounding box center [858, 356] width 94 height 10
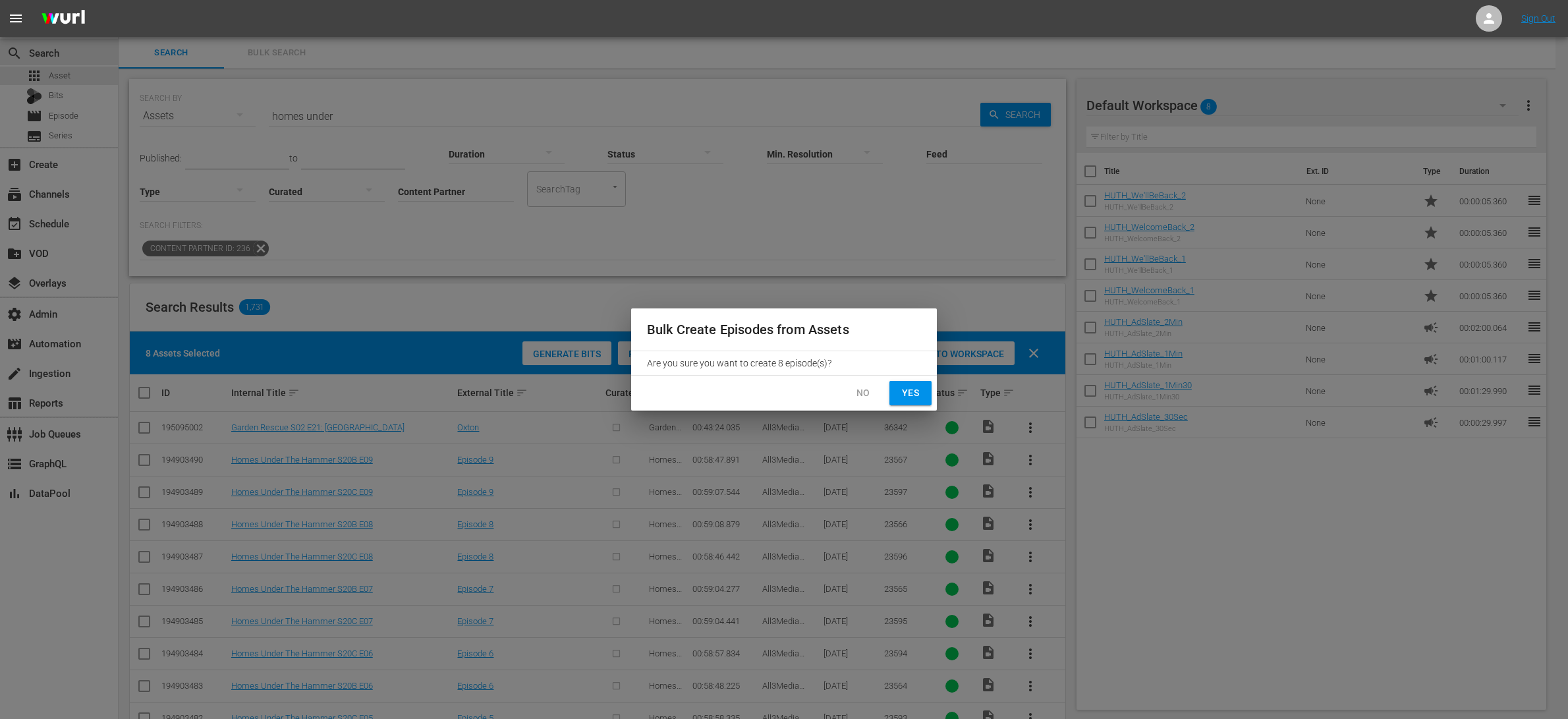
click at [908, 388] on span "Yes" at bounding box center [910, 393] width 21 height 16
checkbox input "false"
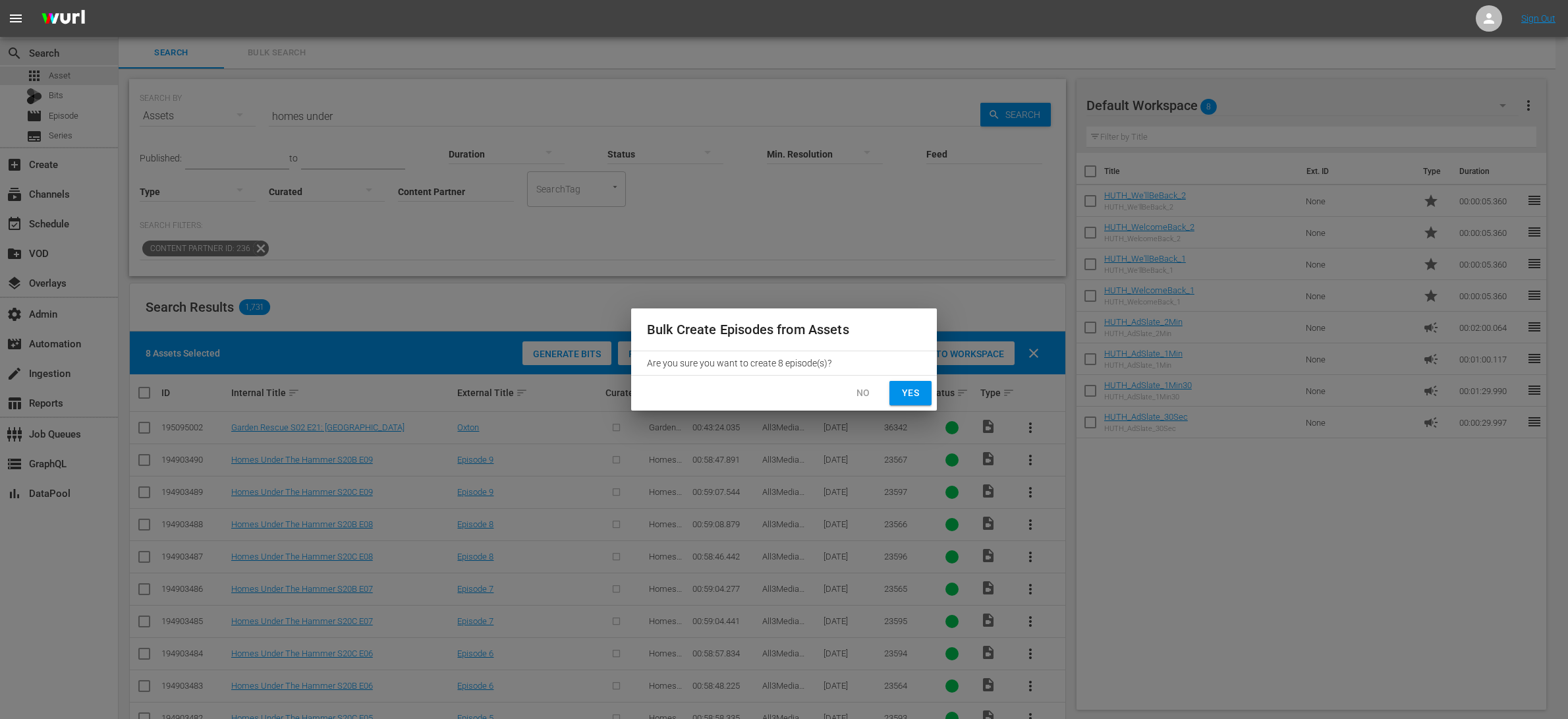
checkbox input "false"
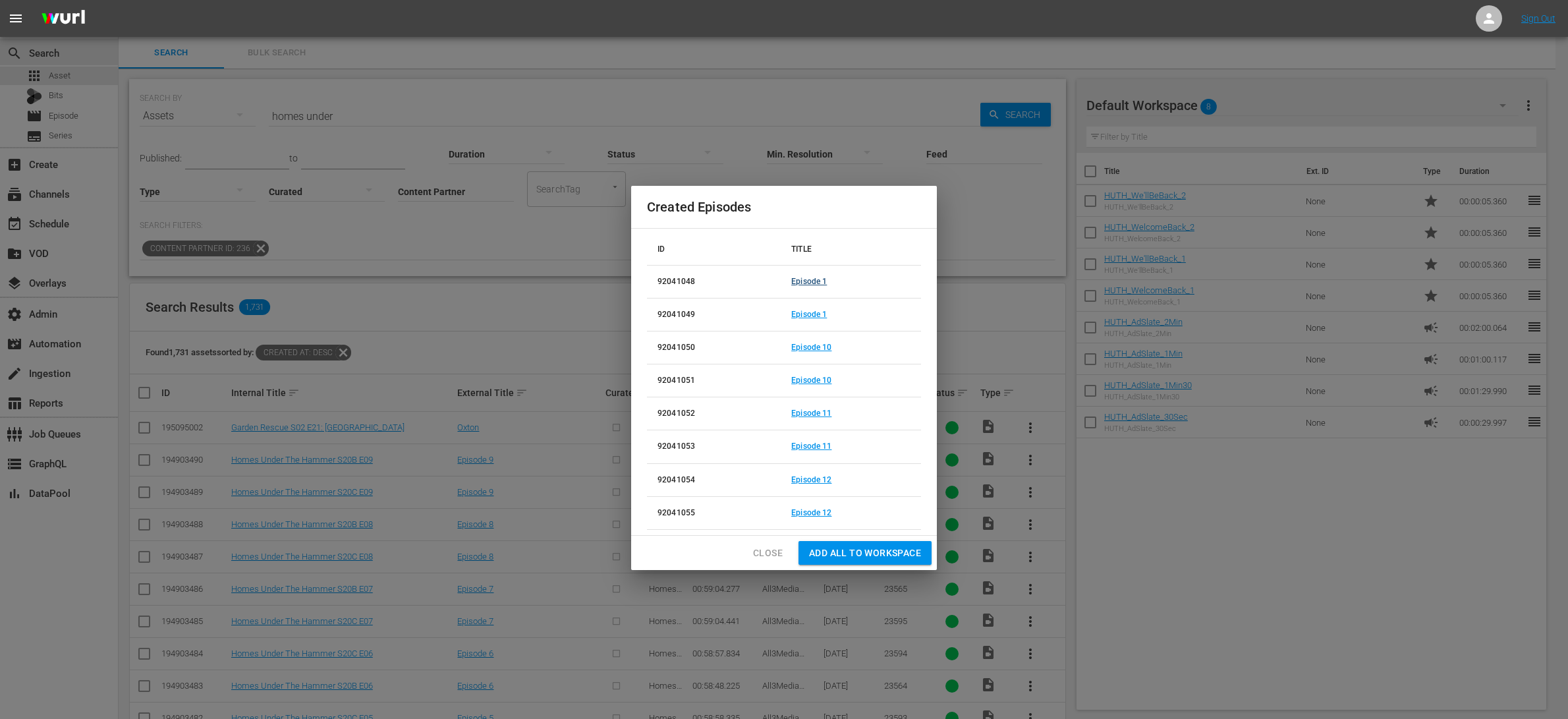
click at [810, 277] on link "Episode 1" at bounding box center [809, 280] width 36 height 9
click at [816, 317] on link "Episode 1" at bounding box center [809, 314] width 36 height 9
click at [815, 348] on link "Episode 10" at bounding box center [811, 347] width 40 height 9
click at [825, 382] on link "Episode 10" at bounding box center [811, 380] width 40 height 9
click at [827, 413] on link "Episode 11" at bounding box center [811, 413] width 40 height 9
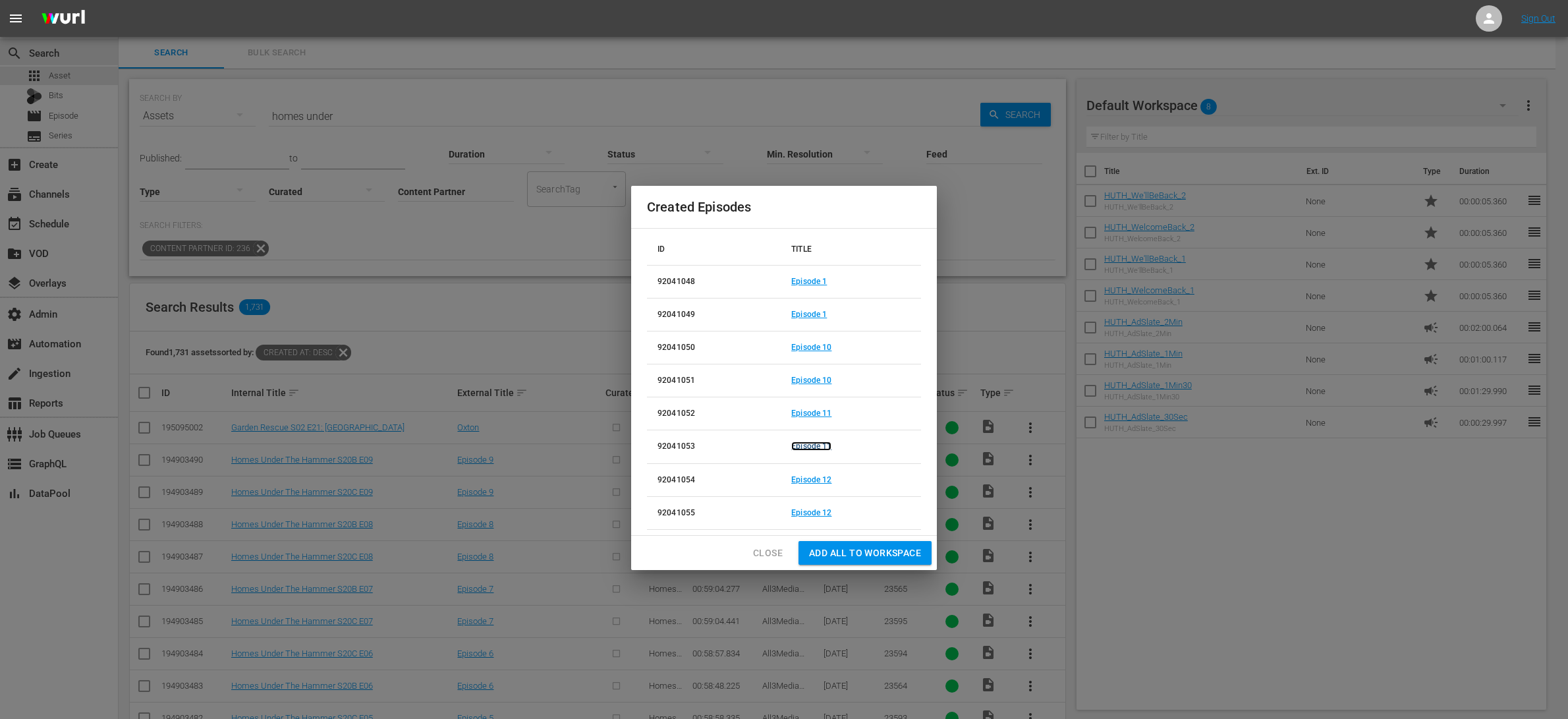
click at [825, 448] on link "Episode 11" at bounding box center [811, 445] width 40 height 9
click at [824, 479] on link "Episode 12" at bounding box center [811, 479] width 40 height 9
click at [820, 514] on link "Episode 12" at bounding box center [811, 512] width 40 height 9
click at [766, 553] on span "Close" at bounding box center [768, 553] width 29 height 16
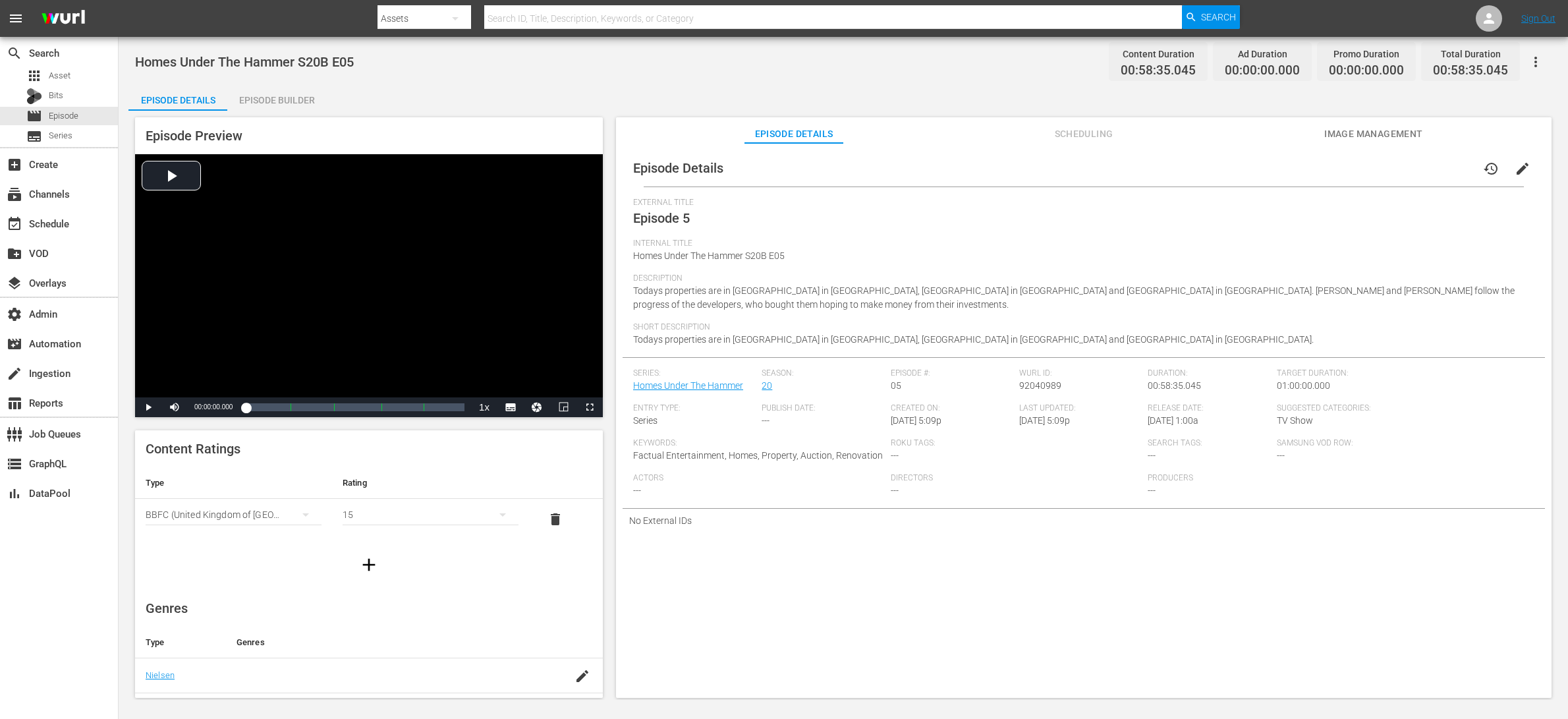
drag, startPoint x: 282, startPoint y: 103, endPoint x: 289, endPoint y: 98, distance: 8.6
click at [282, 103] on div "Episode Builder" at bounding box center [276, 100] width 99 height 31
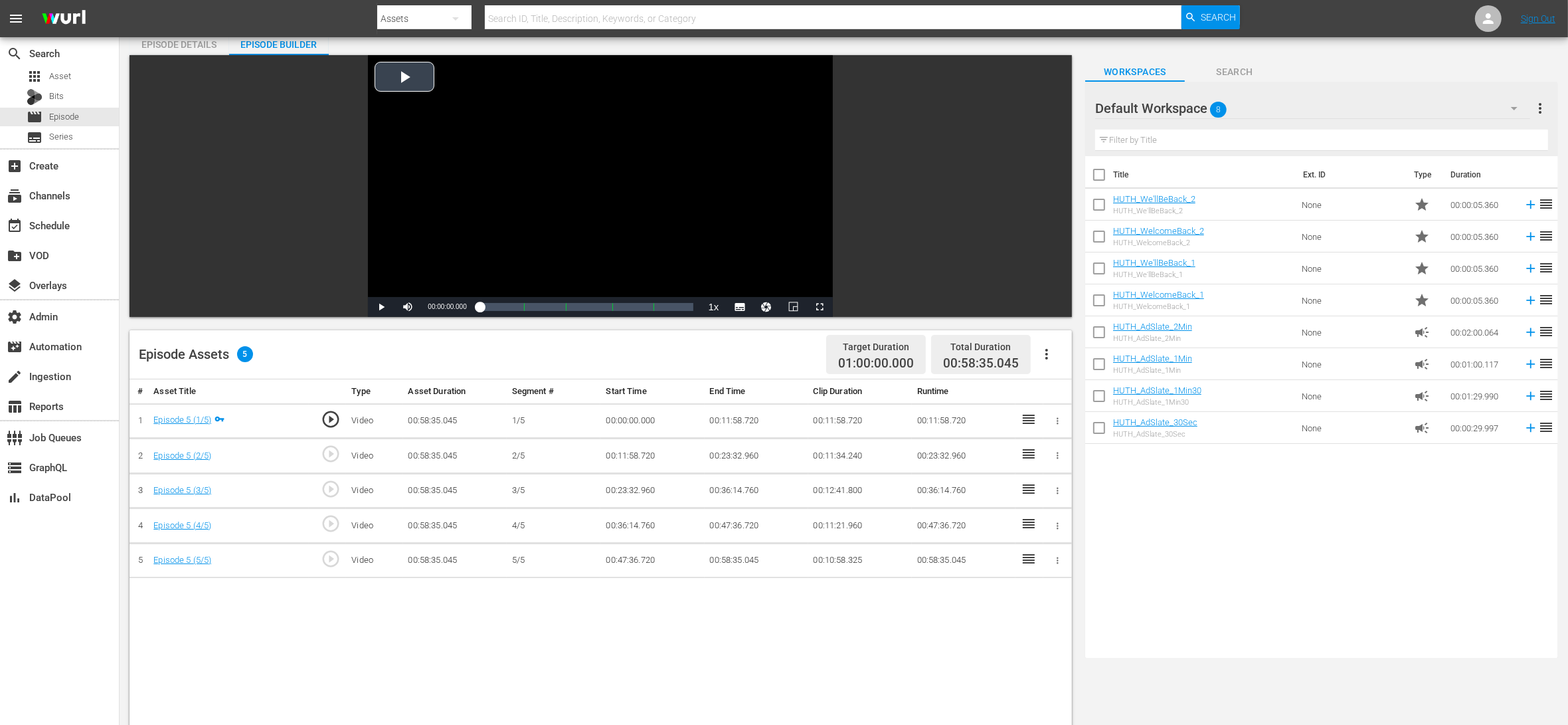
scroll to position [118, 0]
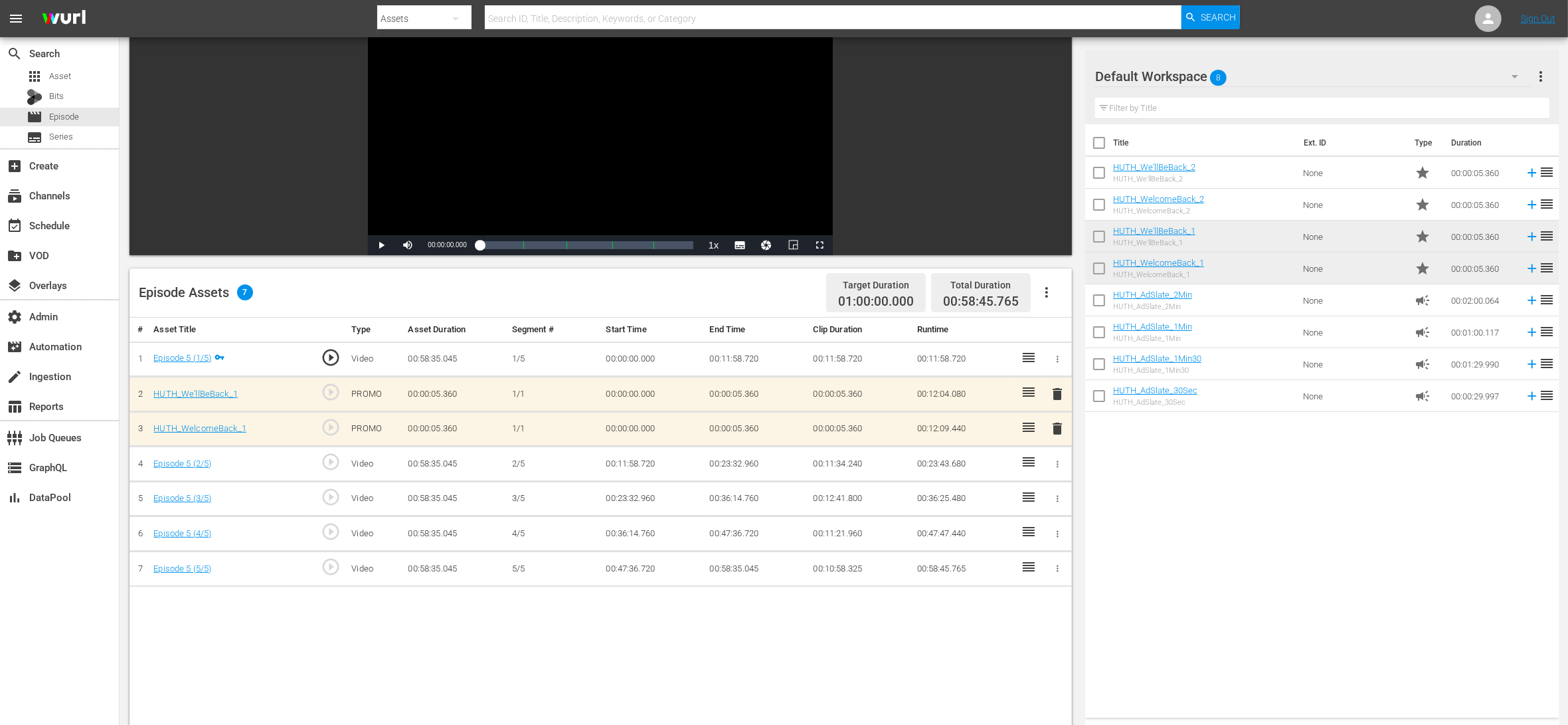
drag, startPoint x: 1215, startPoint y: 270, endPoint x: 971, endPoint y: 17, distance: 351.5
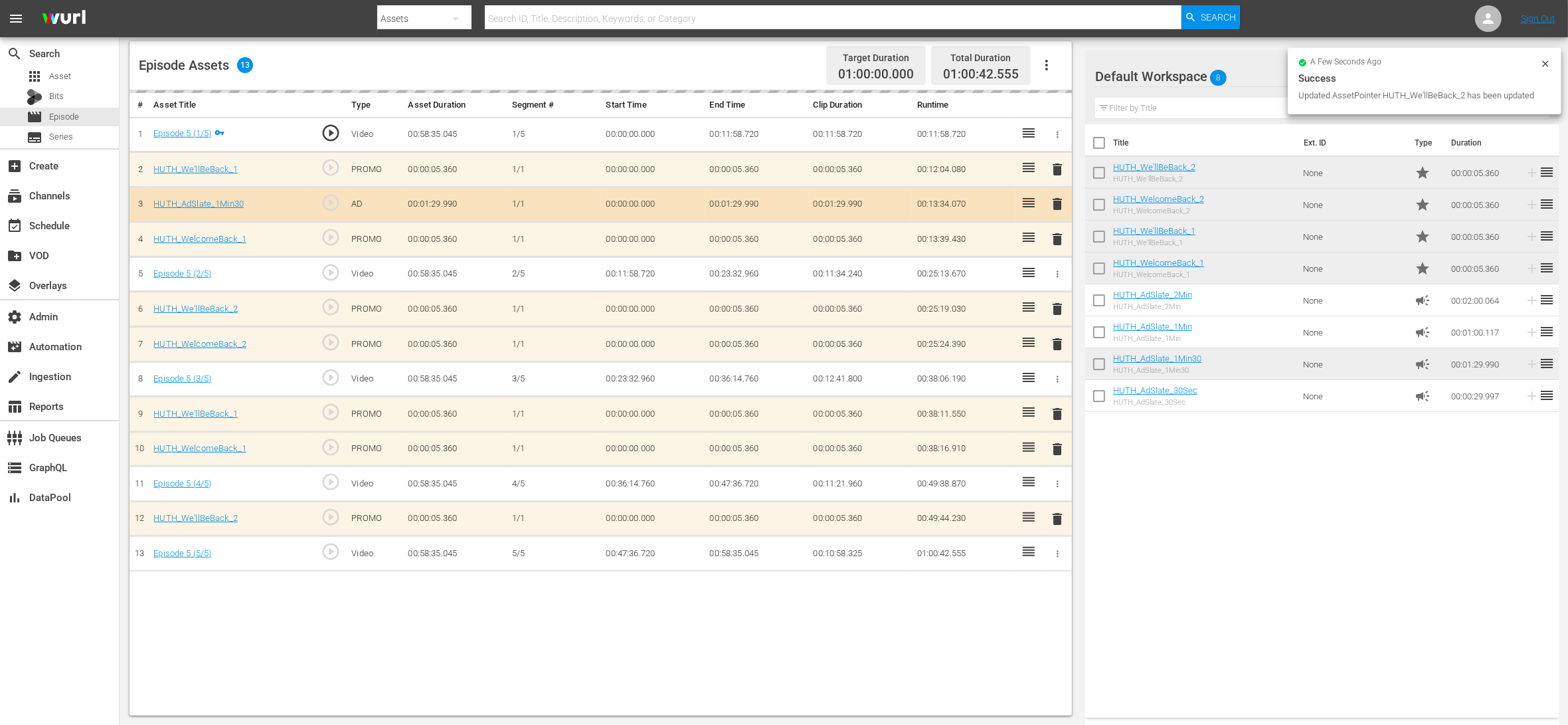
scroll to position [0, 0]
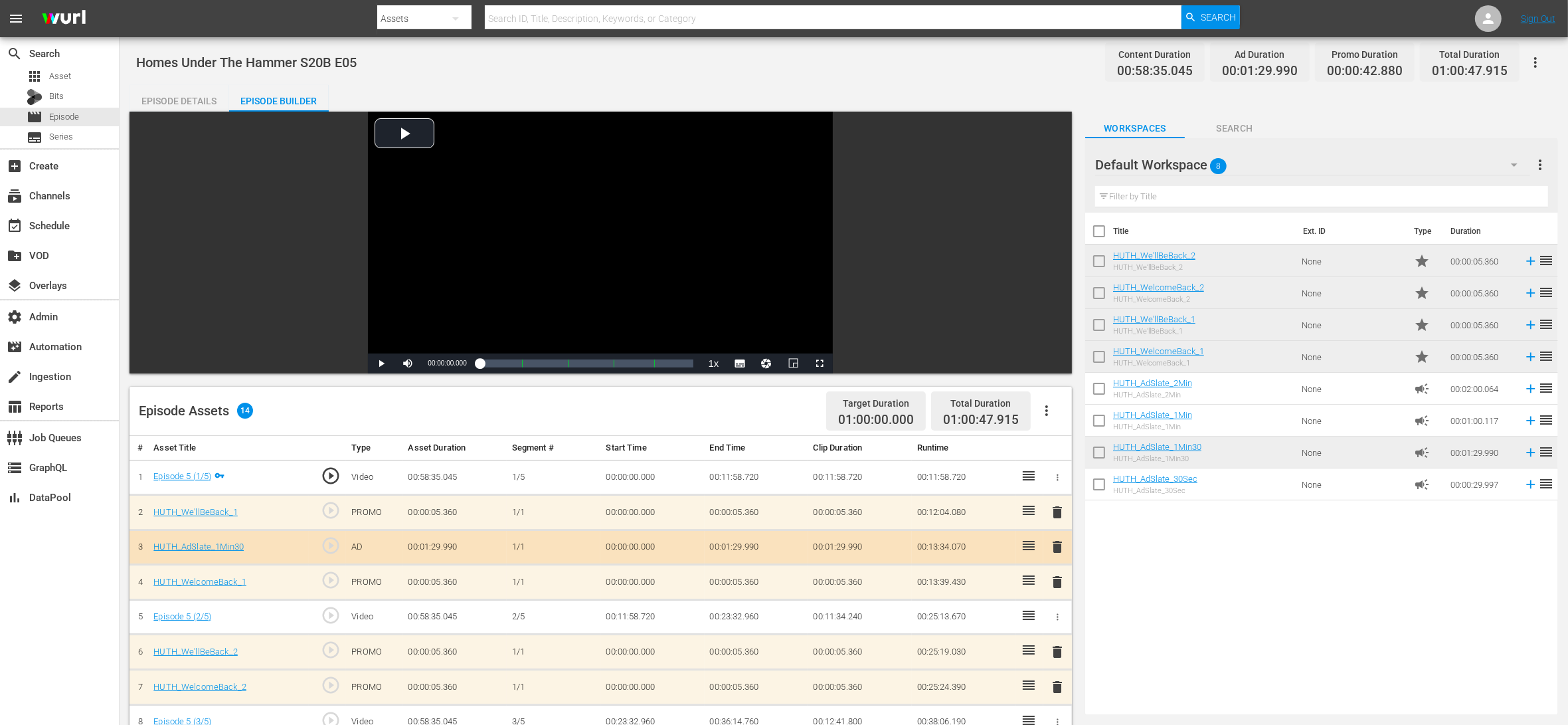
drag, startPoint x: 1224, startPoint y: 199, endPoint x: 724, endPoint y: 12, distance: 533.8
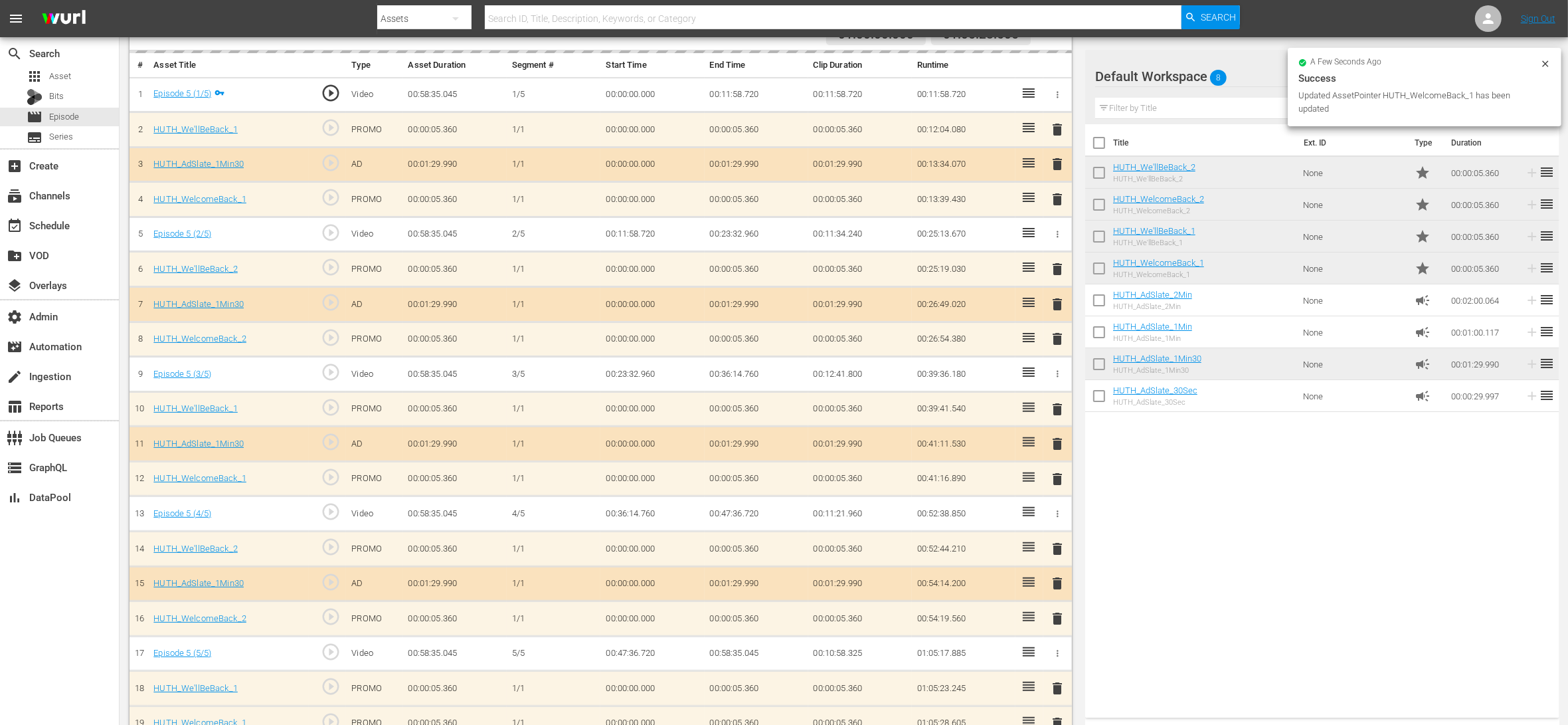
scroll to position [421, 0]
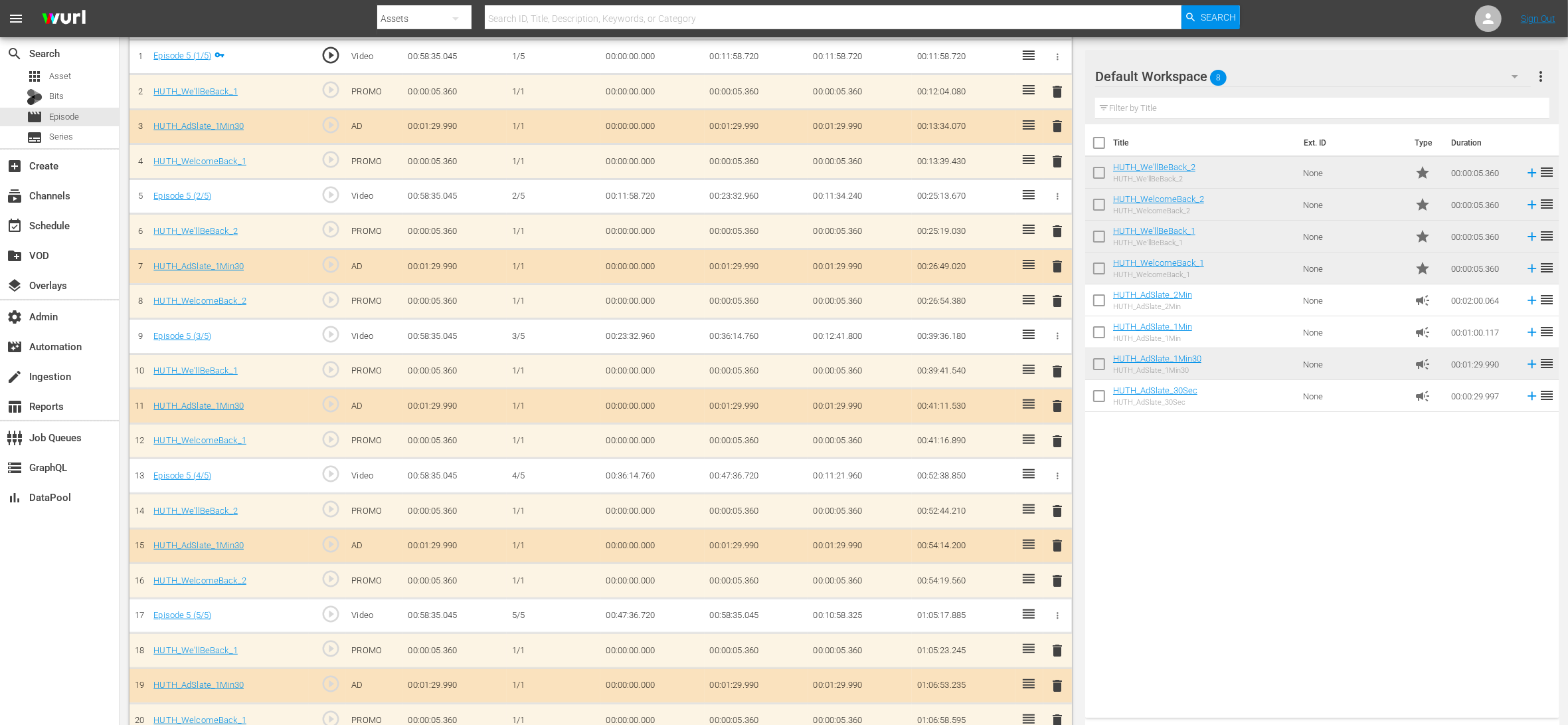
click at [1251, 333] on td "HUTH_AdSlate_1Min HUTH_AdSlate_1Min" at bounding box center [1205, 332] width 185 height 32
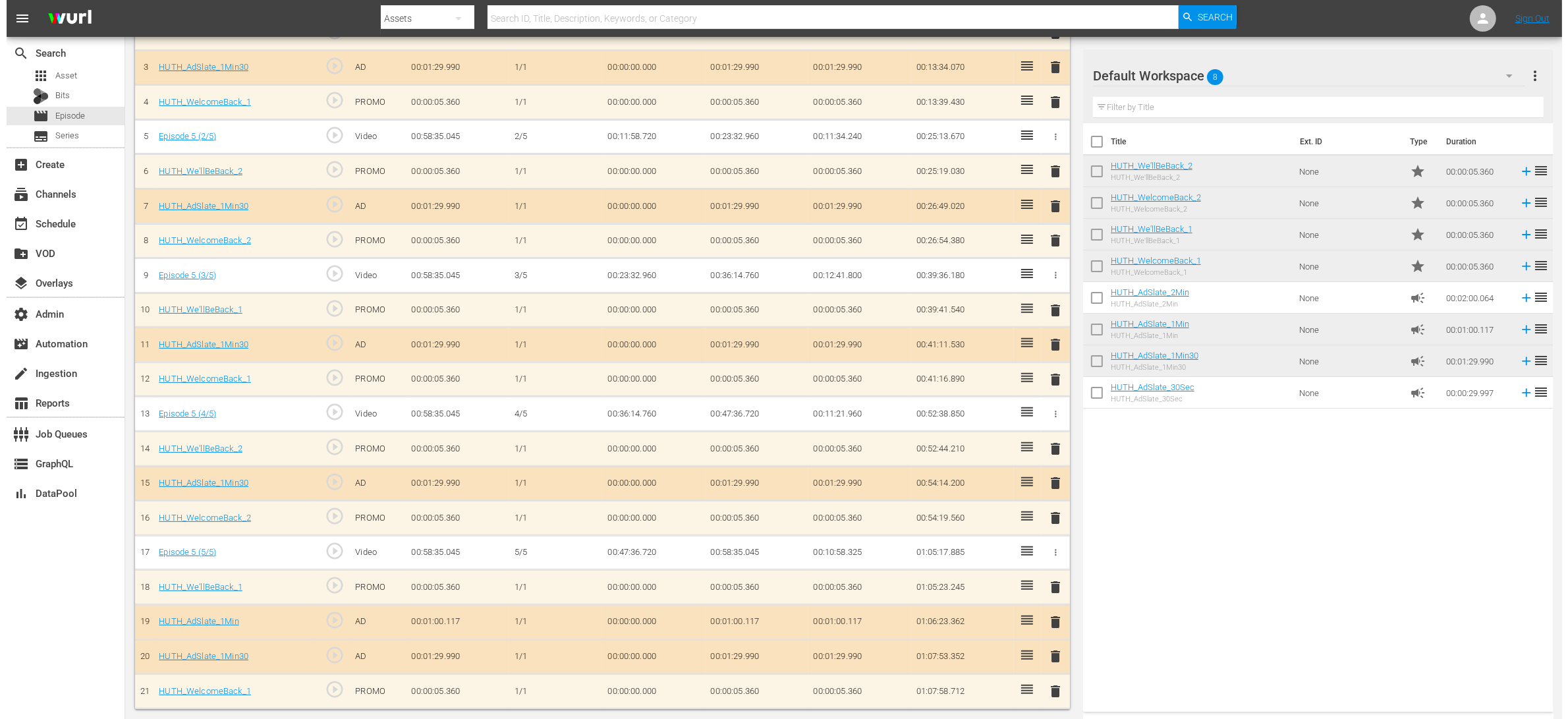
scroll to position [0, 0]
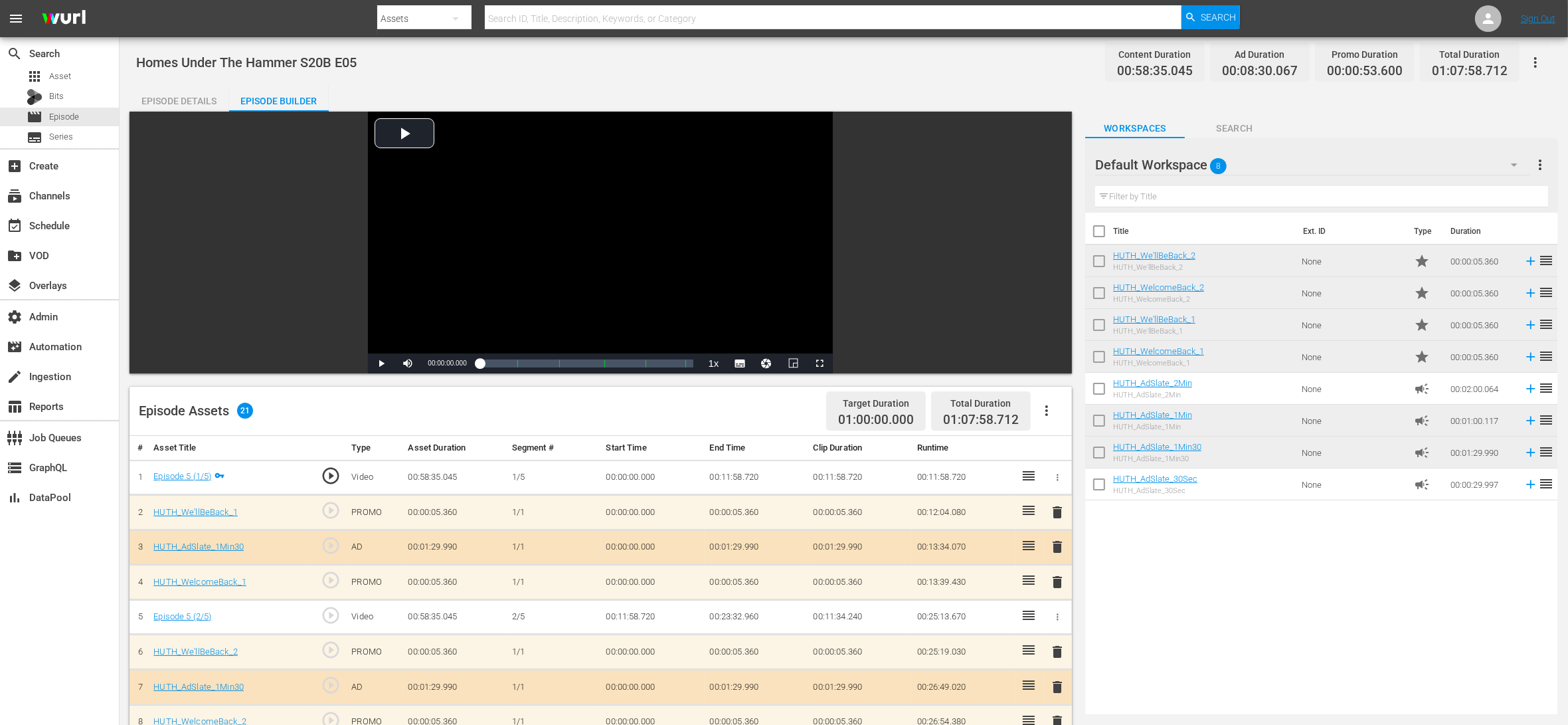
click at [192, 97] on div "Episode Details" at bounding box center [179, 101] width 99 height 32
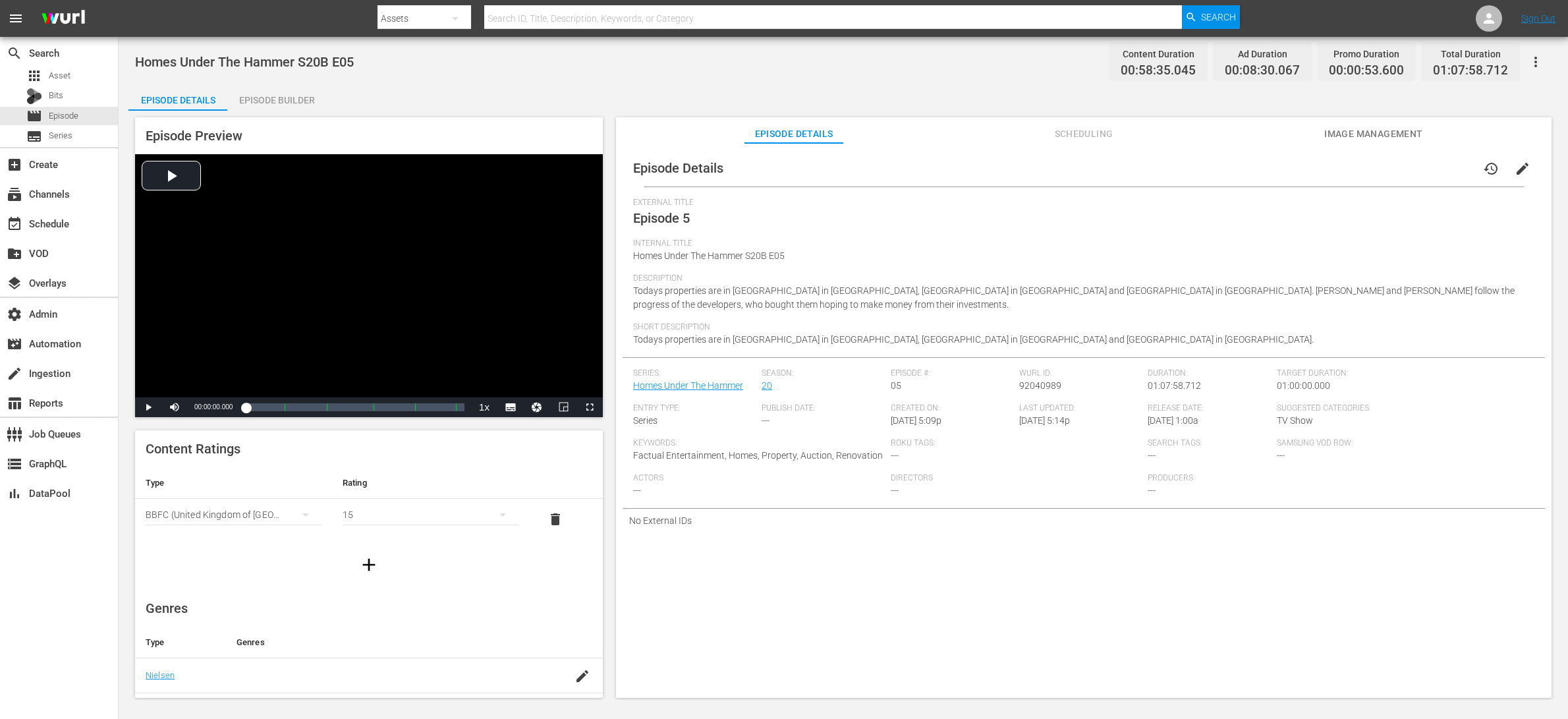
click at [1254, 171] on button "edit" at bounding box center [1522, 168] width 31 height 31
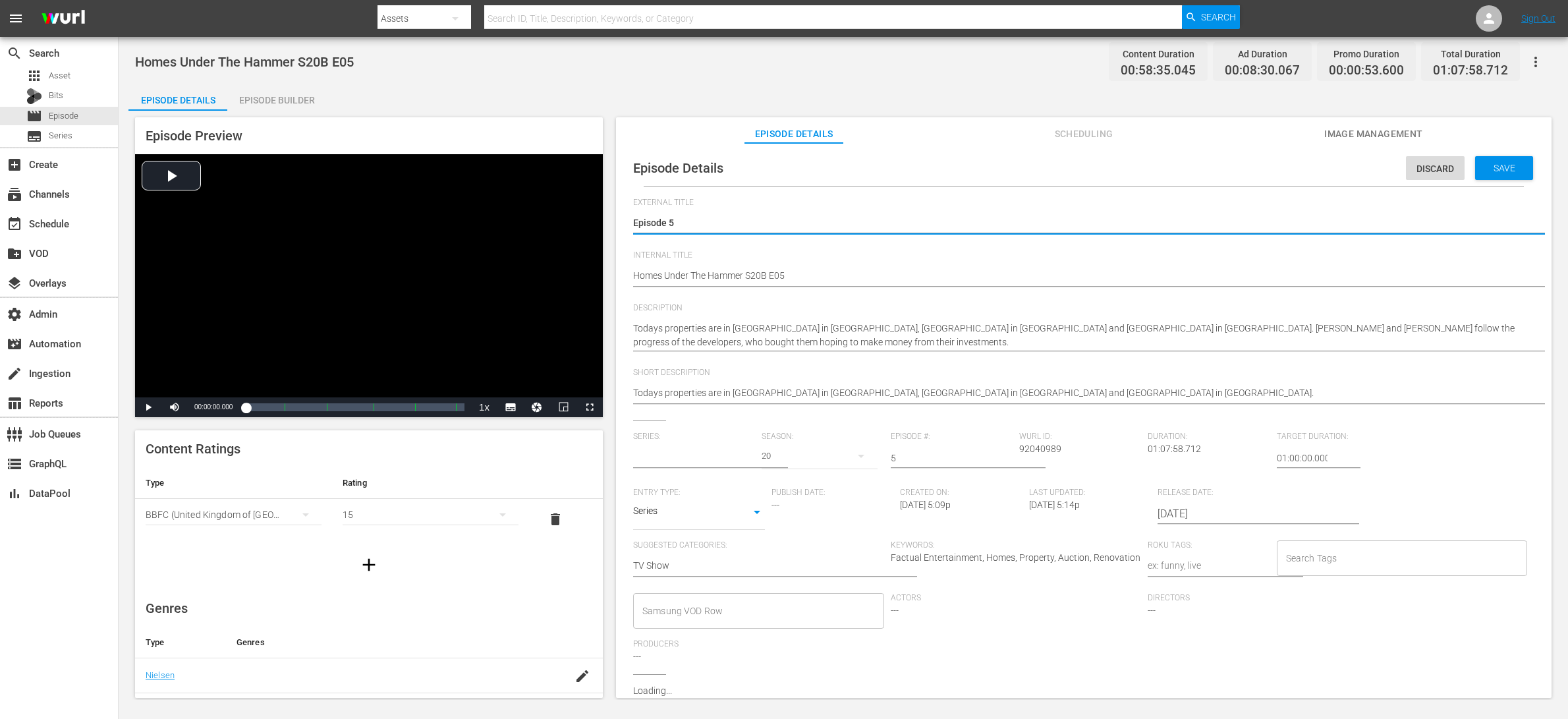
type input "Homes Under The Hammer"
click at [1254, 561] on input "Search Tags" at bounding box center [1392, 558] width 220 height 24
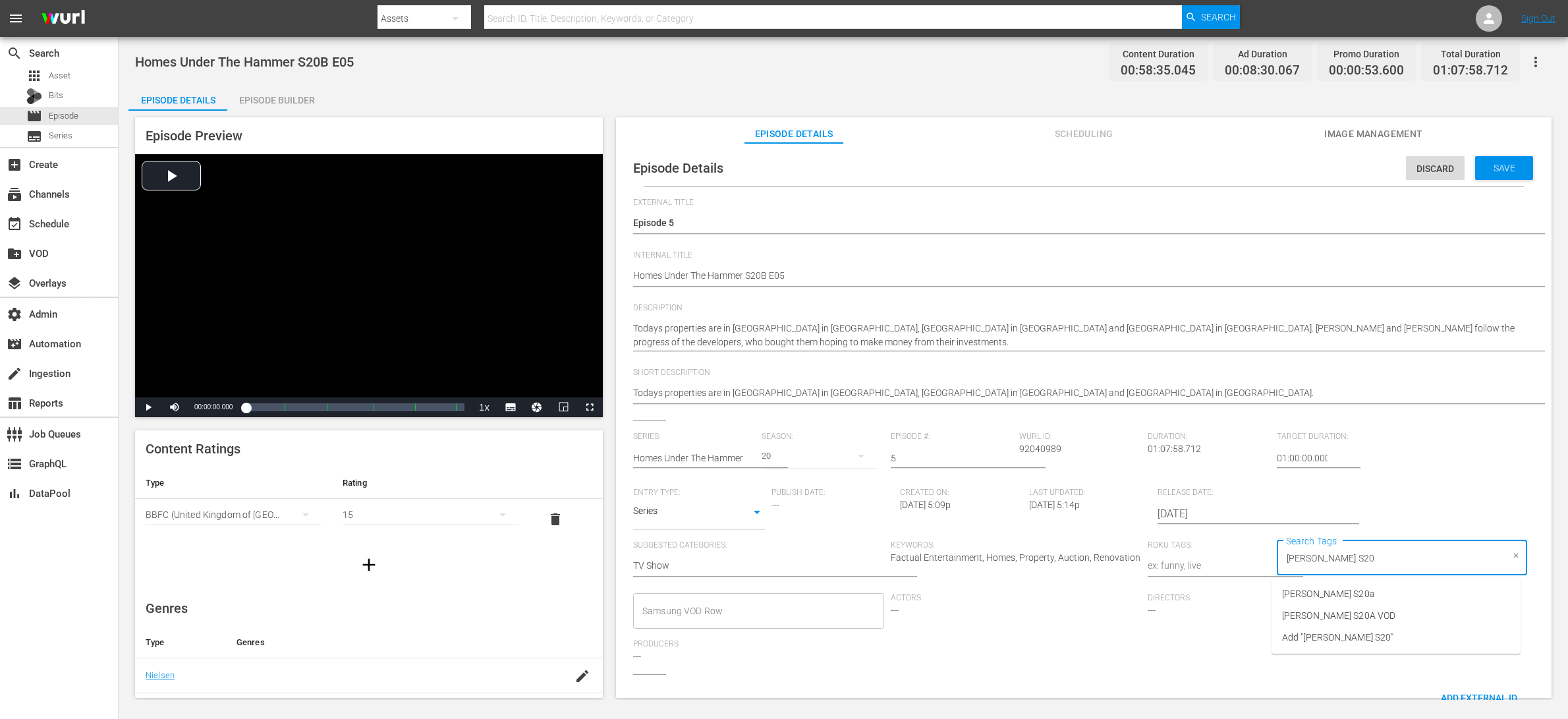
type input "[PERSON_NAME] S20B"
click at [1254, 575] on span "Add "[PERSON_NAME] S20B"" at bounding box center [1336, 594] width 117 height 14
click at [1254, 169] on span "Save" at bounding box center [1500, 168] width 43 height 10
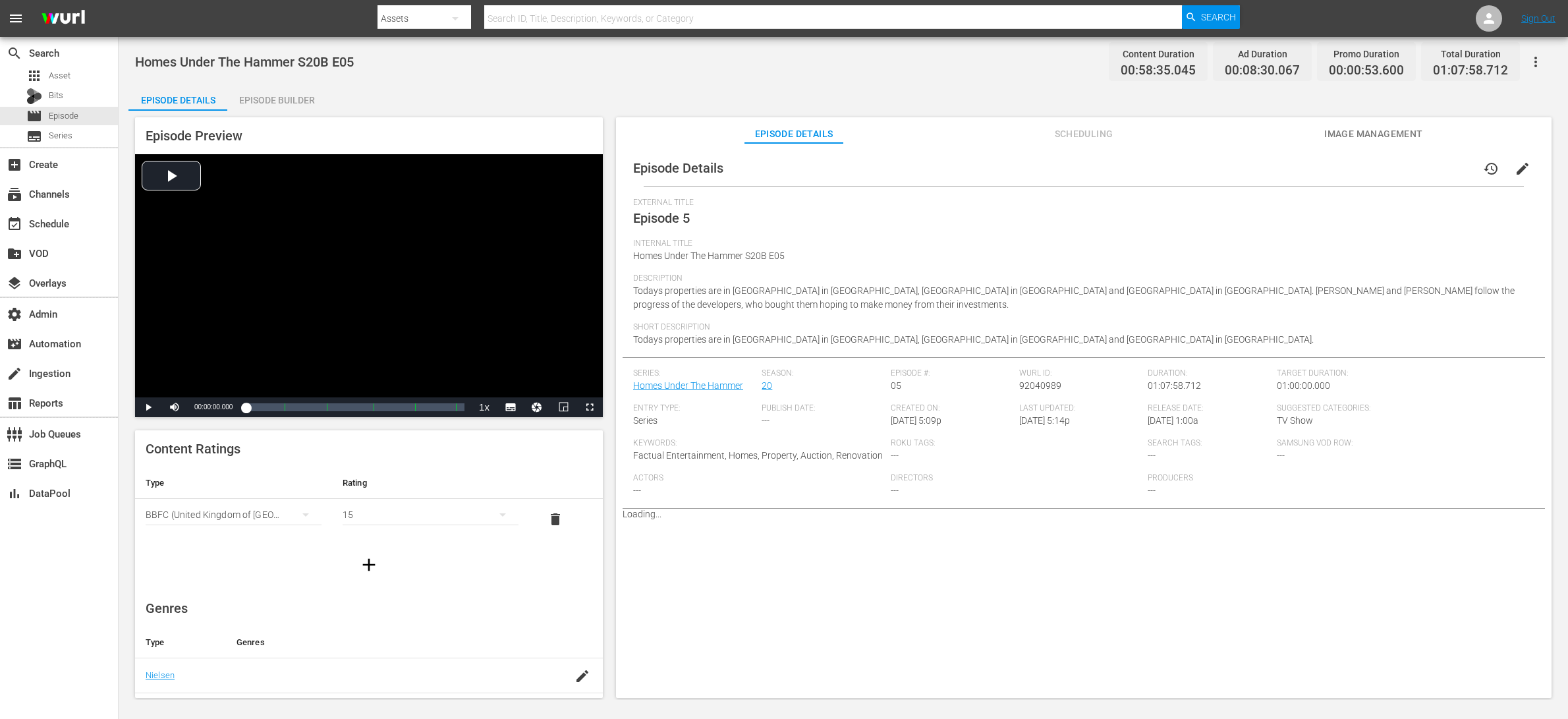
scroll to position [0, 0]
click at [285, 98] on div "Episode Builder" at bounding box center [276, 100] width 99 height 31
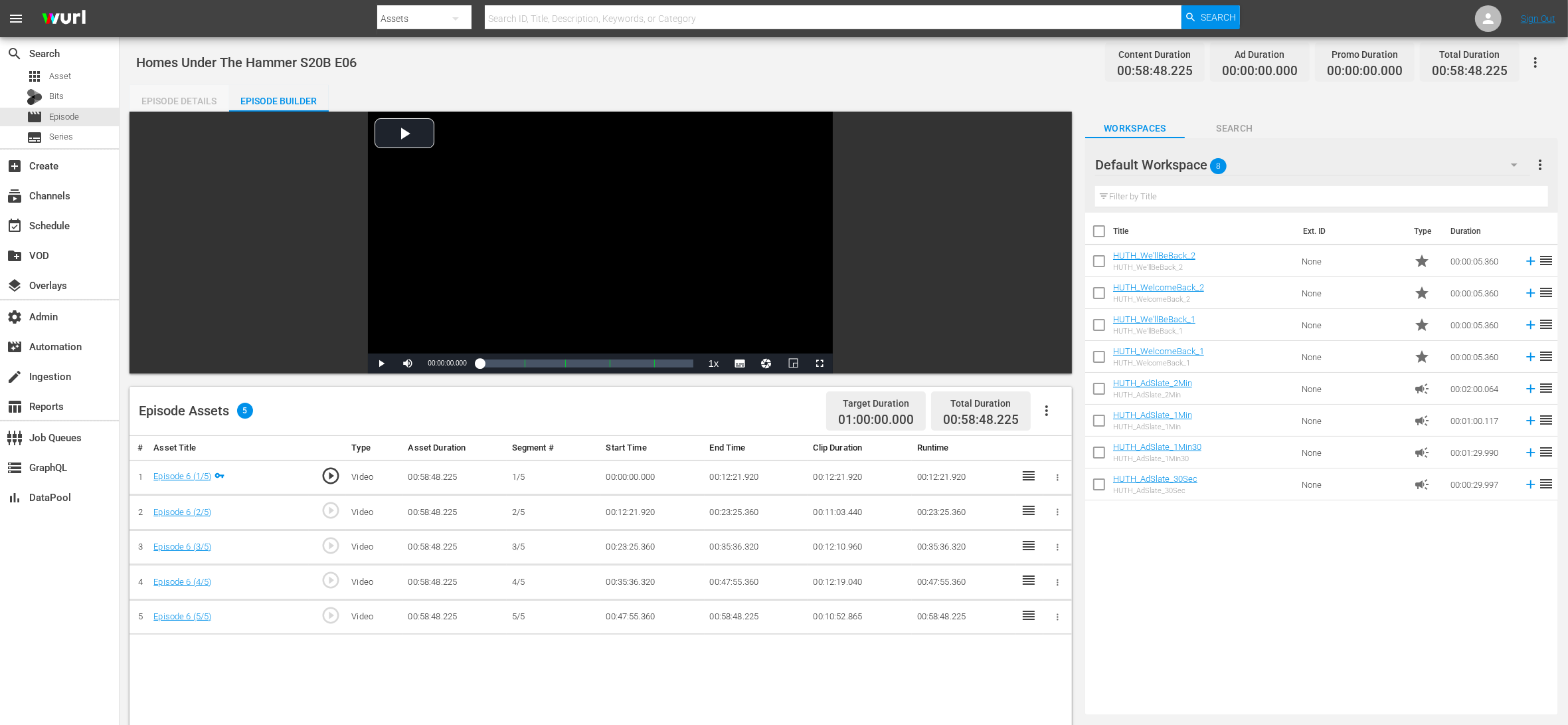
click at [189, 97] on div "Episode Details" at bounding box center [179, 101] width 99 height 32
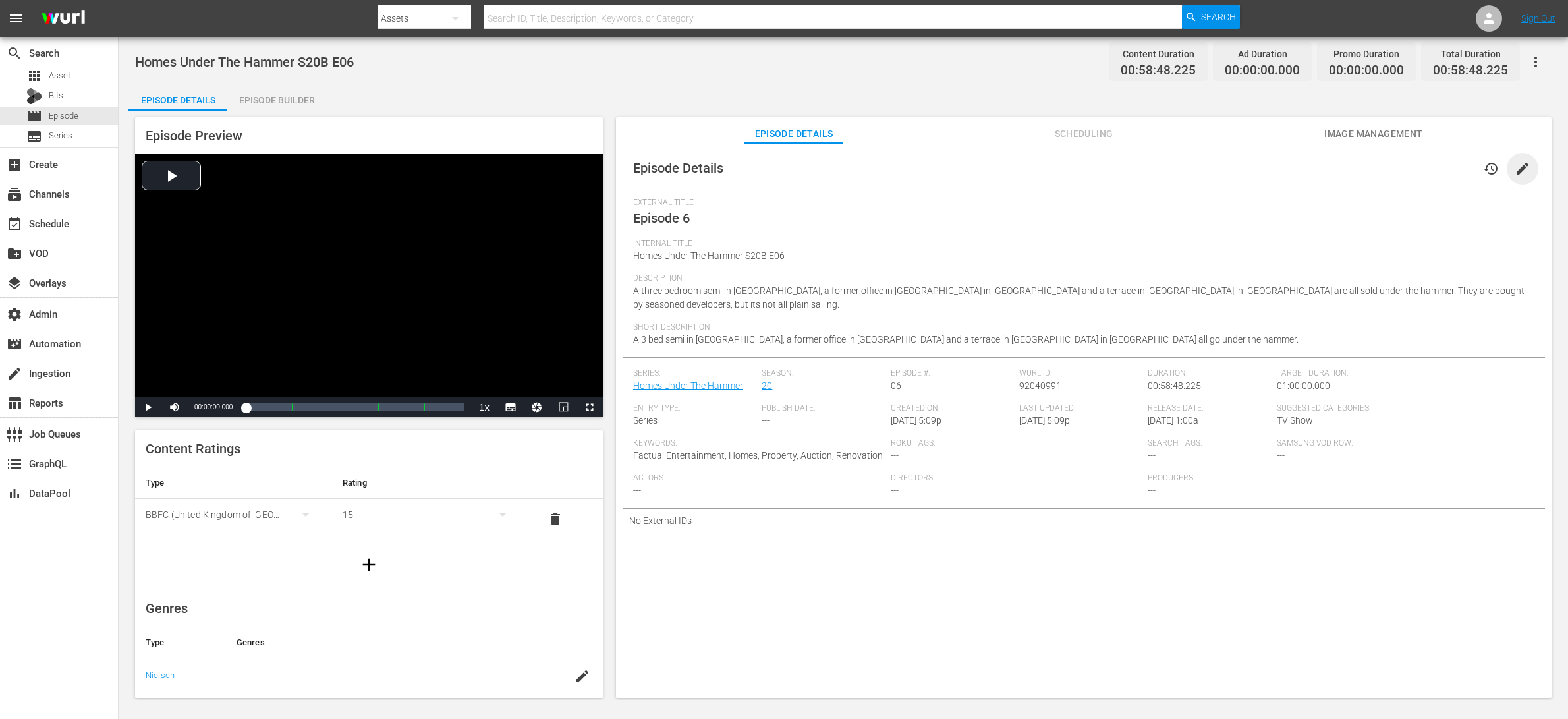
click at [1254, 168] on span "edit" at bounding box center [1522, 168] width 16 height 16
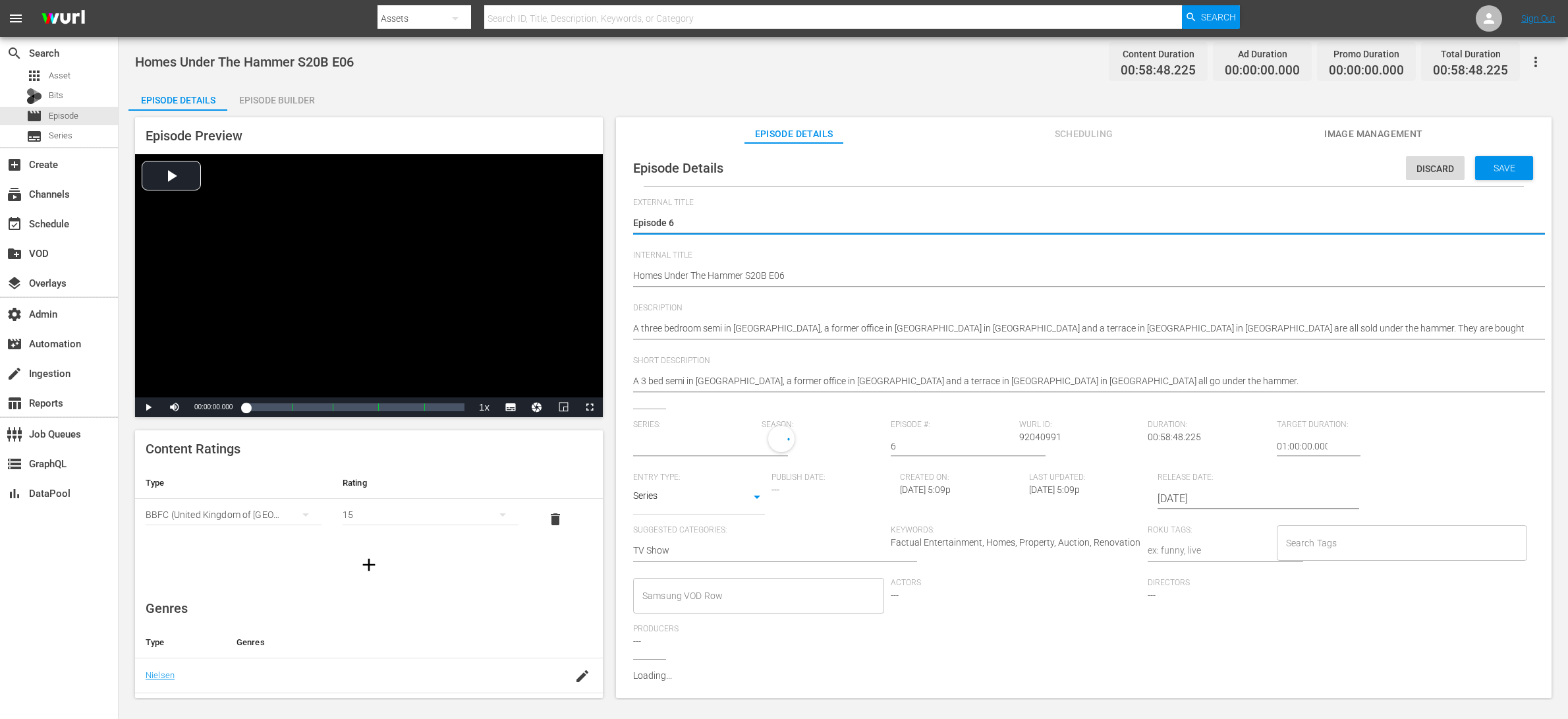
type input "Homes Under The Hammer"
click at [1254, 550] on input "Search Tags" at bounding box center [1392, 546] width 220 height 24
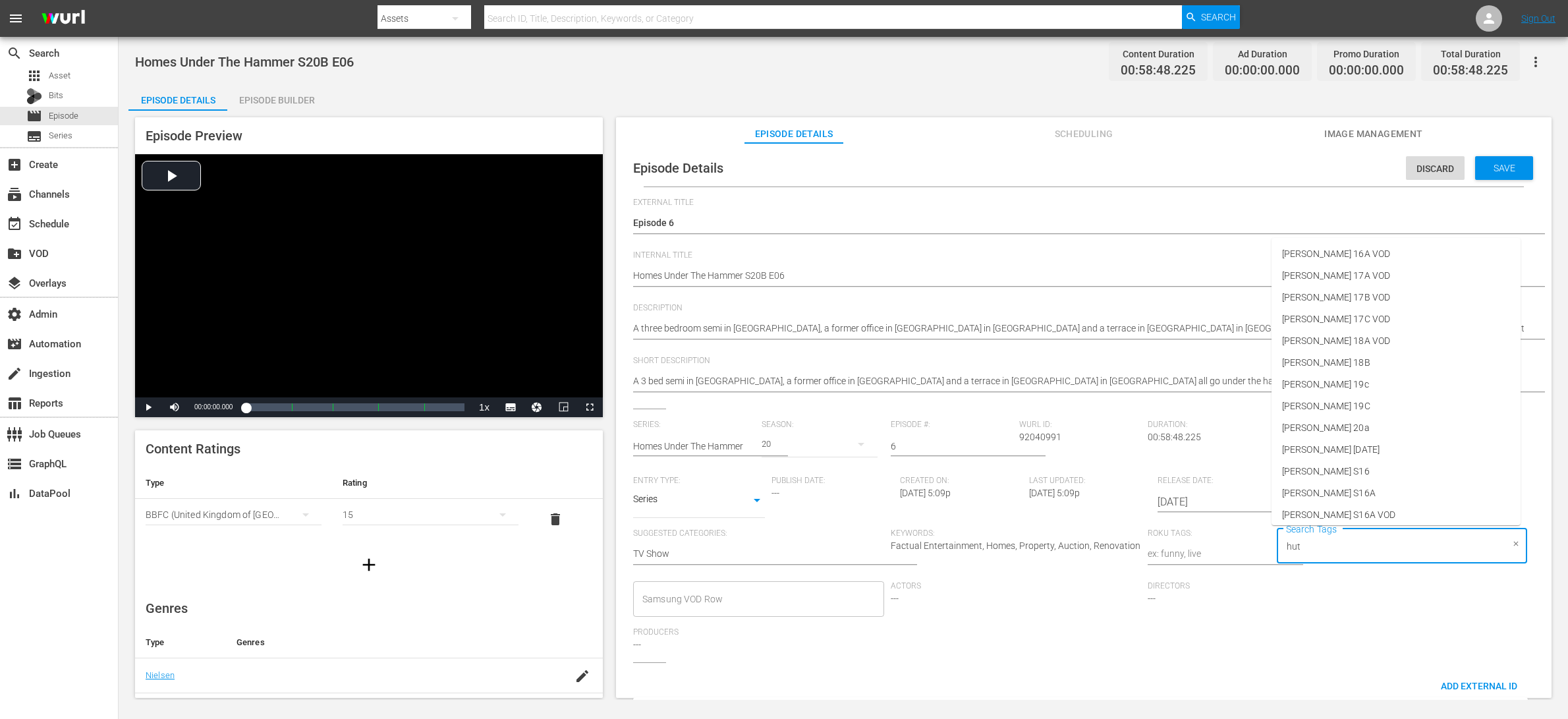
type input "[PERSON_NAME]"
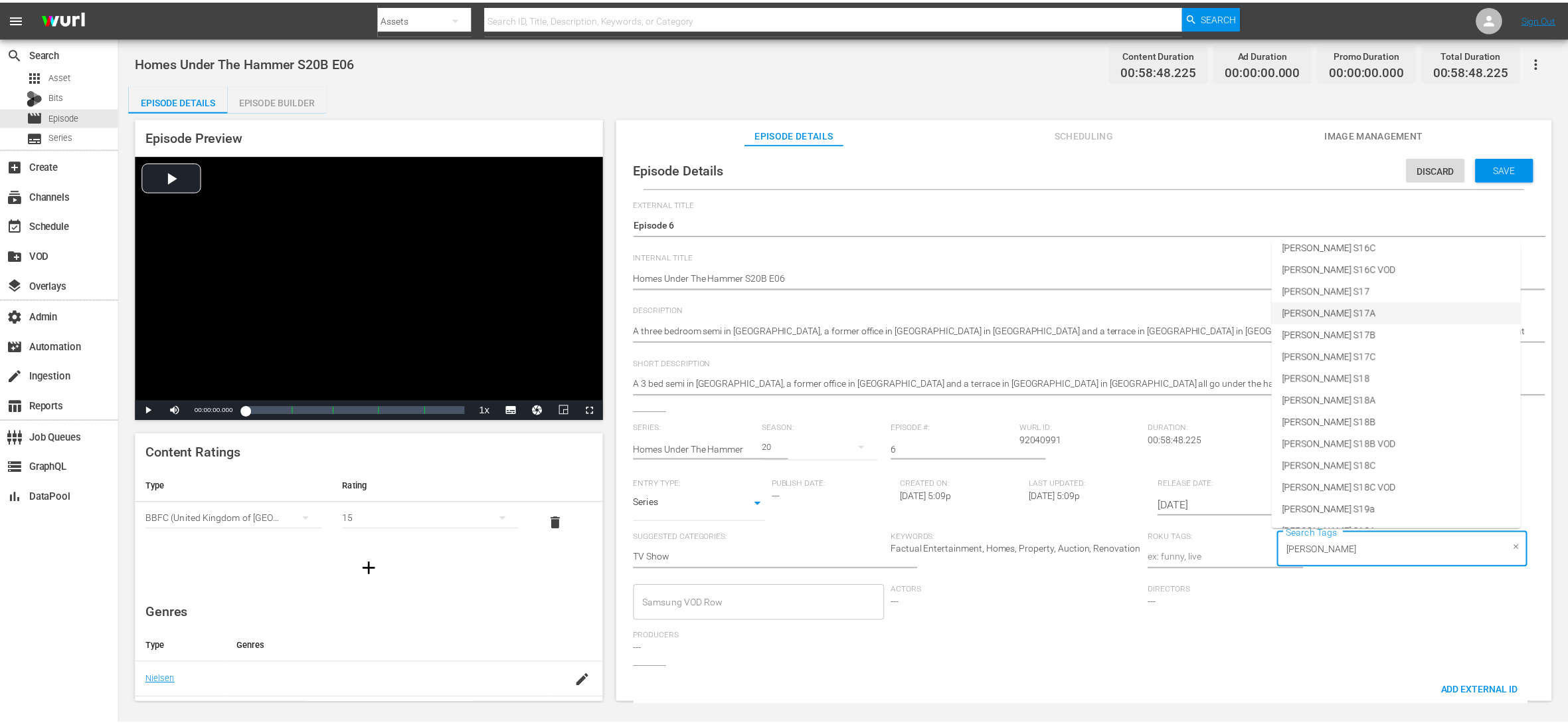
scroll to position [597, 0]
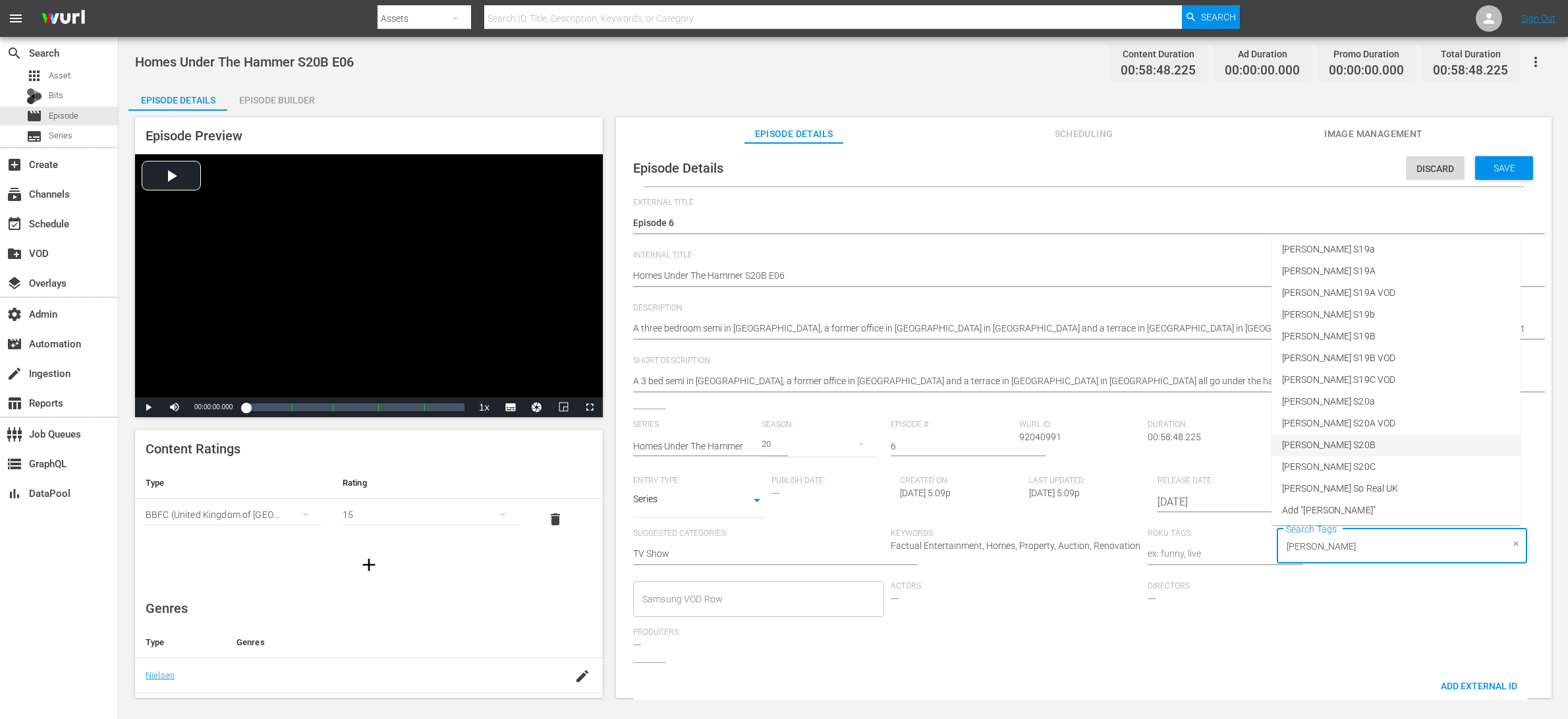
click at [1254, 439] on li "[PERSON_NAME] S20B" at bounding box center [1396, 445] width 249 height 22
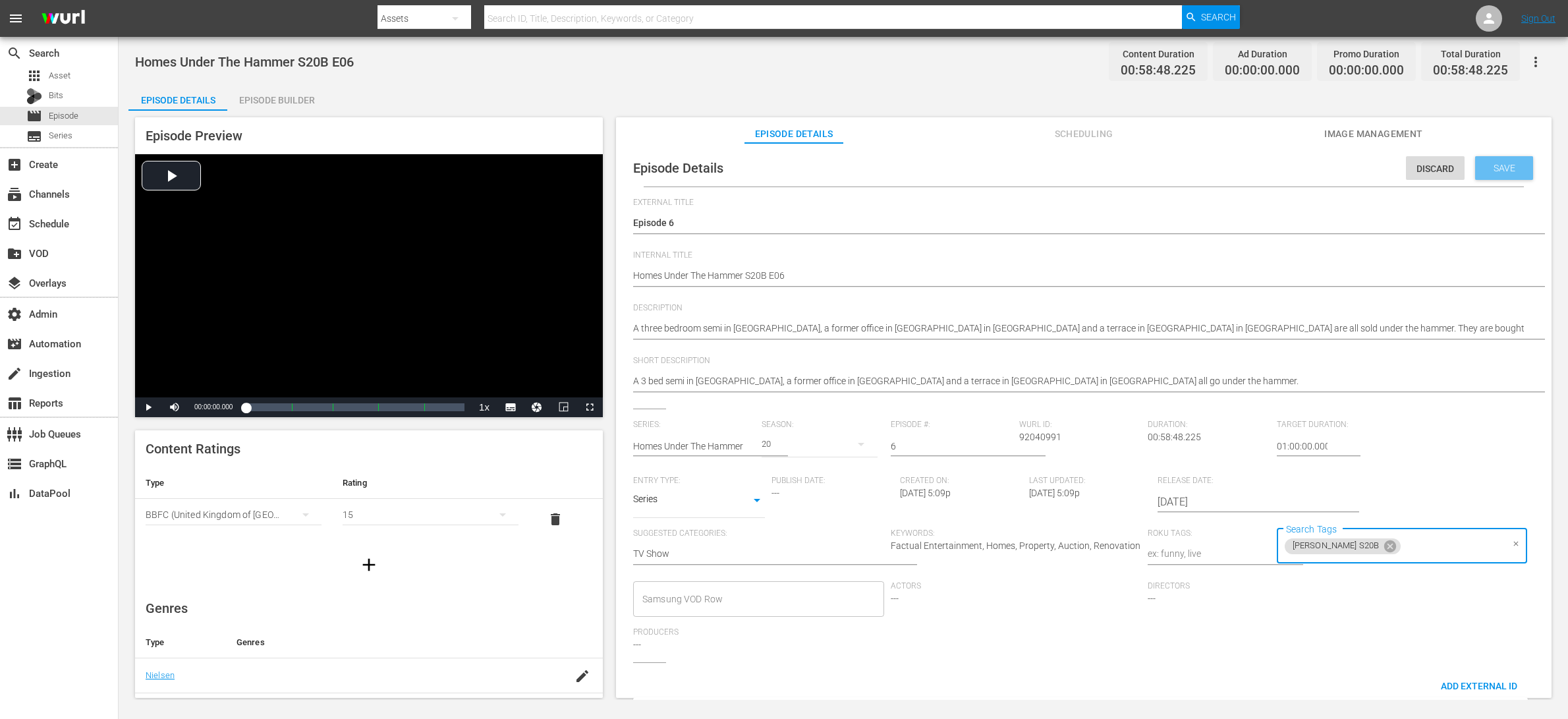
click at [1254, 170] on span "Save" at bounding box center [1504, 168] width 43 height 10
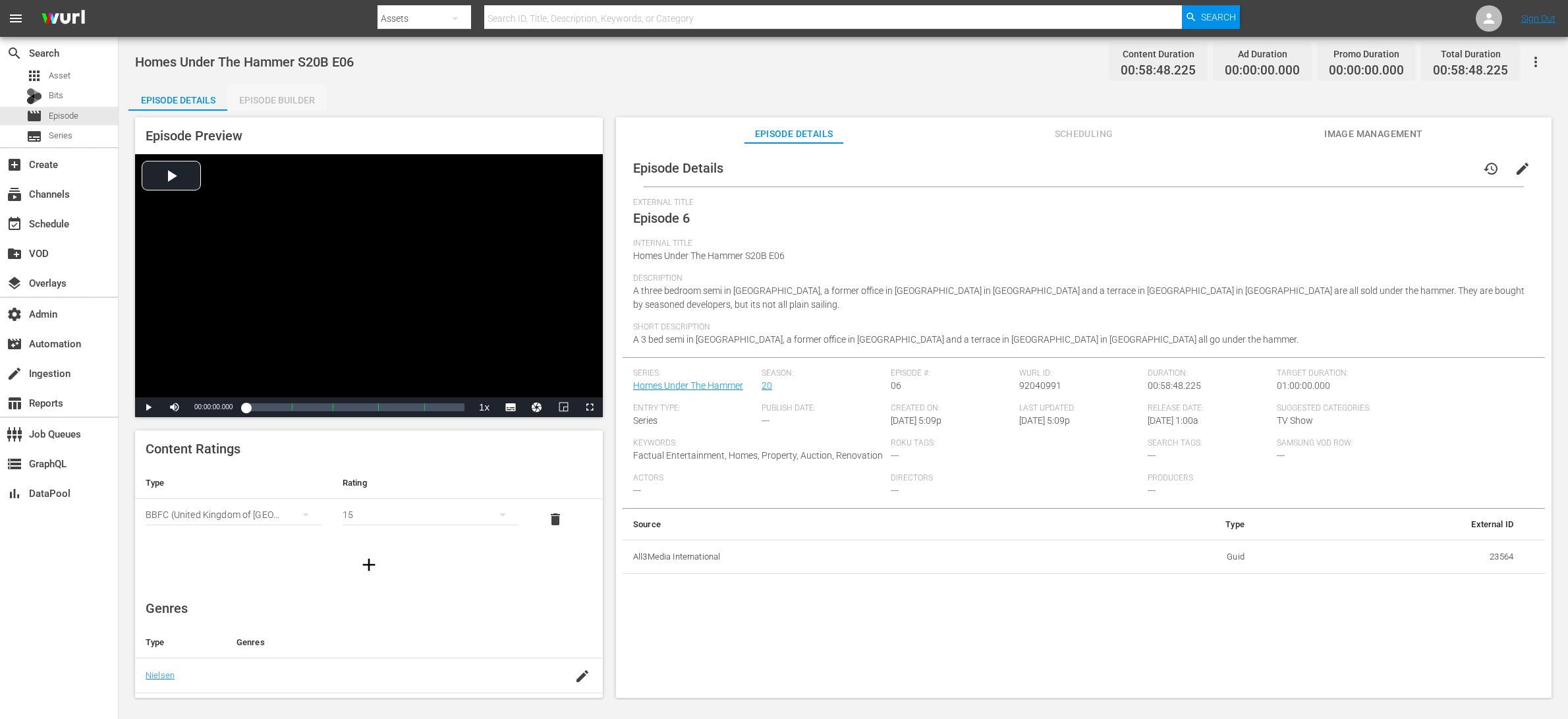
click at [289, 105] on div "Episode Builder" at bounding box center [276, 100] width 99 height 31
click at [1254, 171] on span "edit" at bounding box center [1522, 168] width 16 height 16
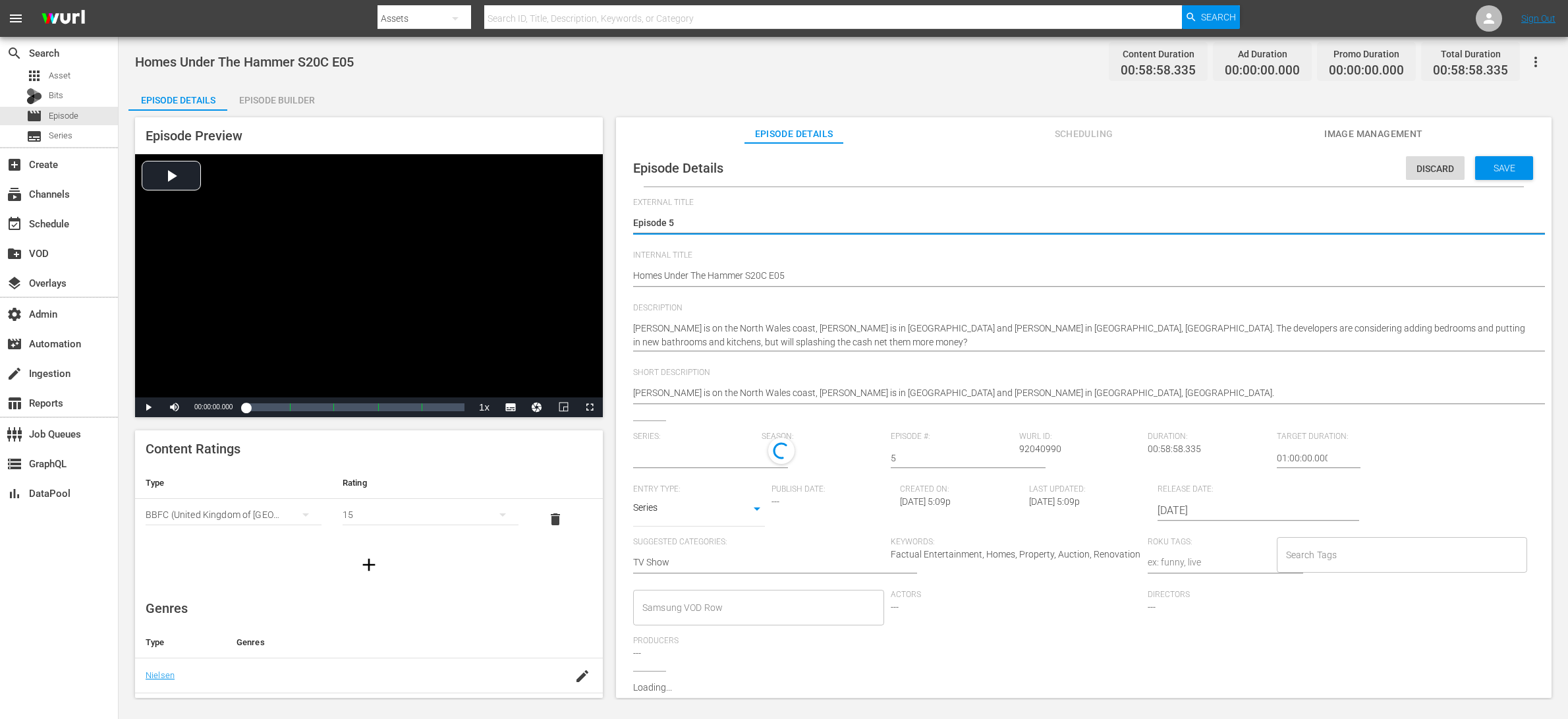
type input "Homes Under The Hammer"
click at [1254, 550] on input "Search Tags" at bounding box center [1392, 558] width 220 height 24
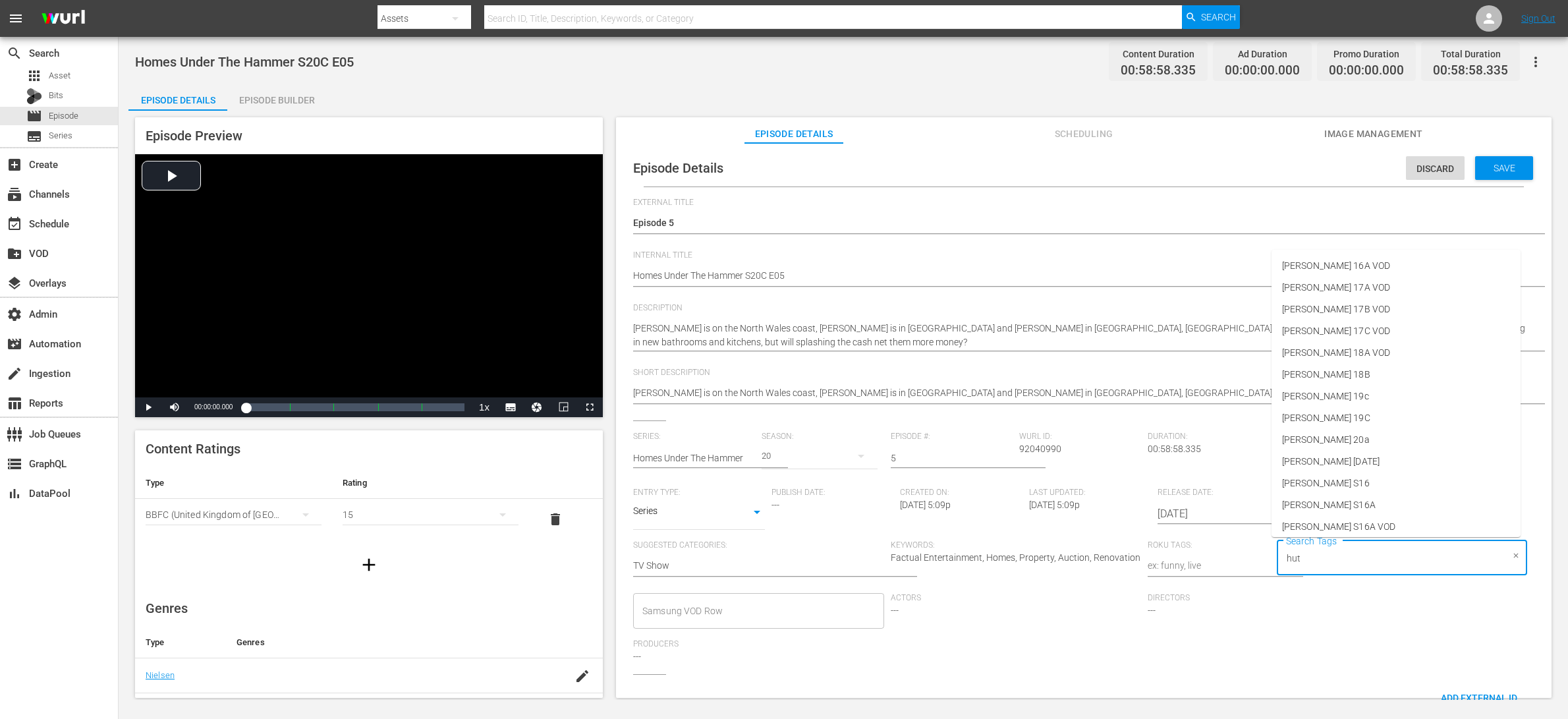
type input "[PERSON_NAME]"
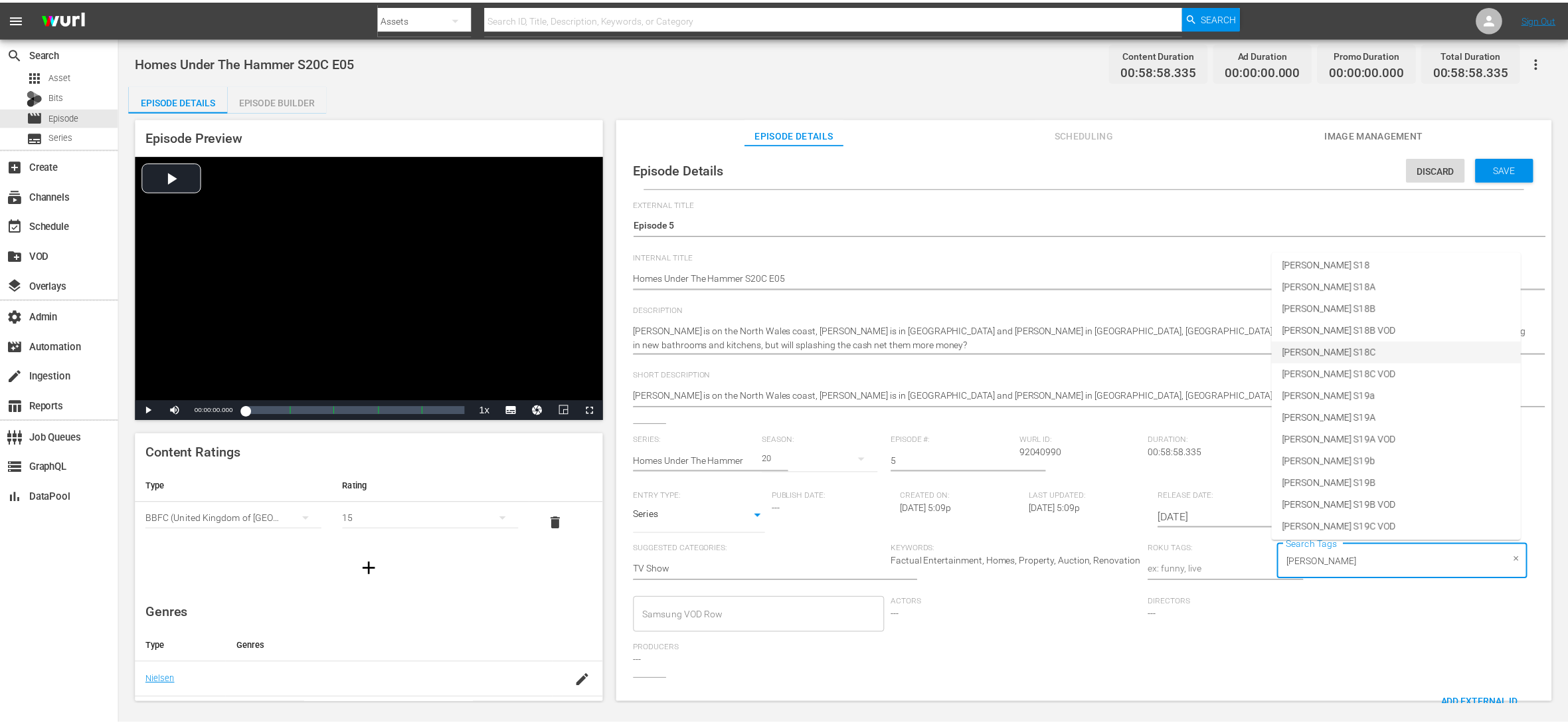
scroll to position [556, 0]
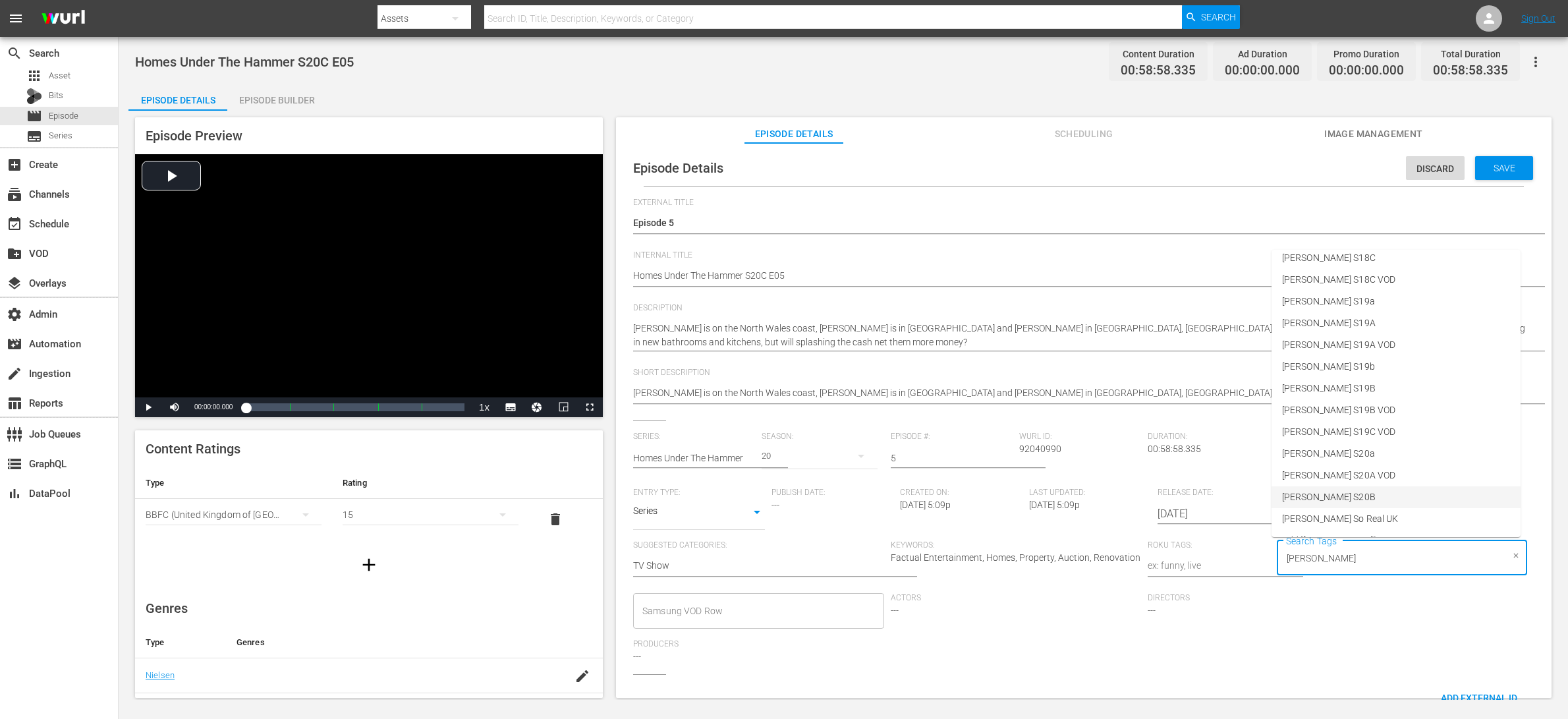
click at [1254, 492] on li "[PERSON_NAME] S20B" at bounding box center [1396, 497] width 249 height 22
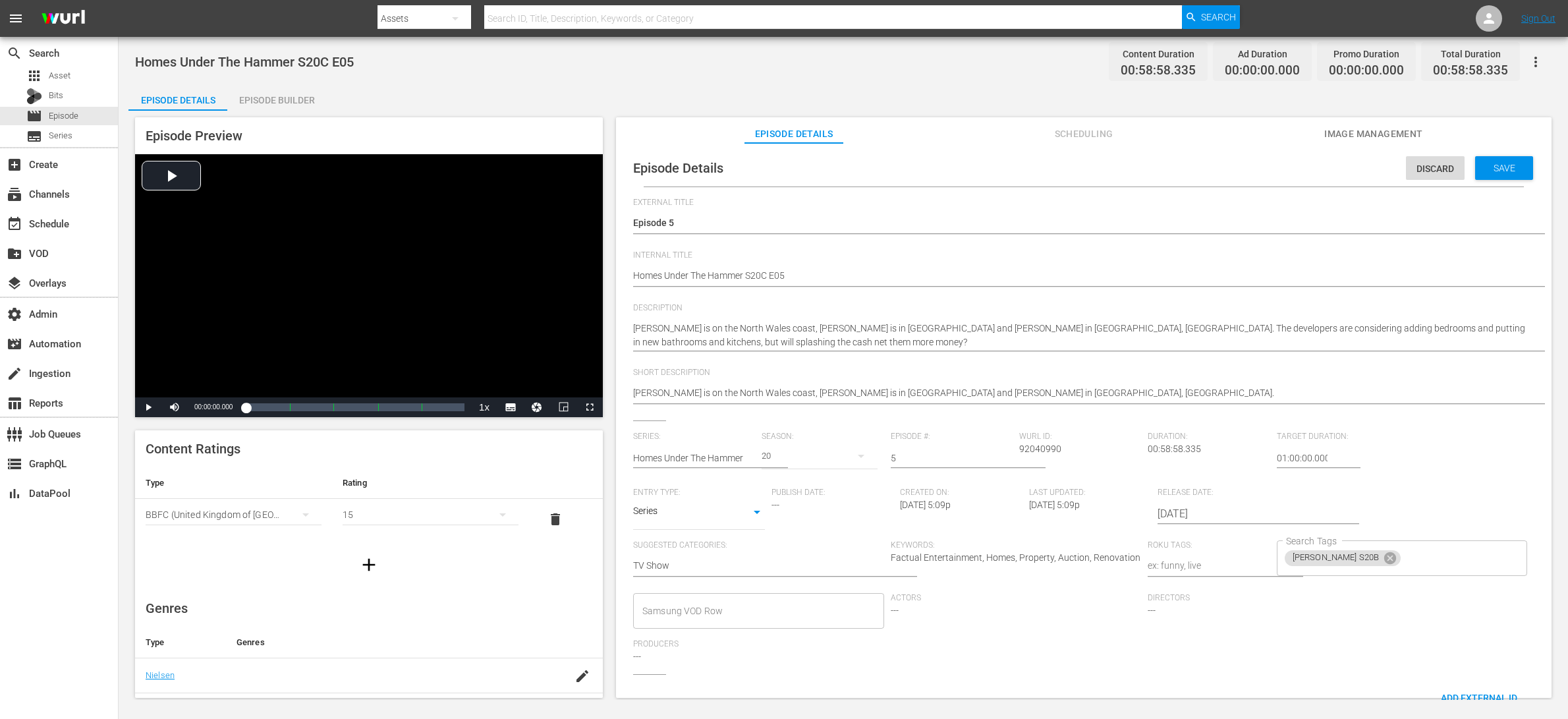
click at [1254, 492] on div "Series: Homes Under The Hammer Season: 20 Episode #: 5 [PERSON_NAME] ID: 920409…" at bounding box center [1083, 553] width 901 height 242
click at [1254, 174] on div "Save" at bounding box center [1504, 168] width 58 height 24
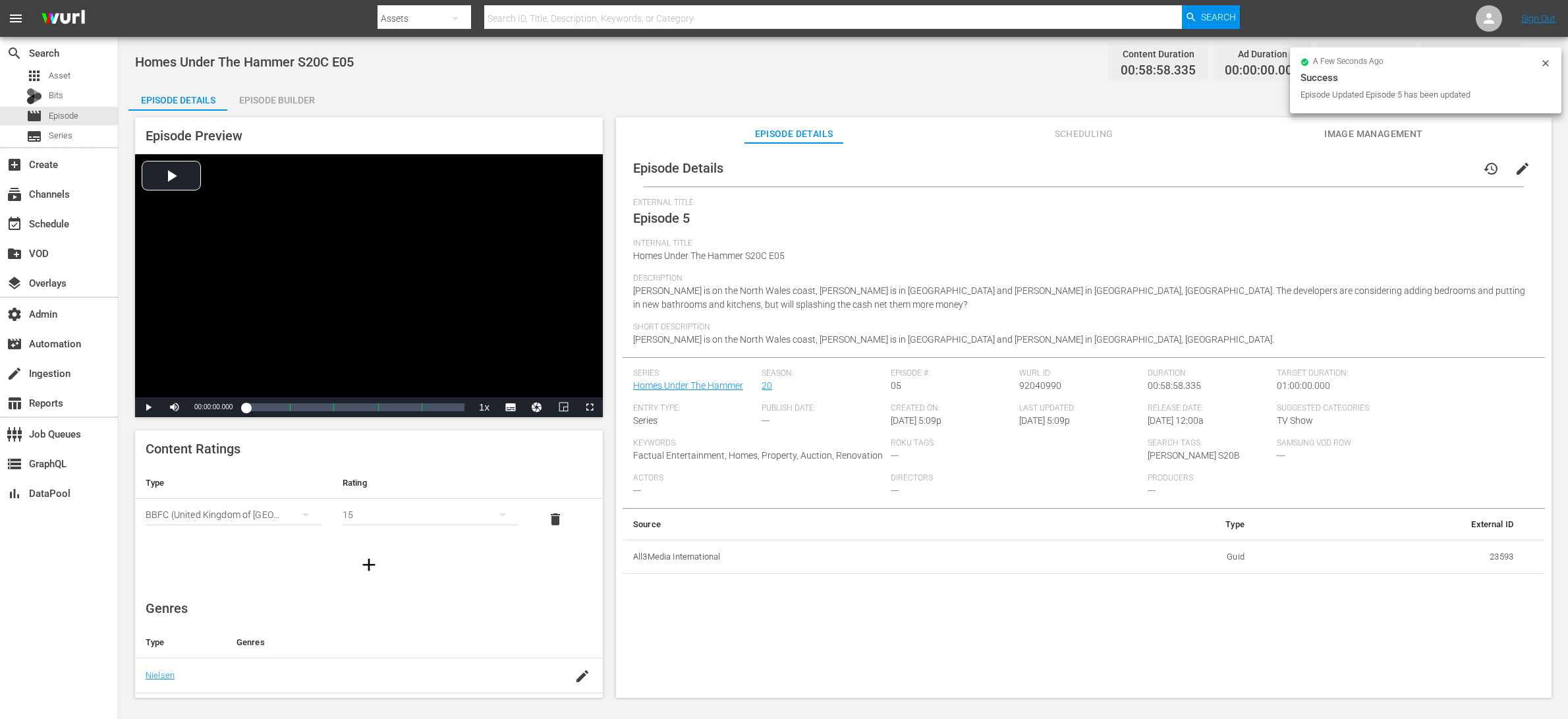
click at [293, 101] on div "Episode Builder" at bounding box center [276, 100] width 99 height 31
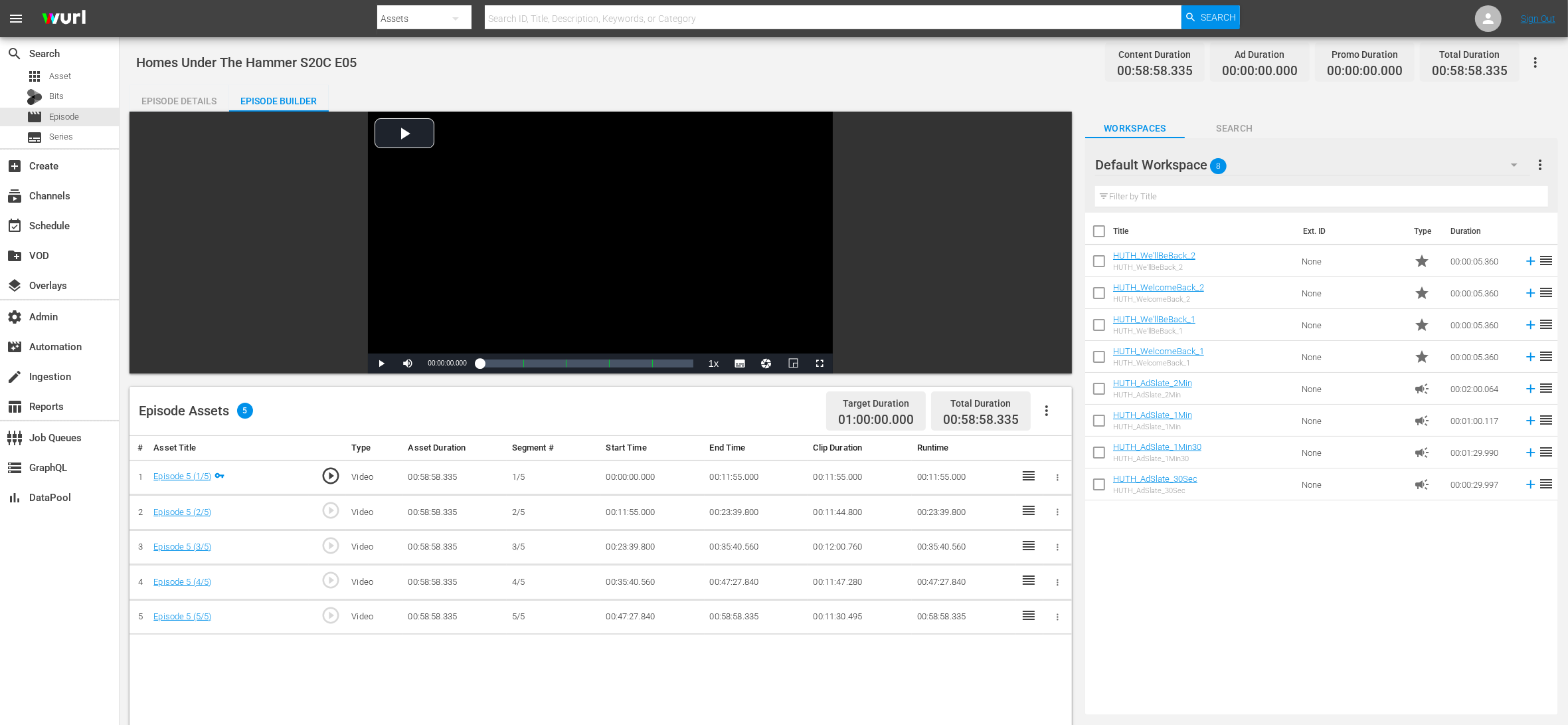
click at [161, 96] on div "Episode Details" at bounding box center [179, 101] width 99 height 32
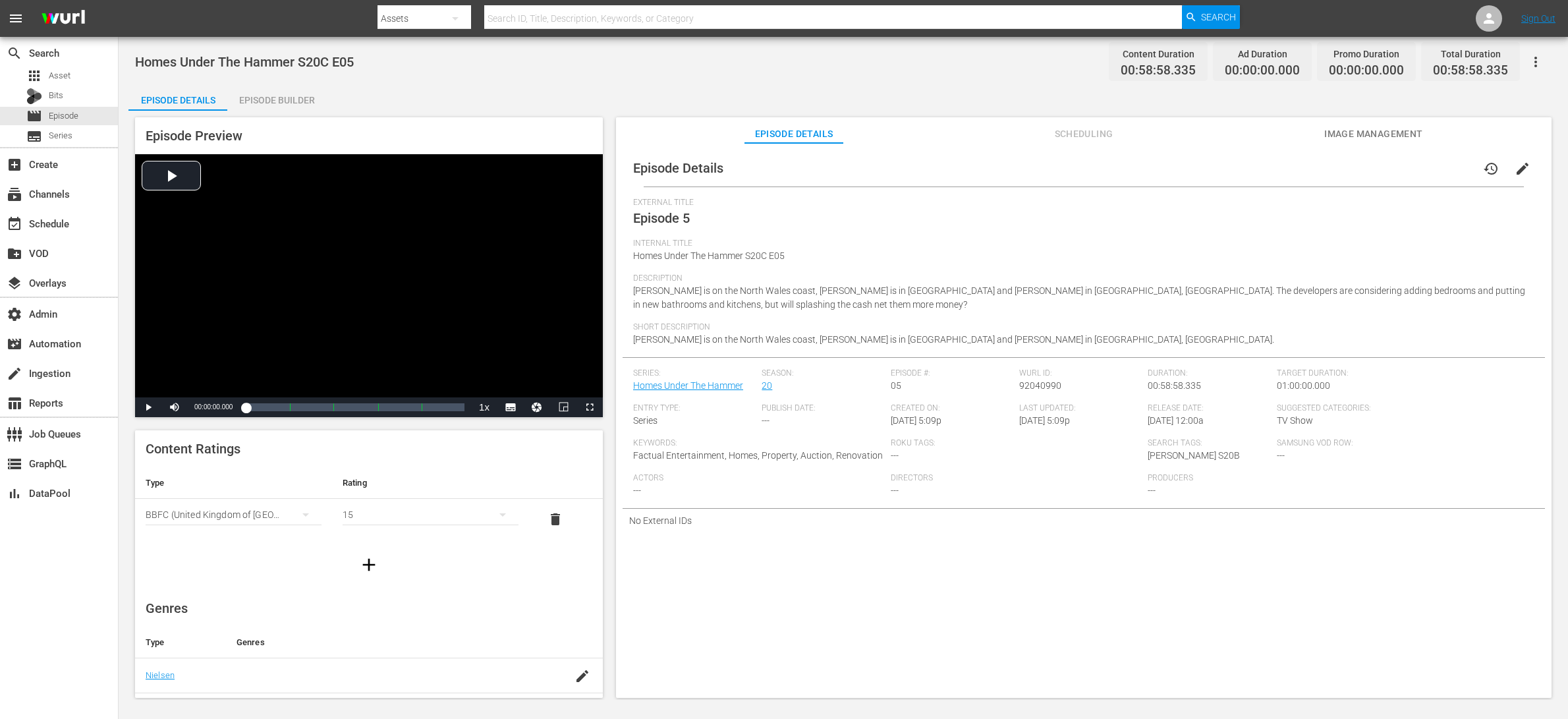
click at [1254, 163] on span "edit" at bounding box center [1522, 168] width 16 height 16
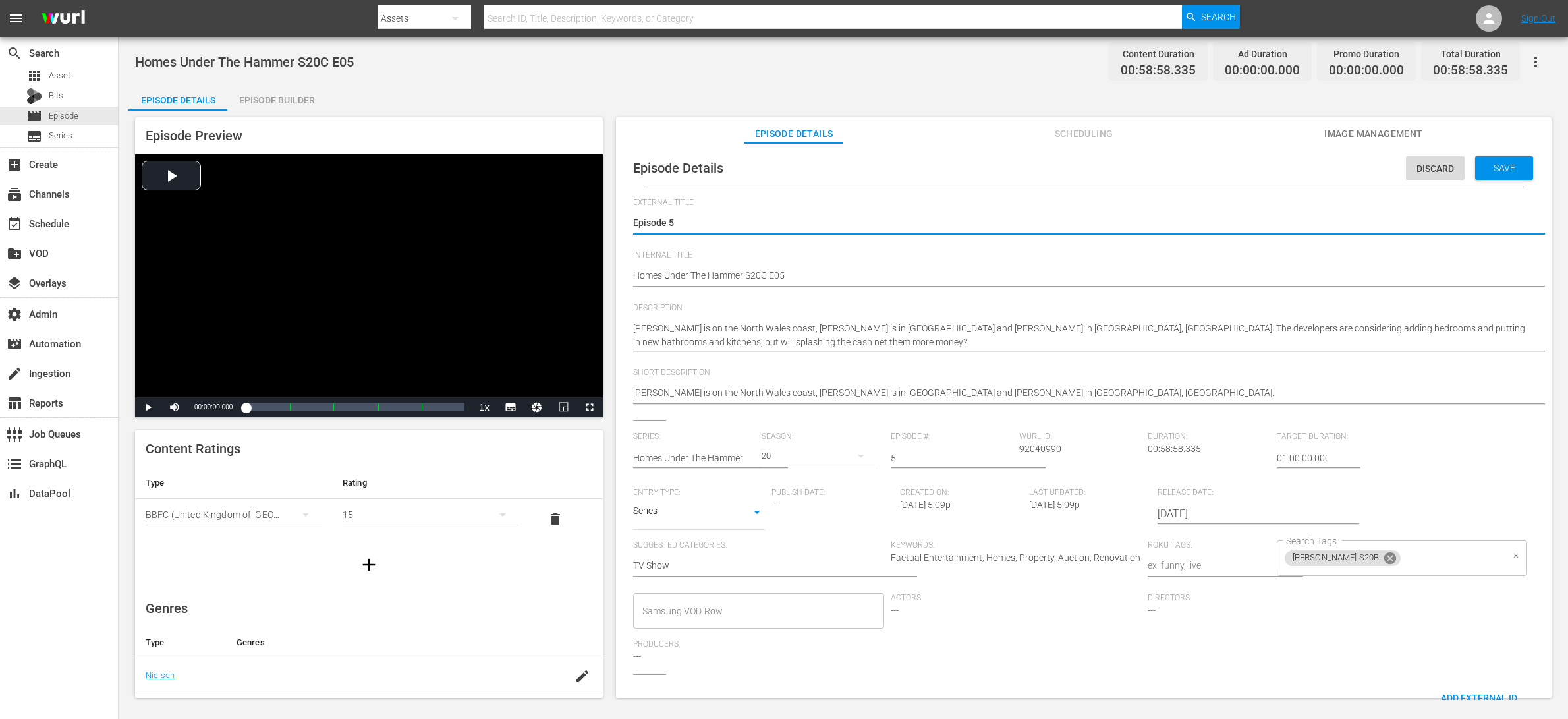
click at [1254, 559] on icon at bounding box center [1389, 558] width 12 height 12
click at [1254, 553] on input "Search Tags" at bounding box center [1392, 558] width 220 height 24
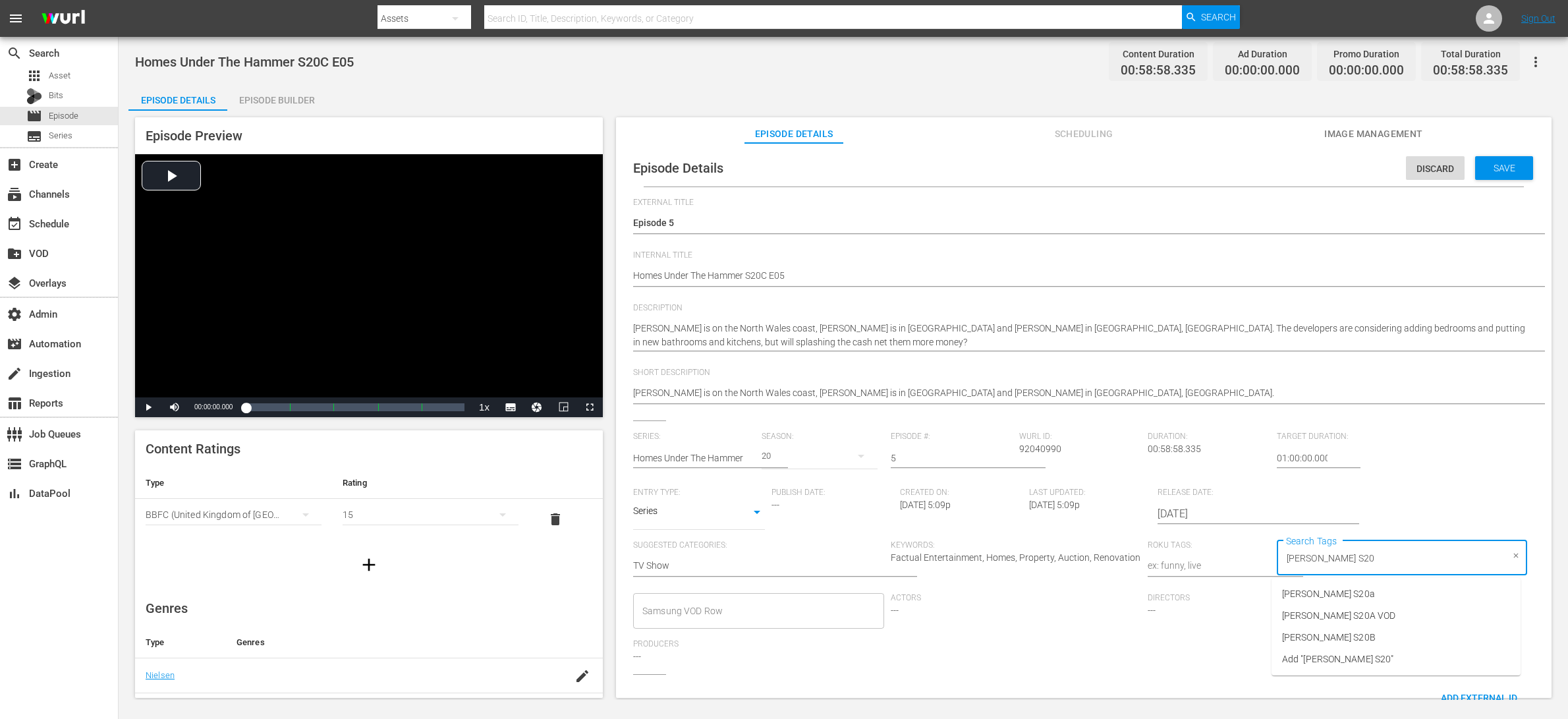
type input "[PERSON_NAME] S20C"
click at [1254, 575] on span "Add "HUTH S20C"" at bounding box center [1340, 594] width 117 height 14
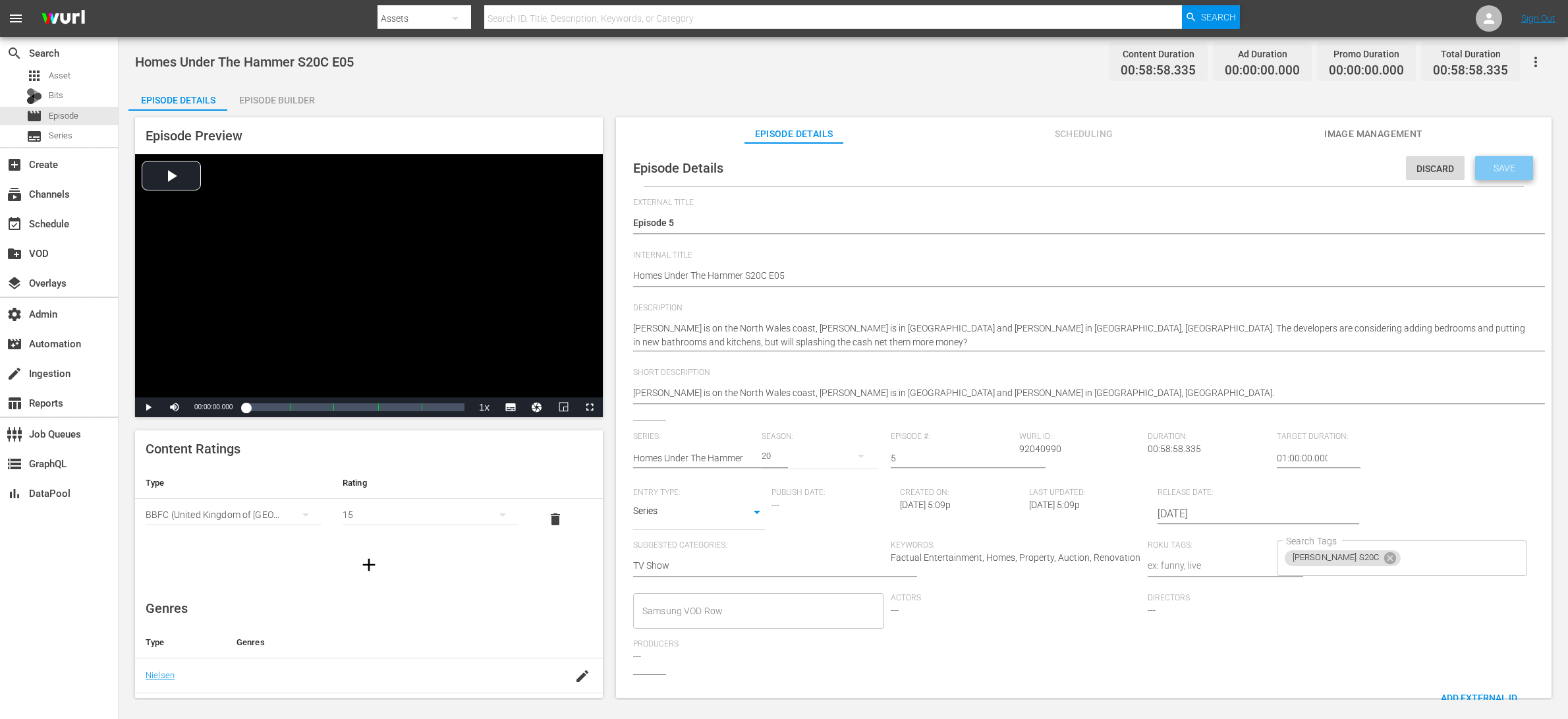
click at [1254, 163] on span "Save" at bounding box center [1504, 168] width 43 height 10
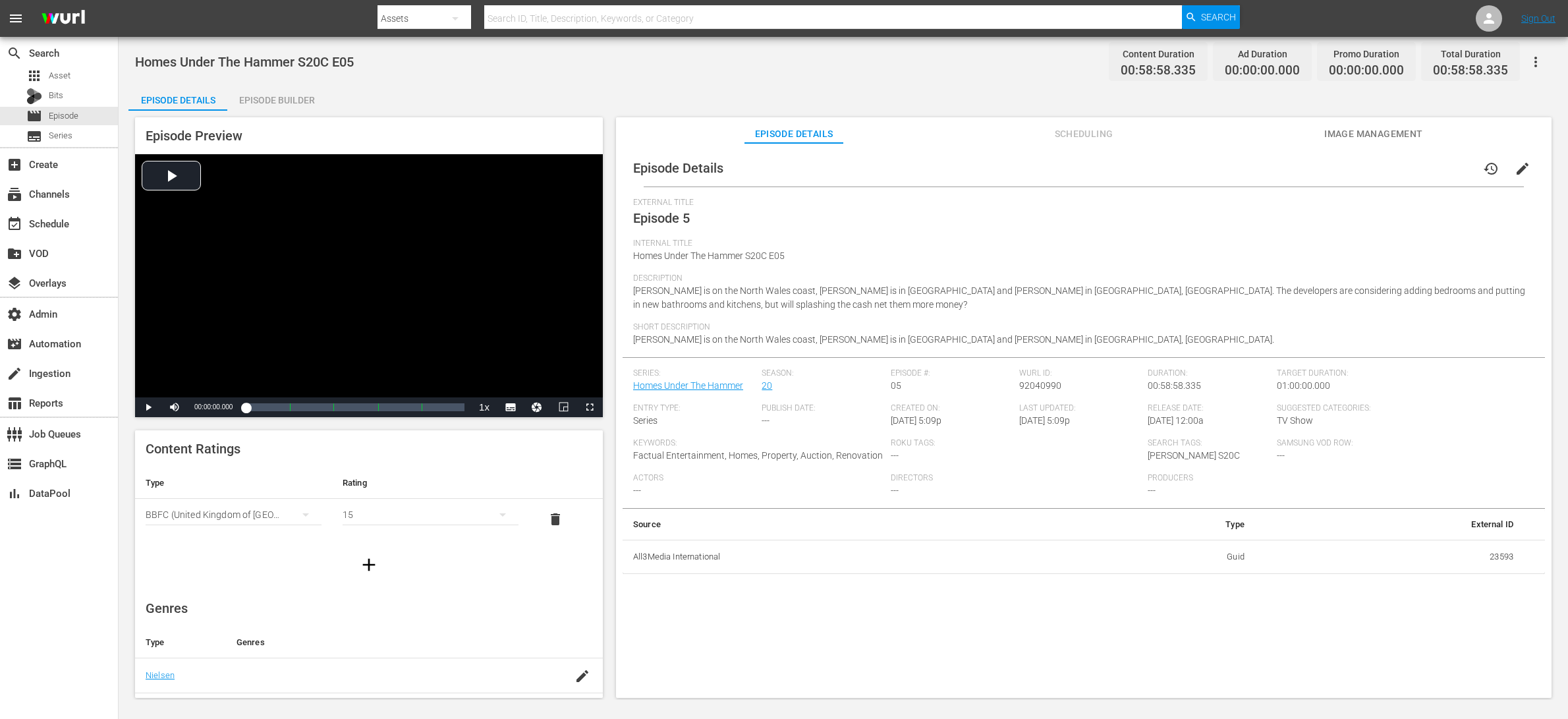
click at [288, 101] on div "Episode Builder" at bounding box center [276, 100] width 99 height 31
click at [1254, 172] on span "edit" at bounding box center [1522, 168] width 16 height 16
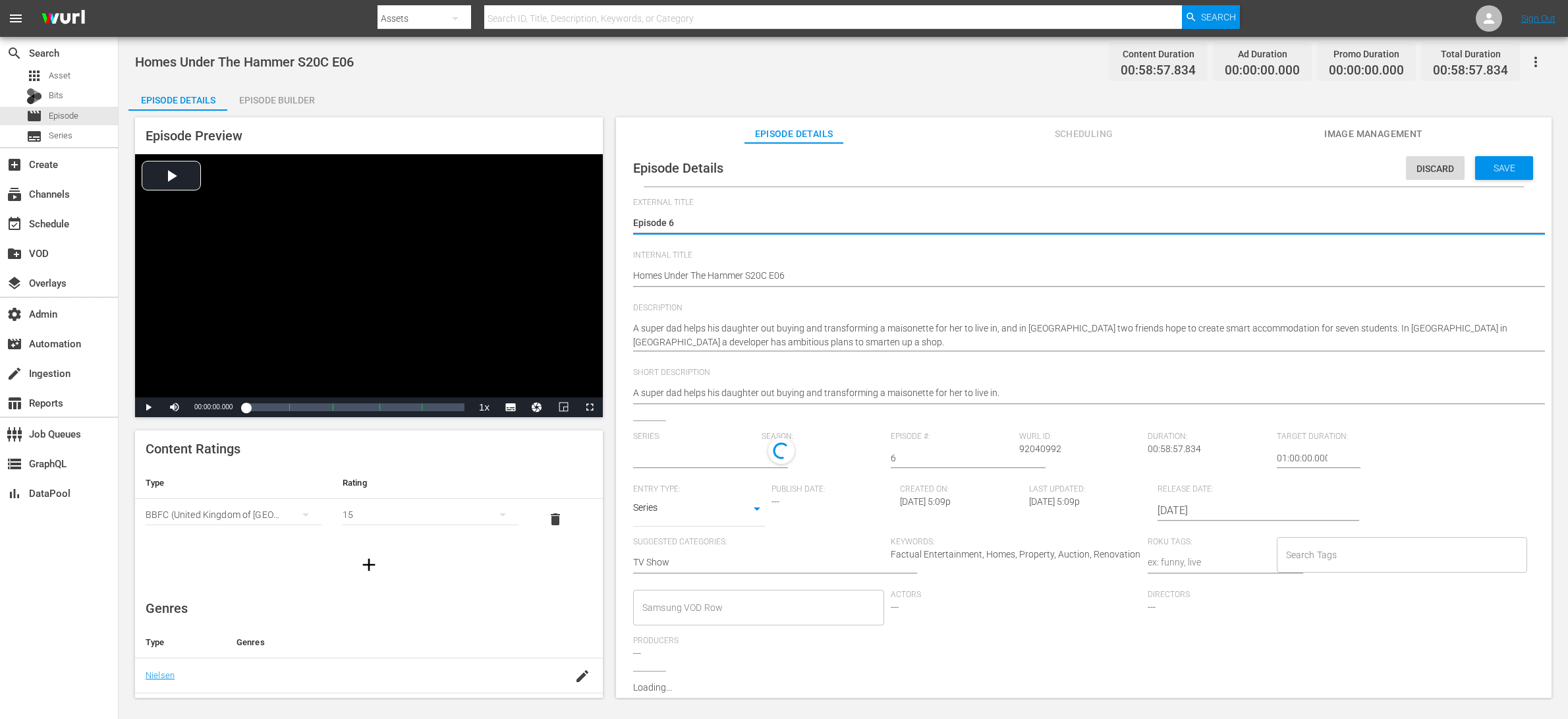
type input "Homes Under The Hammer"
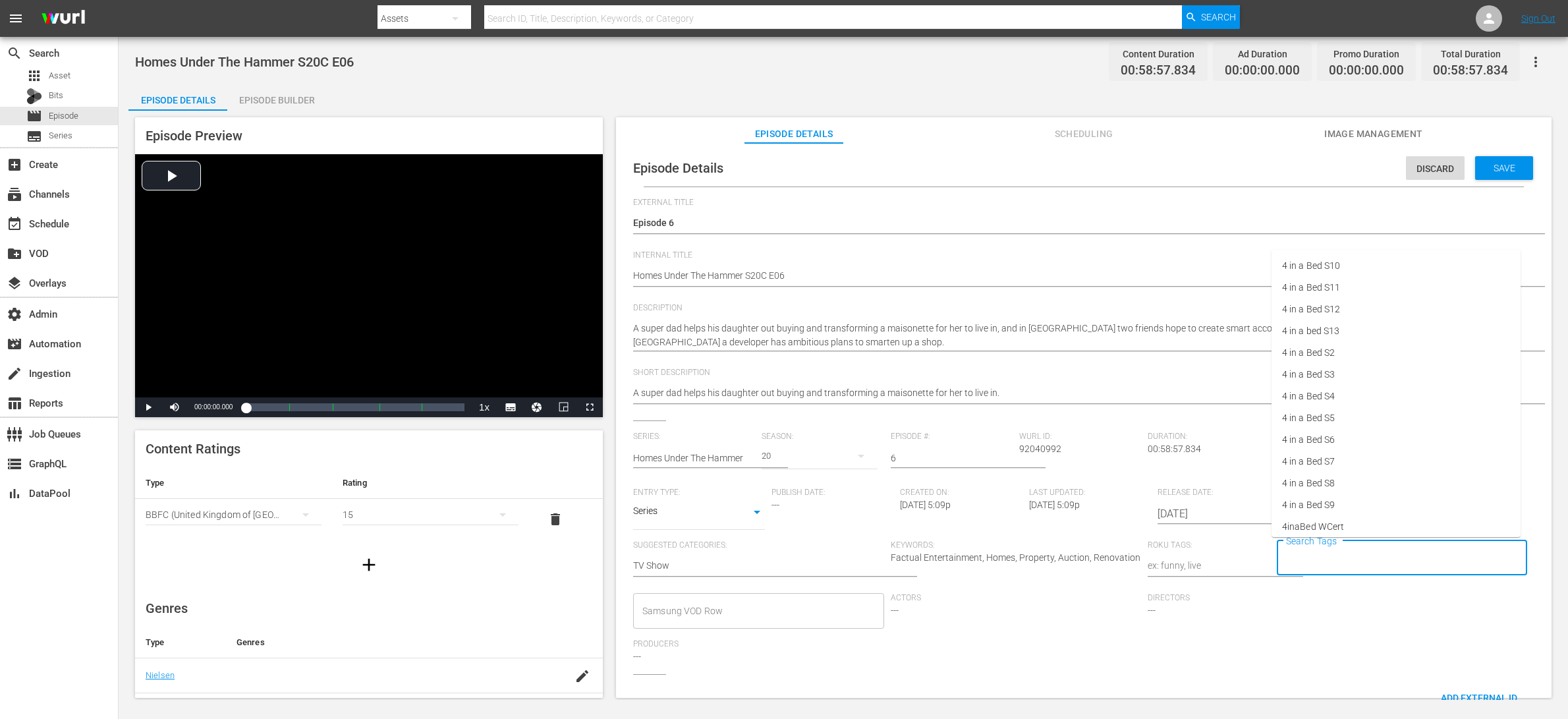
click at [1254, 557] on input "Search Tags" at bounding box center [1392, 558] width 220 height 24
type input "[PERSON_NAME]"
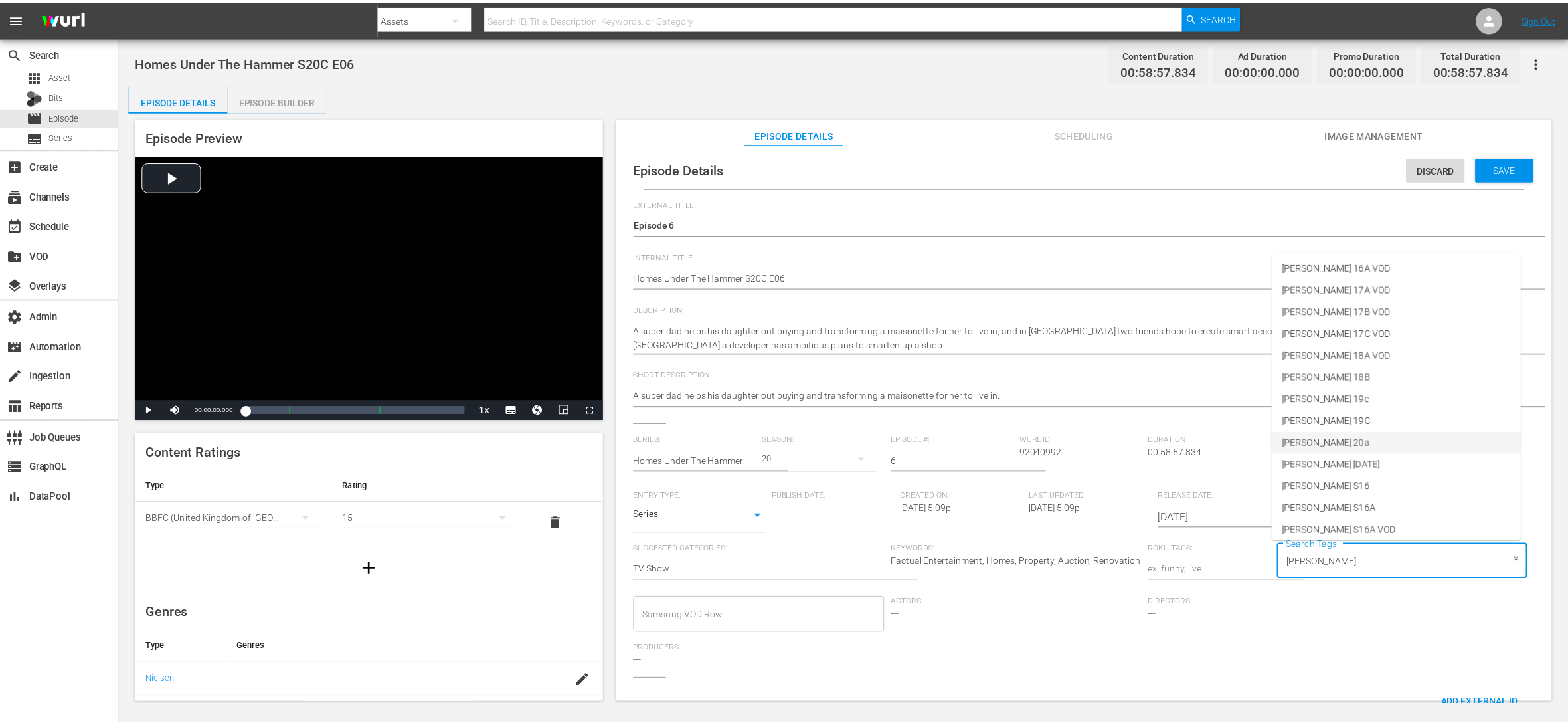
scroll to position [597, 0]
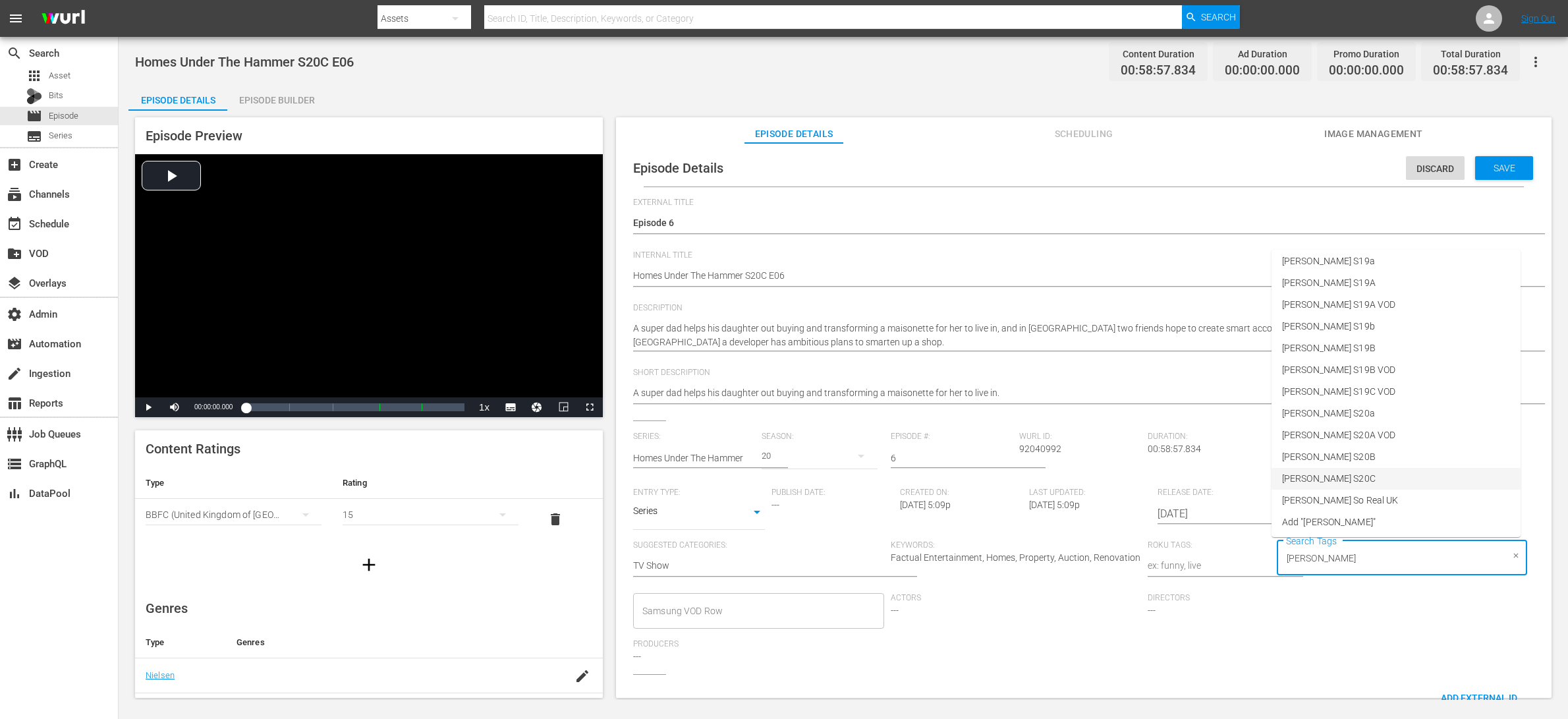
click at [1254, 469] on li "[PERSON_NAME] S20C" at bounding box center [1396, 479] width 249 height 22
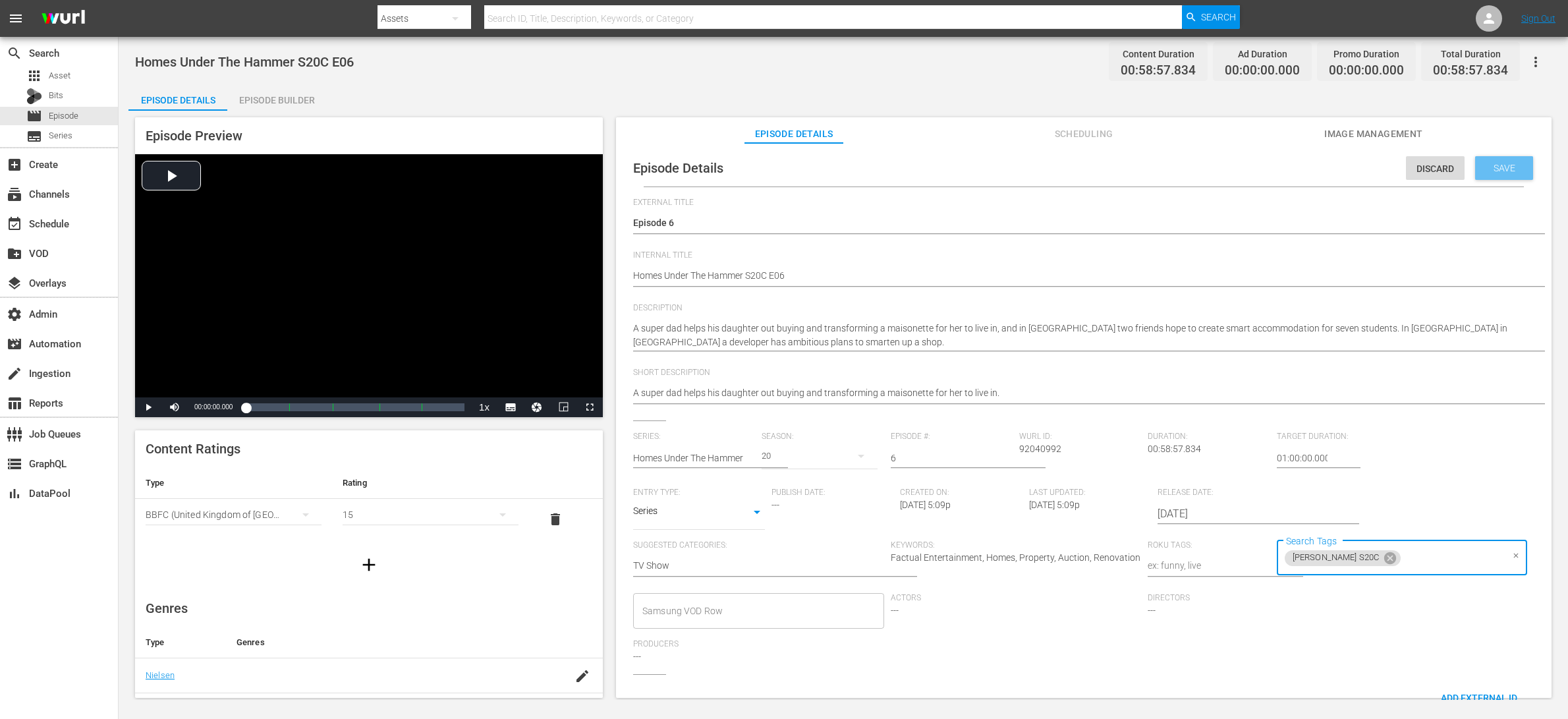
click at [1254, 169] on span "Save" at bounding box center [1504, 168] width 43 height 10
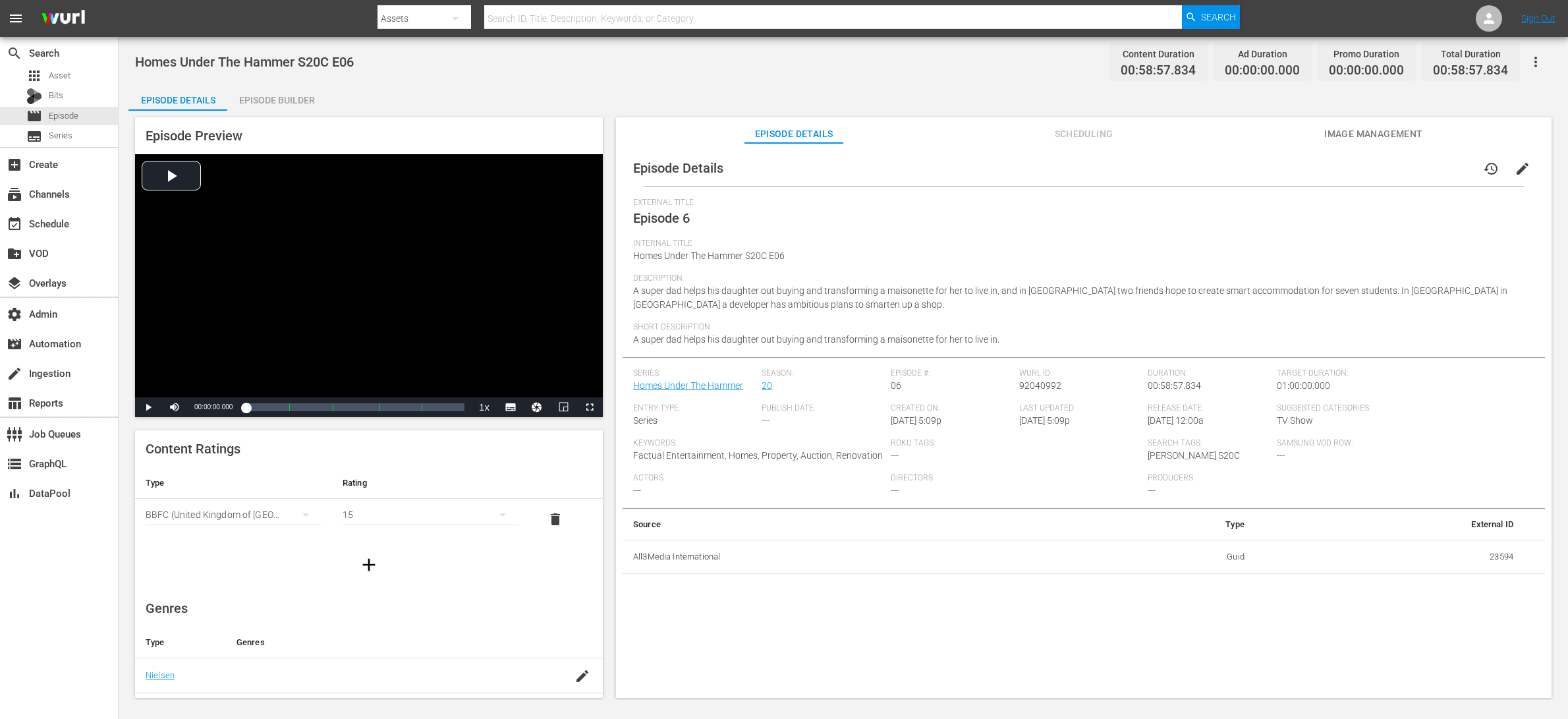
click at [259, 86] on div "Episode Builder" at bounding box center [276, 100] width 99 height 31
click at [1254, 165] on span "edit" at bounding box center [1522, 168] width 16 height 16
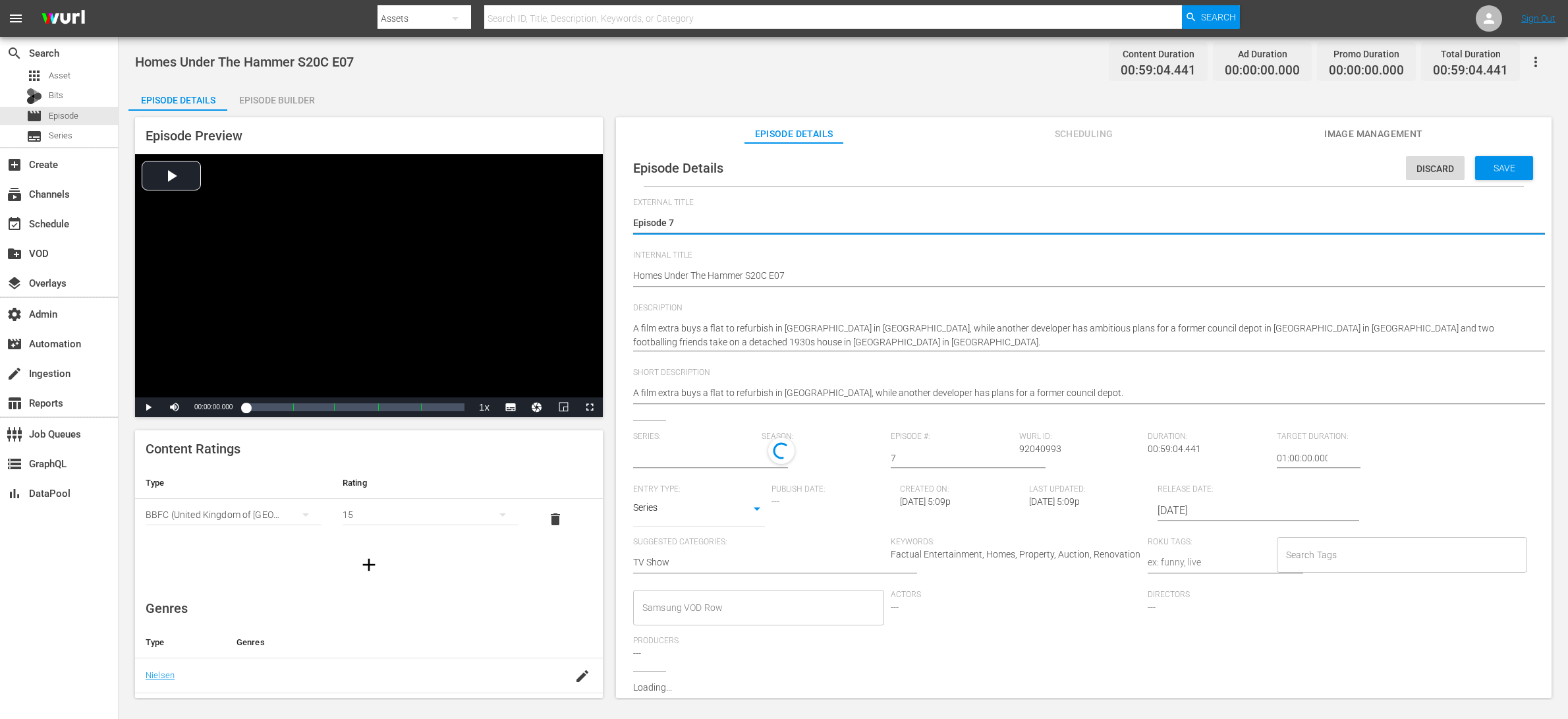
type input "Homes Under The Hammer"
click at [1254, 552] on input "Search Tags" at bounding box center [1392, 558] width 220 height 24
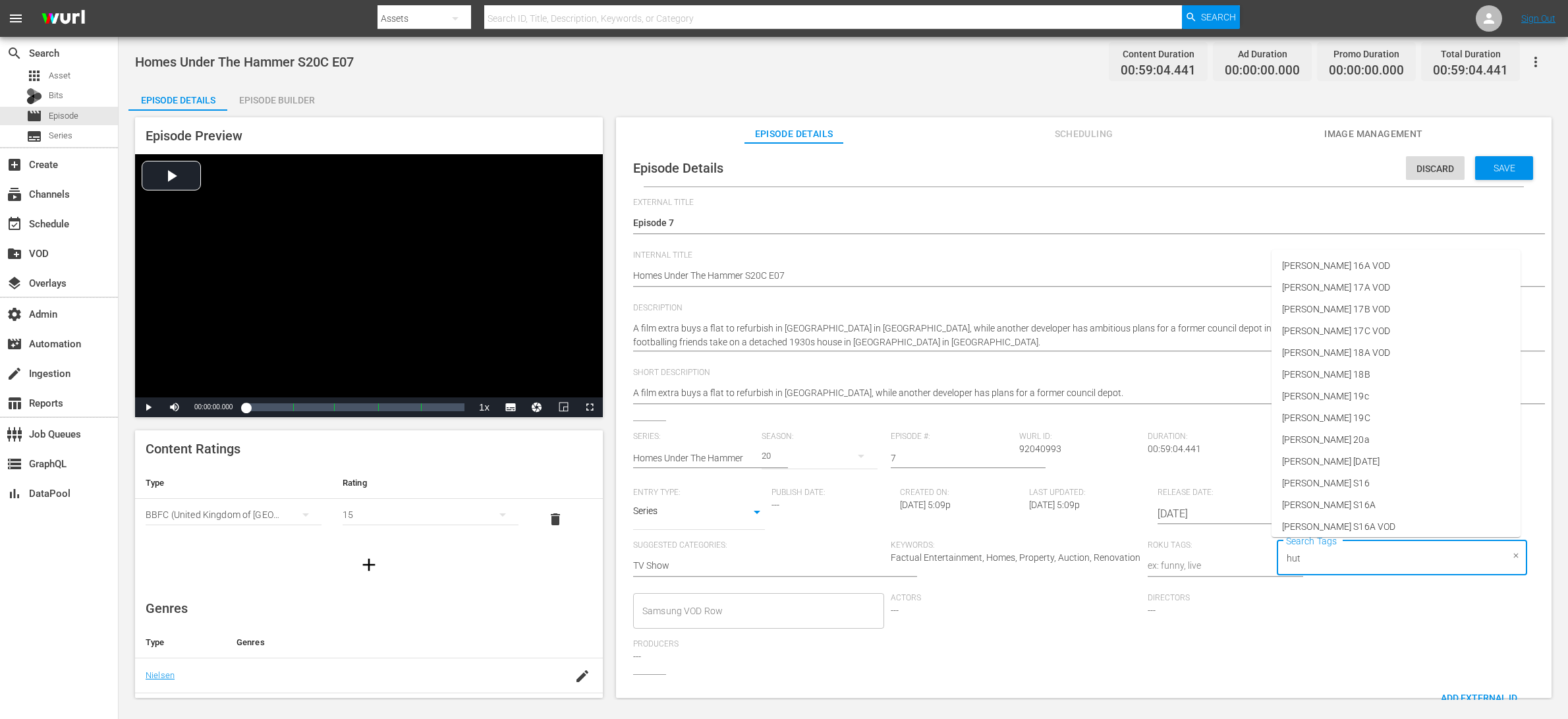
type input "[PERSON_NAME]"
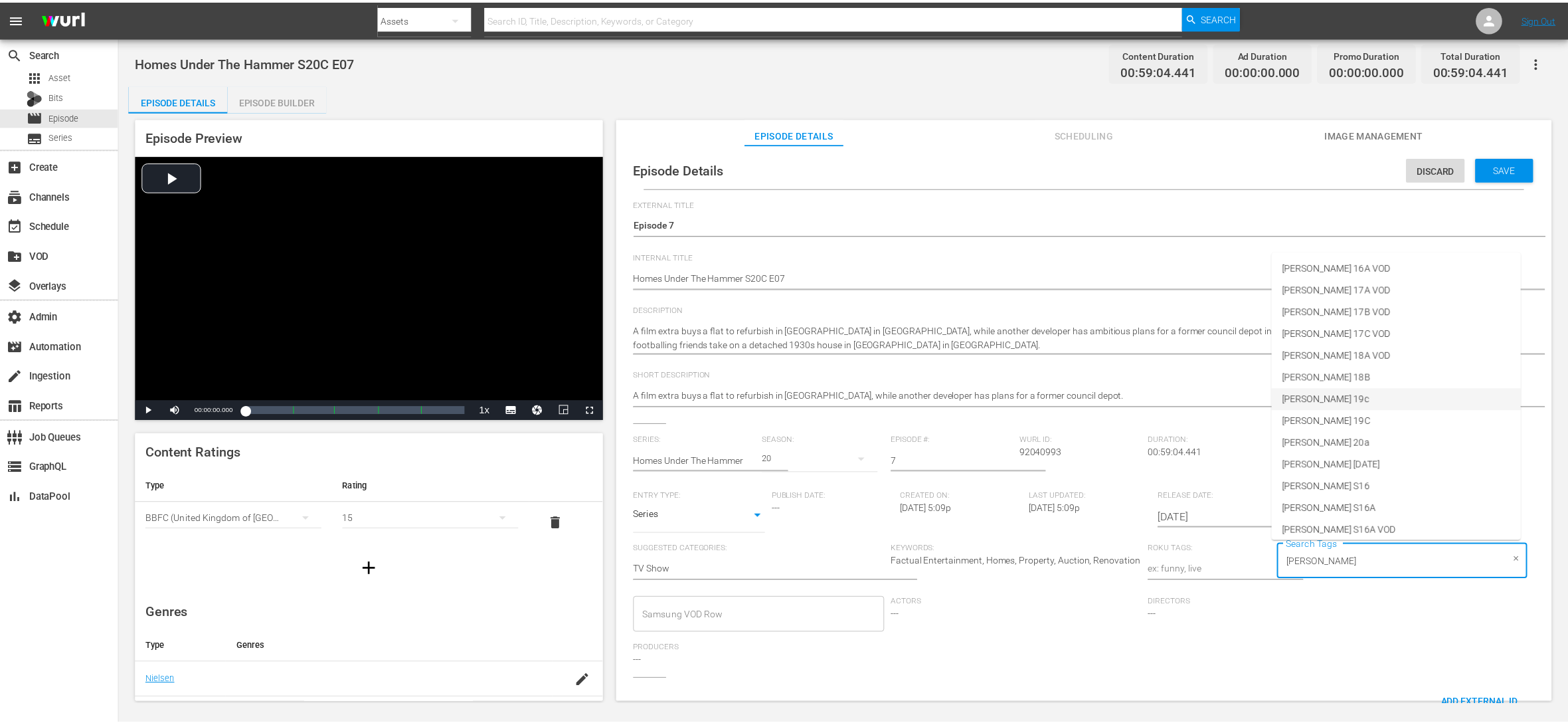
scroll to position [597, 0]
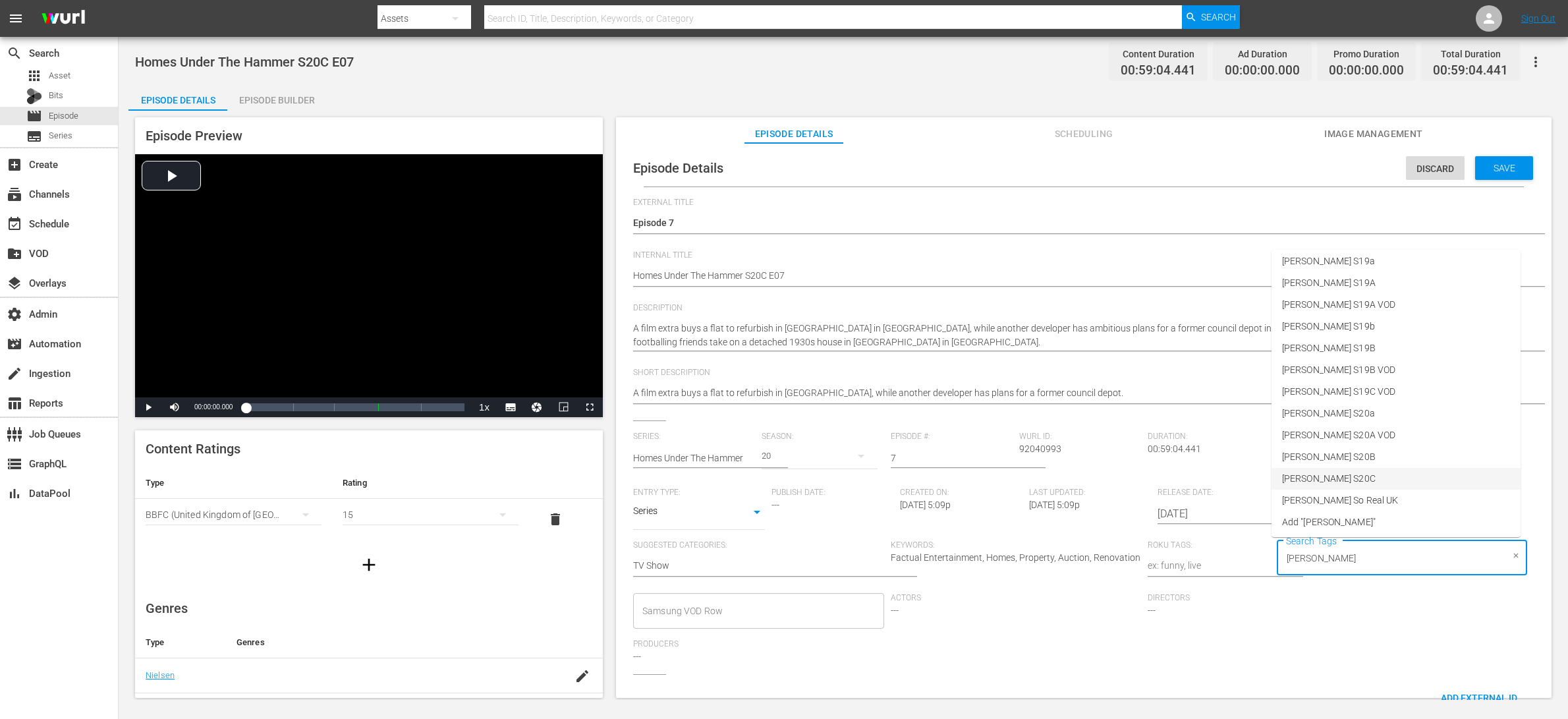
click at [1254, 478] on li "[PERSON_NAME] S20C" at bounding box center [1396, 479] width 249 height 22
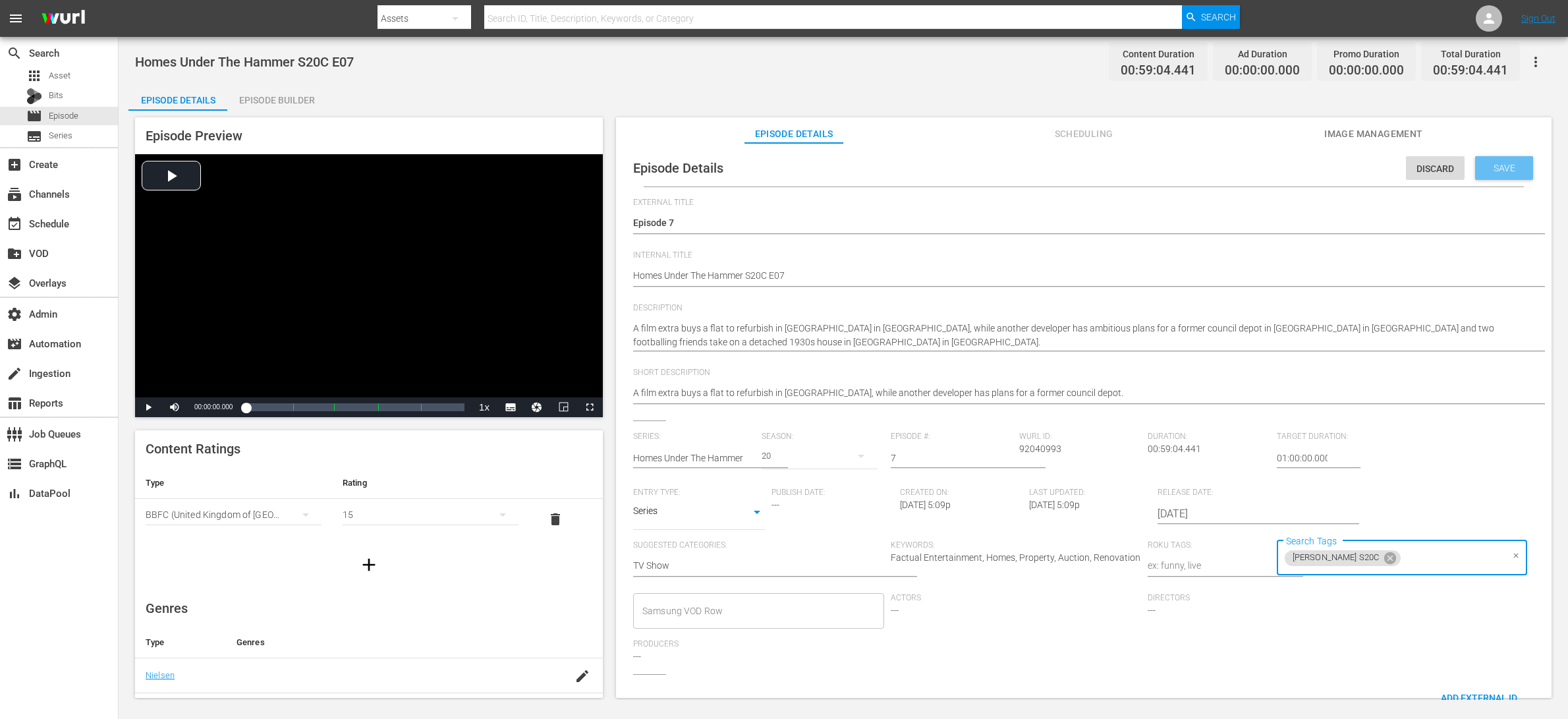
click at [1254, 174] on div "Save" at bounding box center [1504, 168] width 58 height 24
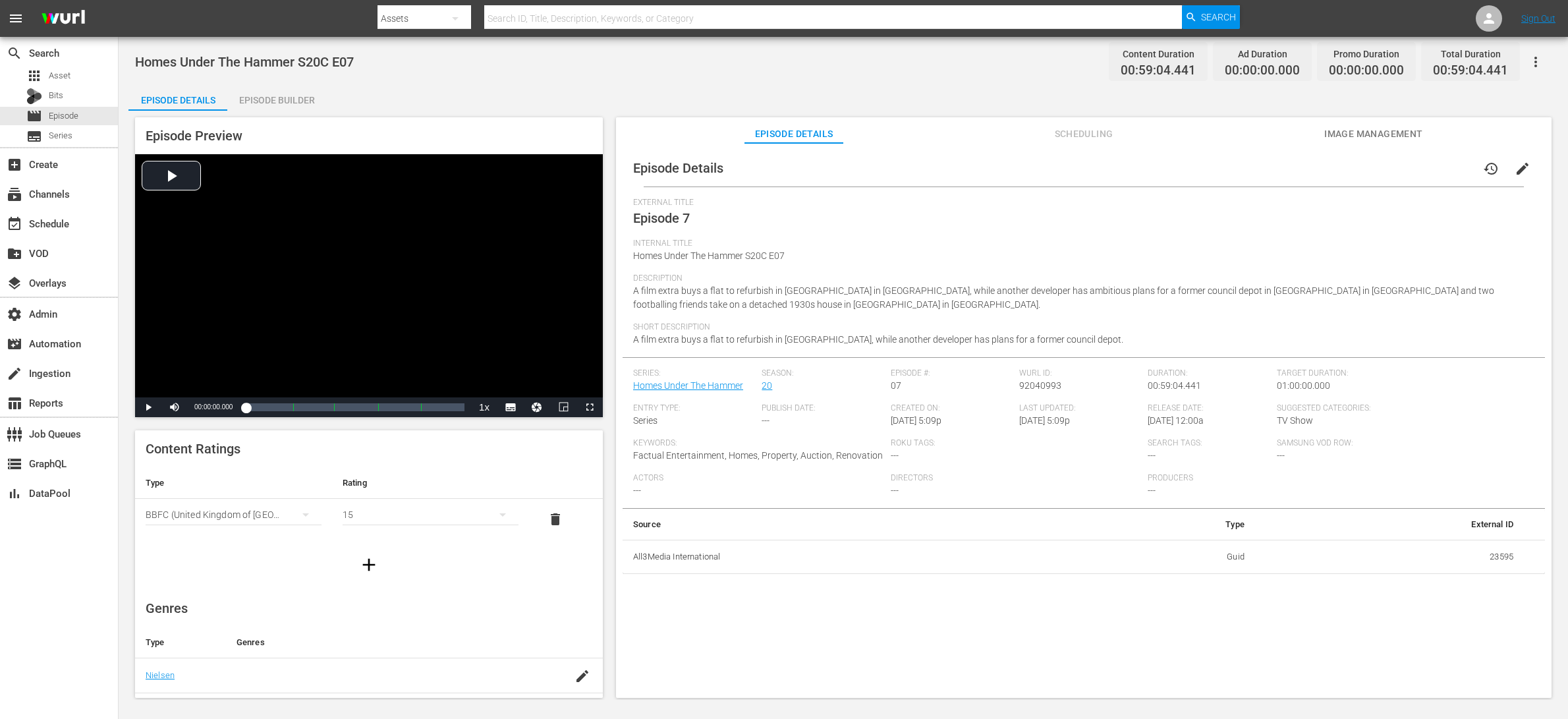
click at [274, 100] on div "Episode Builder" at bounding box center [276, 100] width 99 height 31
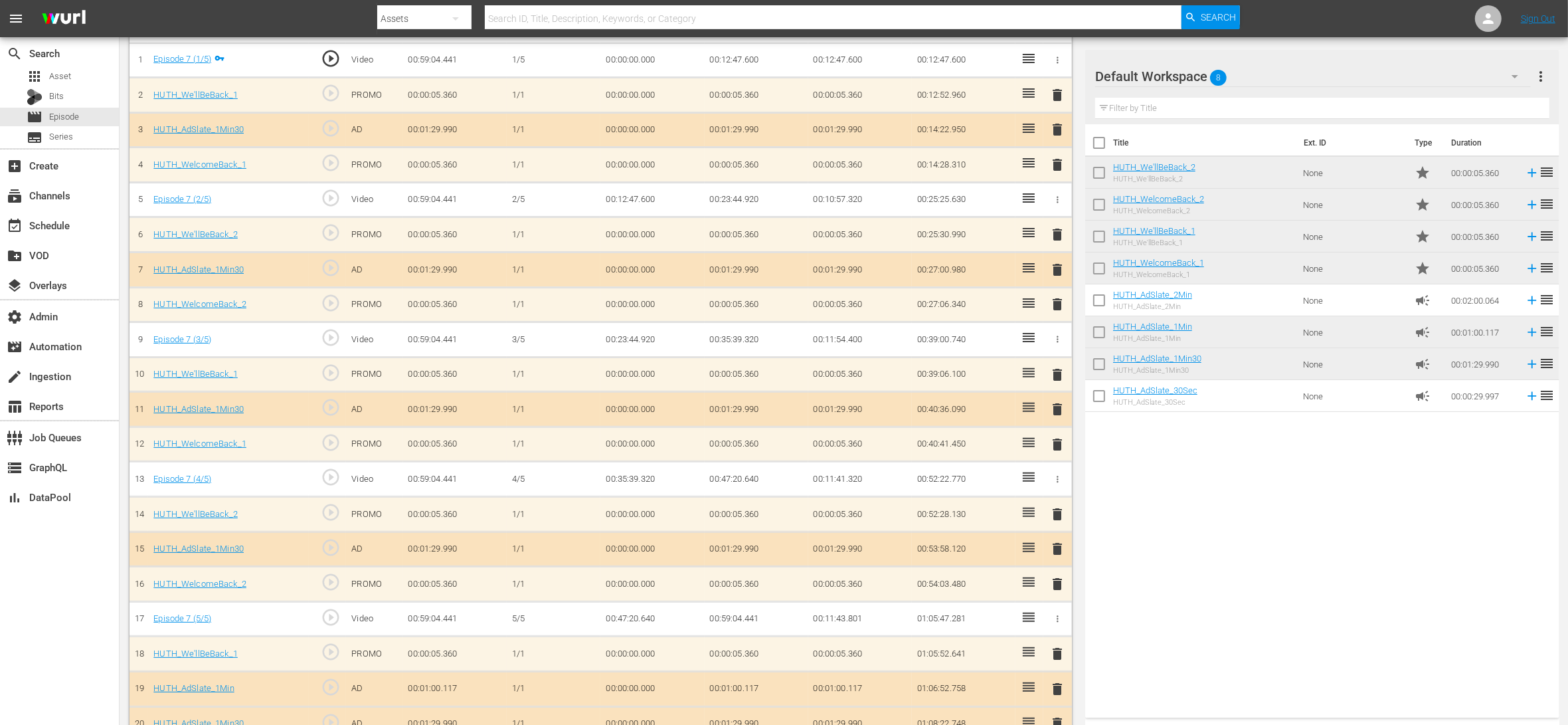
scroll to position [489, 0]
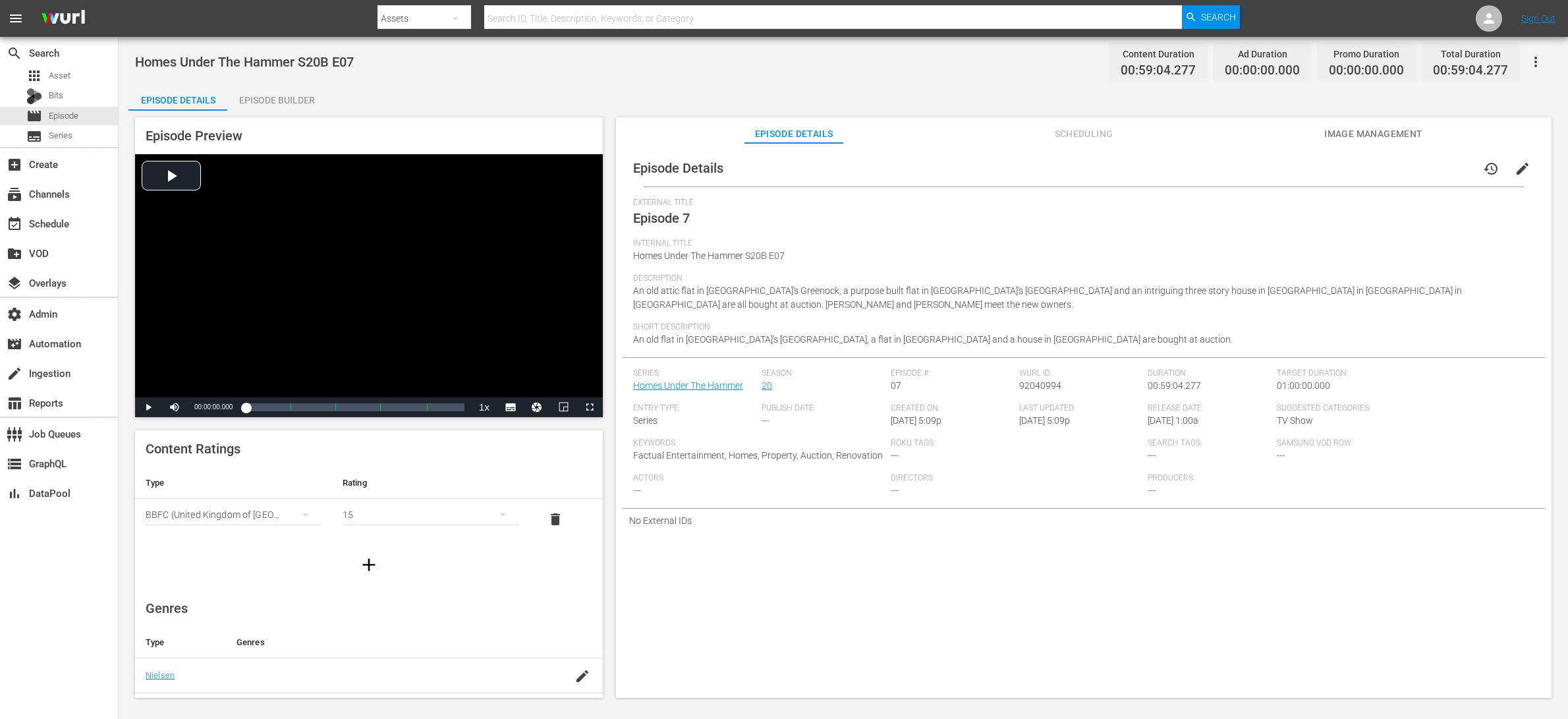
click at [1254, 169] on span "edit" at bounding box center [1522, 168] width 16 height 16
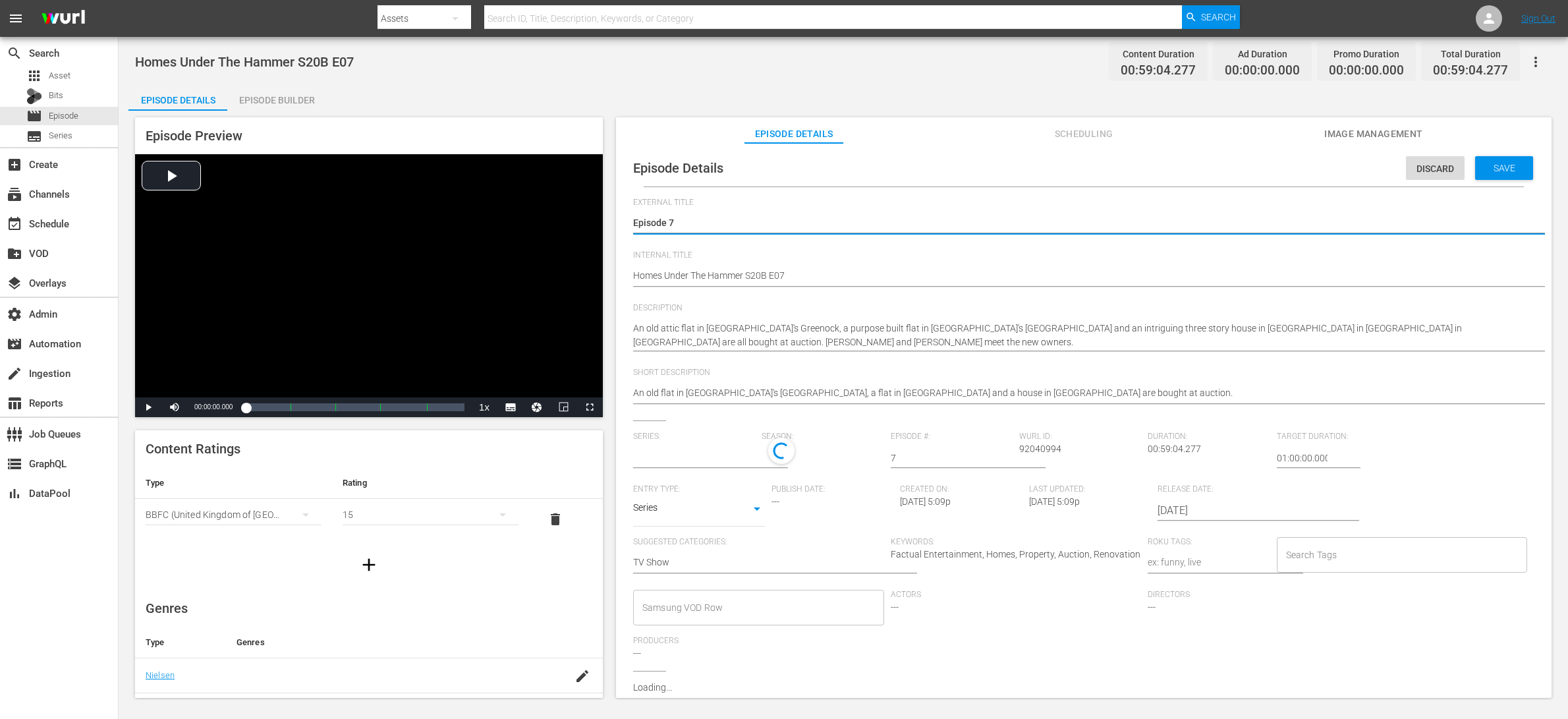
type input "Homes Under The Hammer"
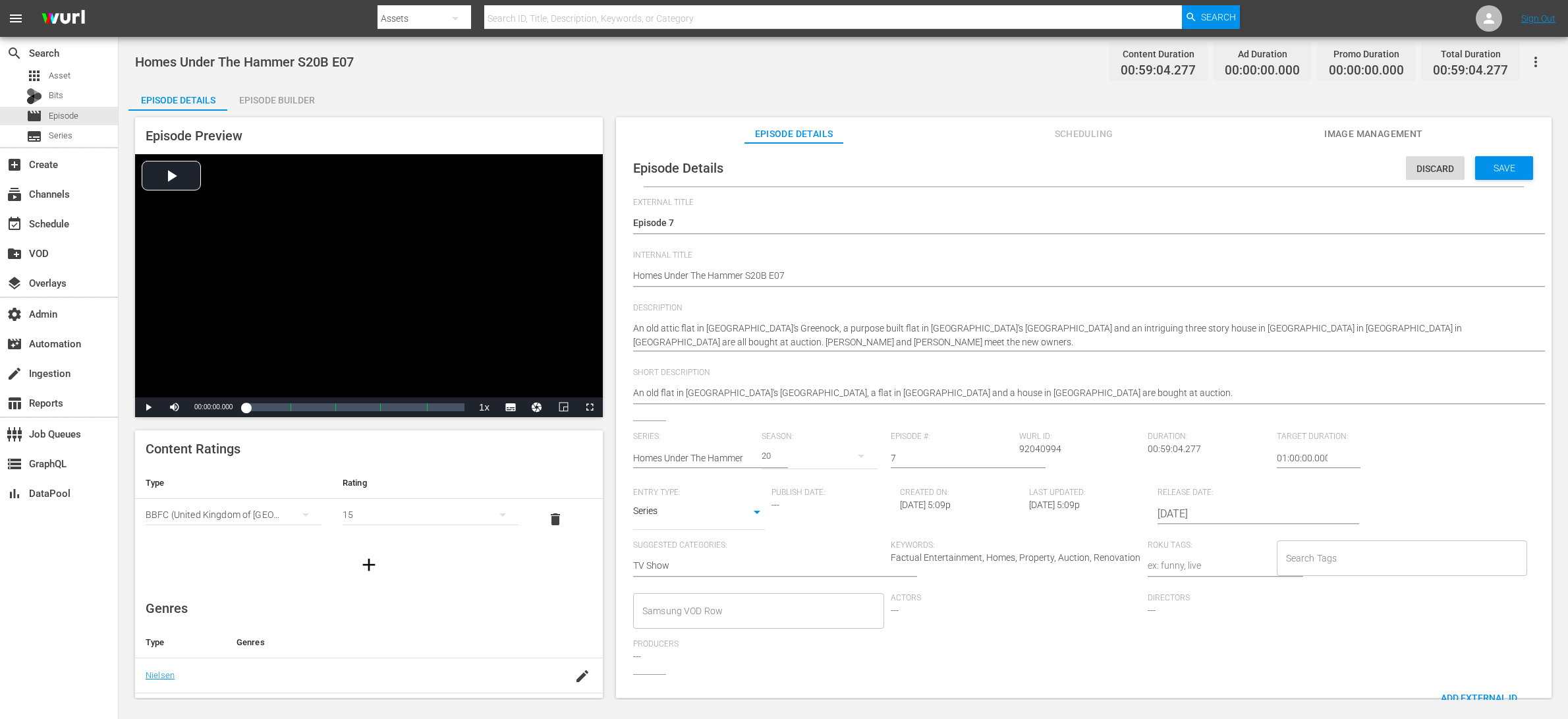
click at [1254, 575] on div "Search Tags Search Tags" at bounding box center [1405, 566] width 258 height 53
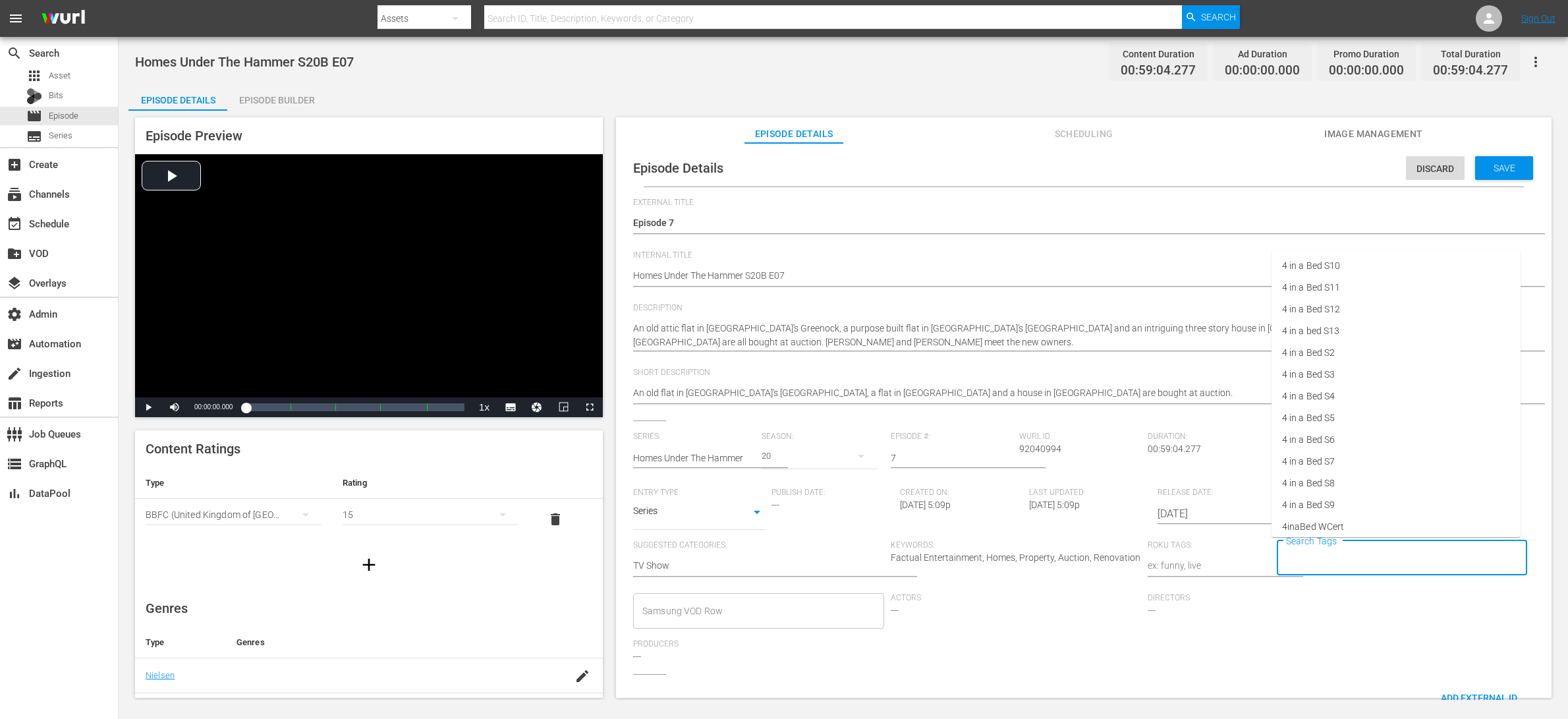
click at [1254, 565] on input "Search Tags" at bounding box center [1392, 558] width 220 height 24
type input "[PERSON_NAME]"
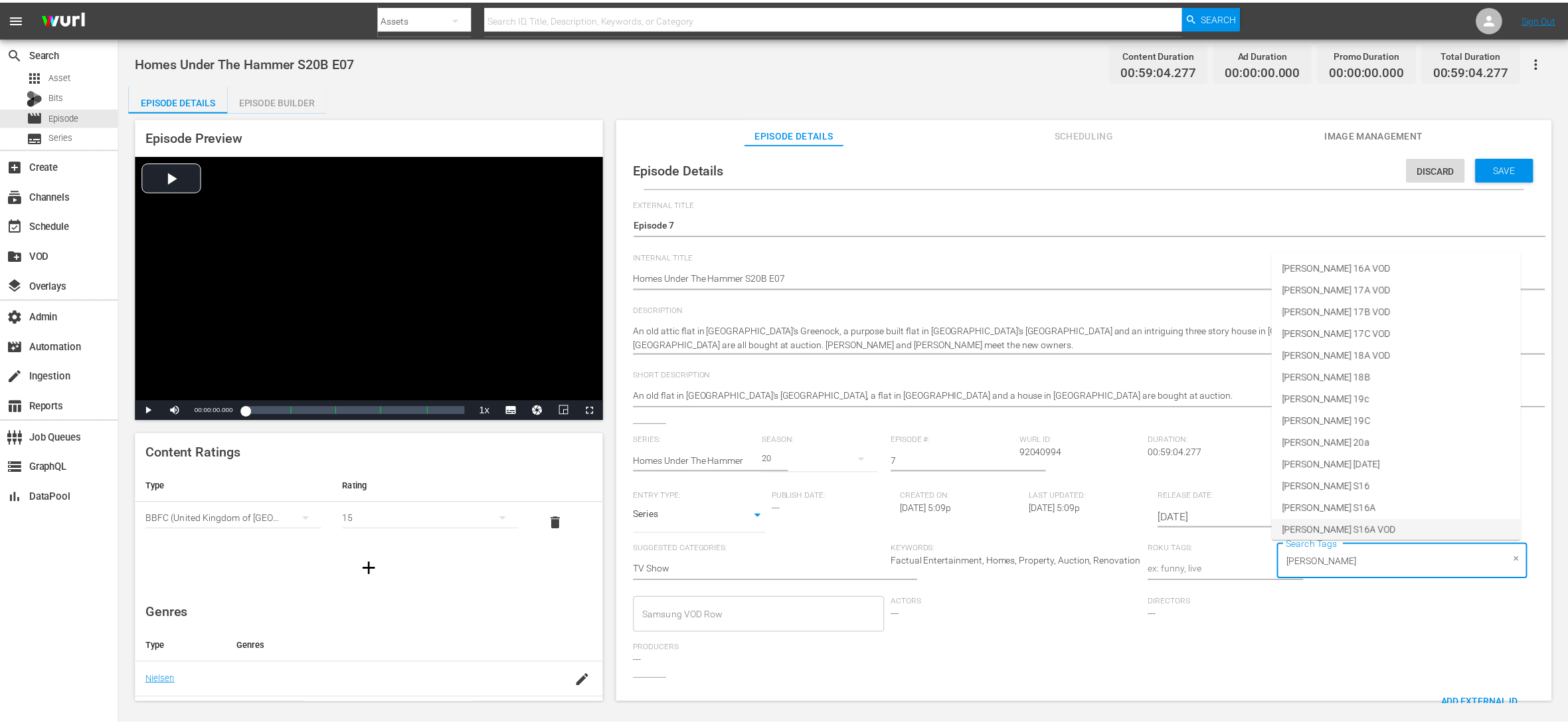
scroll to position [597, 0]
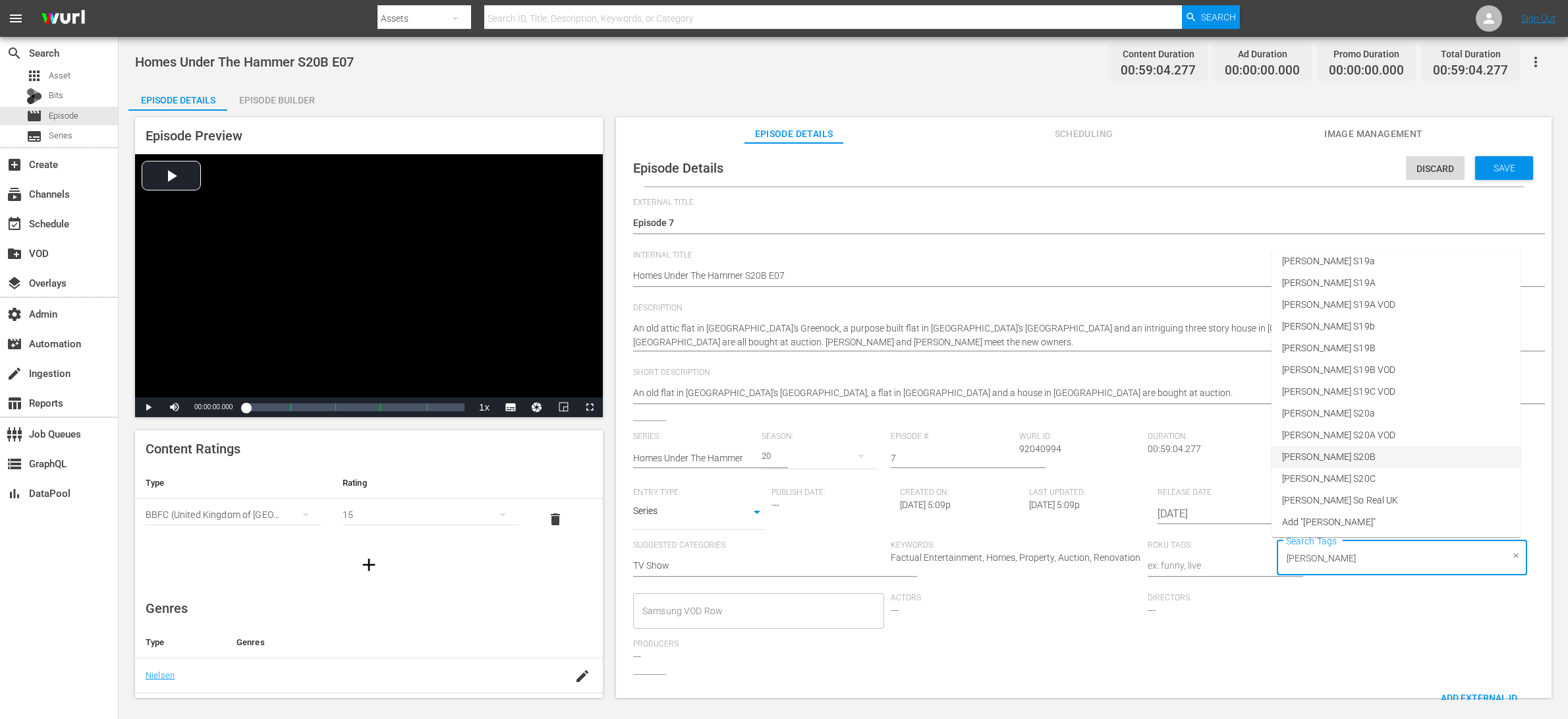
click at [1254, 450] on li "[PERSON_NAME] S20B" at bounding box center [1396, 457] width 249 height 22
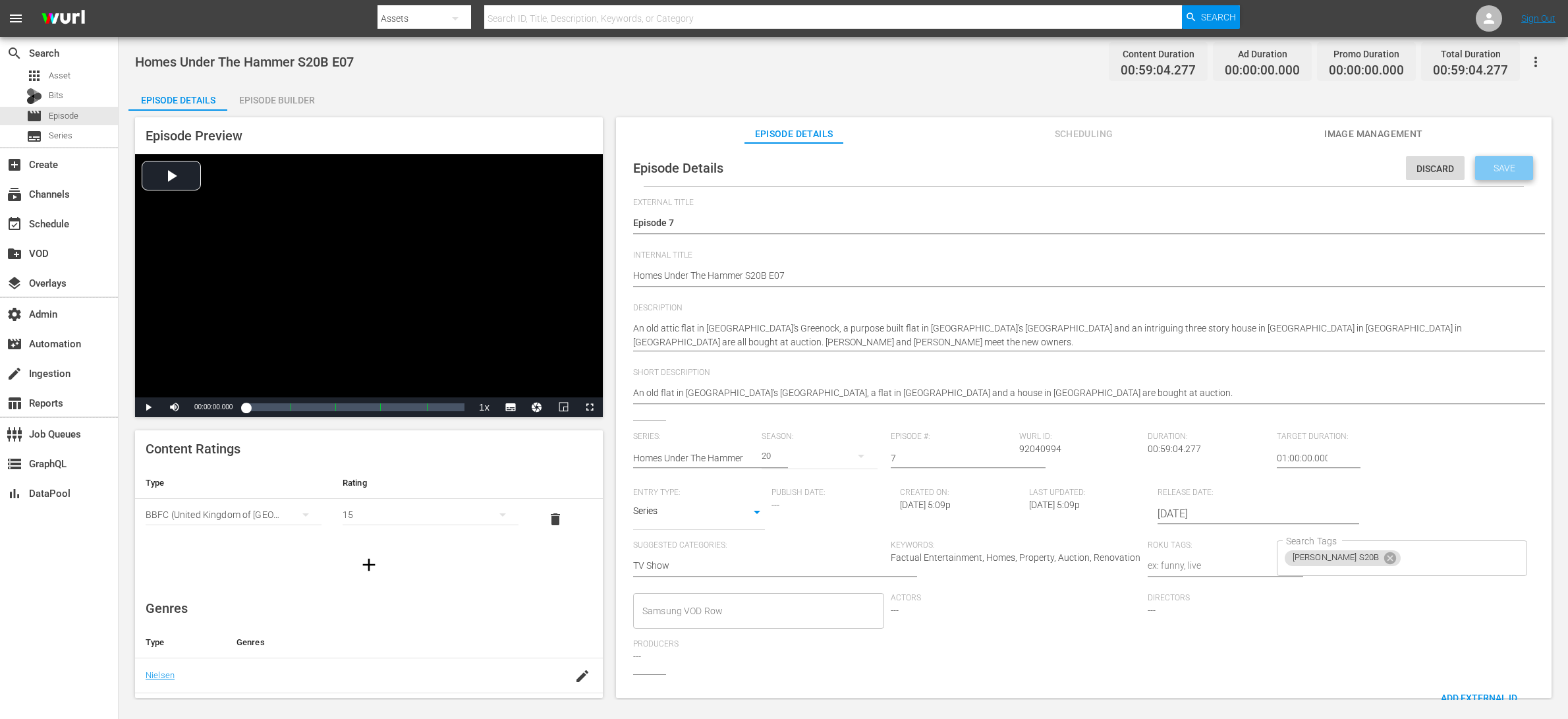
click at [1254, 167] on span "Save" at bounding box center [1504, 168] width 43 height 10
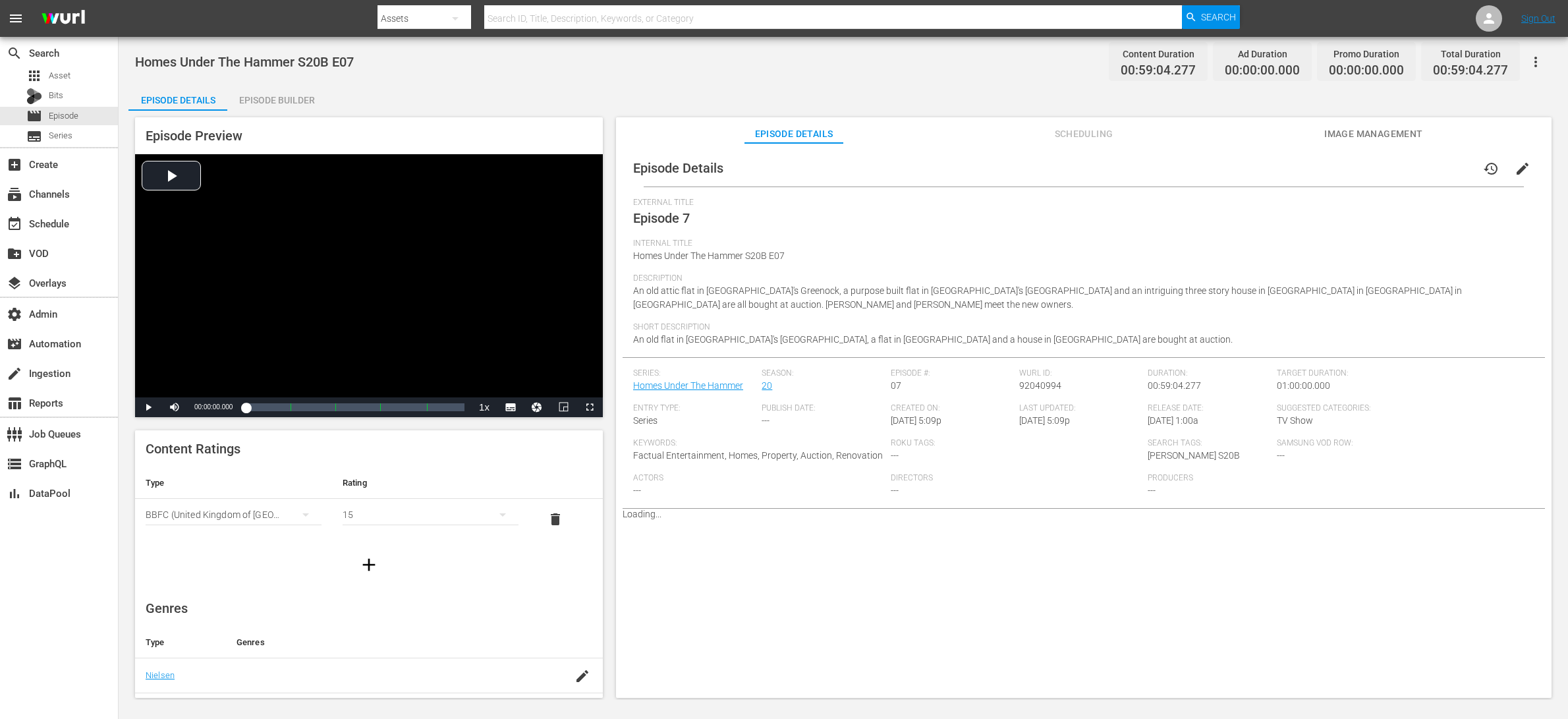
click at [291, 105] on div "Episode Builder" at bounding box center [276, 100] width 99 height 31
click at [1254, 165] on button "edit" at bounding box center [1522, 168] width 31 height 31
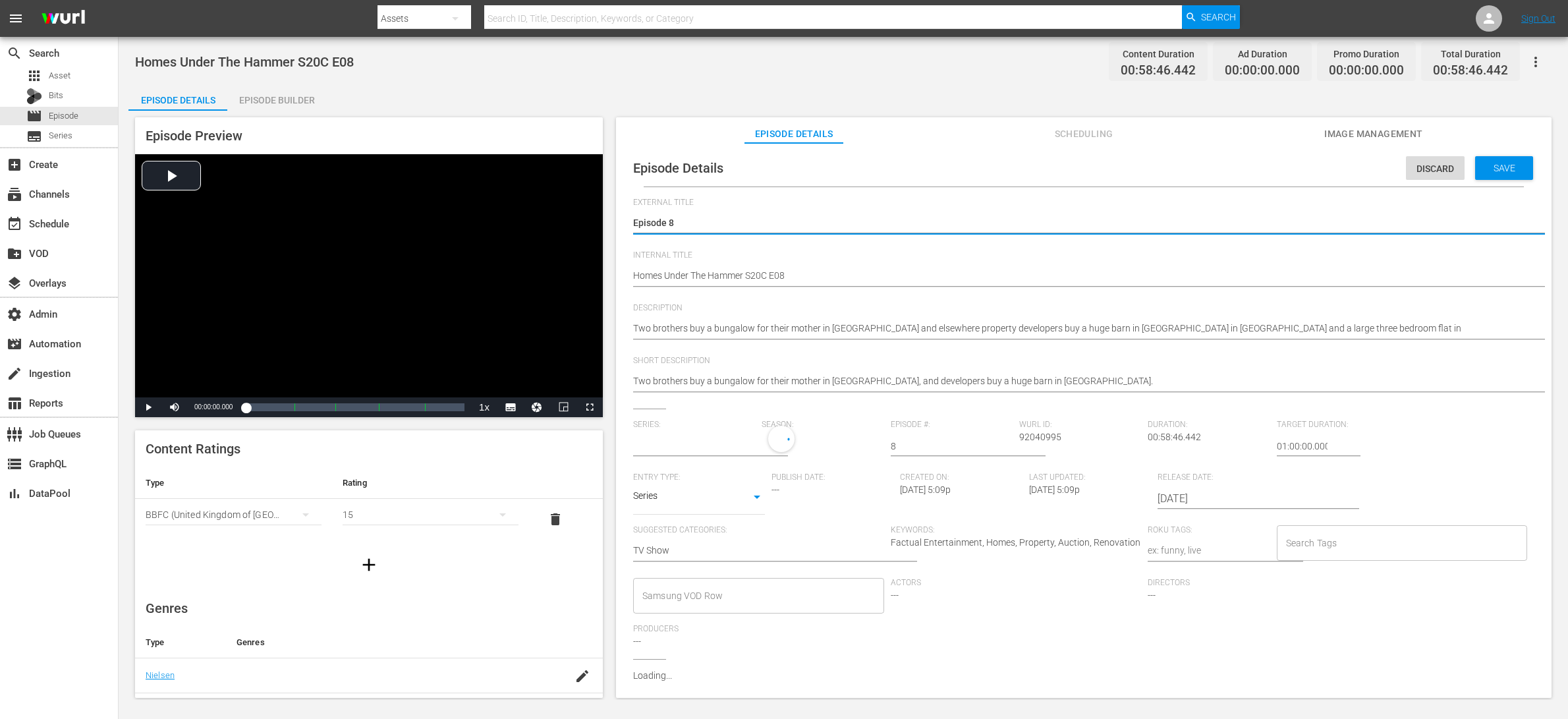
type input "Homes Under The Hammer"
click at [1254, 547] on input "Search Tags" at bounding box center [1392, 546] width 220 height 24
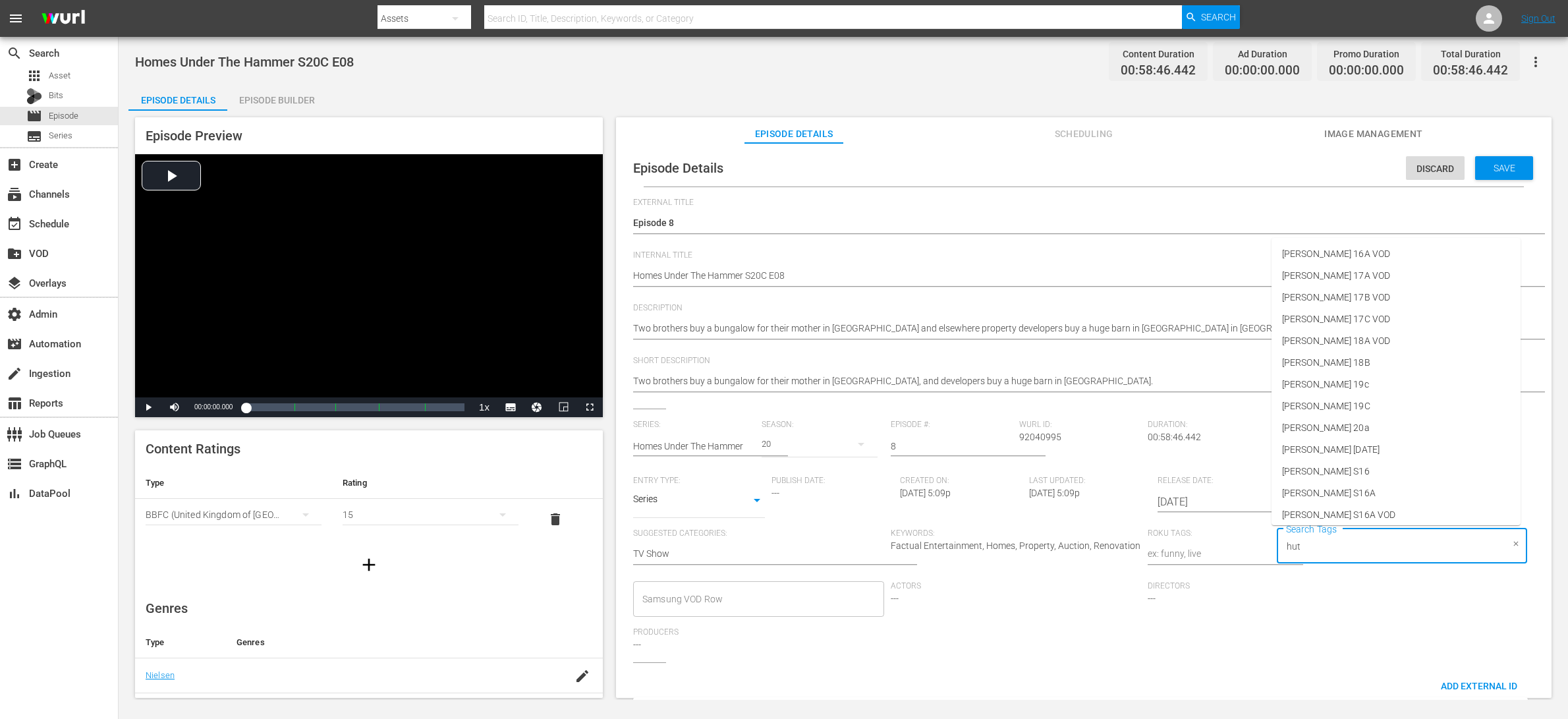
type input "[PERSON_NAME]"
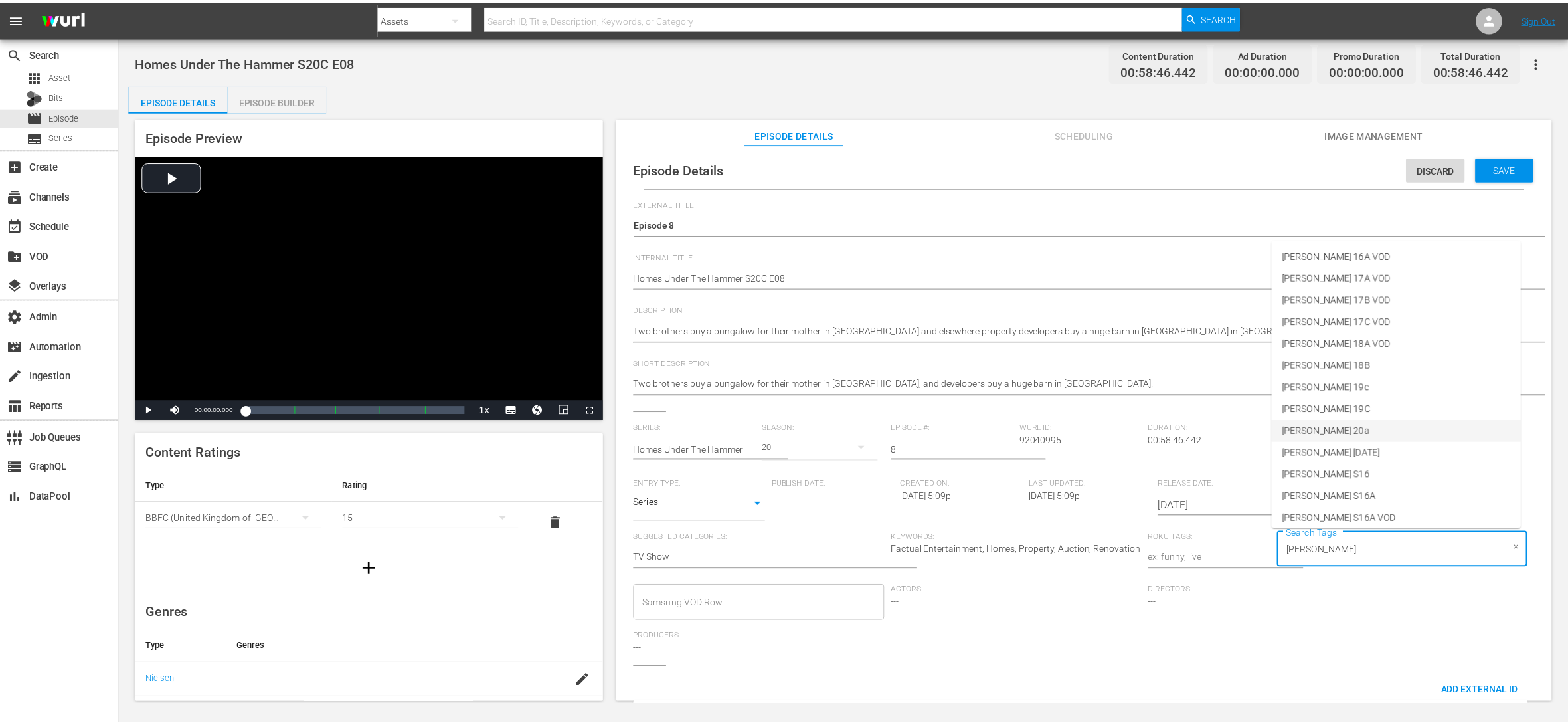
scroll to position [597, 0]
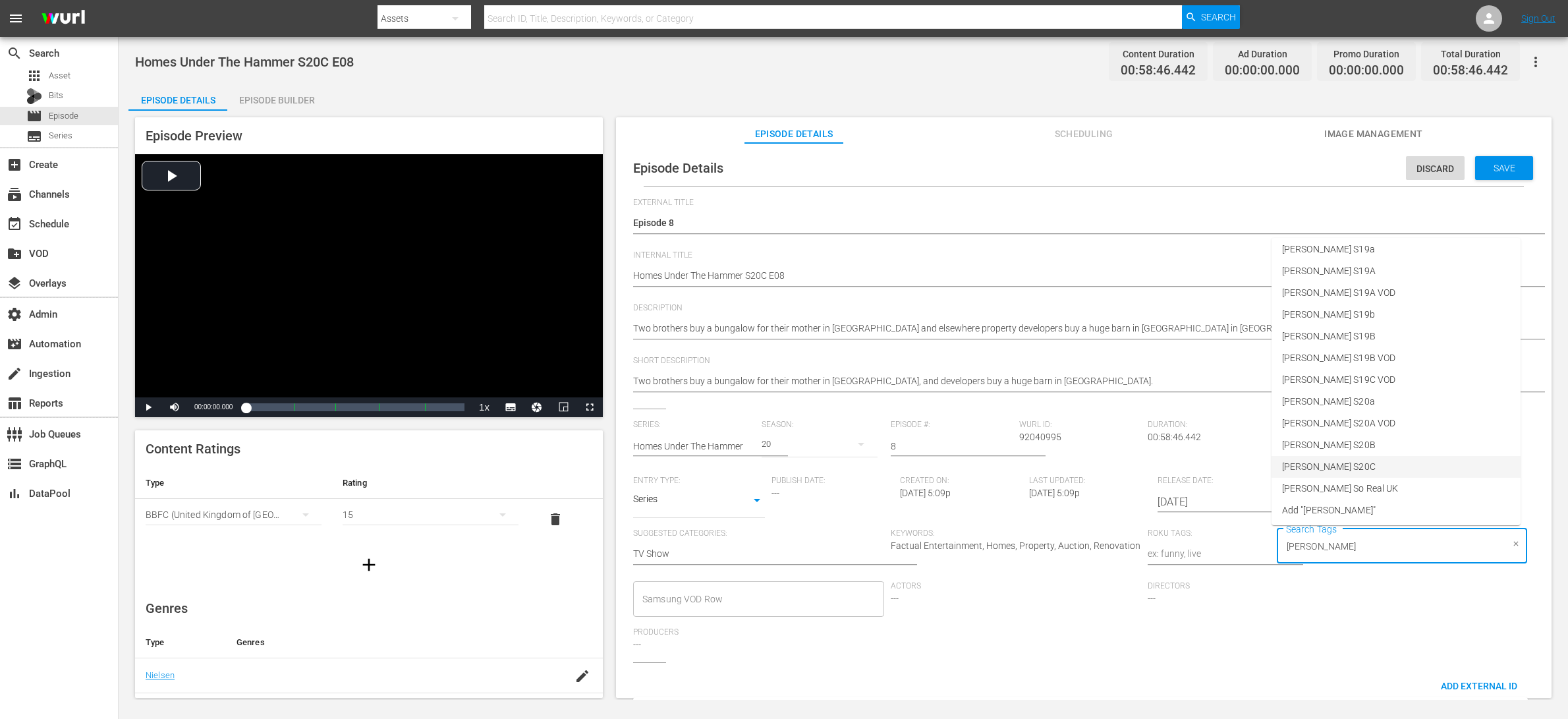
click at [1254, 462] on li "[PERSON_NAME] S20C" at bounding box center [1396, 467] width 249 height 22
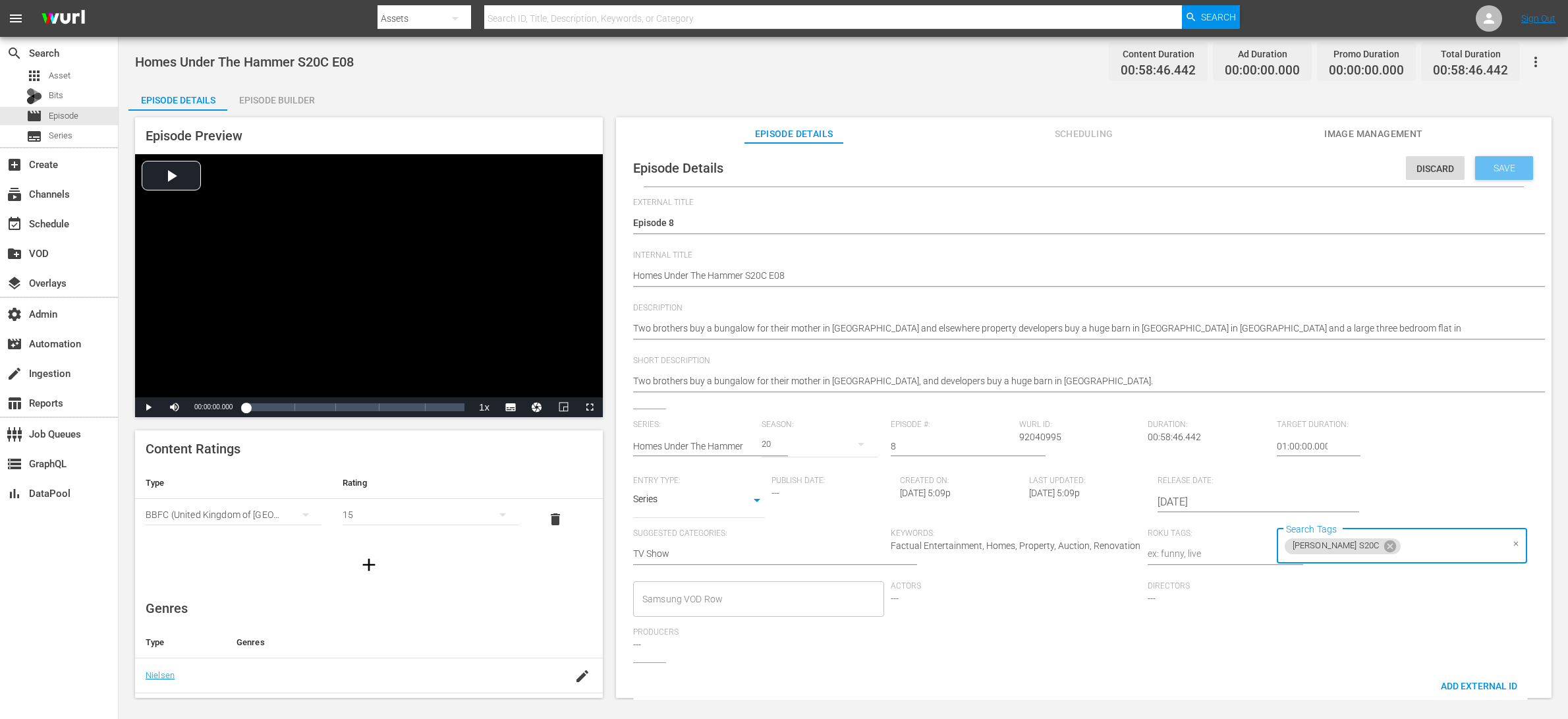
click at [1254, 163] on span "Save" at bounding box center [1504, 168] width 43 height 10
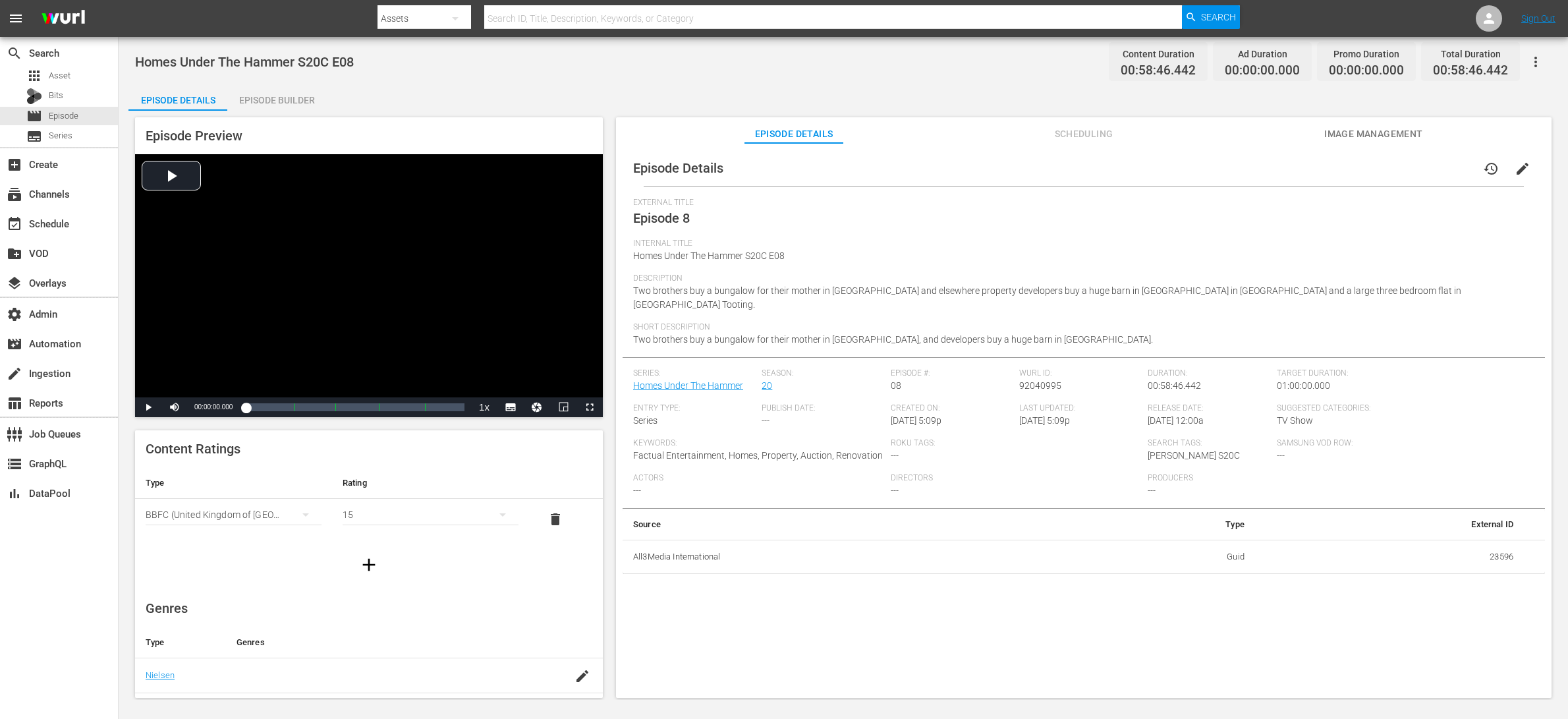
click at [267, 88] on div "Episode Builder" at bounding box center [276, 100] width 99 height 31
click at [1254, 168] on span "edit" at bounding box center [1522, 168] width 16 height 16
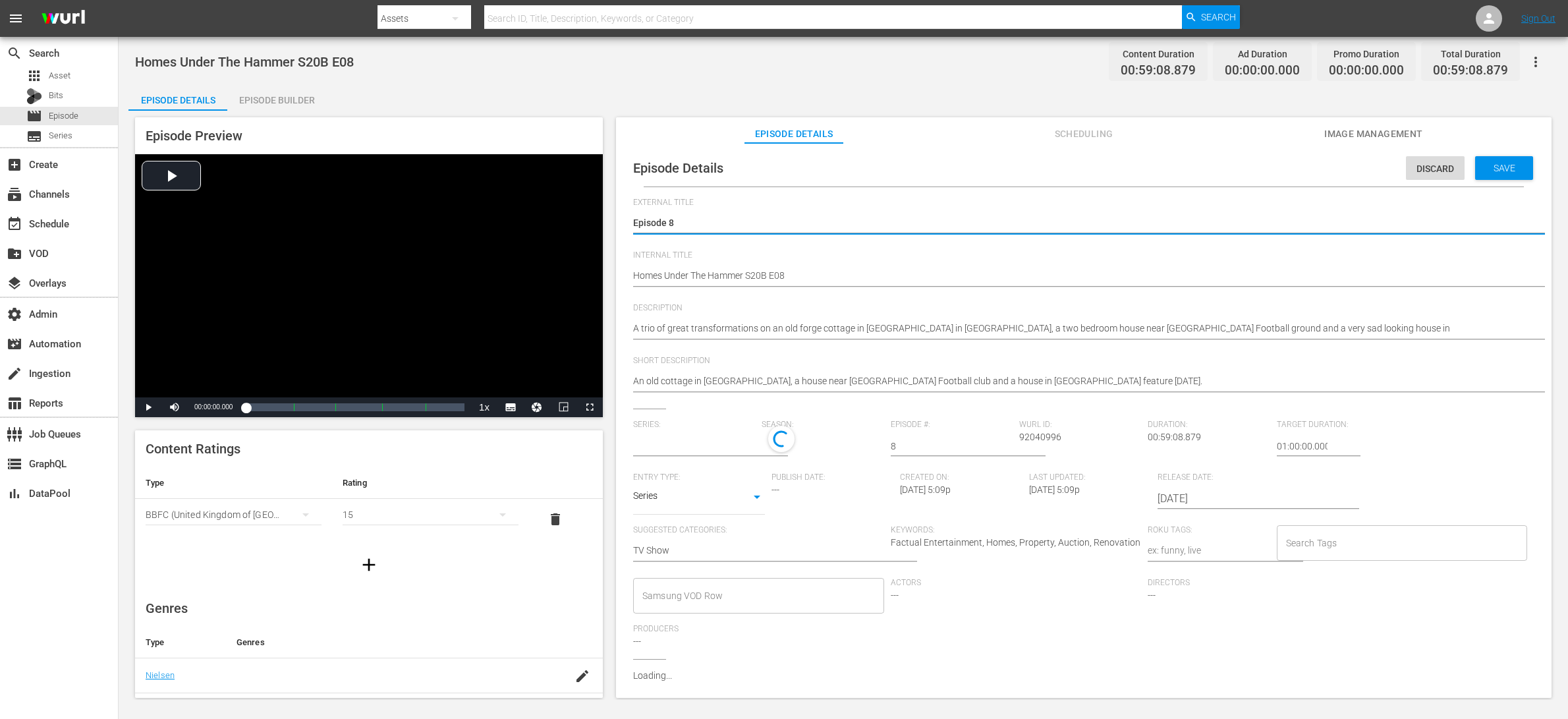
type input "Homes Under The Hammer"
click at [1254, 558] on div "Search Tags" at bounding box center [1402, 546] width 251 height 36
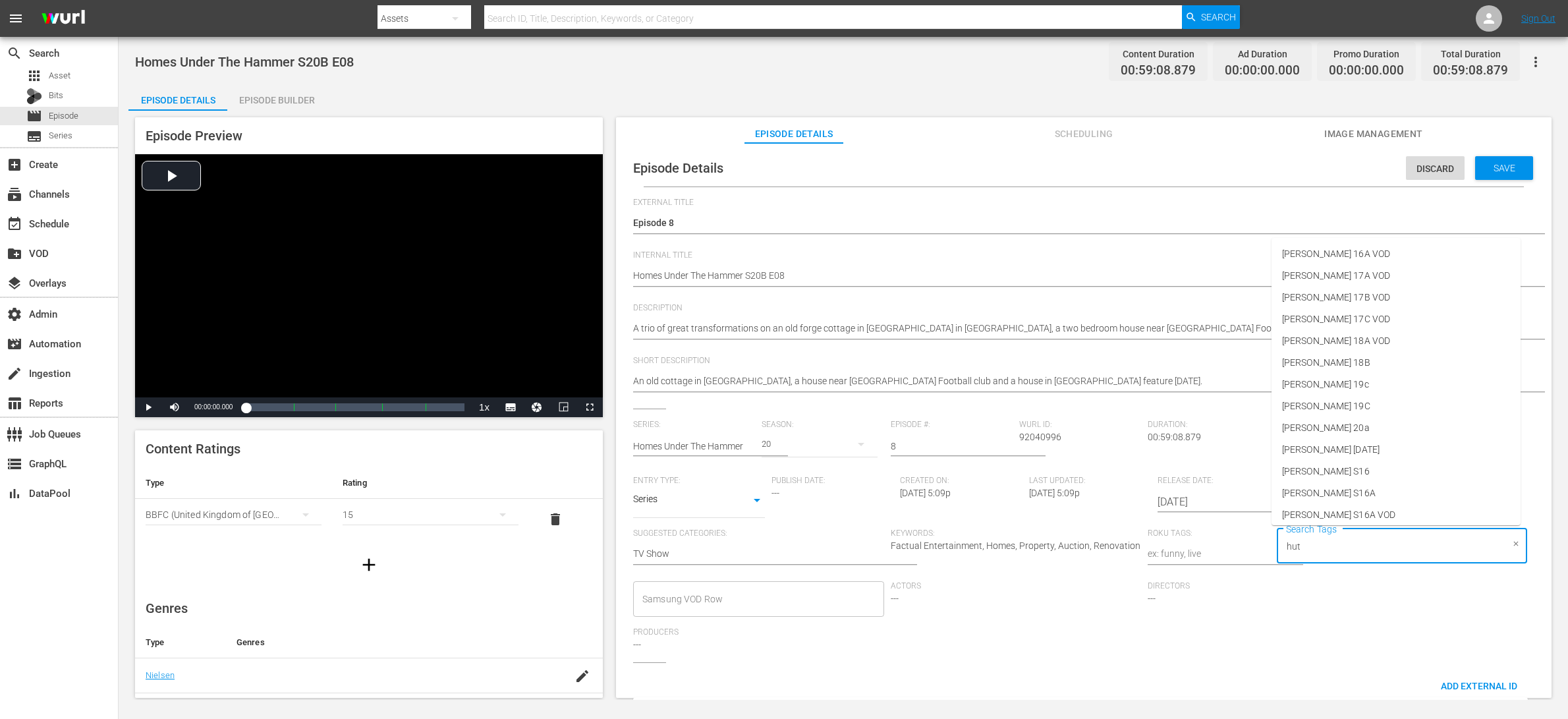
type input "[PERSON_NAME]"
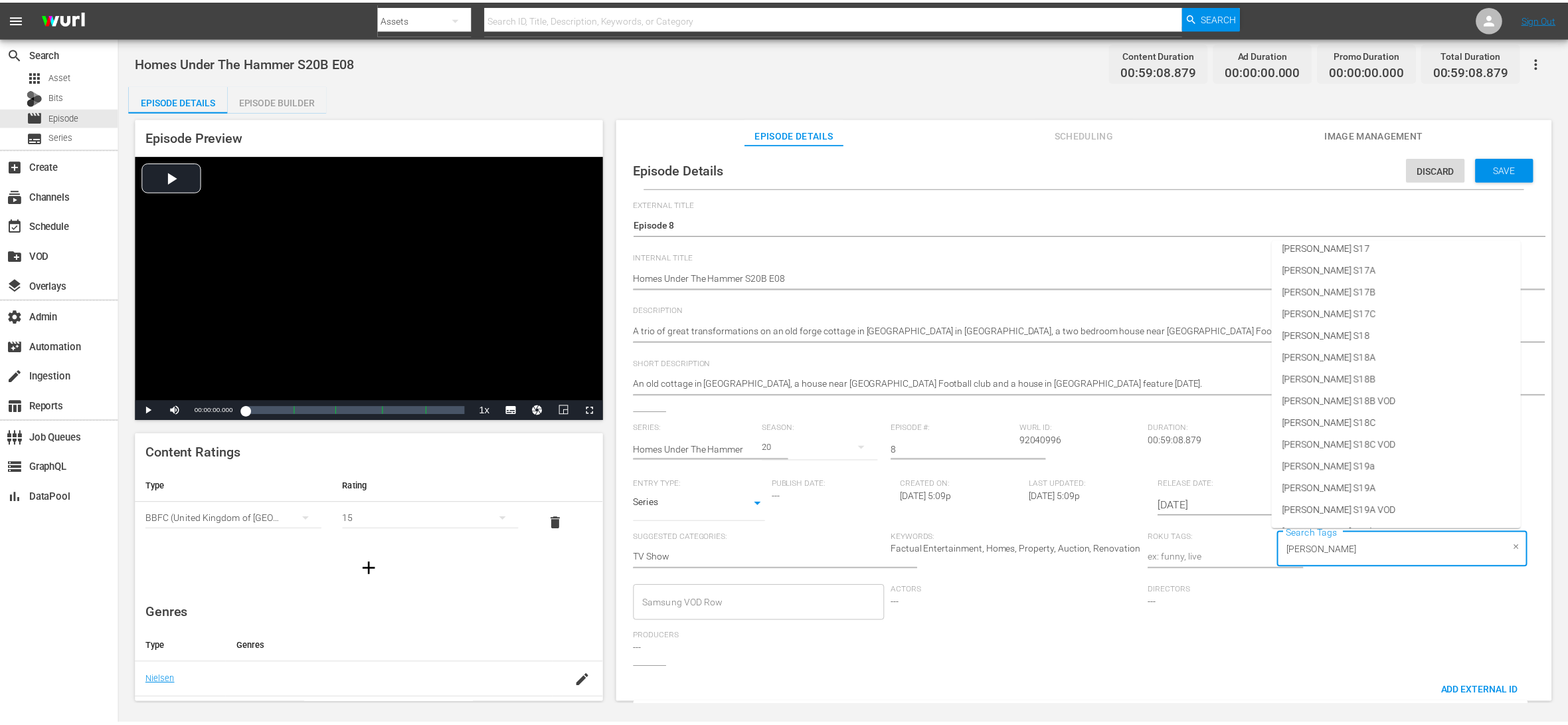
scroll to position [597, 0]
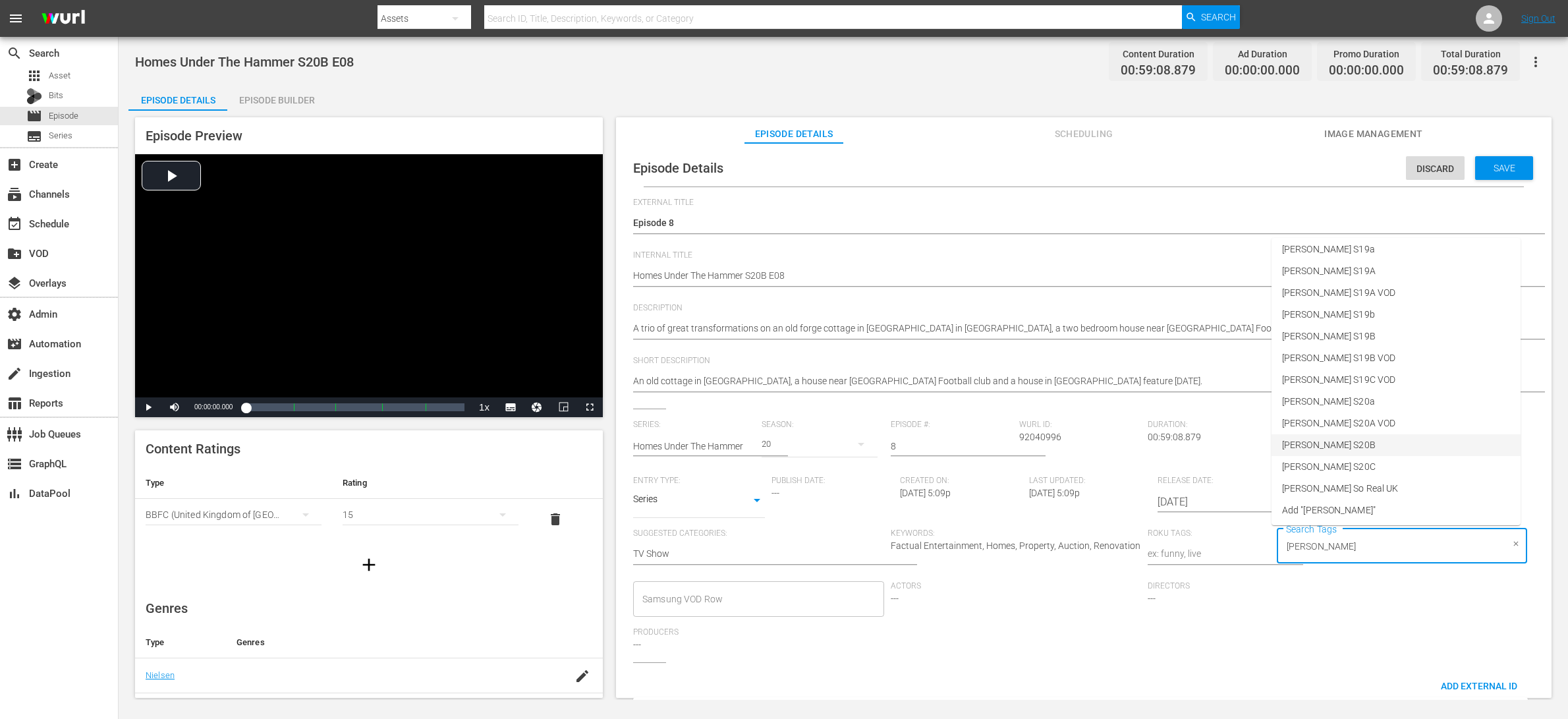
click at [1254, 443] on li "[PERSON_NAME] S20B" at bounding box center [1396, 445] width 249 height 22
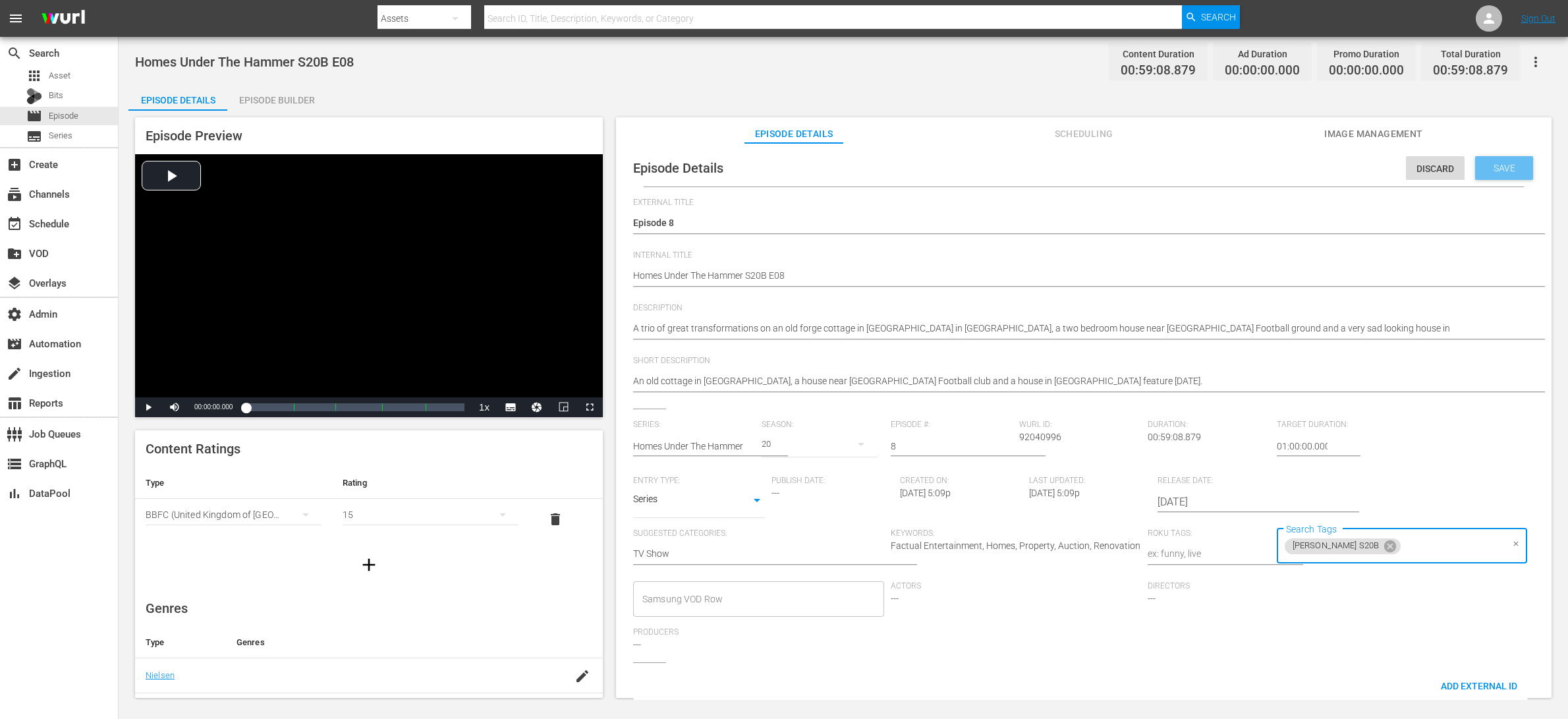
click at [1254, 169] on span "Save" at bounding box center [1504, 168] width 43 height 10
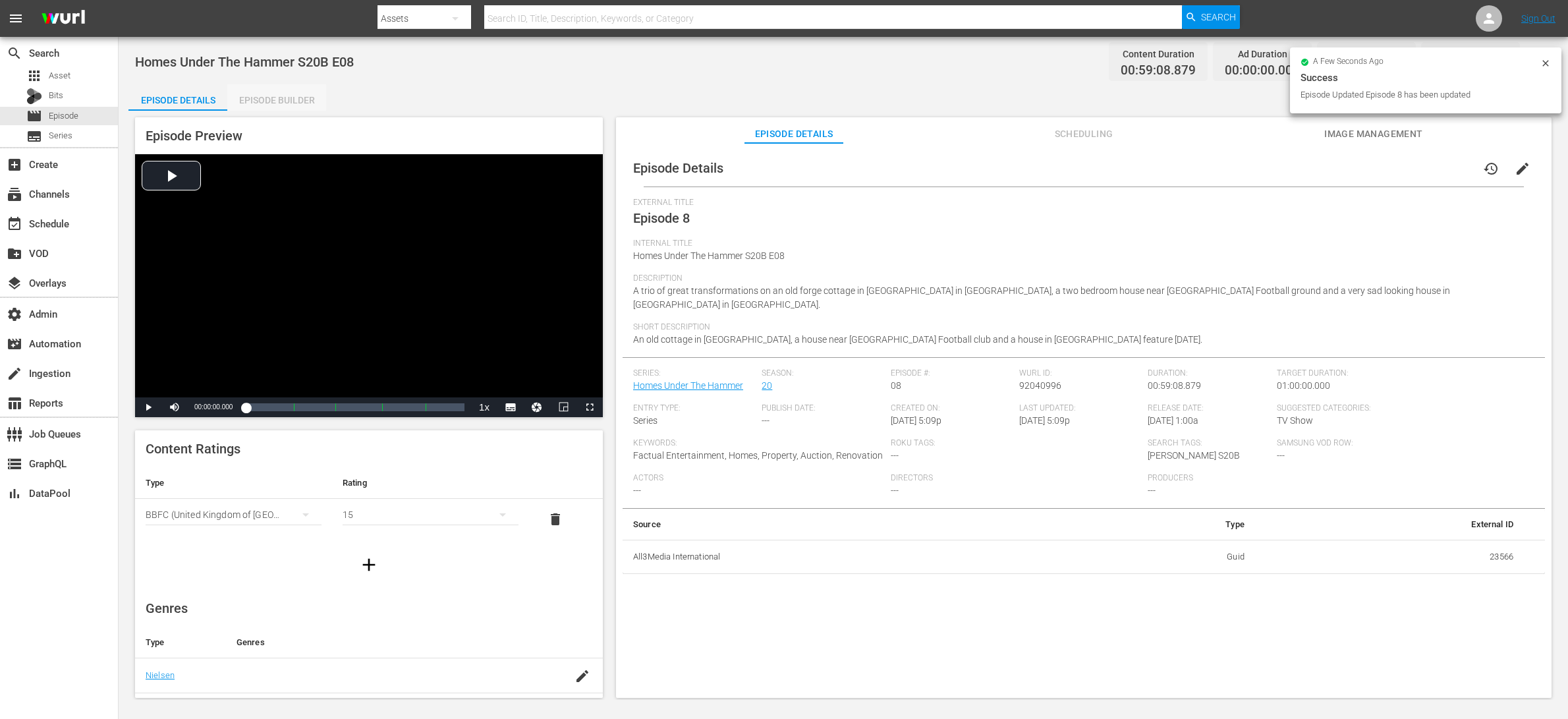
click at [279, 91] on div "Episode Builder" at bounding box center [276, 100] width 99 height 31
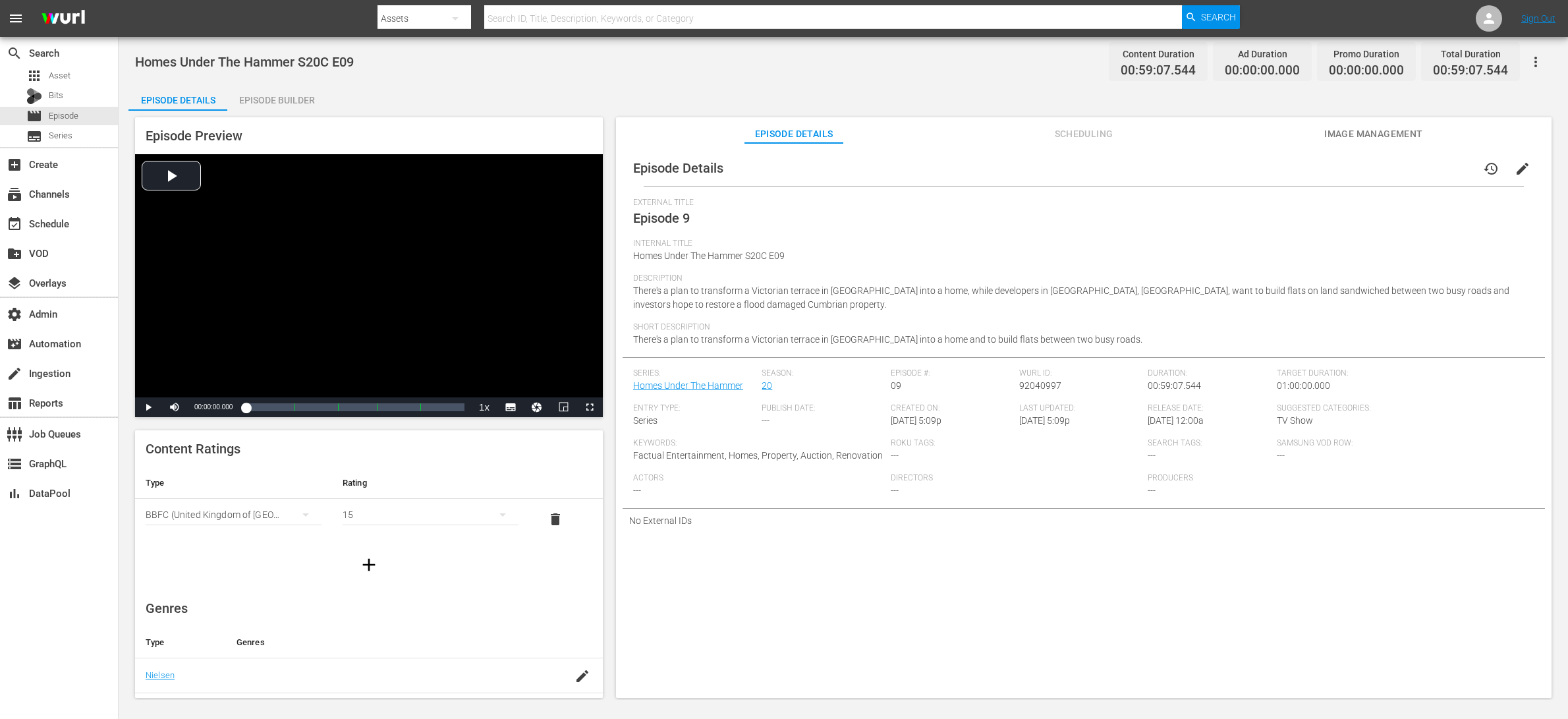
click at [1254, 170] on span "edit" at bounding box center [1522, 168] width 16 height 16
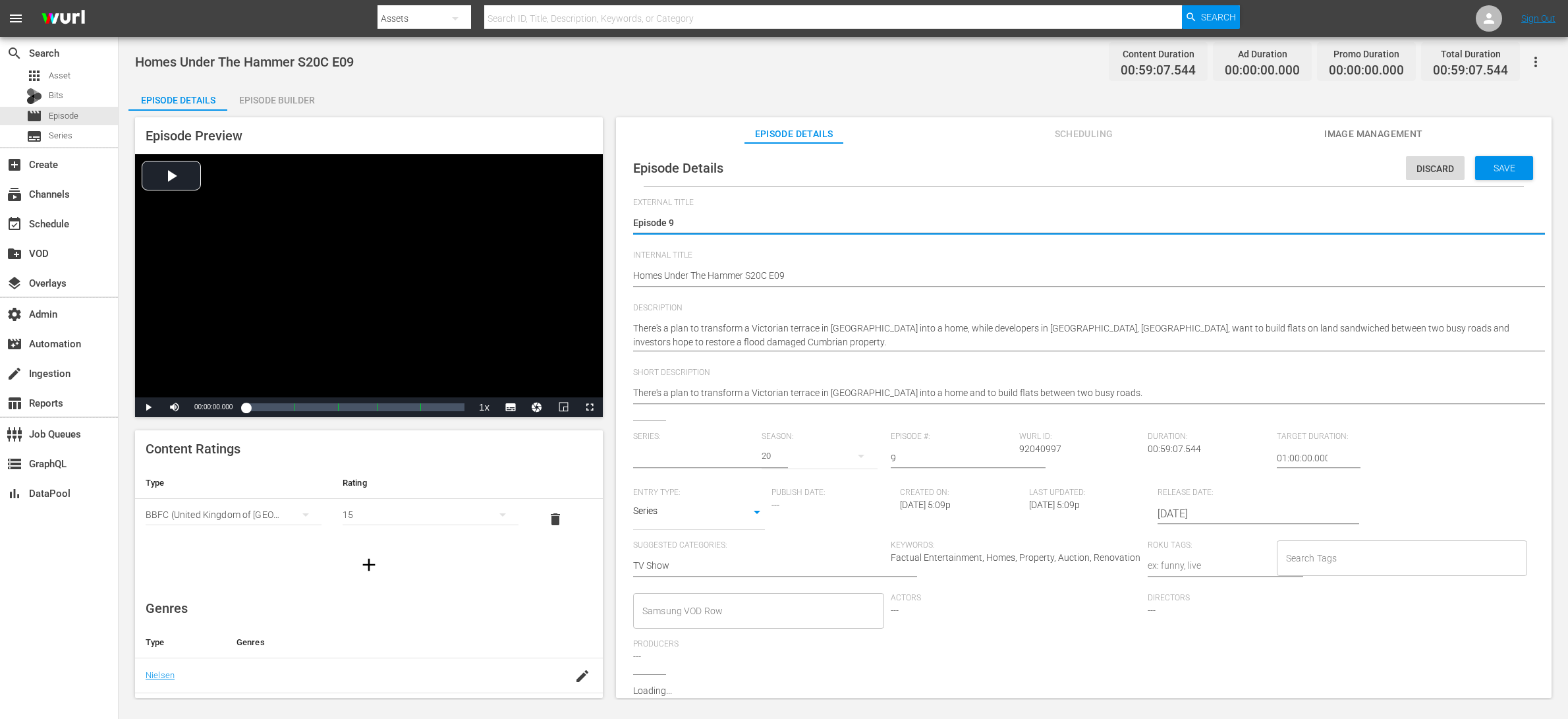
type input "Homes Under The Hammer"
click at [1254, 543] on div "Search Tags" at bounding box center [1402, 558] width 251 height 36
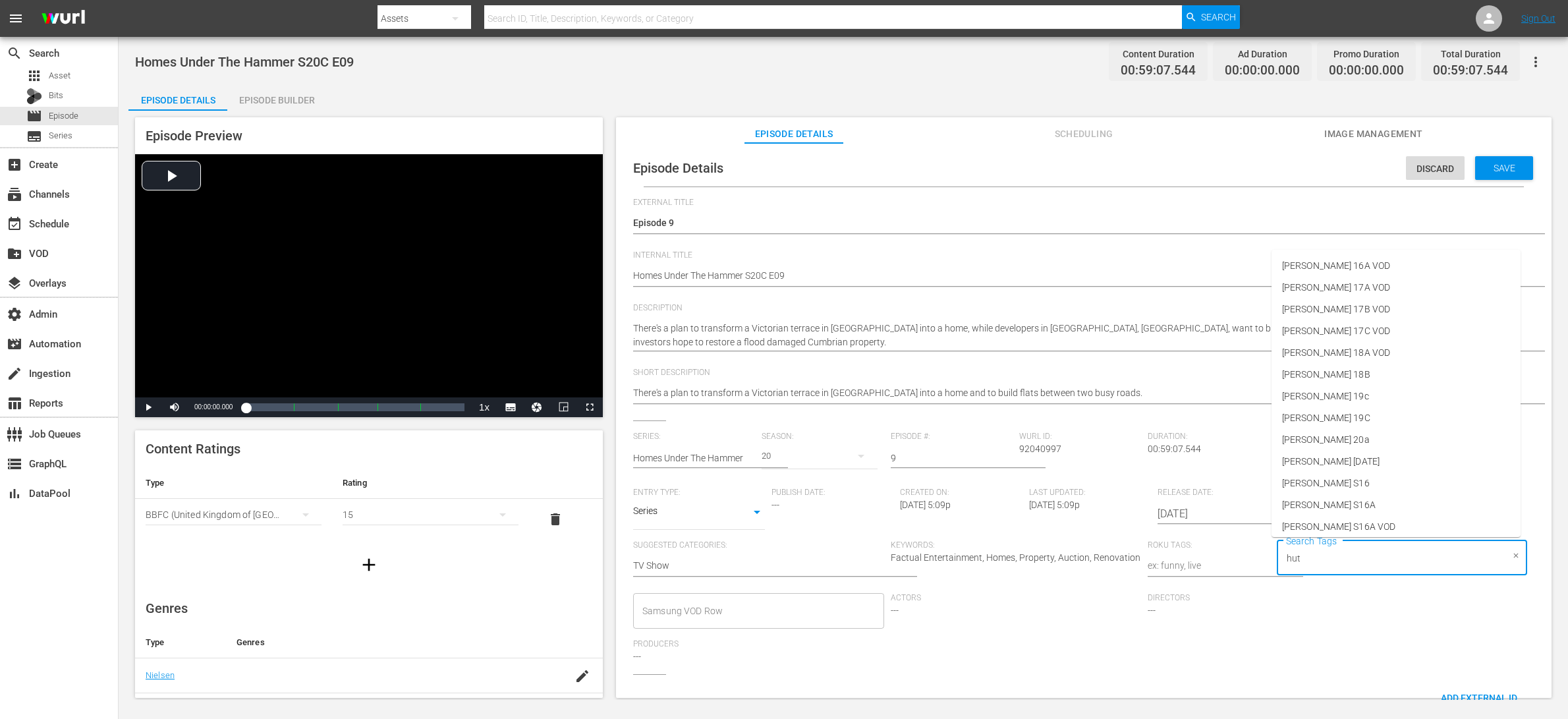
type input "[PERSON_NAME]"
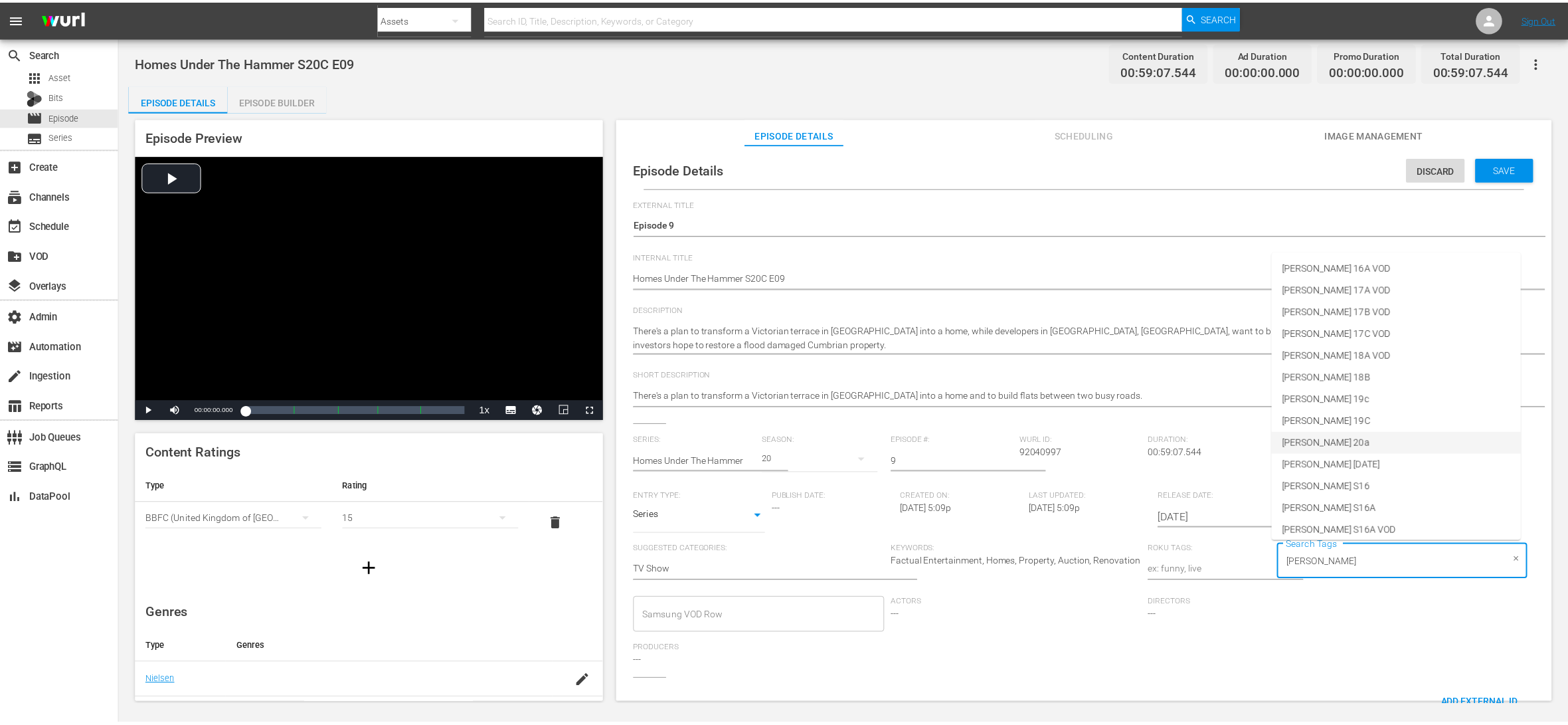
scroll to position [597, 0]
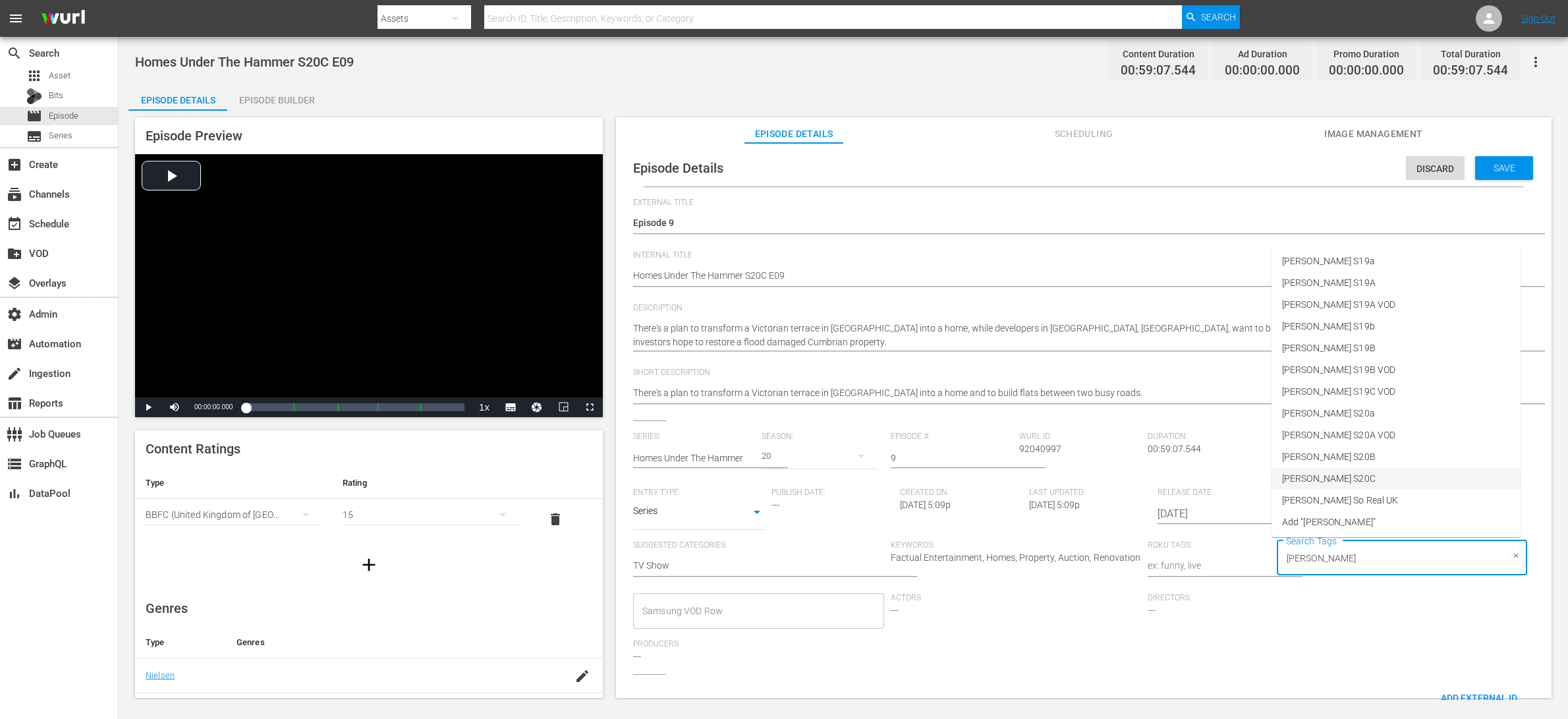
click at [1254, 479] on li "[PERSON_NAME] S20C" at bounding box center [1396, 479] width 249 height 22
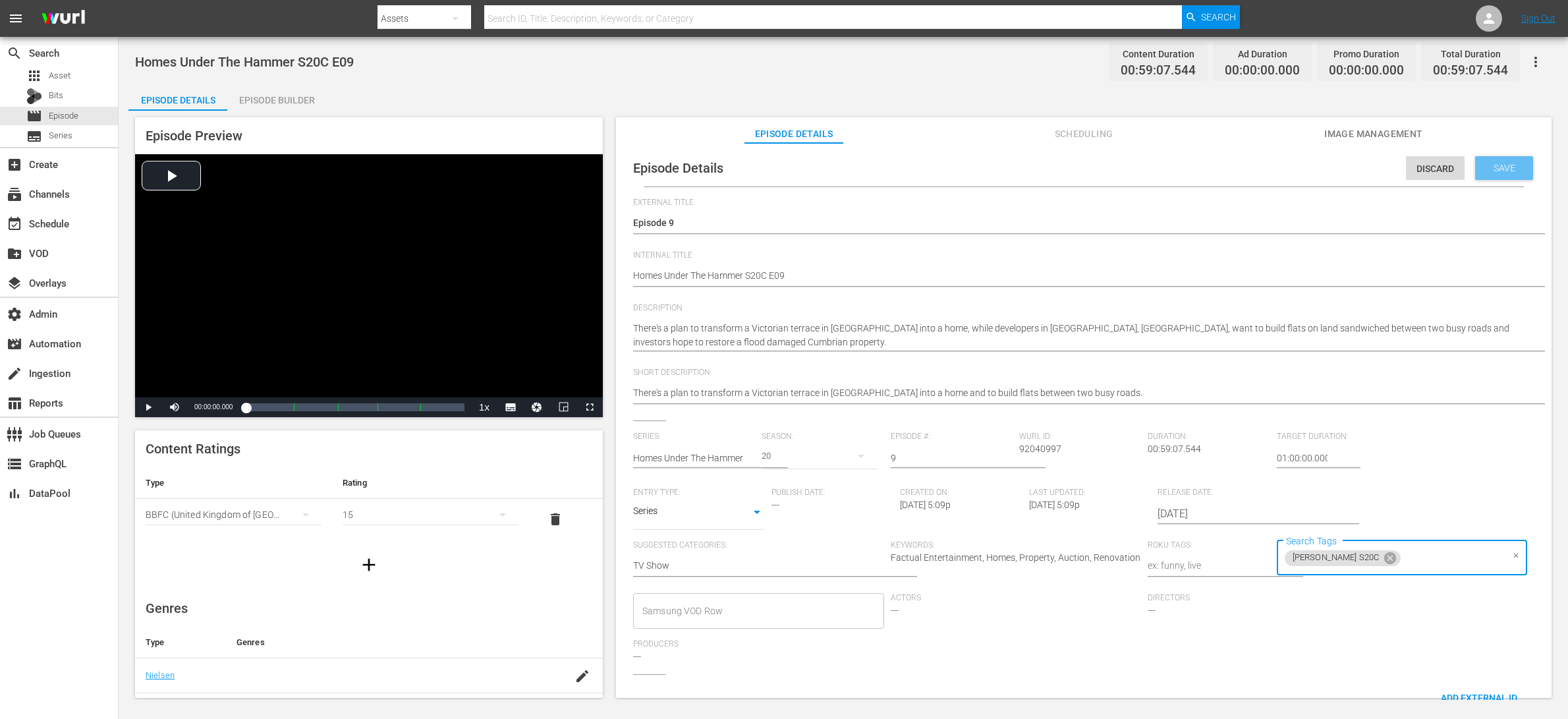
click at [1254, 156] on div "Save" at bounding box center [1504, 168] width 58 height 24
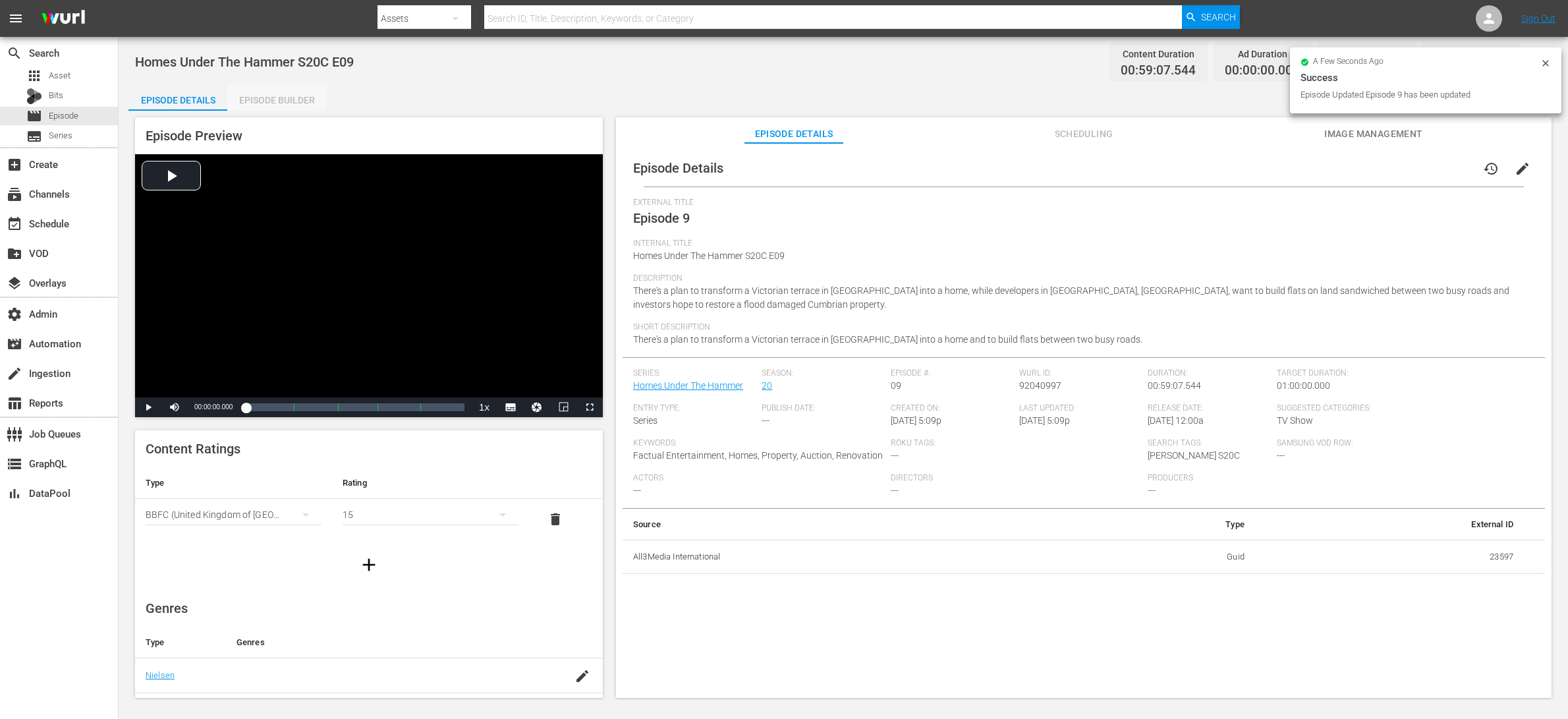
click at [261, 96] on div "Episode Builder" at bounding box center [276, 100] width 99 height 31
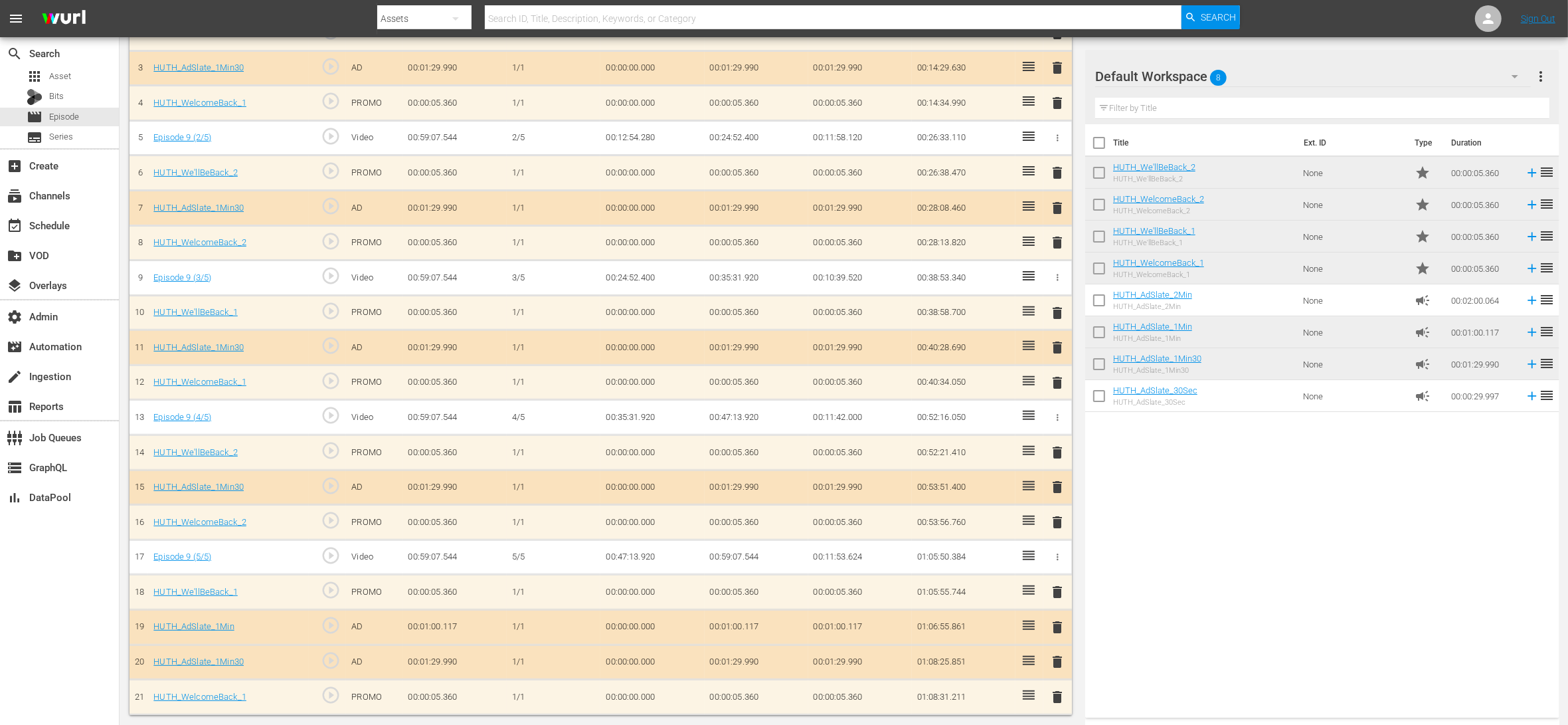
scroll to position [489, 0]
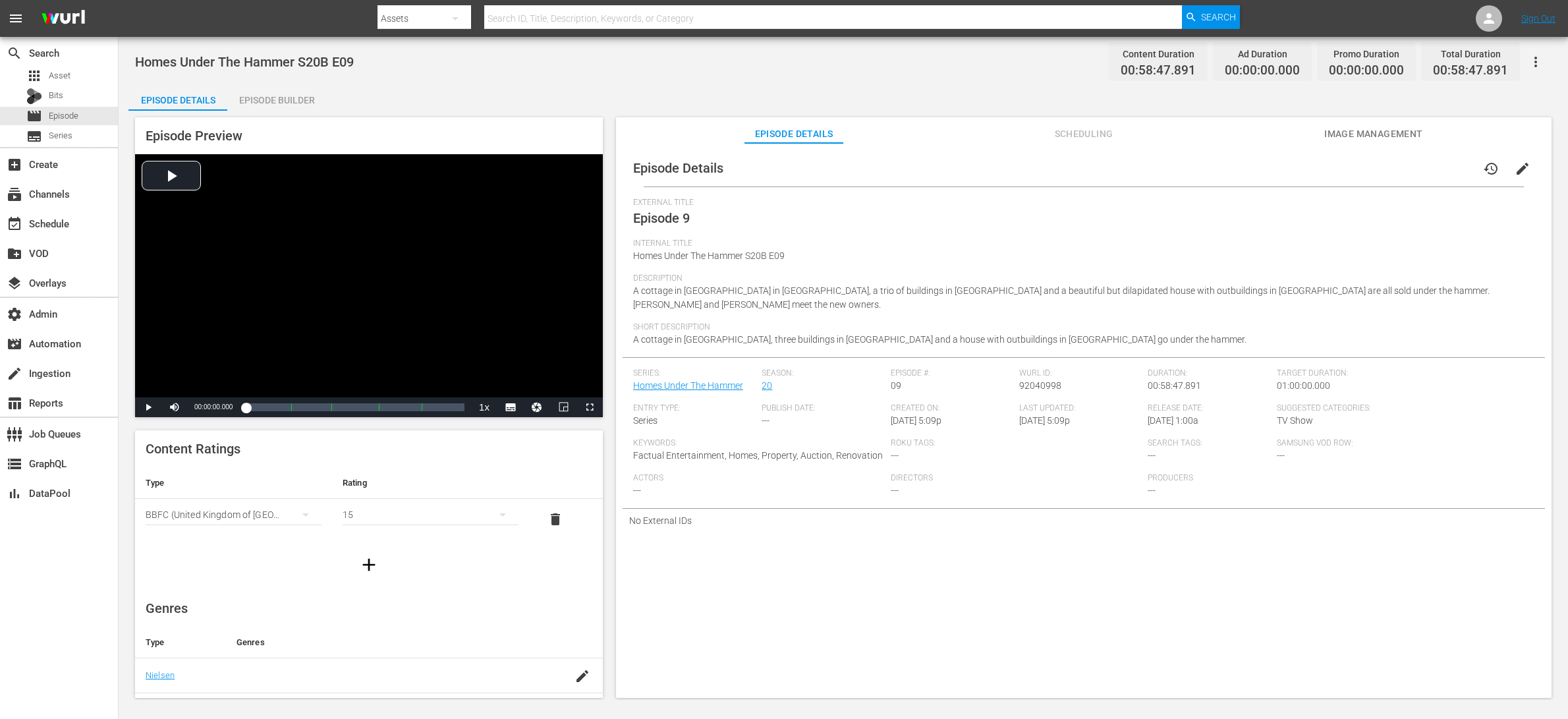
click at [1254, 171] on span "edit" at bounding box center [1522, 168] width 16 height 16
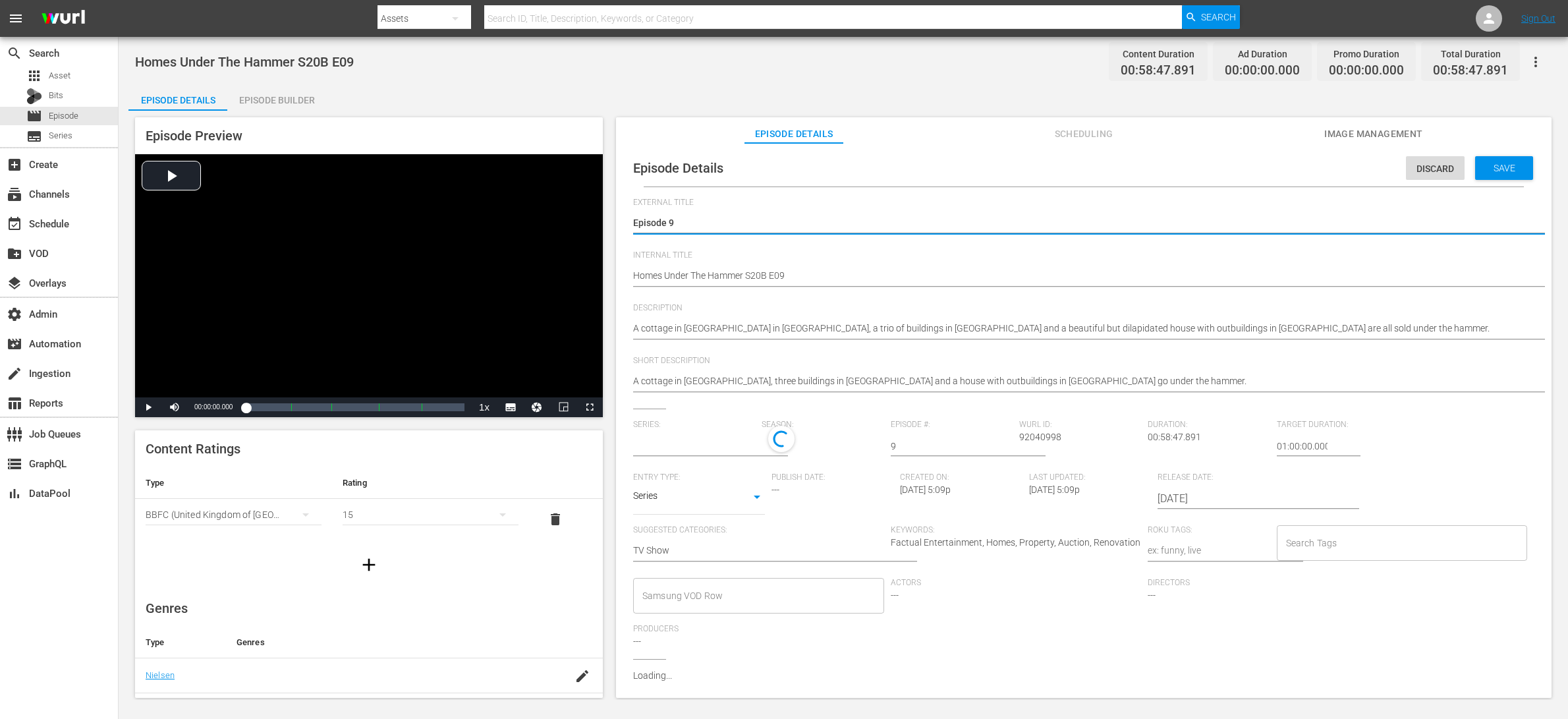
type input "Homes Under The Hammer"
click at [1254, 546] on input "Search Tags" at bounding box center [1392, 546] width 220 height 24
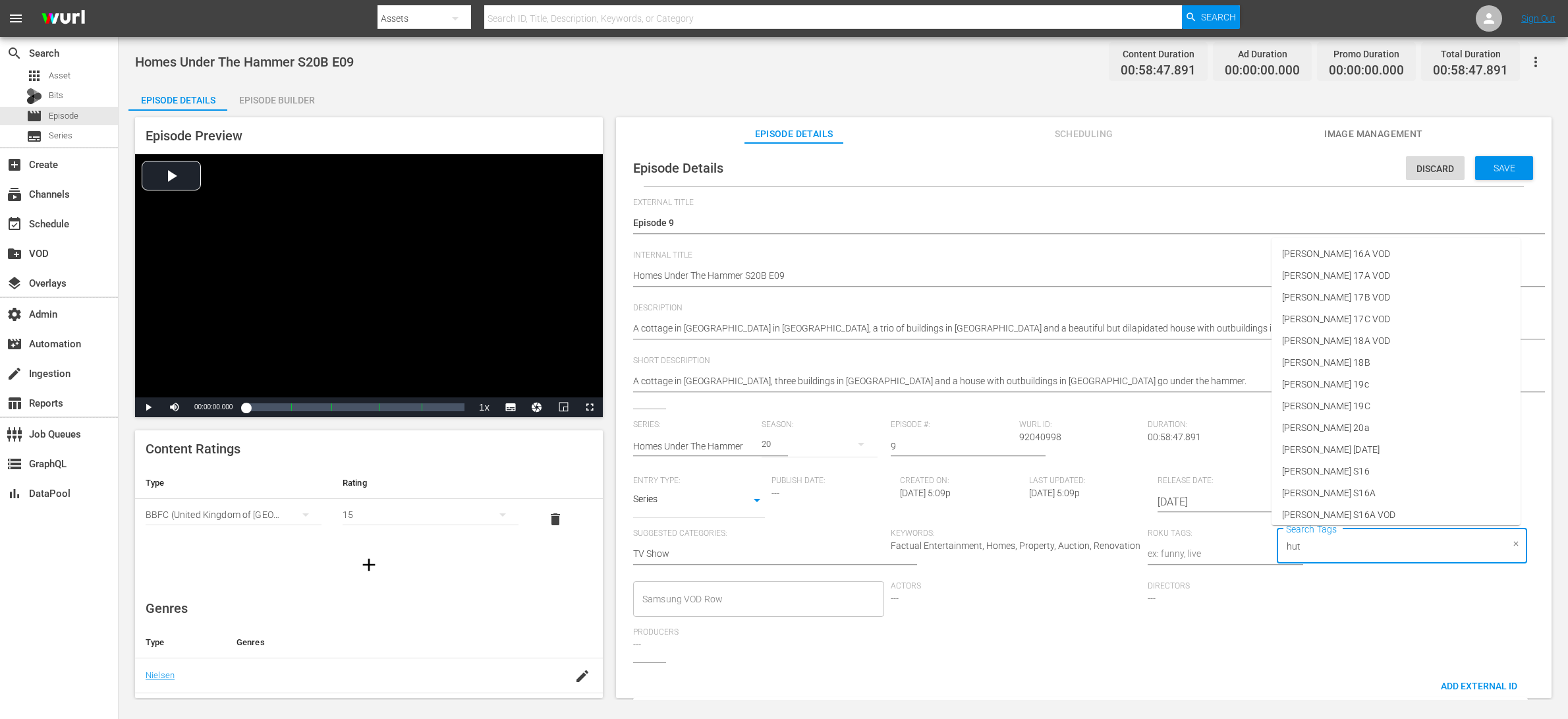
type input "[PERSON_NAME]"
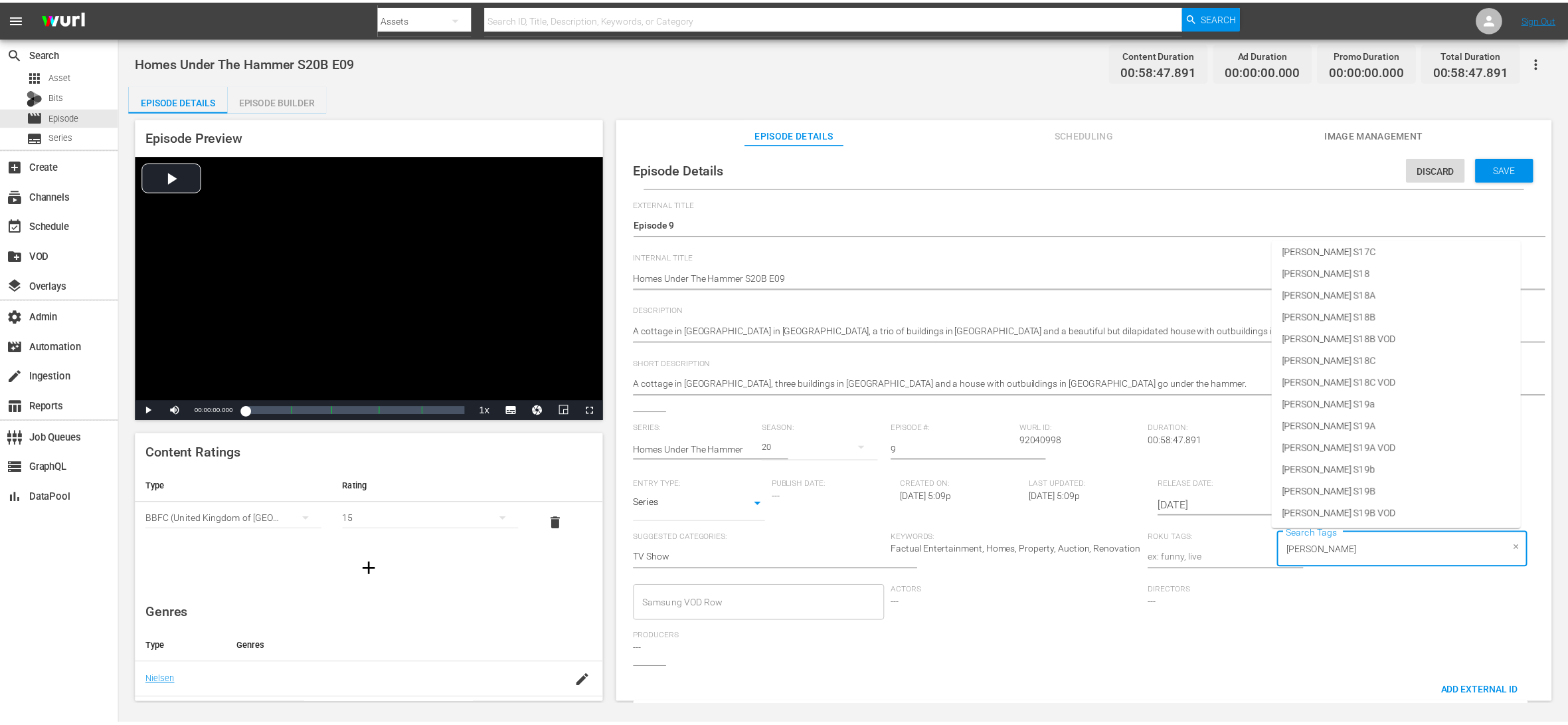
scroll to position [597, 0]
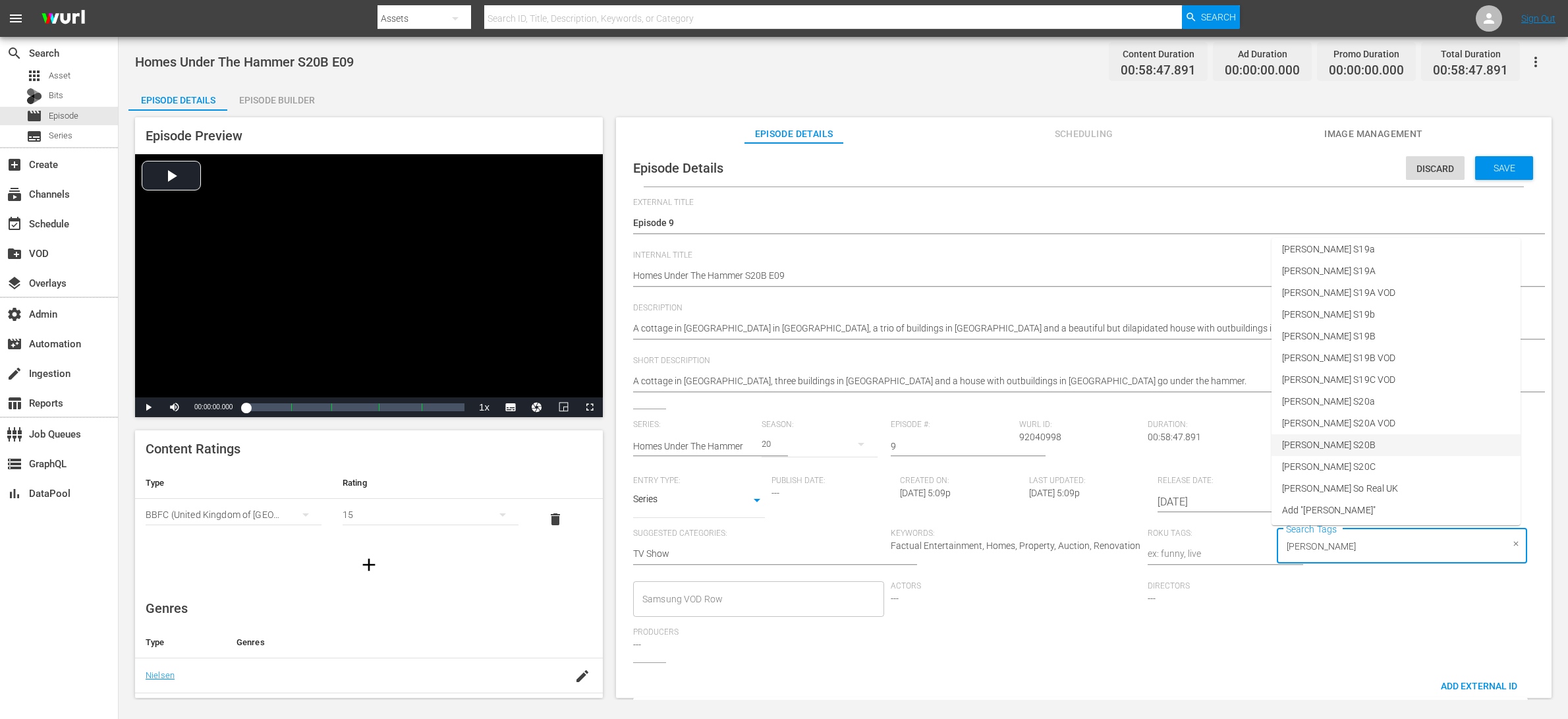
click at [1254, 443] on li "[PERSON_NAME] S20B" at bounding box center [1396, 445] width 249 height 22
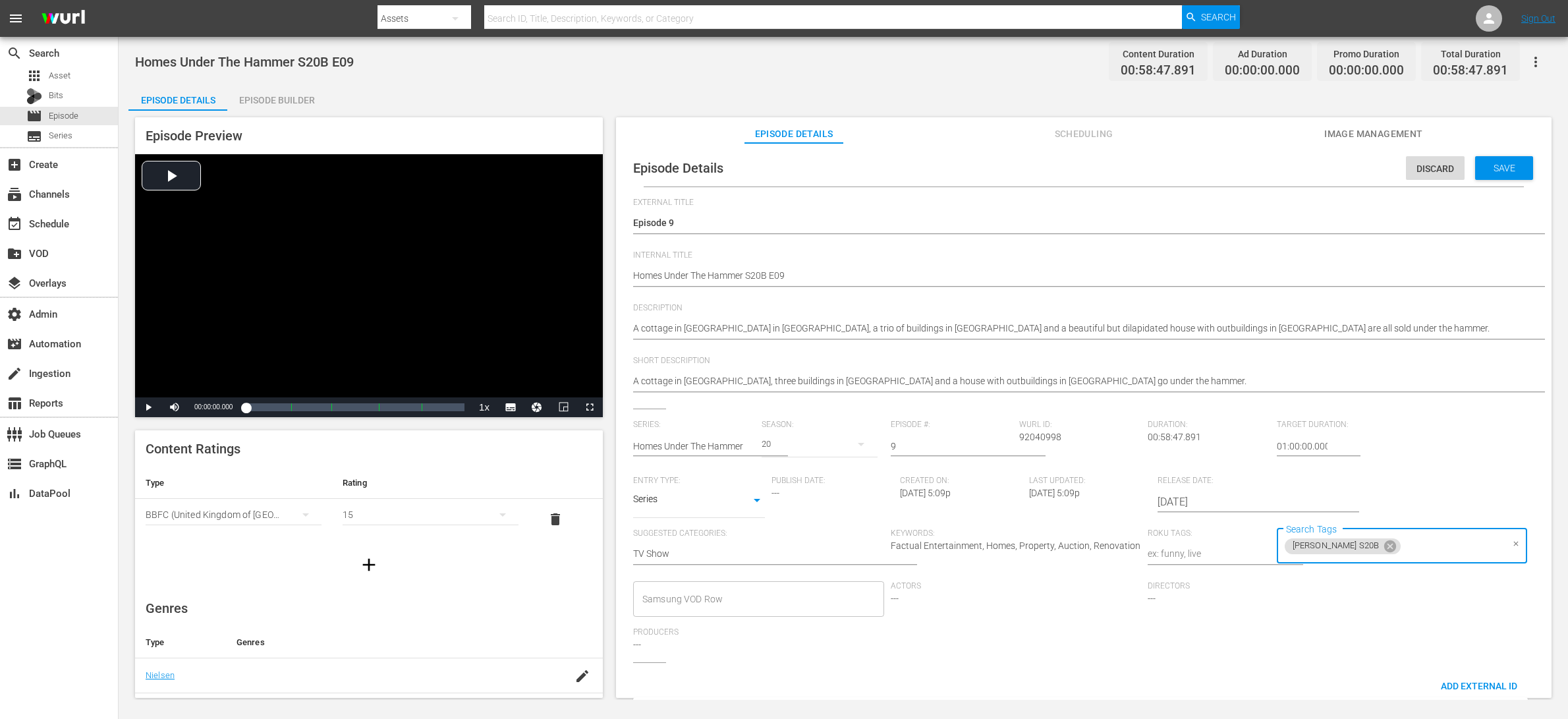
click at [1254, 182] on div "Episode Details Discard Save" at bounding box center [1084, 168] width 922 height 37
click at [1254, 171] on span "Save" at bounding box center [1504, 168] width 43 height 10
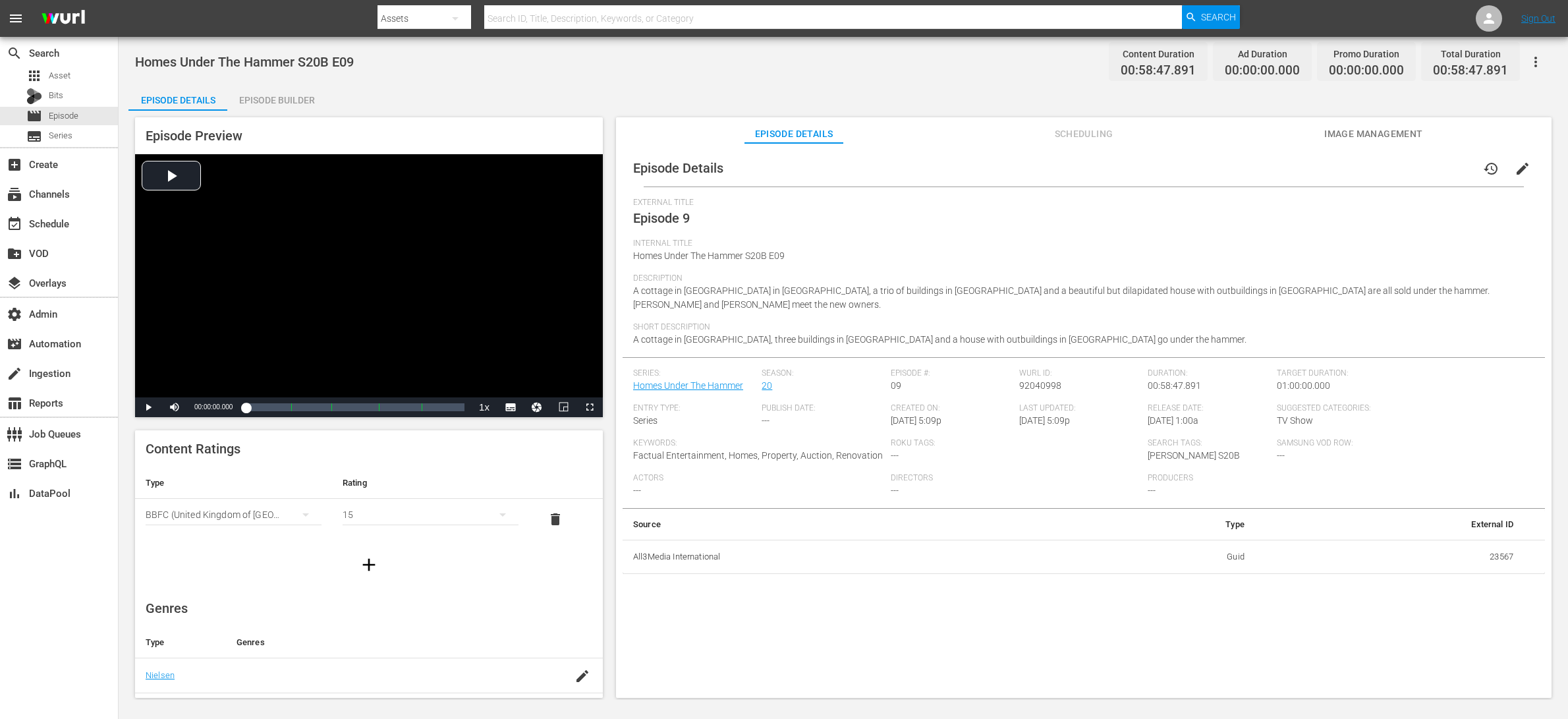
click at [261, 92] on div "Episode Builder" at bounding box center [276, 100] width 99 height 31
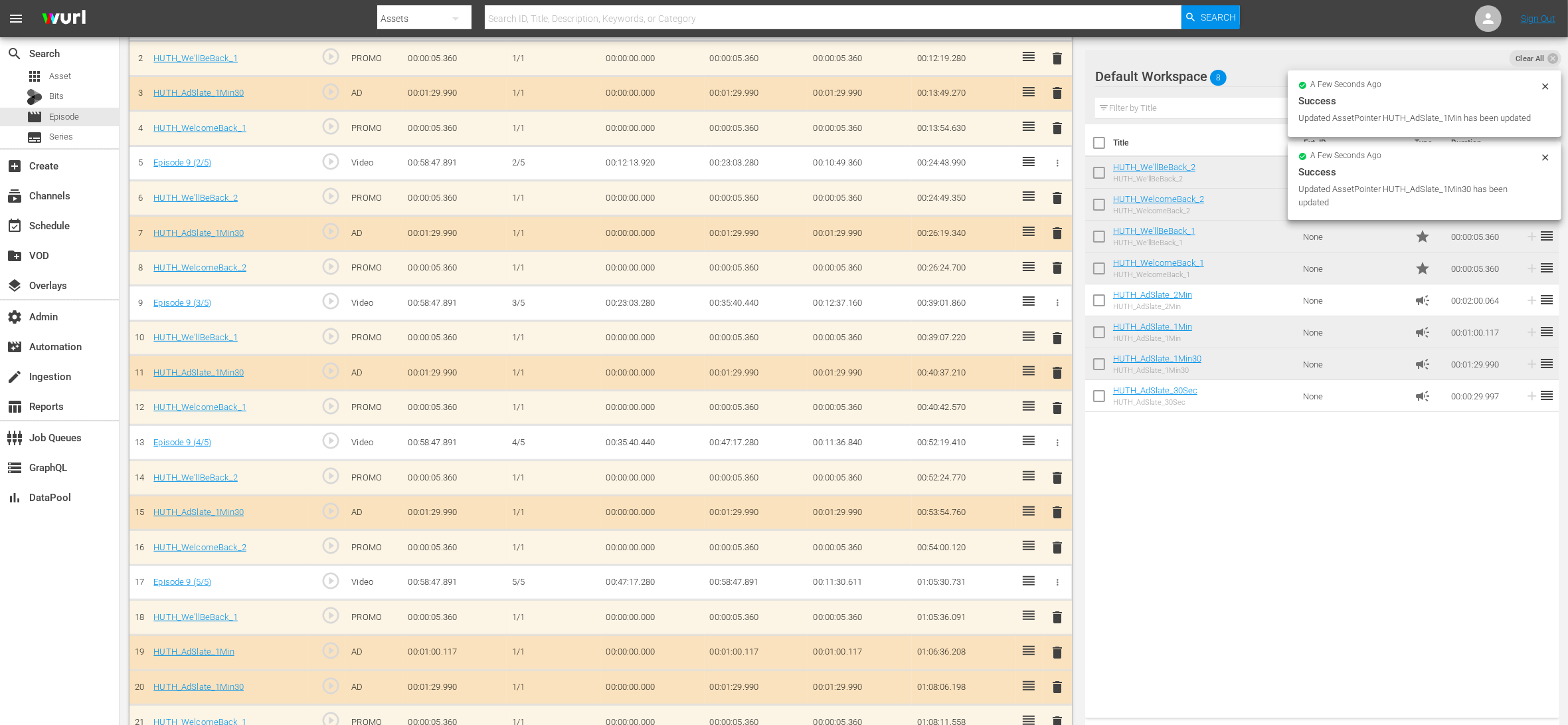
scroll to position [465, 0]
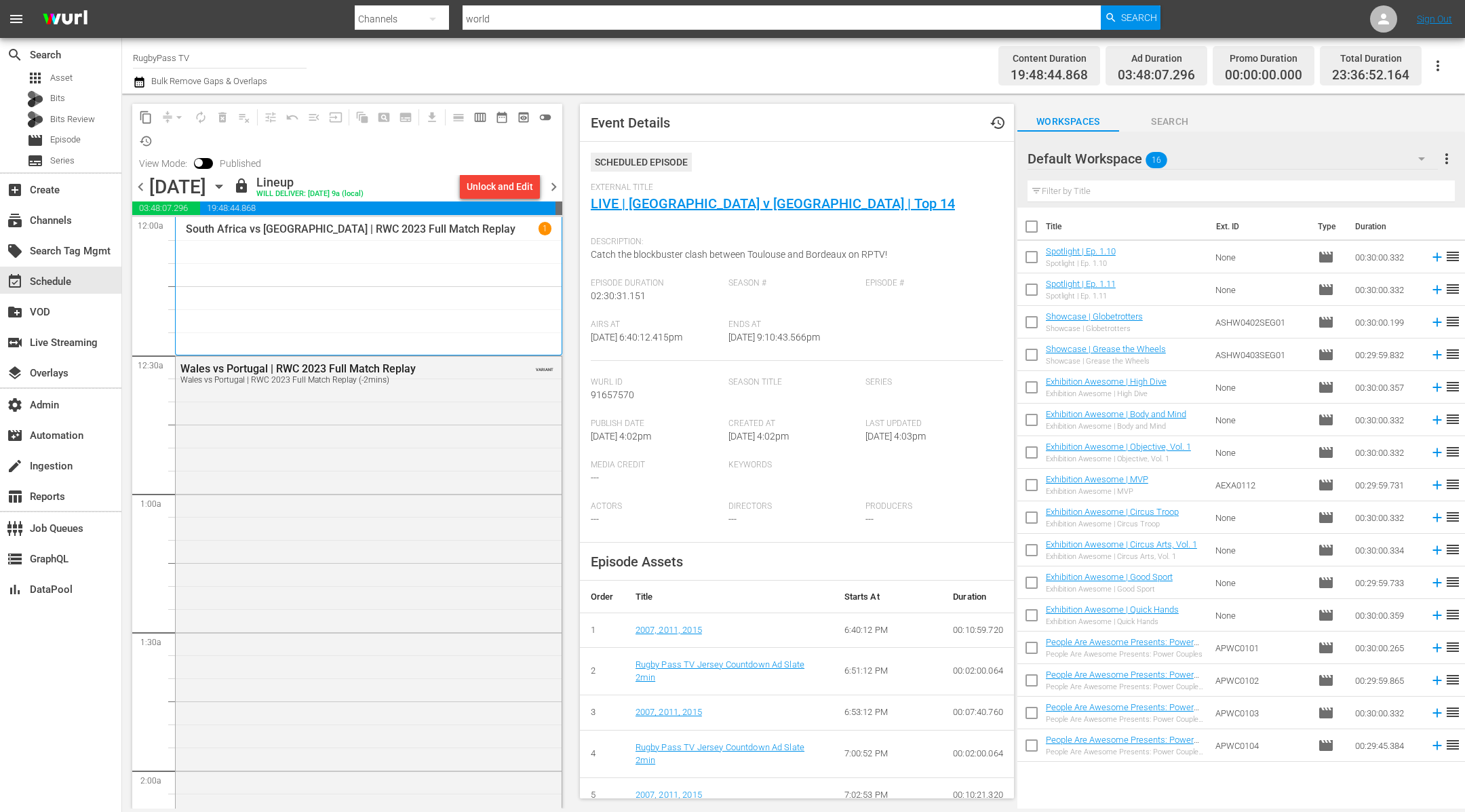
scroll to position [4949, 0]
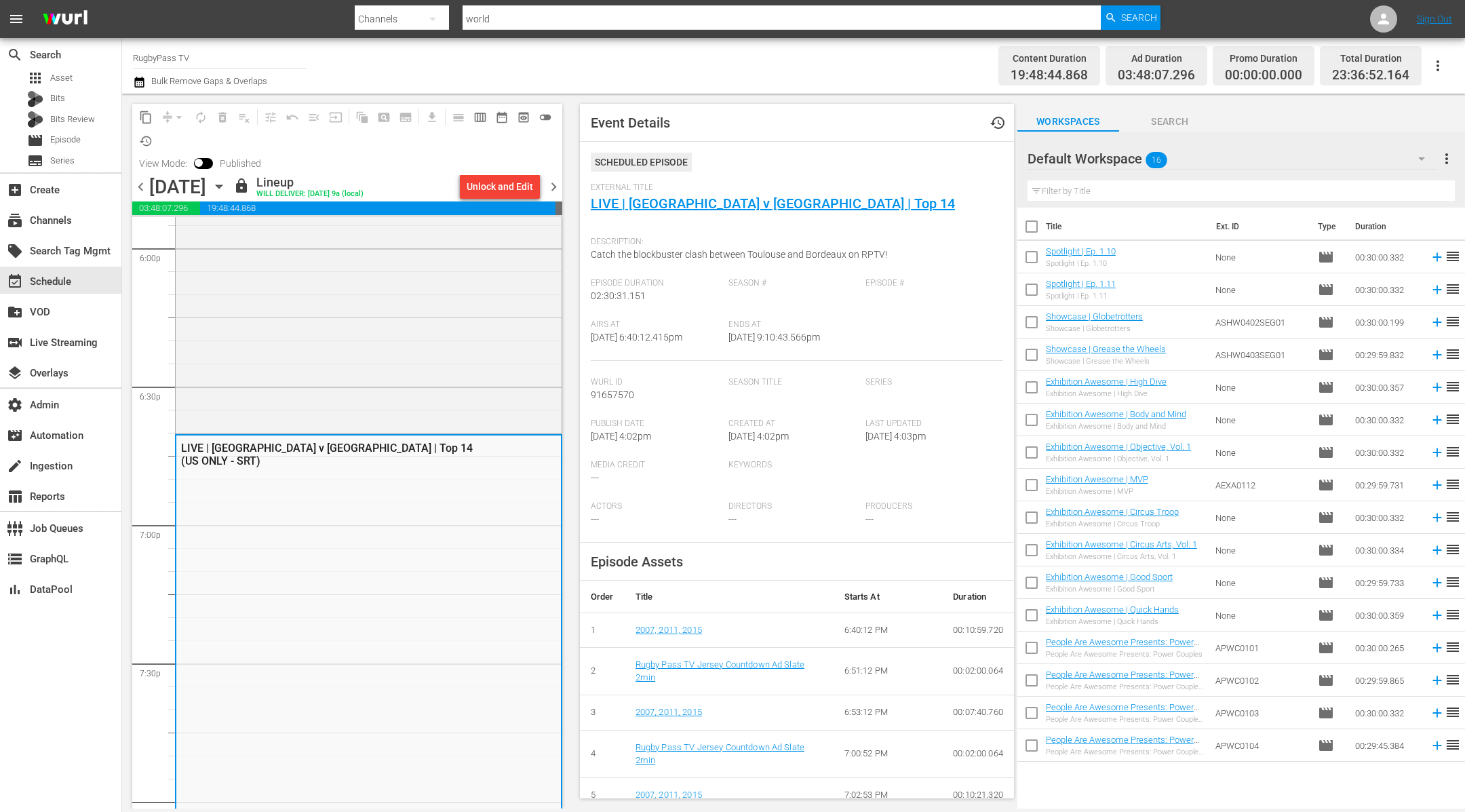
click at [558, 187] on span "chevron_right" at bounding box center [554, 187] width 17 height 17
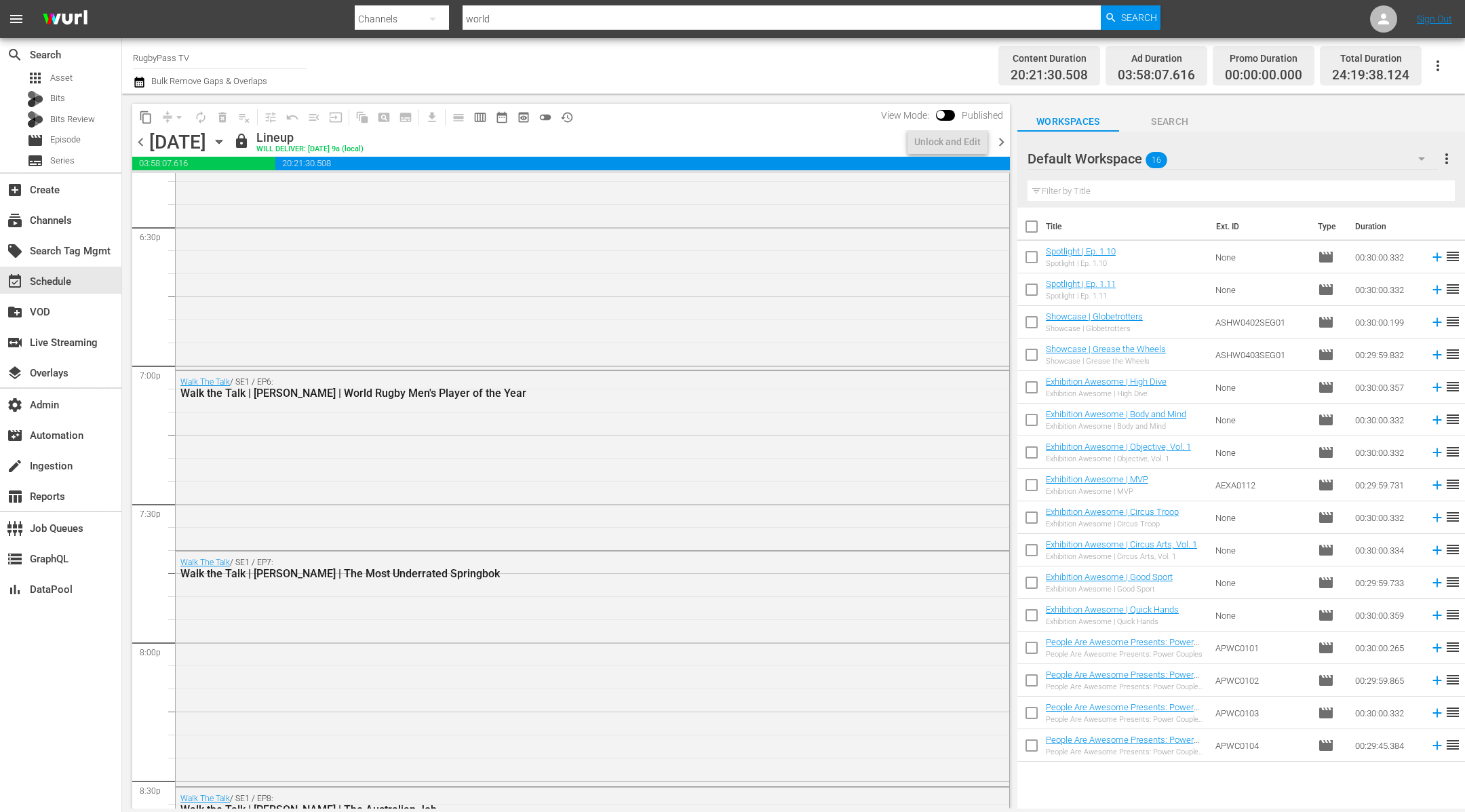
scroll to position [4788, 0]
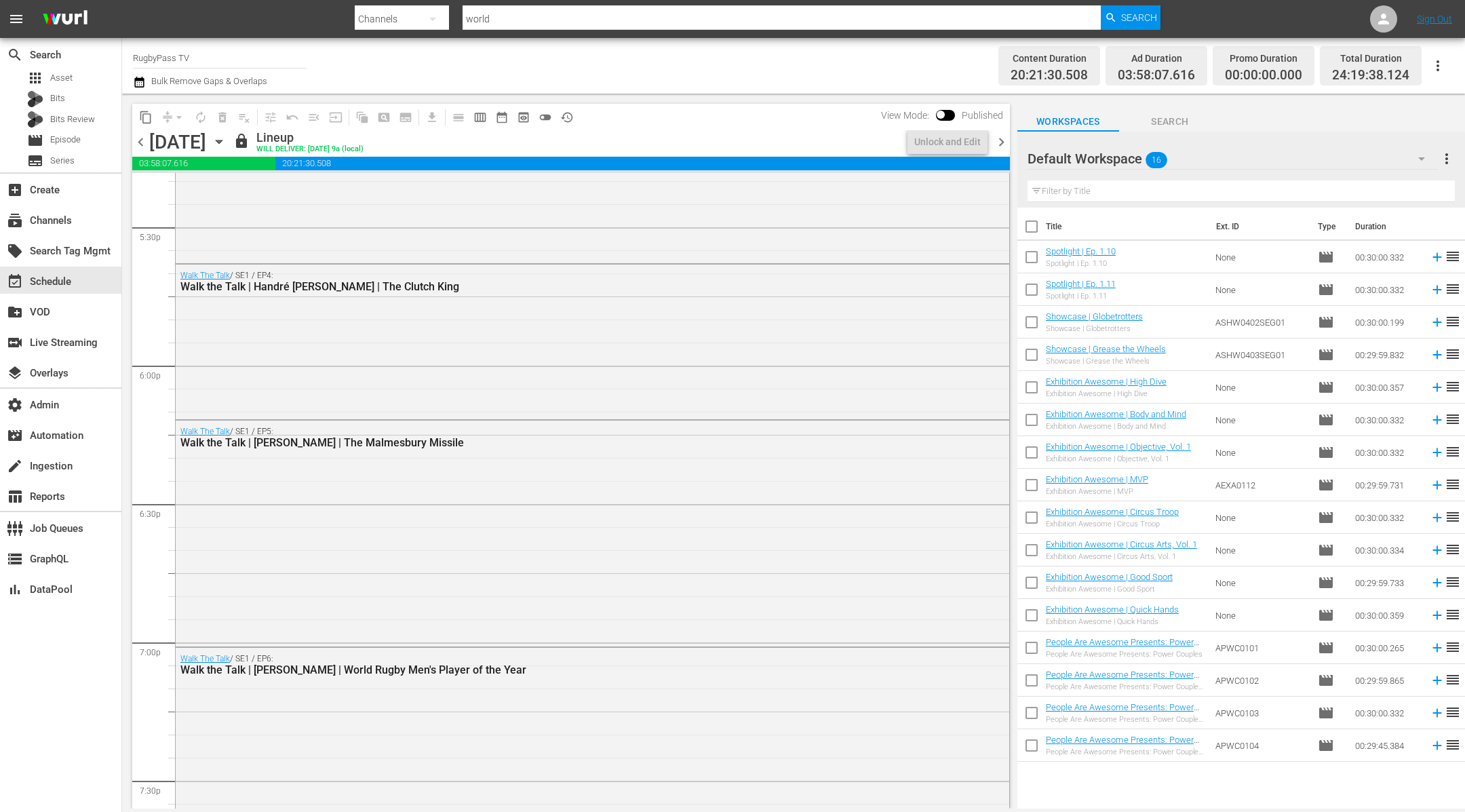
click at [1004, 143] on span "chevron_right" at bounding box center [1002, 142] width 17 height 17
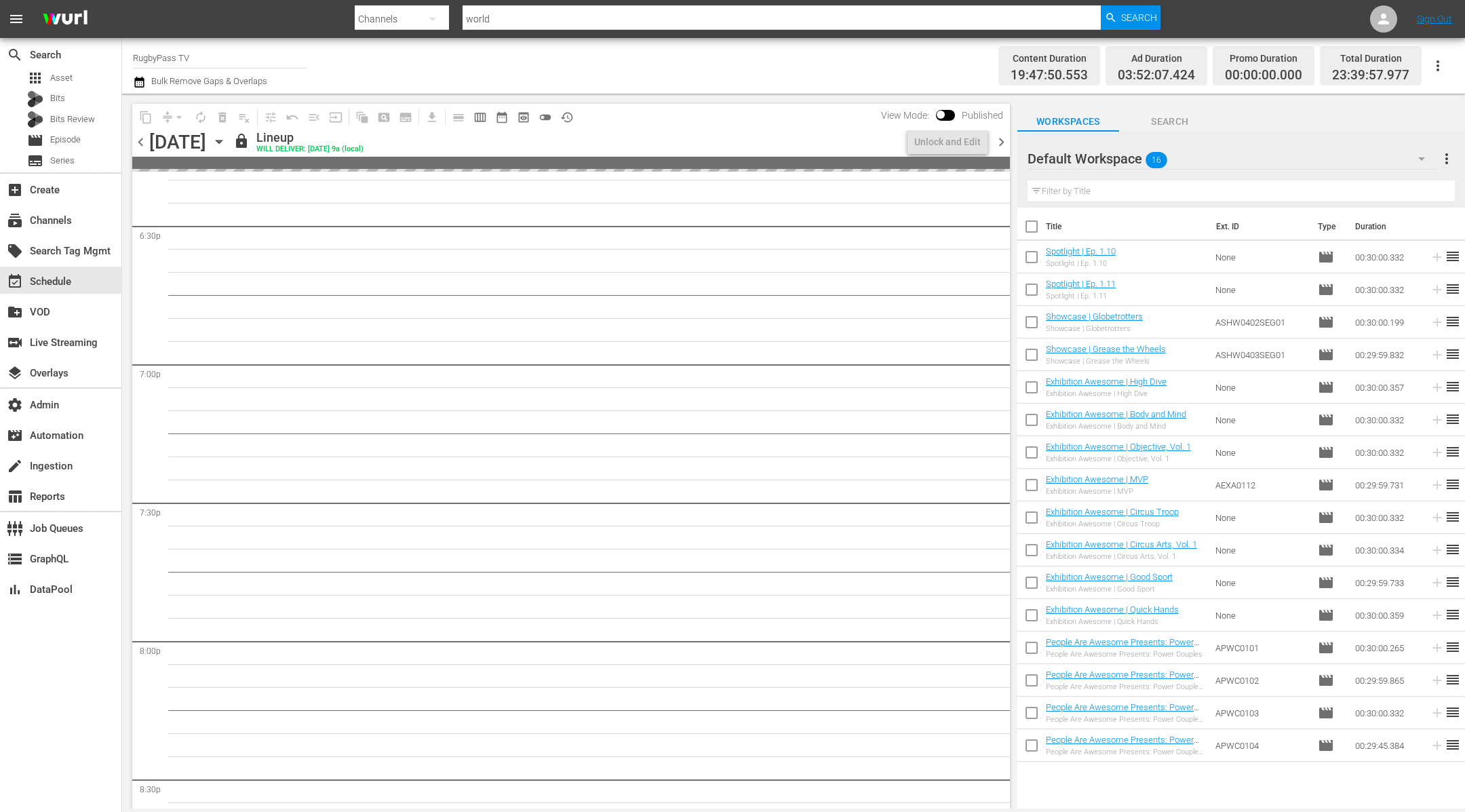
scroll to position [4903, 0]
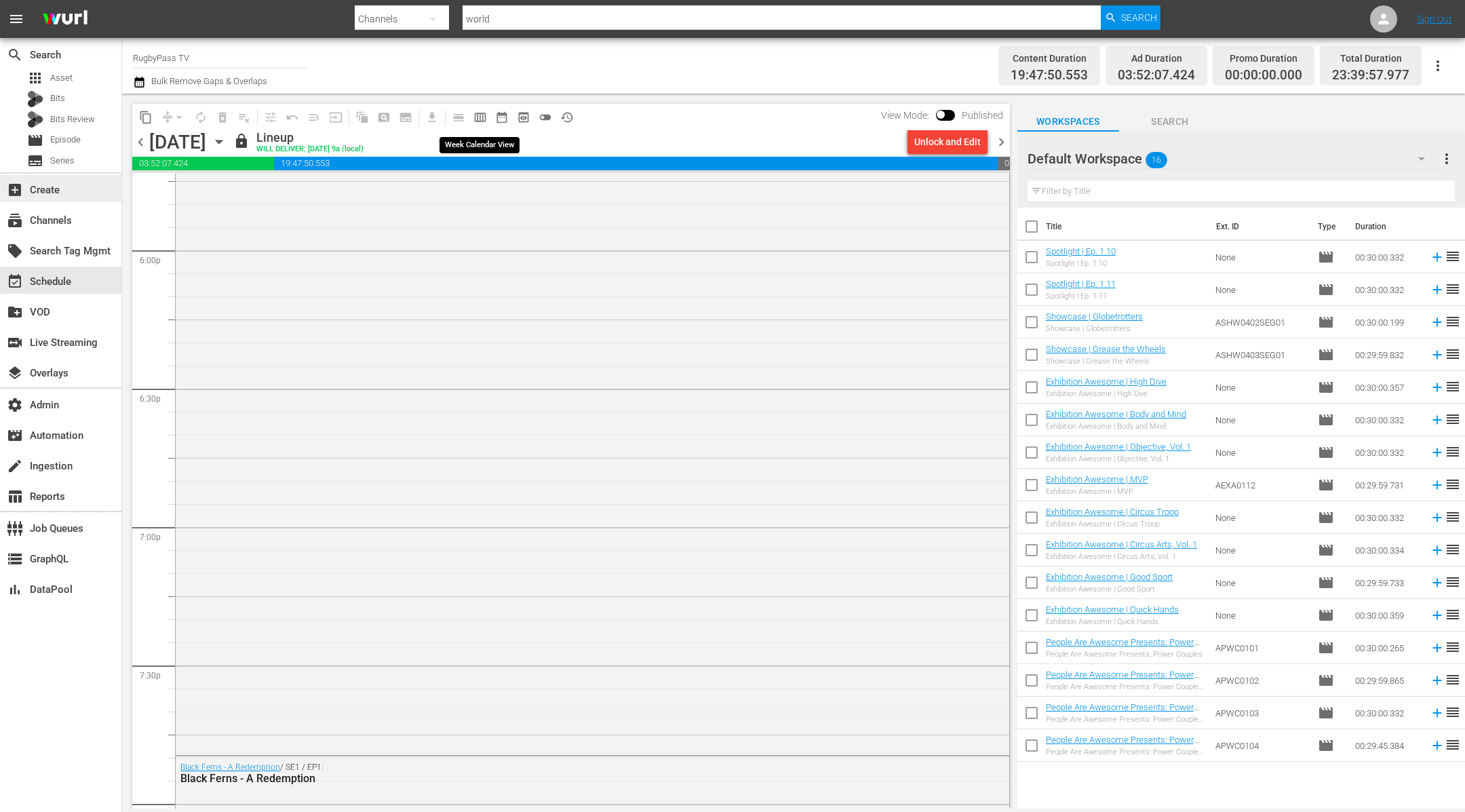
click at [479, 116] on span "calendar_view_week_outlined" at bounding box center [480, 117] width 13 height 13
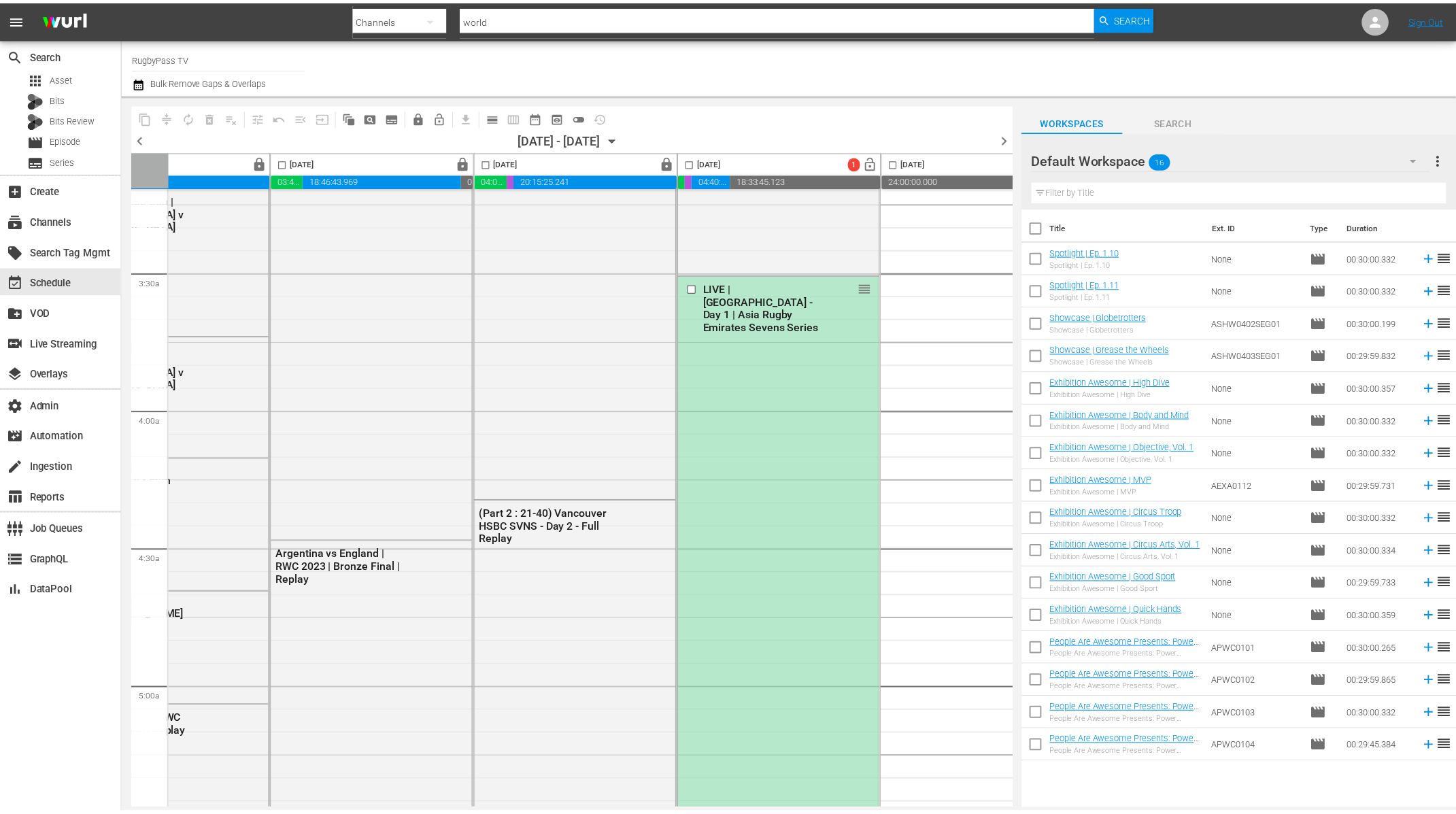
scroll to position [901, 308]
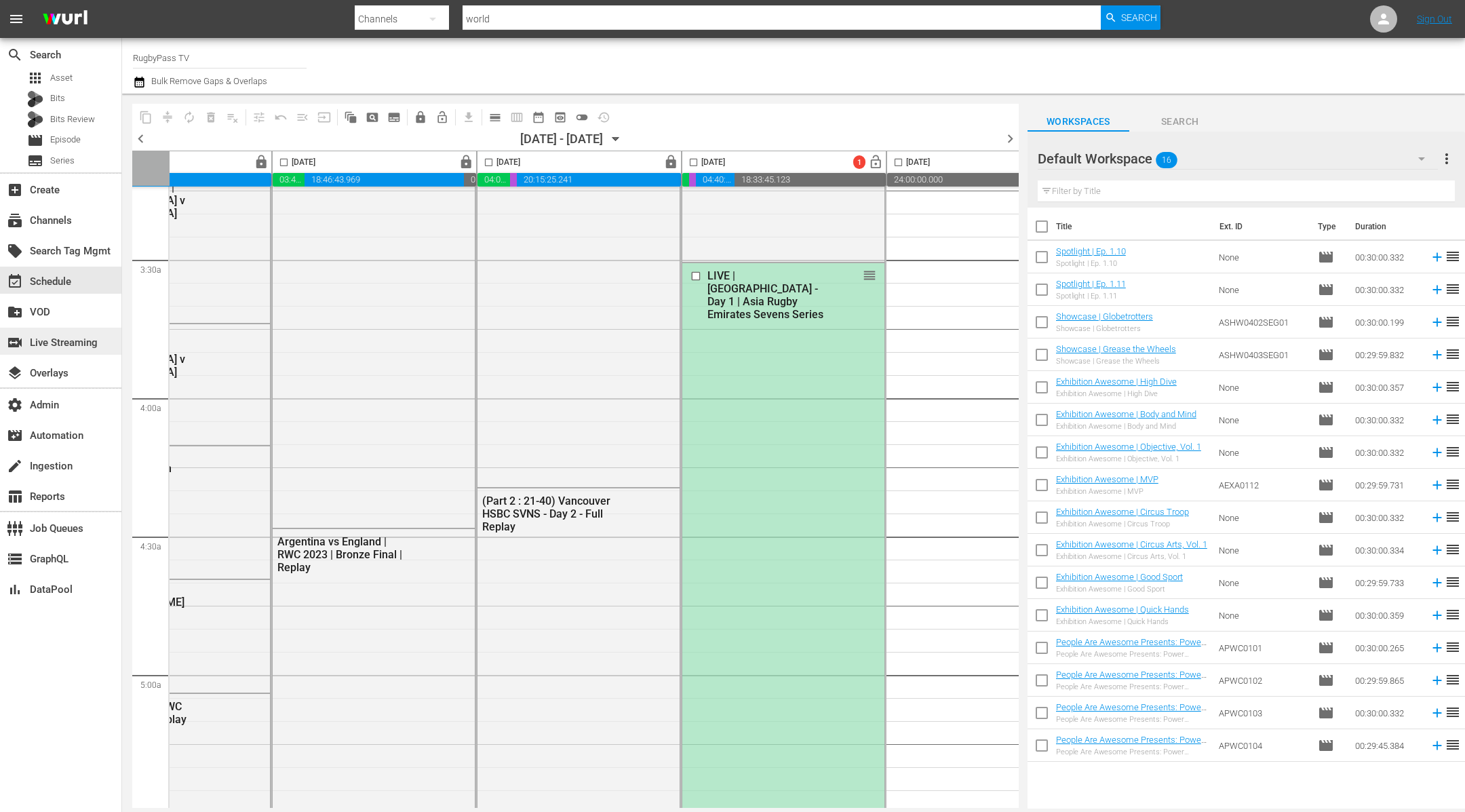
click at [76, 340] on div "switch_video Live Streaming" at bounding box center [38, 340] width 76 height 12
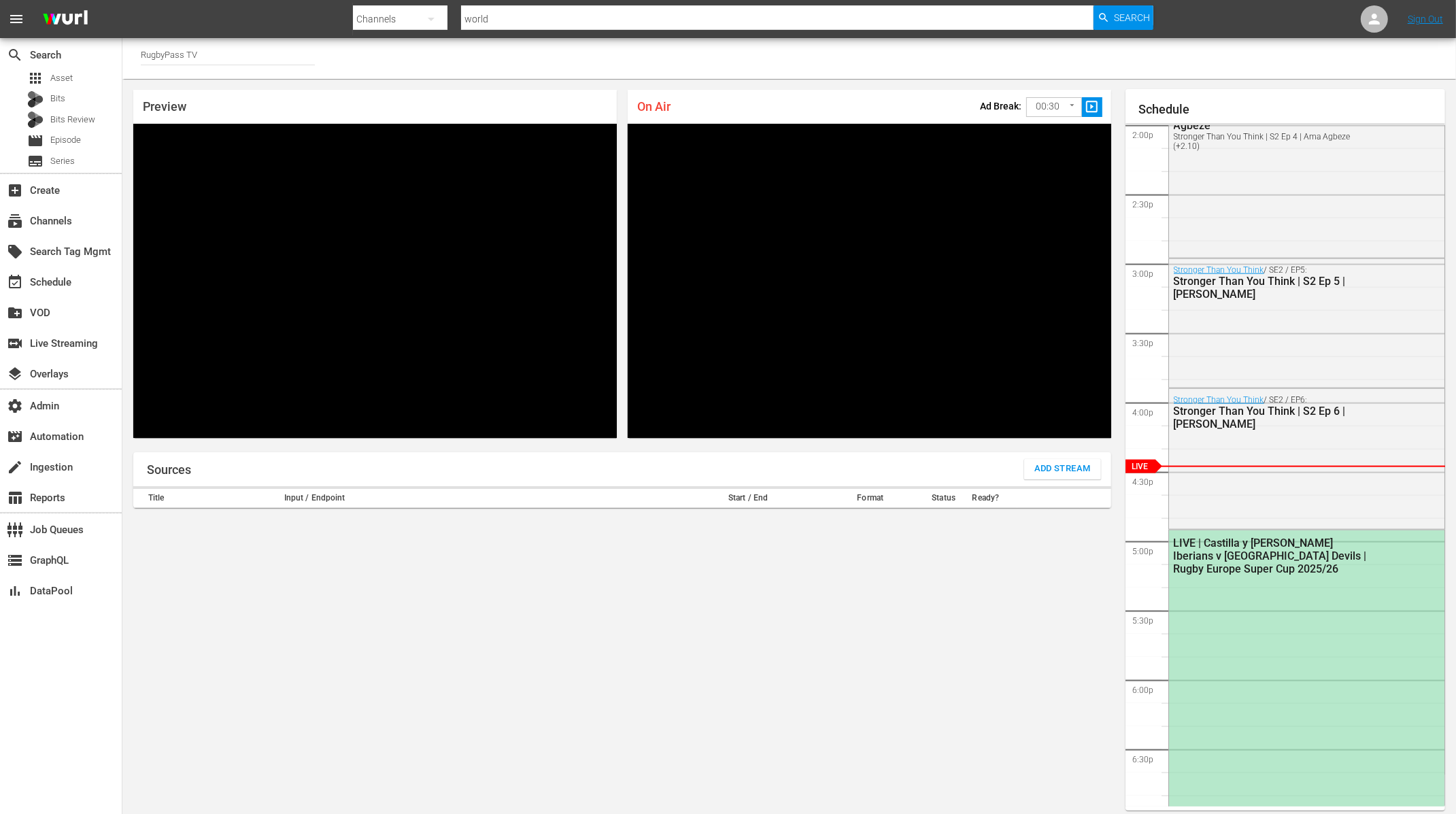
scroll to position [8, 0]
